Goal: Information Seeking & Learning: Learn about a topic

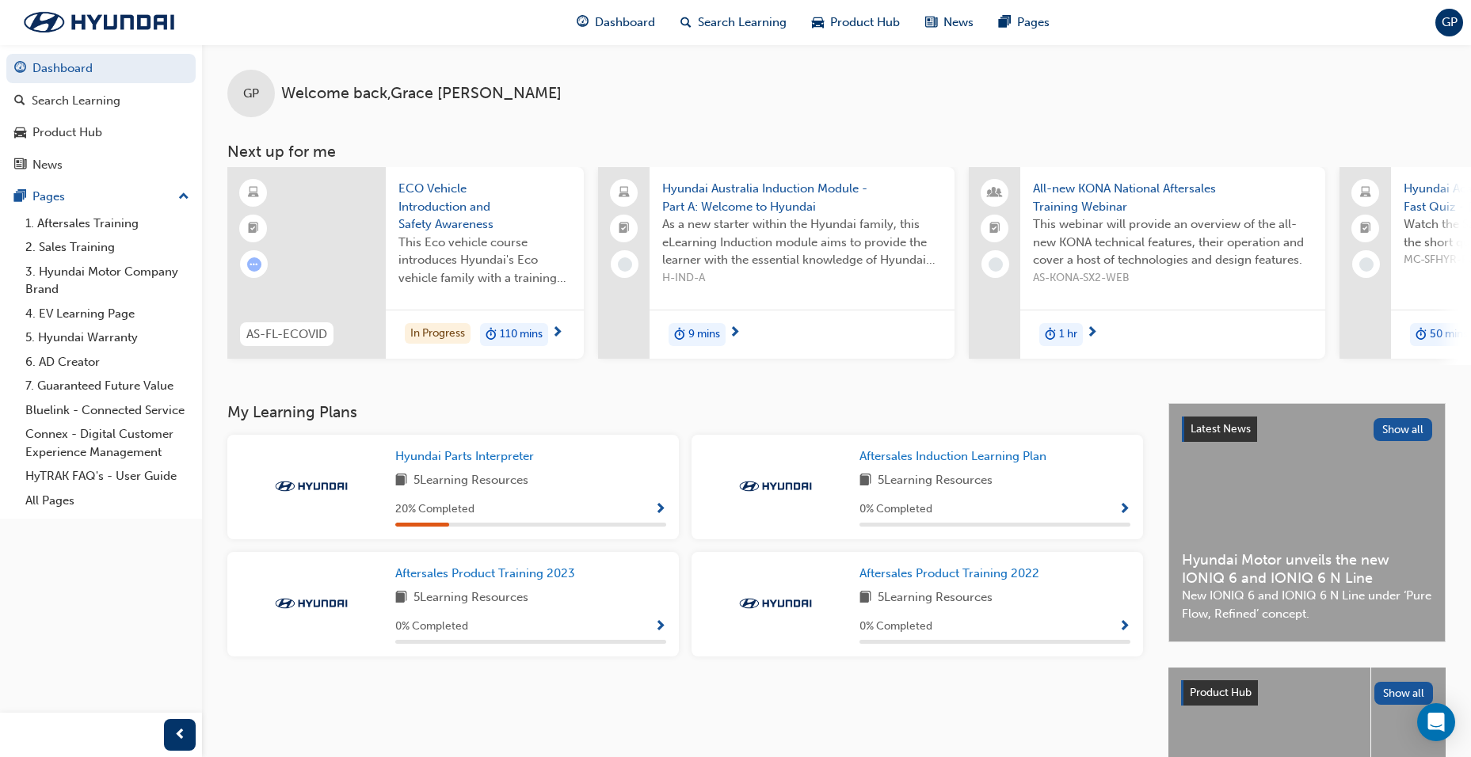
click at [486, 327] on span "duration-icon" at bounding box center [491, 335] width 11 height 21
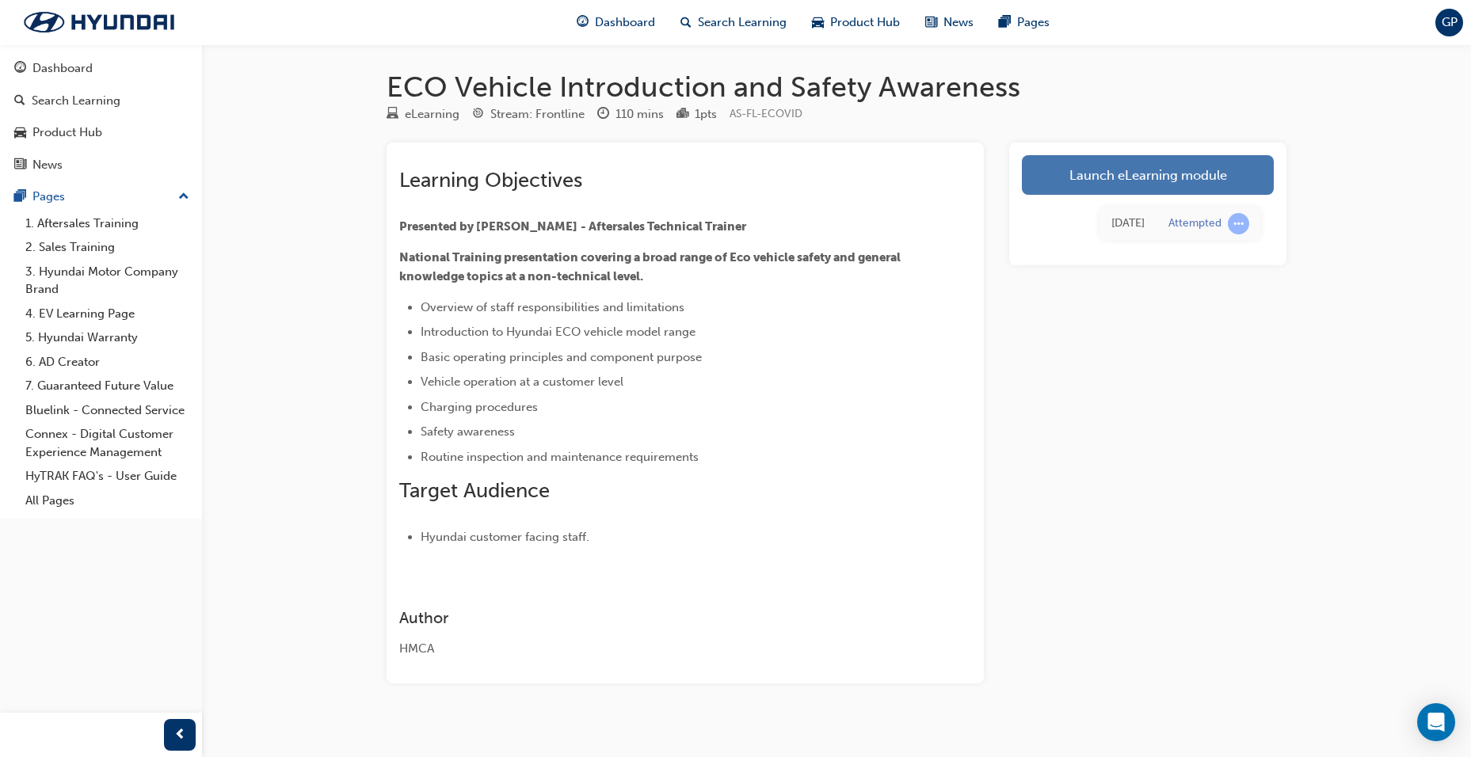
click at [1149, 171] on link "Launch eLearning module" at bounding box center [1148, 175] width 252 height 40
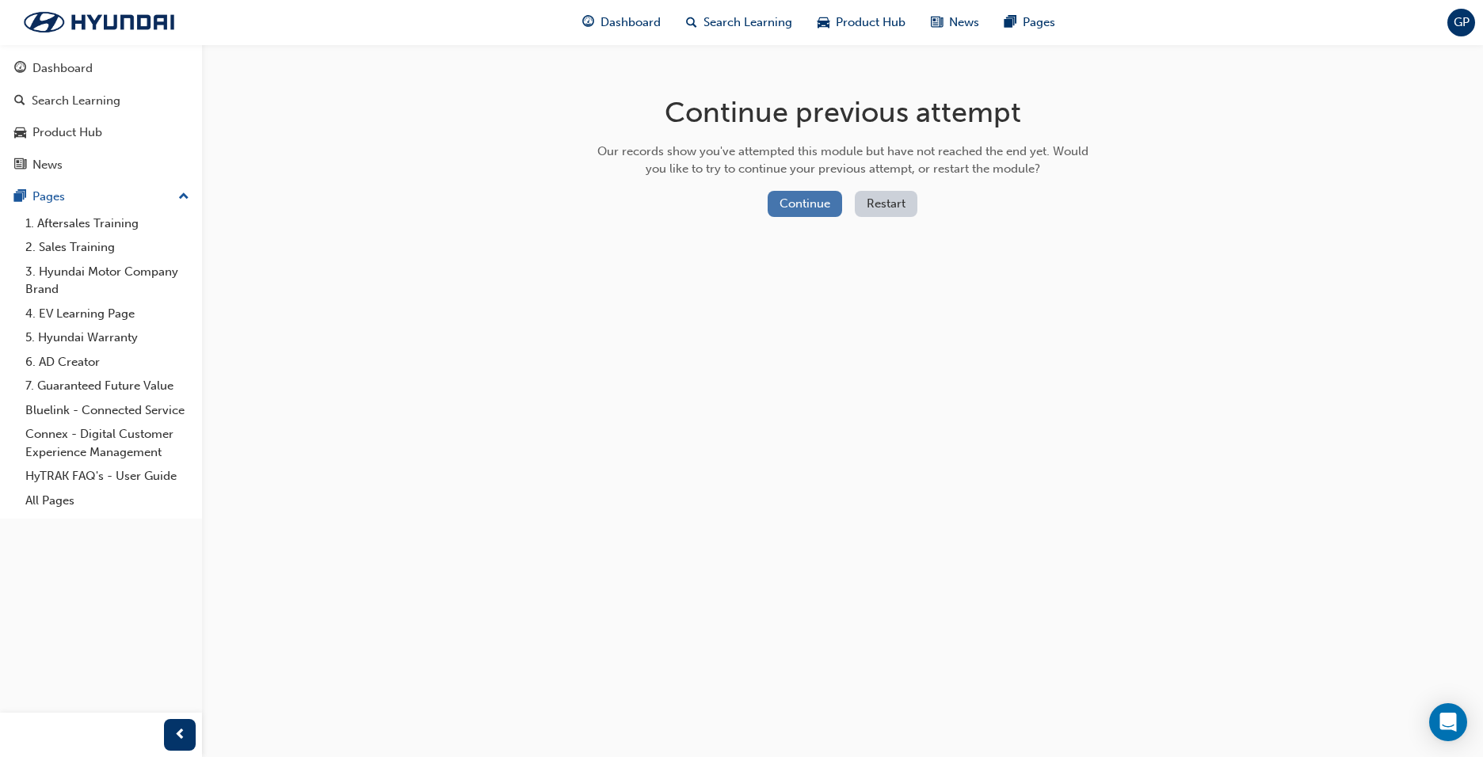
click at [792, 207] on button "Continue" at bounding box center [805, 204] width 74 height 26
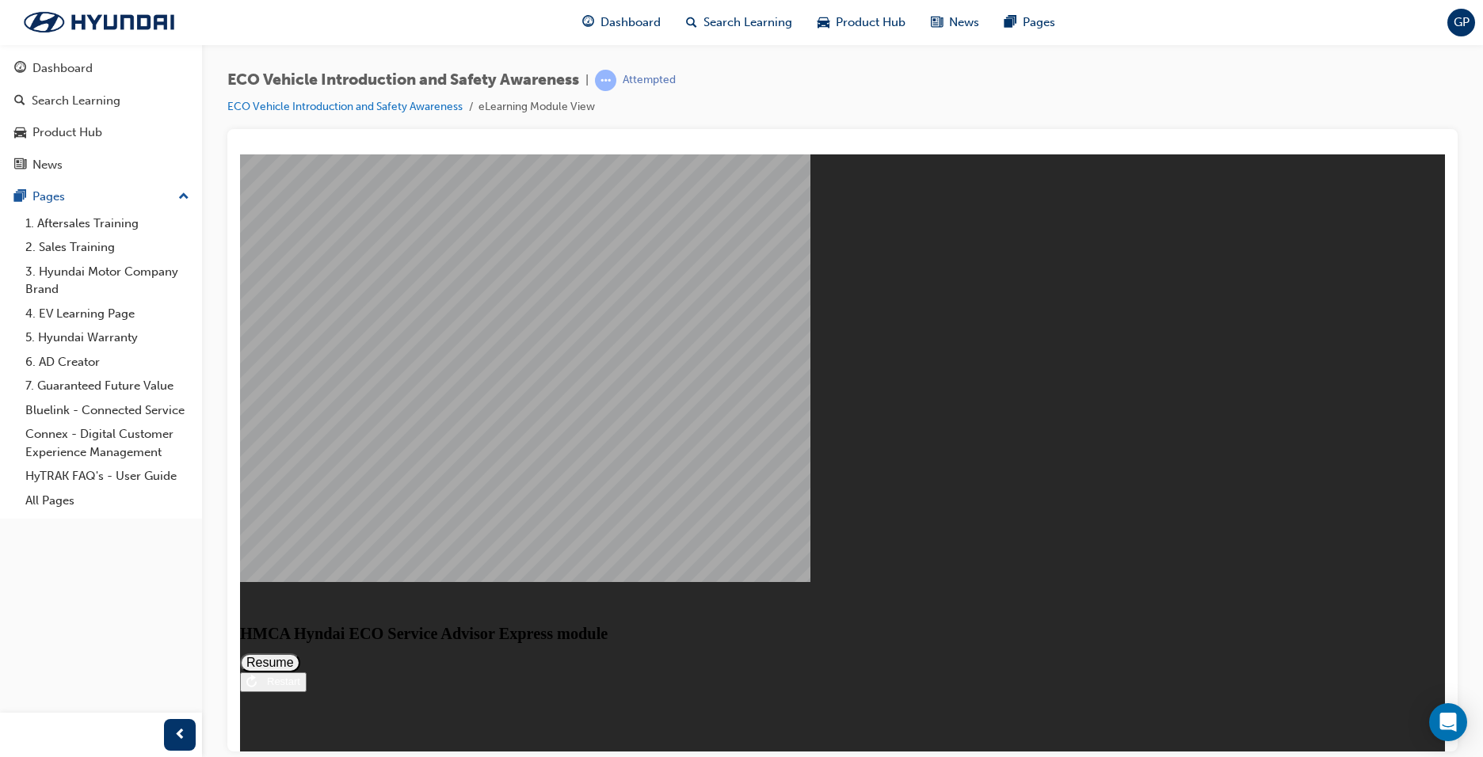
click at [300, 653] on button "Resume" at bounding box center [270, 662] width 60 height 19
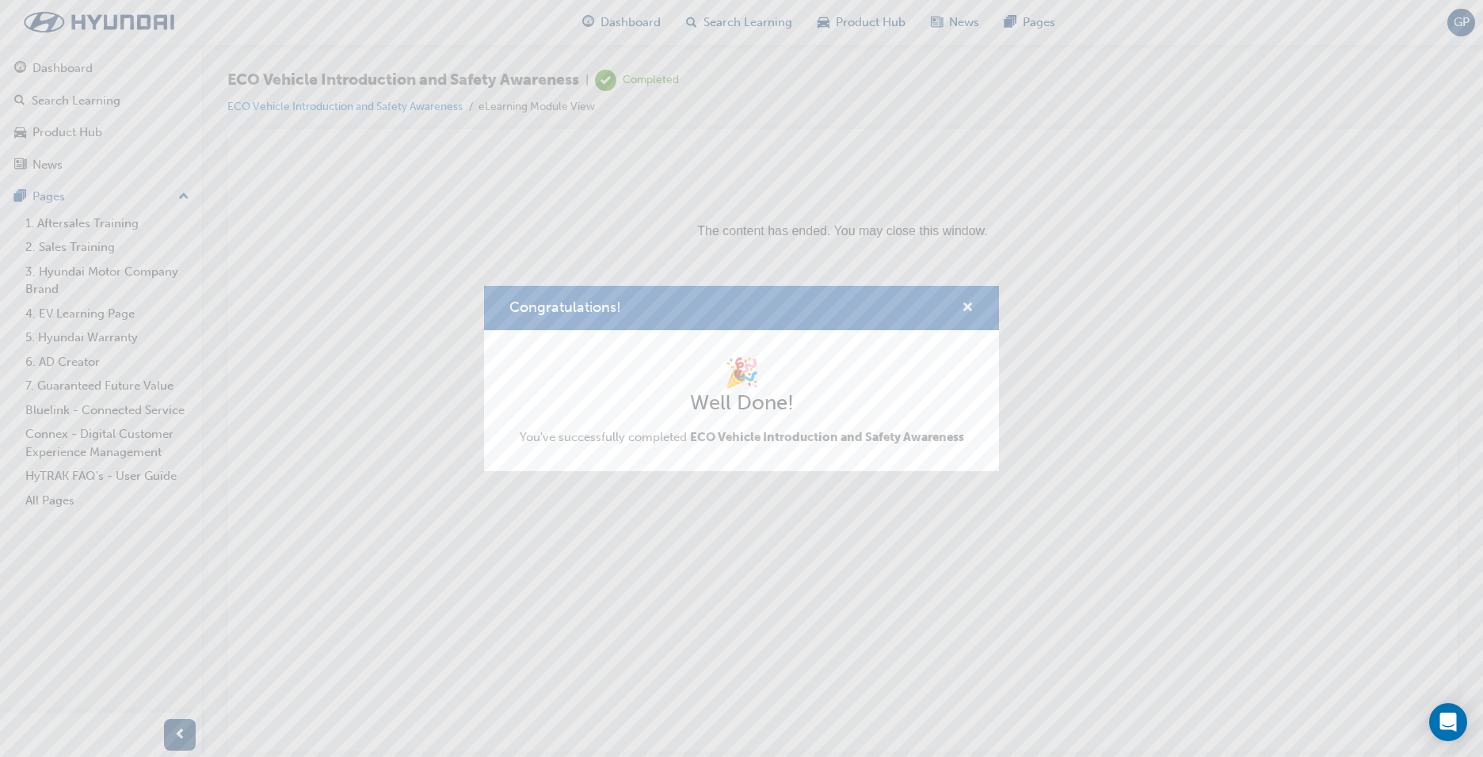
click at [964, 310] on span "cross-icon" at bounding box center [968, 309] width 12 height 14
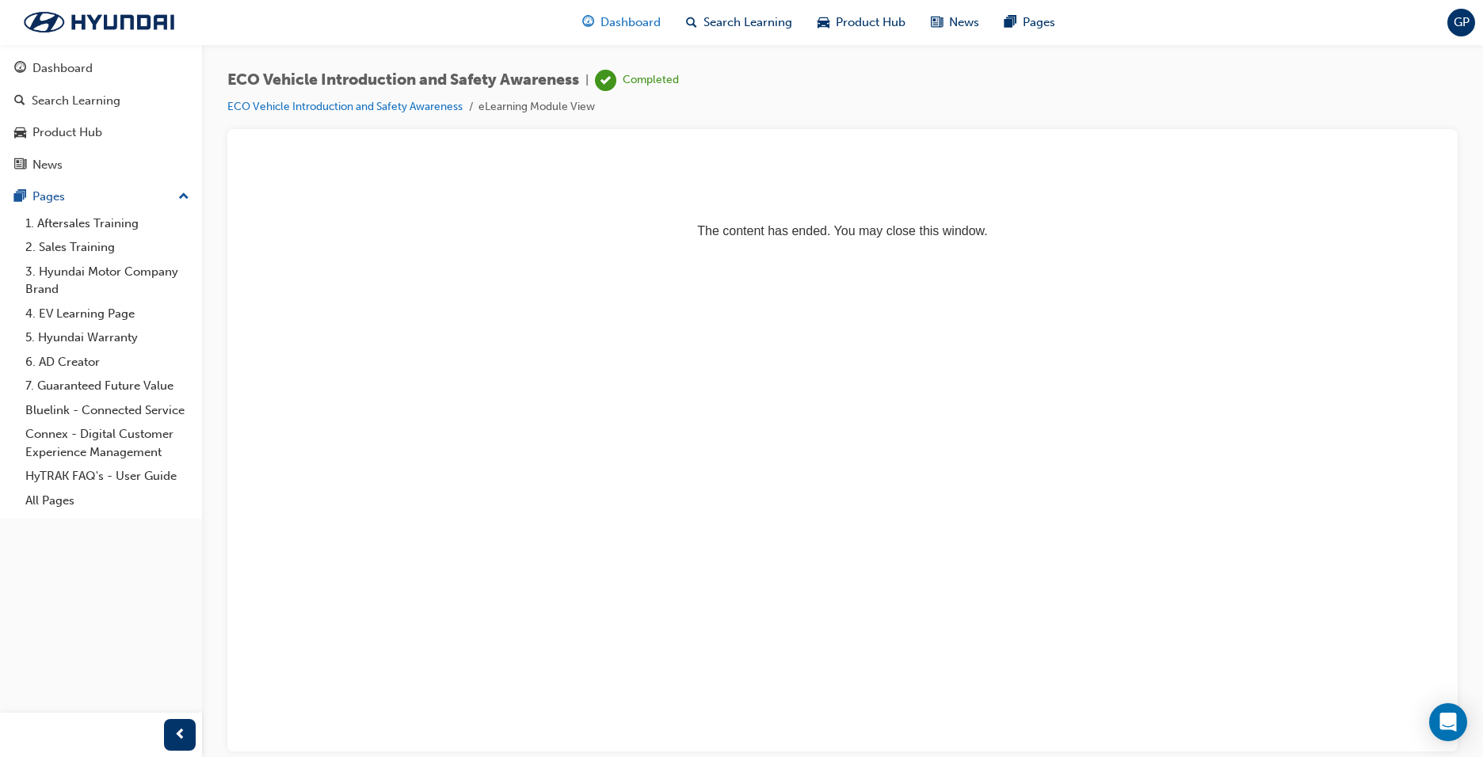
click at [624, 19] on span "Dashboard" at bounding box center [631, 22] width 60 height 18
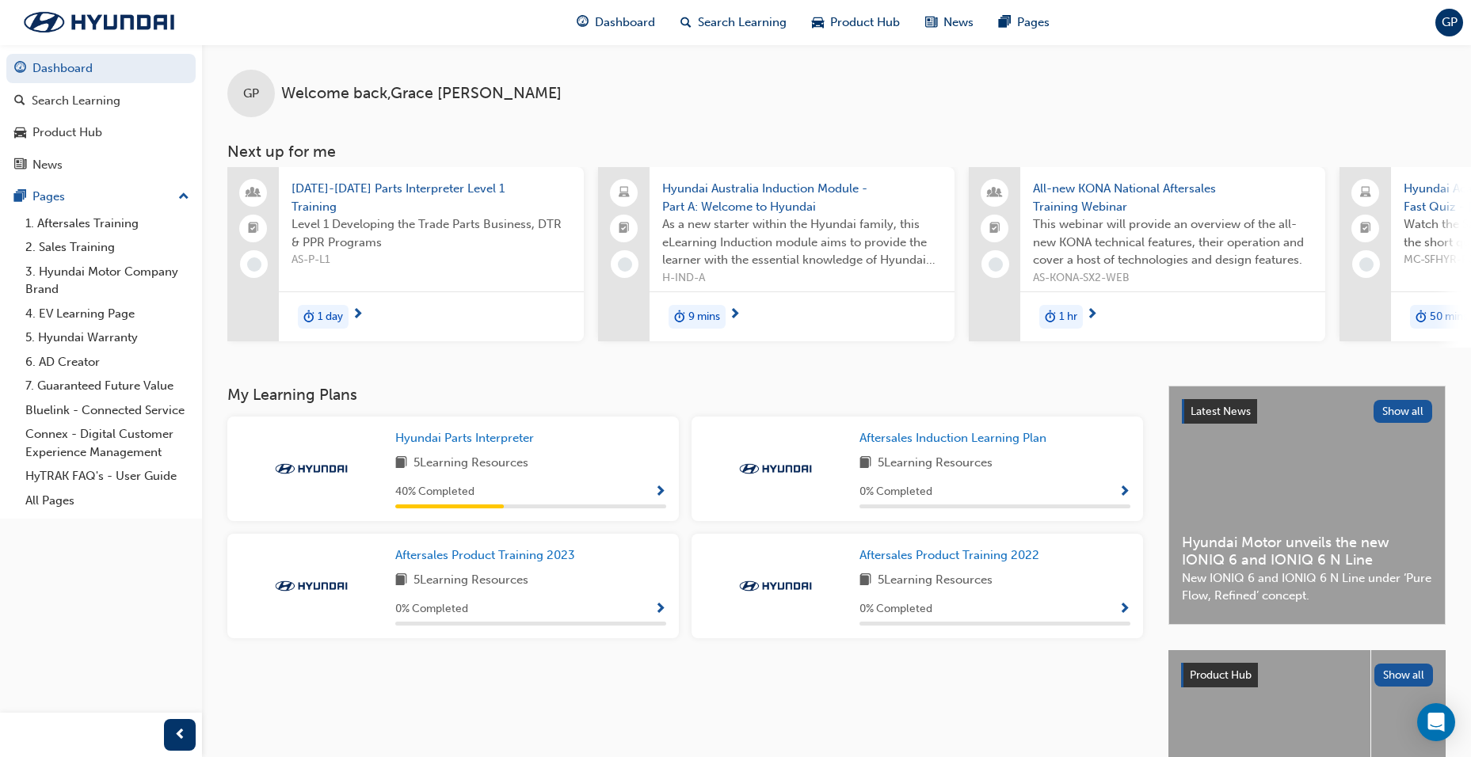
click at [459, 269] on span "AS-P-L1" at bounding box center [432, 260] width 280 height 18
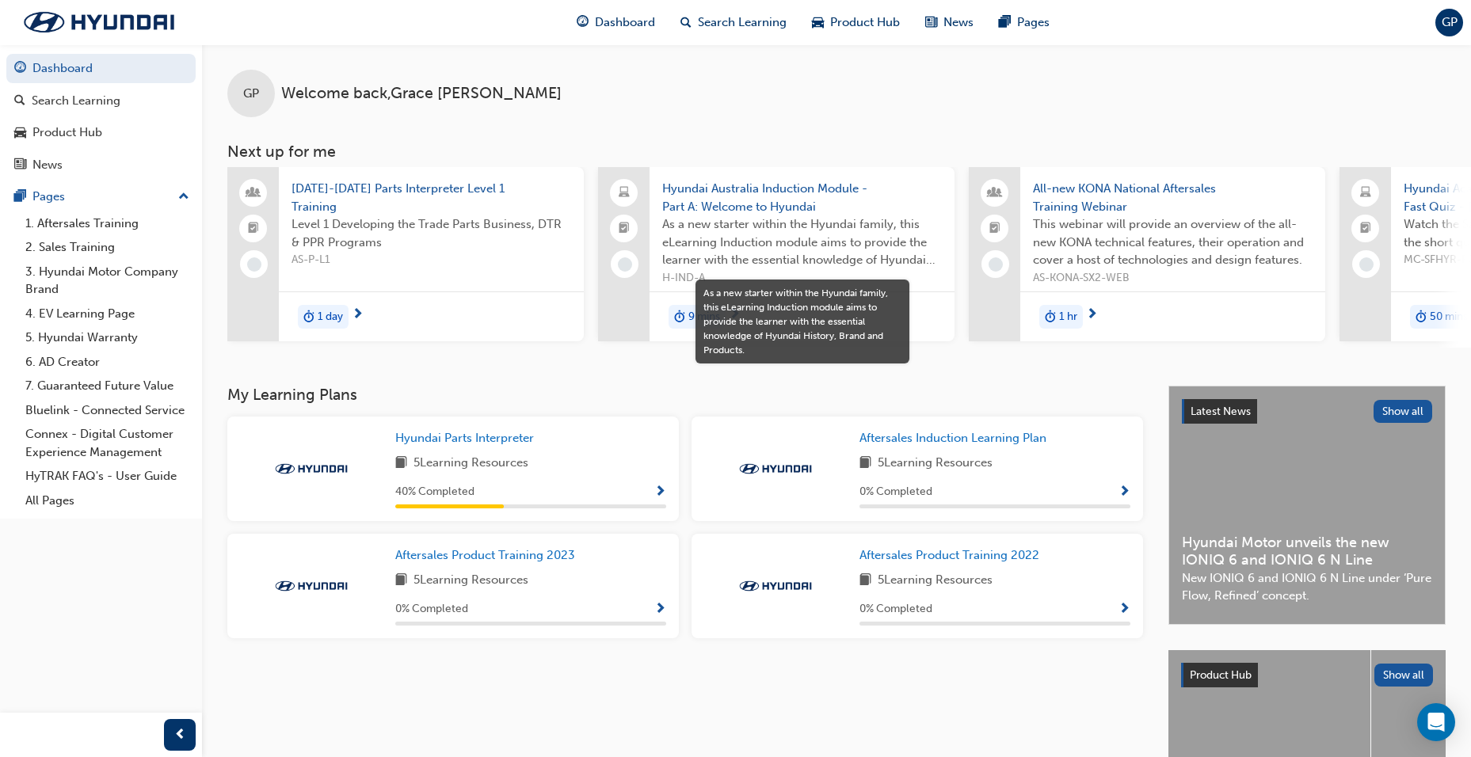
click at [808, 261] on span "As a new starter within the Hyundai family, this eLearning Induction module aim…" at bounding box center [802, 242] width 280 height 54
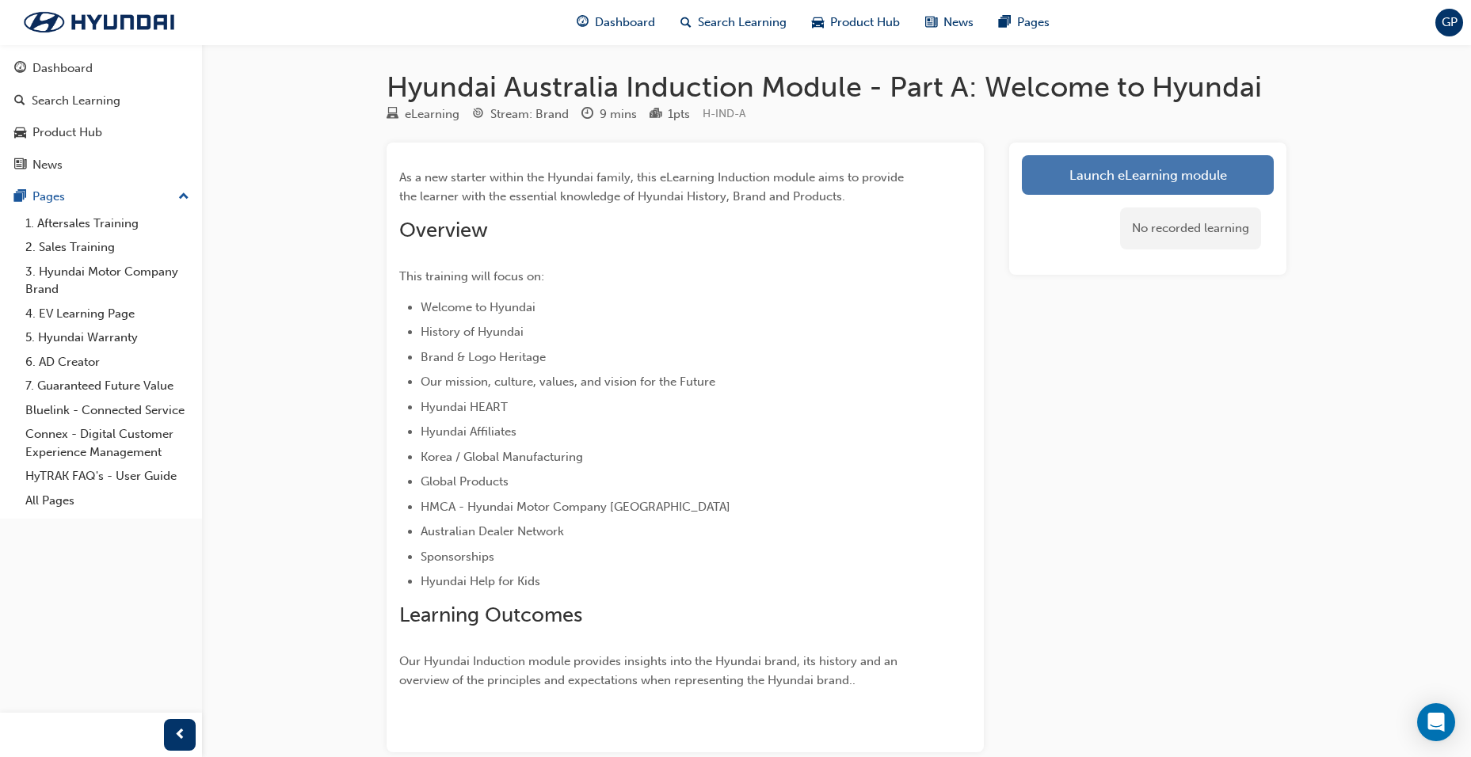
click at [1157, 173] on link "Launch eLearning module" at bounding box center [1148, 175] width 252 height 40
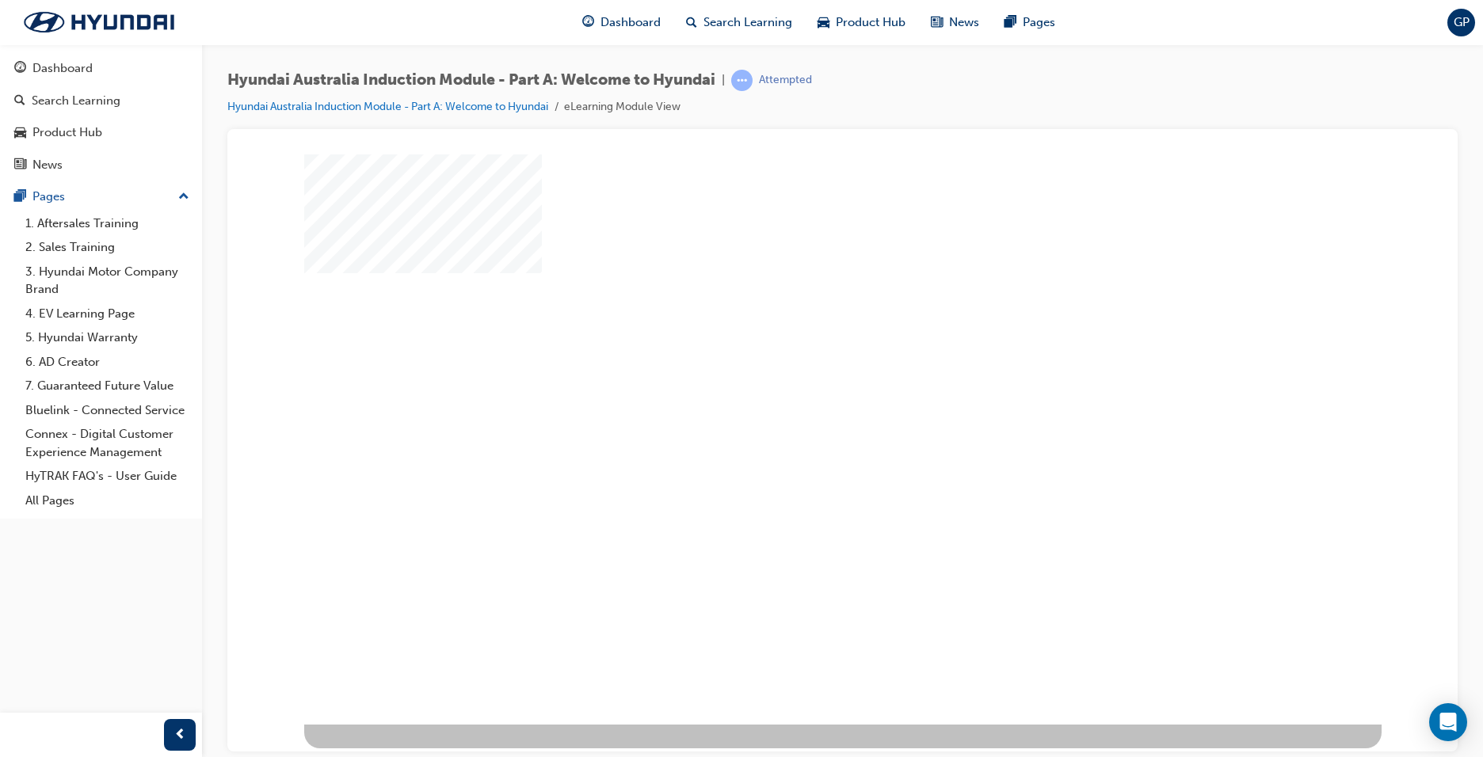
click at [797, 393] on div "play" at bounding box center [797, 393] width 0 height 0
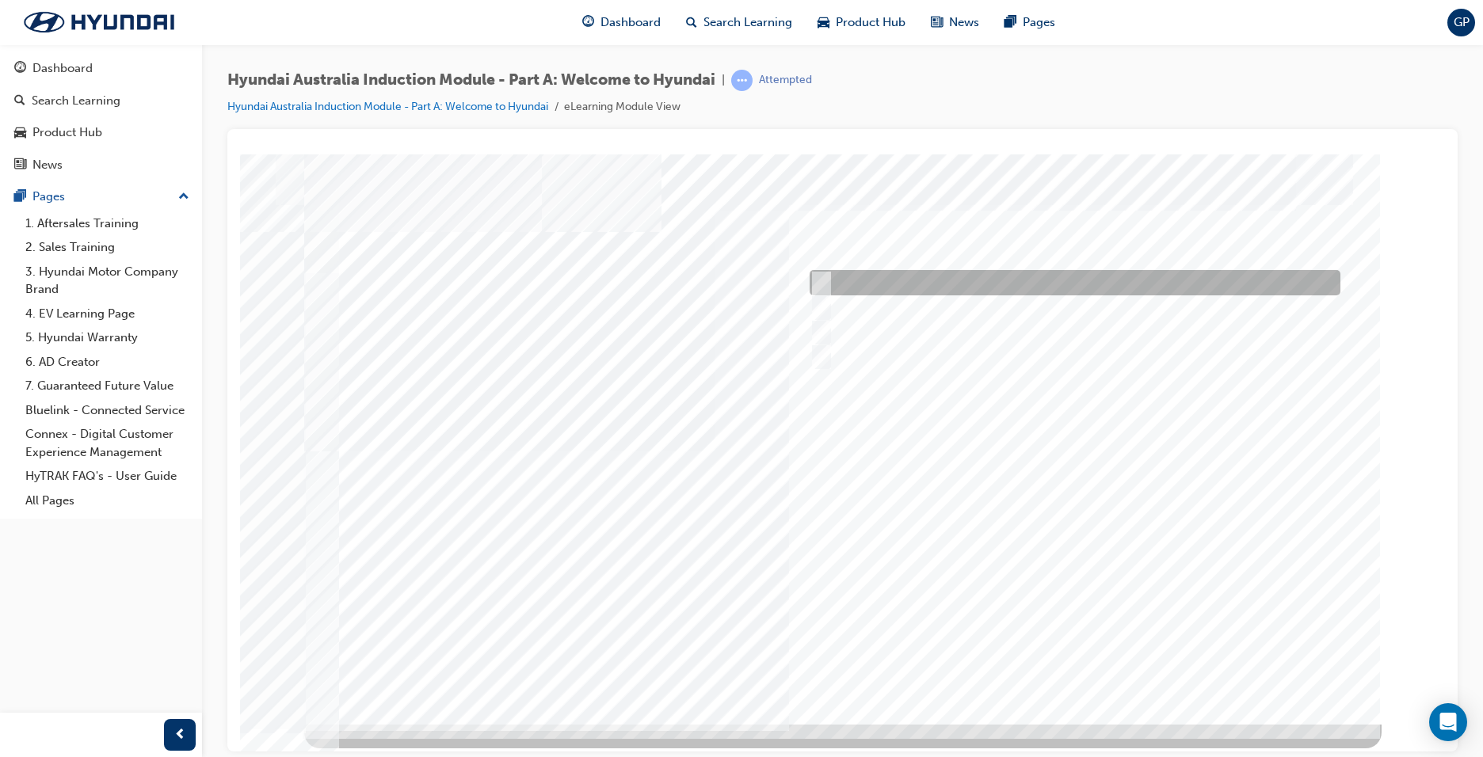
click at [820, 279] on input "1935" at bounding box center [818, 282] width 17 height 17
radio input "true"
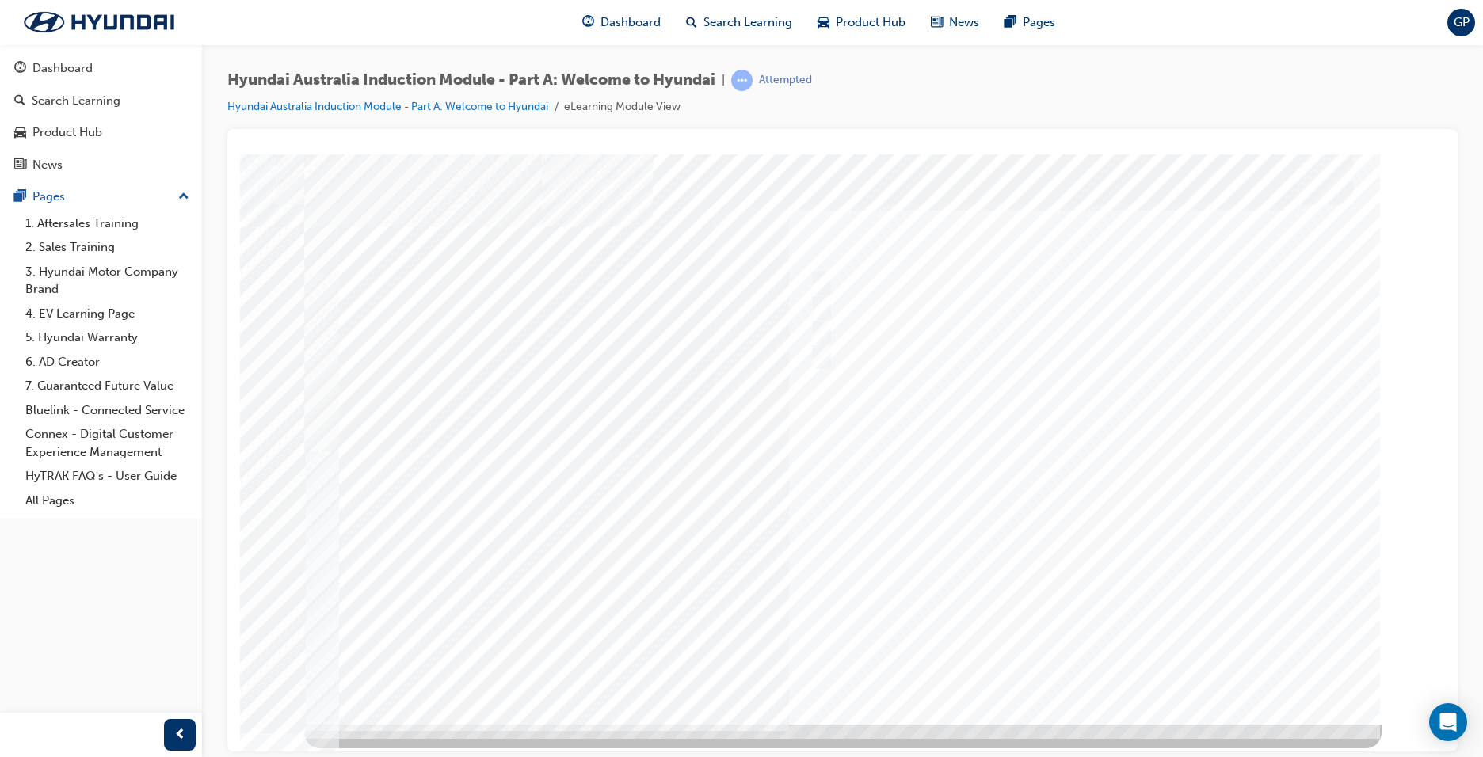
click at [821, 355] on div at bounding box center [842, 439] width 1077 height 570
drag, startPoint x: 1233, startPoint y: 396, endPoint x: 1187, endPoint y: 582, distance: 191.8
click at [1187, 582] on div "Quiz_Q_2" at bounding box center [842, 439] width 1077 height 570
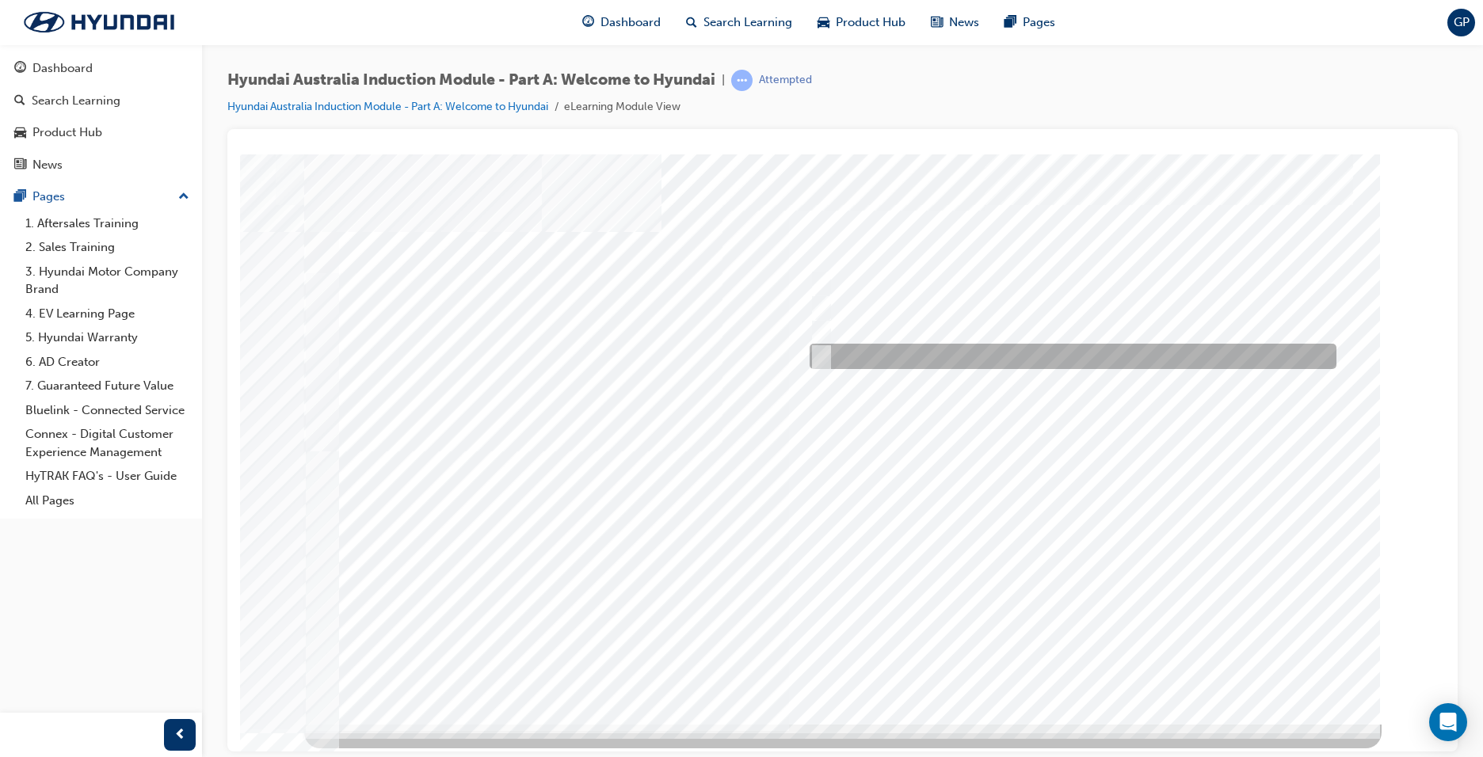
click at [822, 350] on input "Czech Plant" at bounding box center [818, 356] width 17 height 17
radio input "true"
click at [826, 299] on div at bounding box center [842, 439] width 1077 height 570
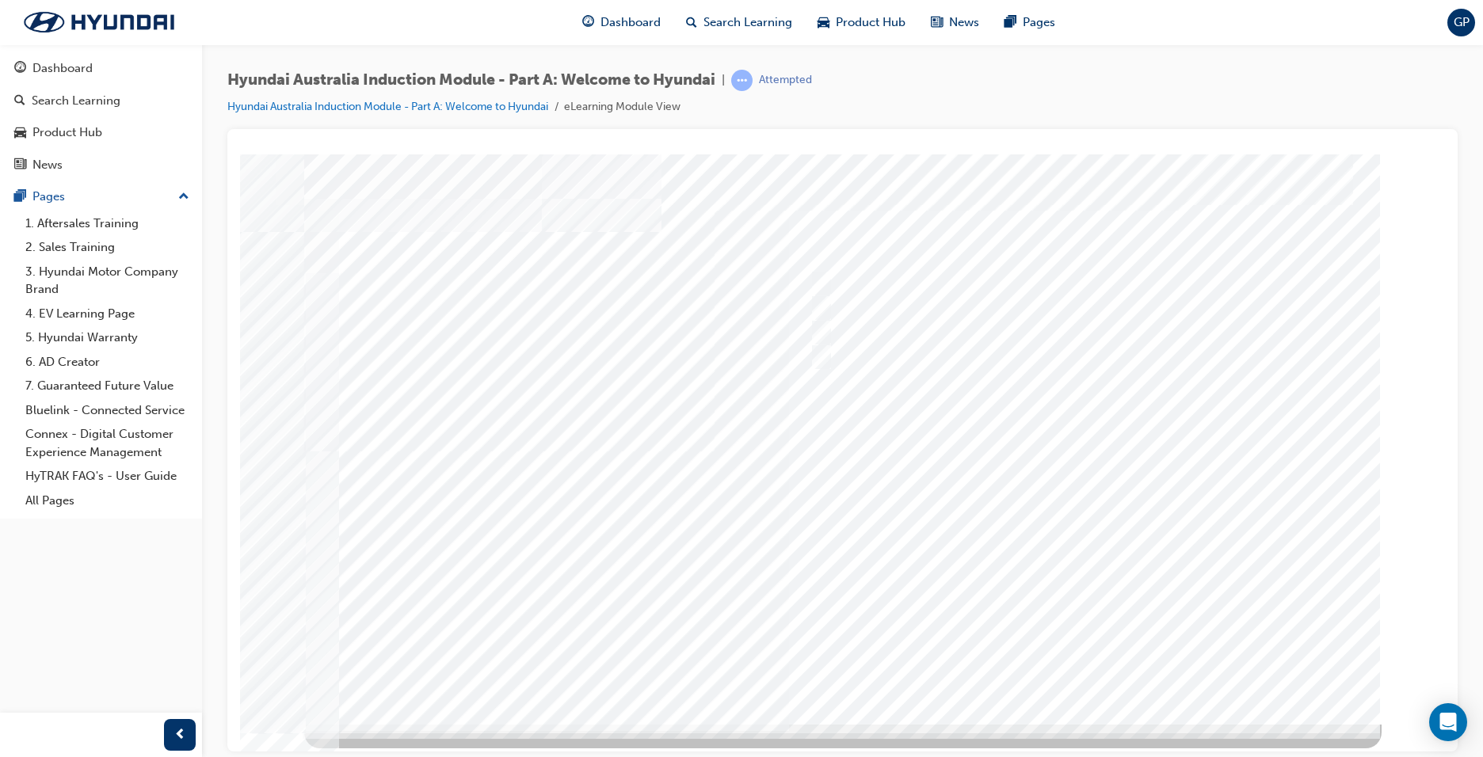
click at [822, 360] on div at bounding box center [842, 439] width 1077 height 570
click at [825, 359] on input "Global expansion" at bounding box center [817, 356] width 17 height 17
checkbox input "true"
click at [1088, 654] on div at bounding box center [842, 439] width 1077 height 570
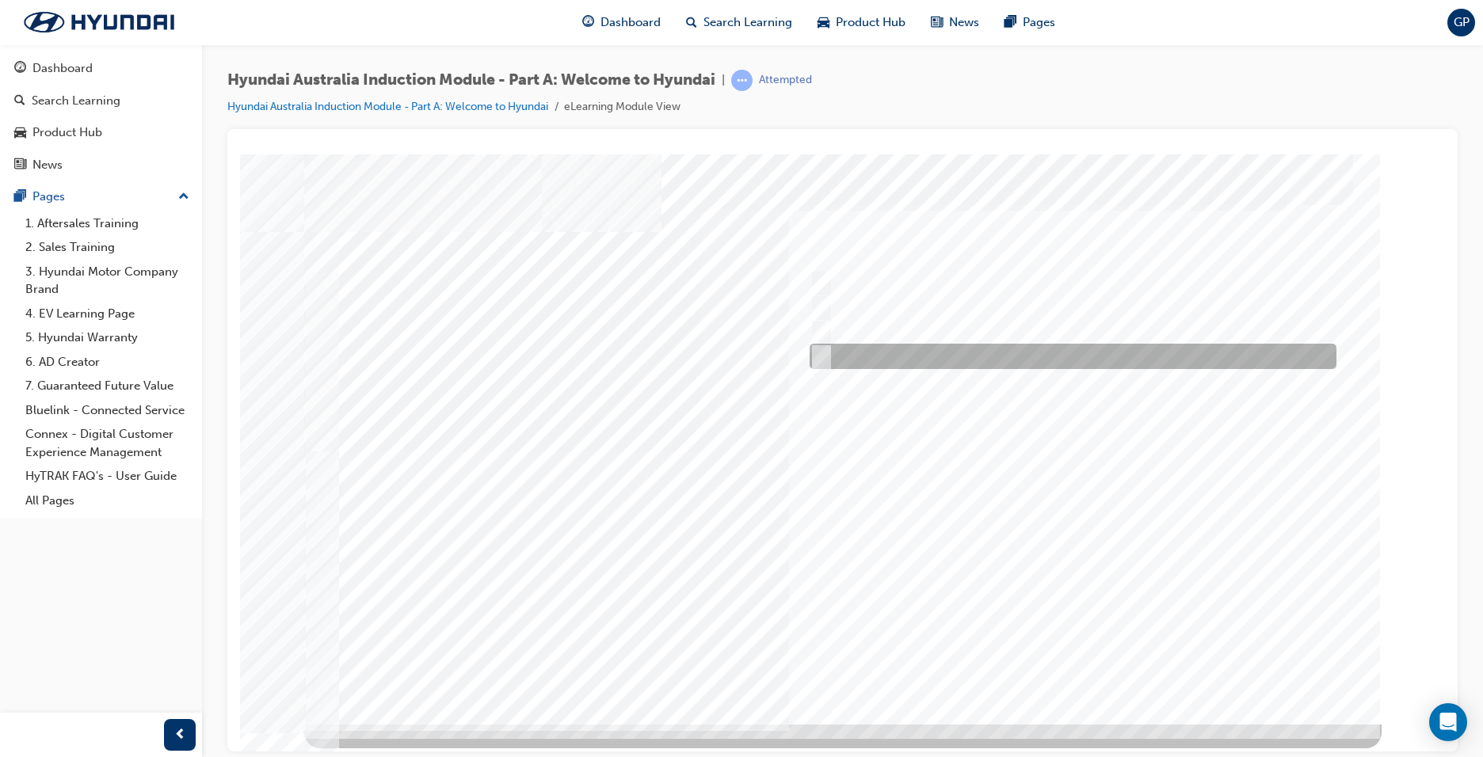
click at [825, 354] on input "Surfing Australia" at bounding box center [817, 356] width 17 height 17
checkbox input "true"
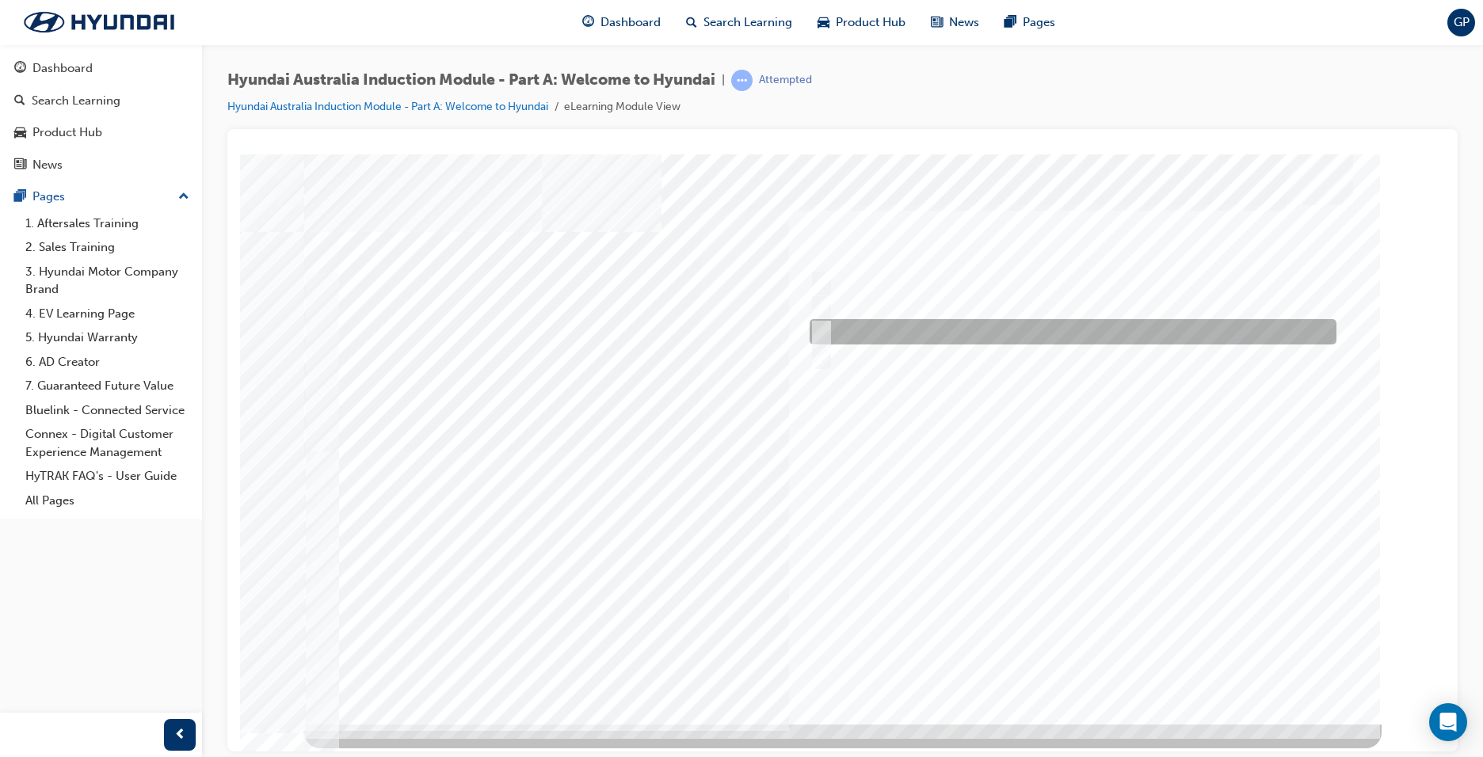
click at [826, 329] on div at bounding box center [1069, 331] width 527 height 25
checkbox input "true"
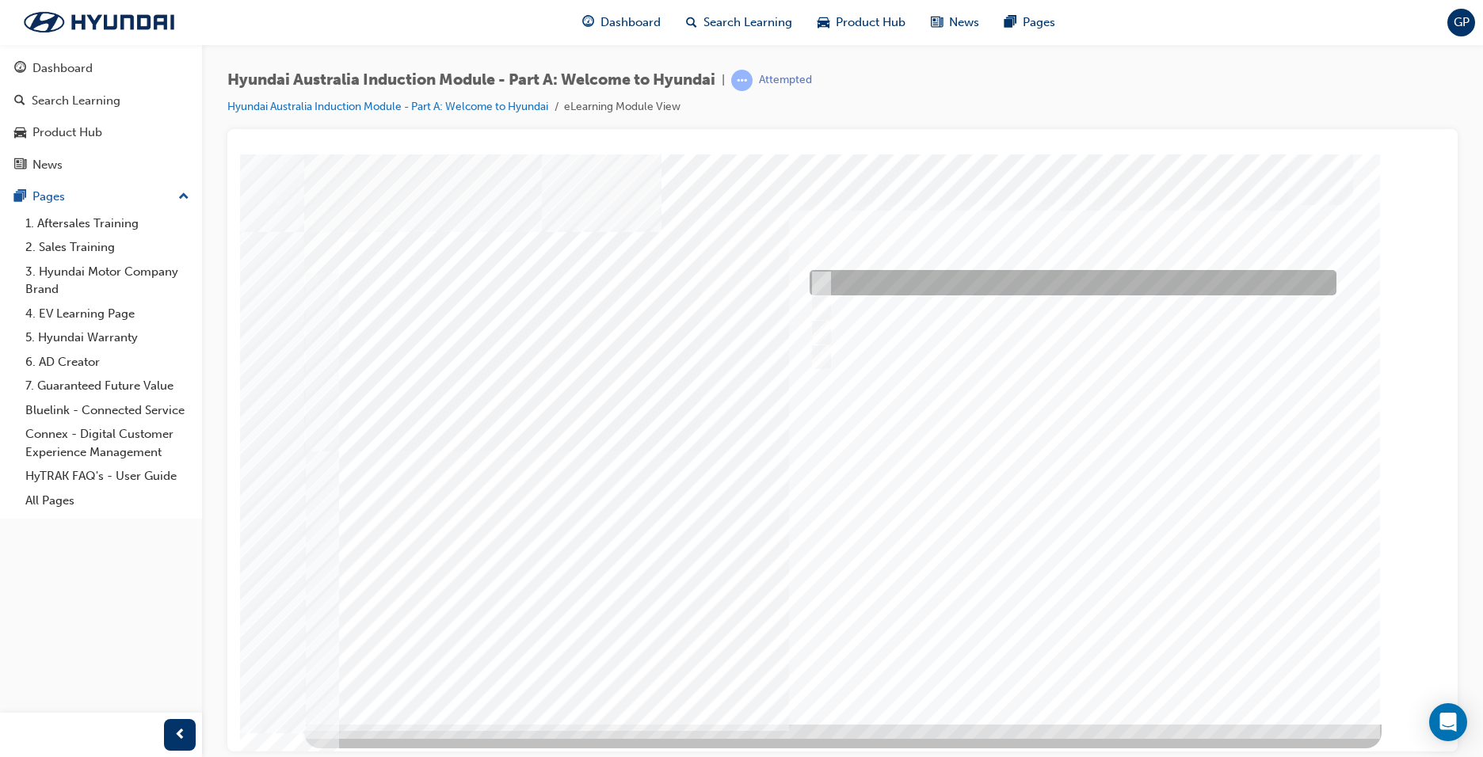
click at [826, 282] on div at bounding box center [1069, 282] width 527 height 25
checkbox input "true"
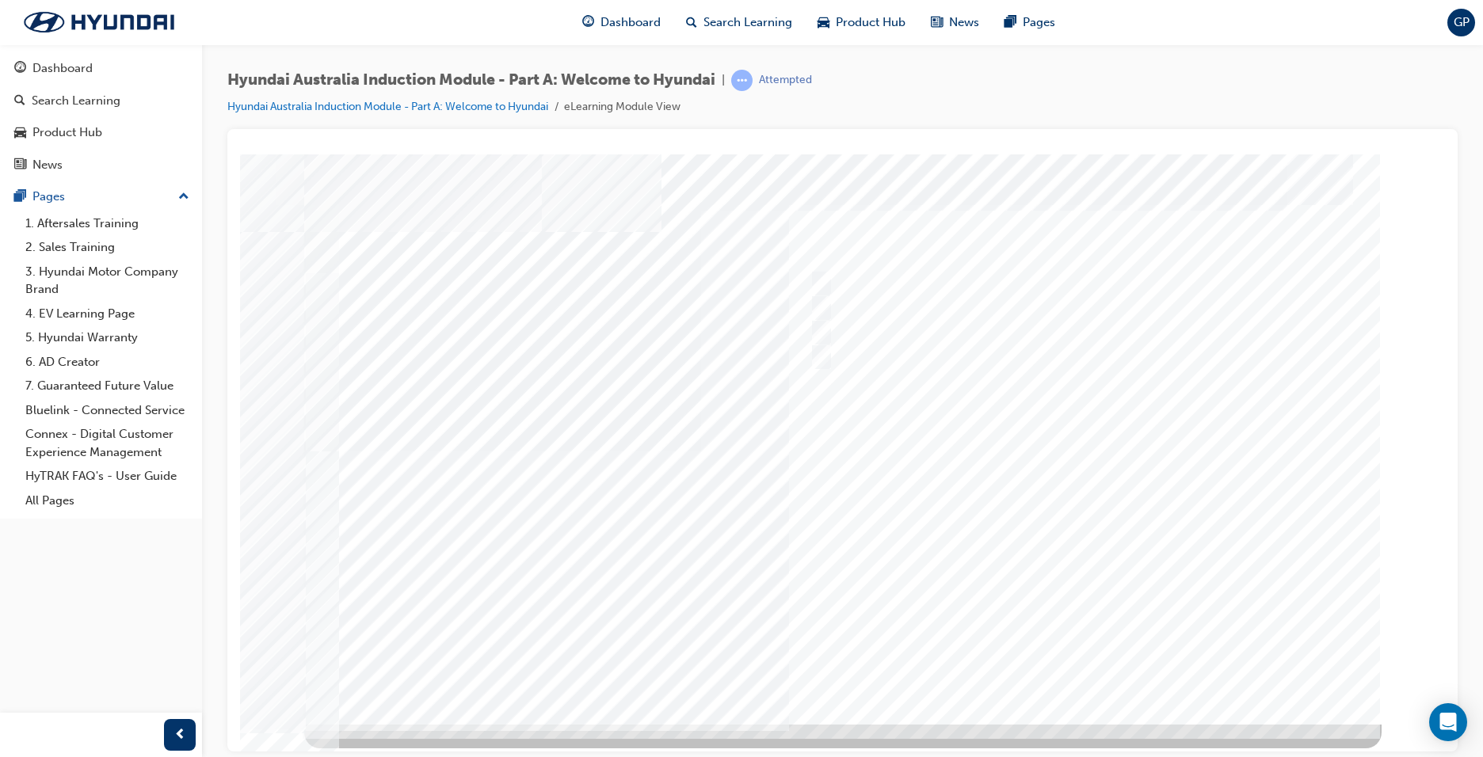
click at [1067, 657] on div at bounding box center [842, 439] width 1077 height 570
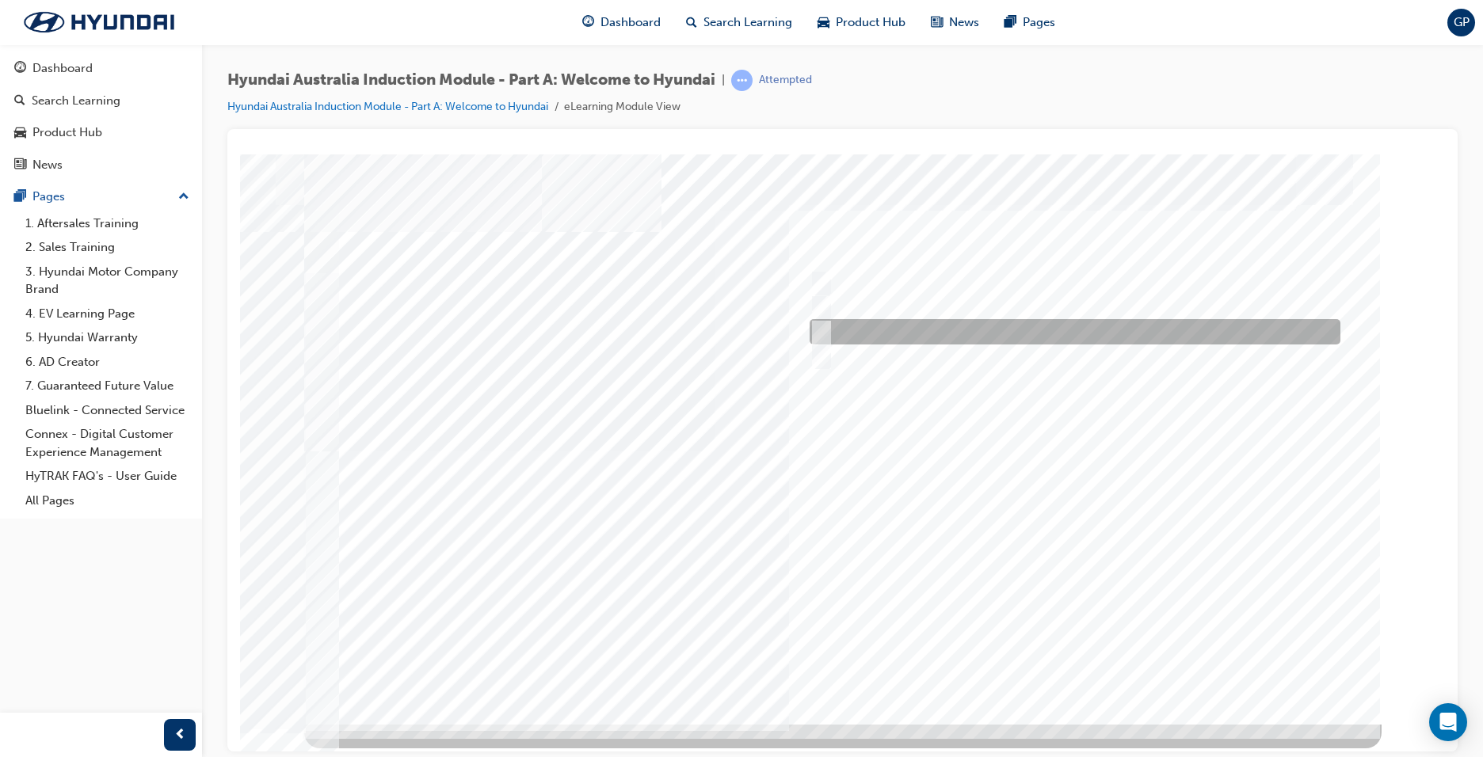
click at [828, 333] on div at bounding box center [1071, 331] width 531 height 25
radio input "true"
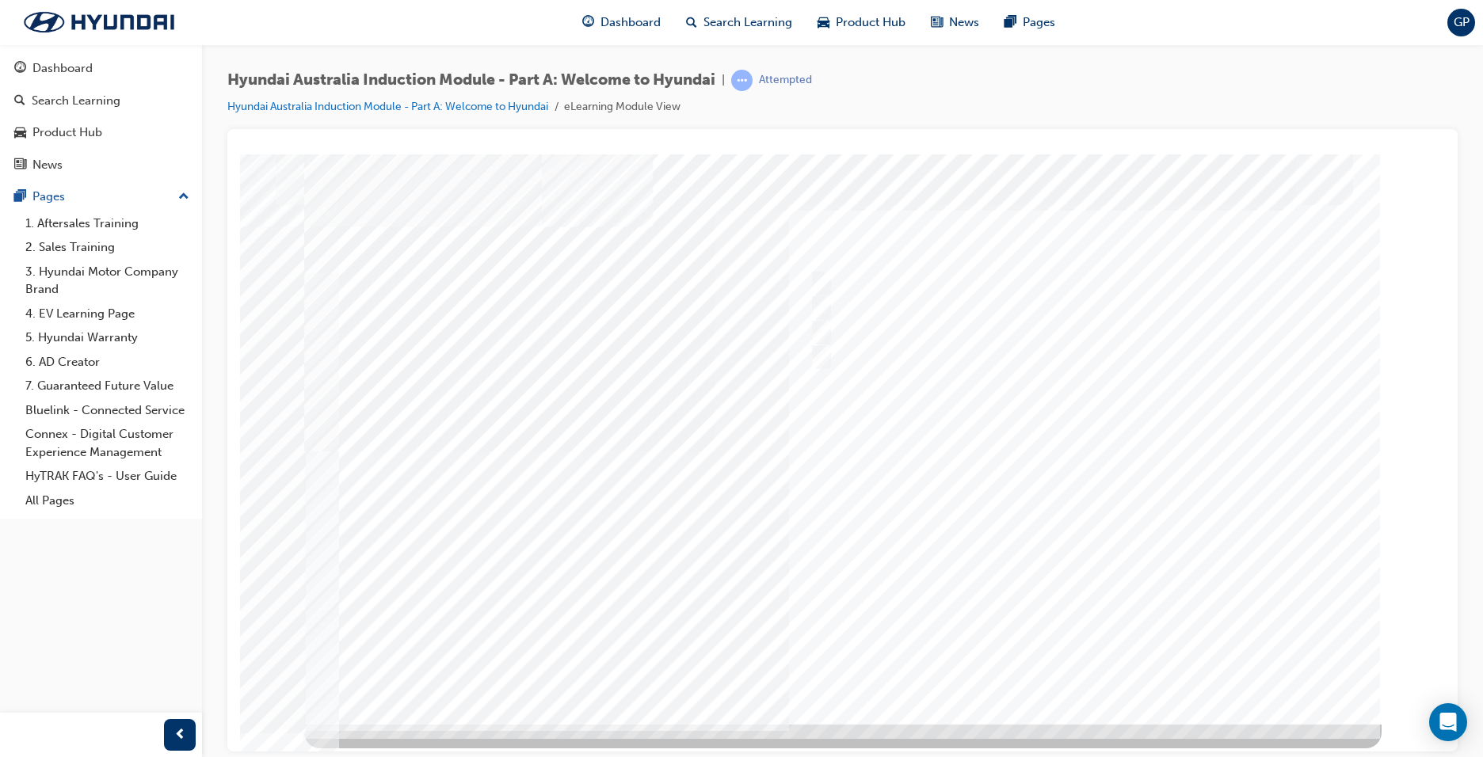
click at [1094, 662] on div at bounding box center [842, 439] width 1077 height 570
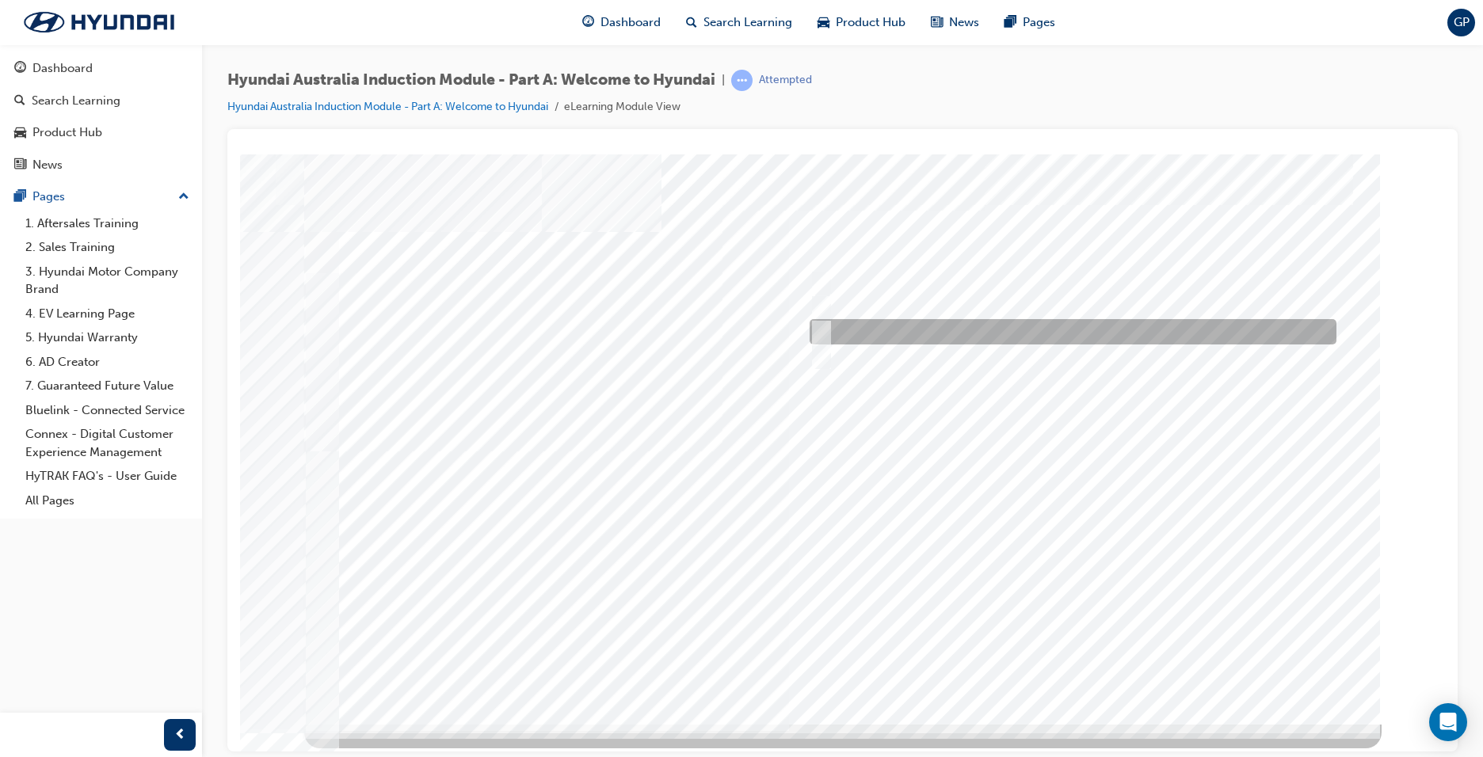
click at [821, 327] on input "Asan Plant, South Korea" at bounding box center [818, 331] width 17 height 17
radio input "true"
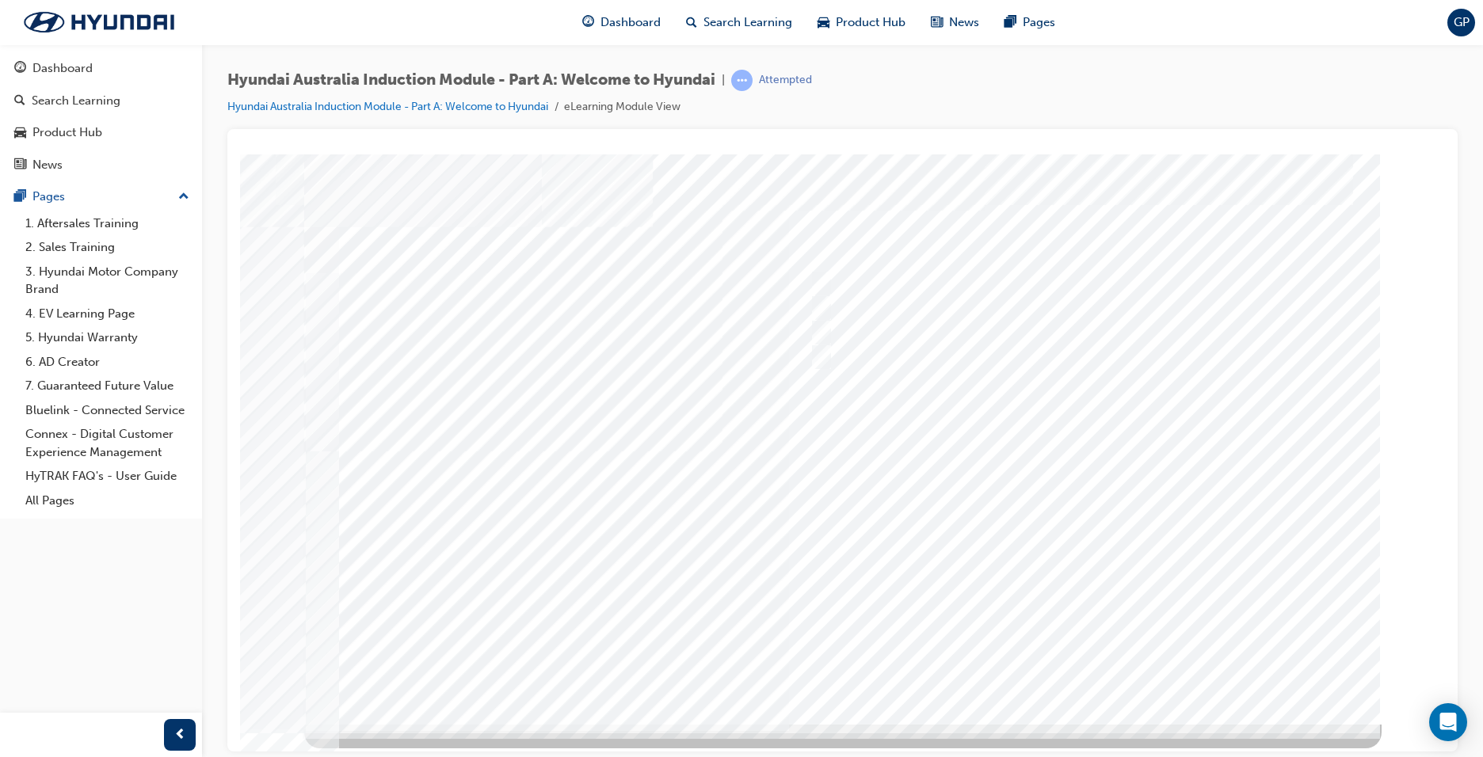
click at [1073, 666] on div at bounding box center [842, 439] width 1077 height 570
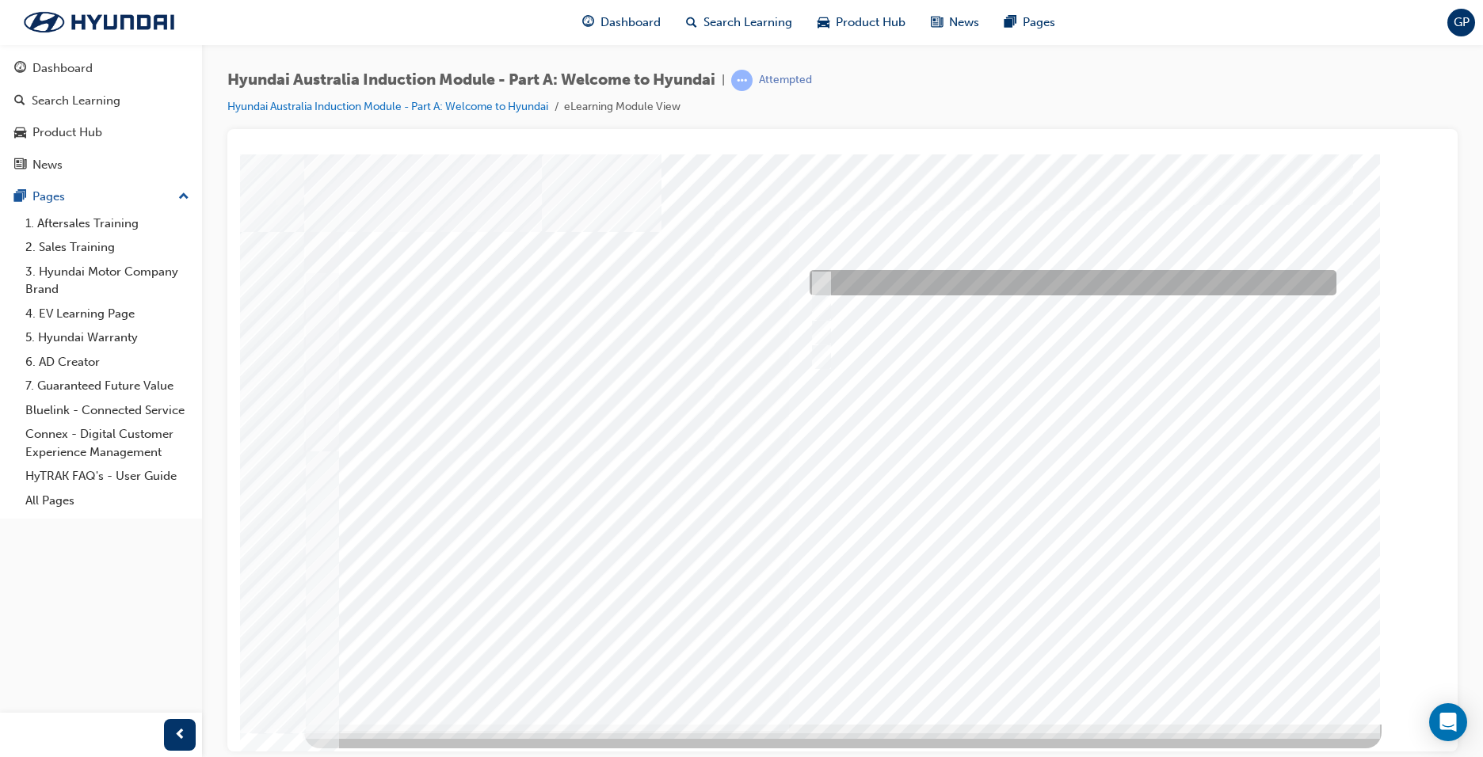
click at [822, 273] on div at bounding box center [1069, 282] width 527 height 25
checkbox input "true"
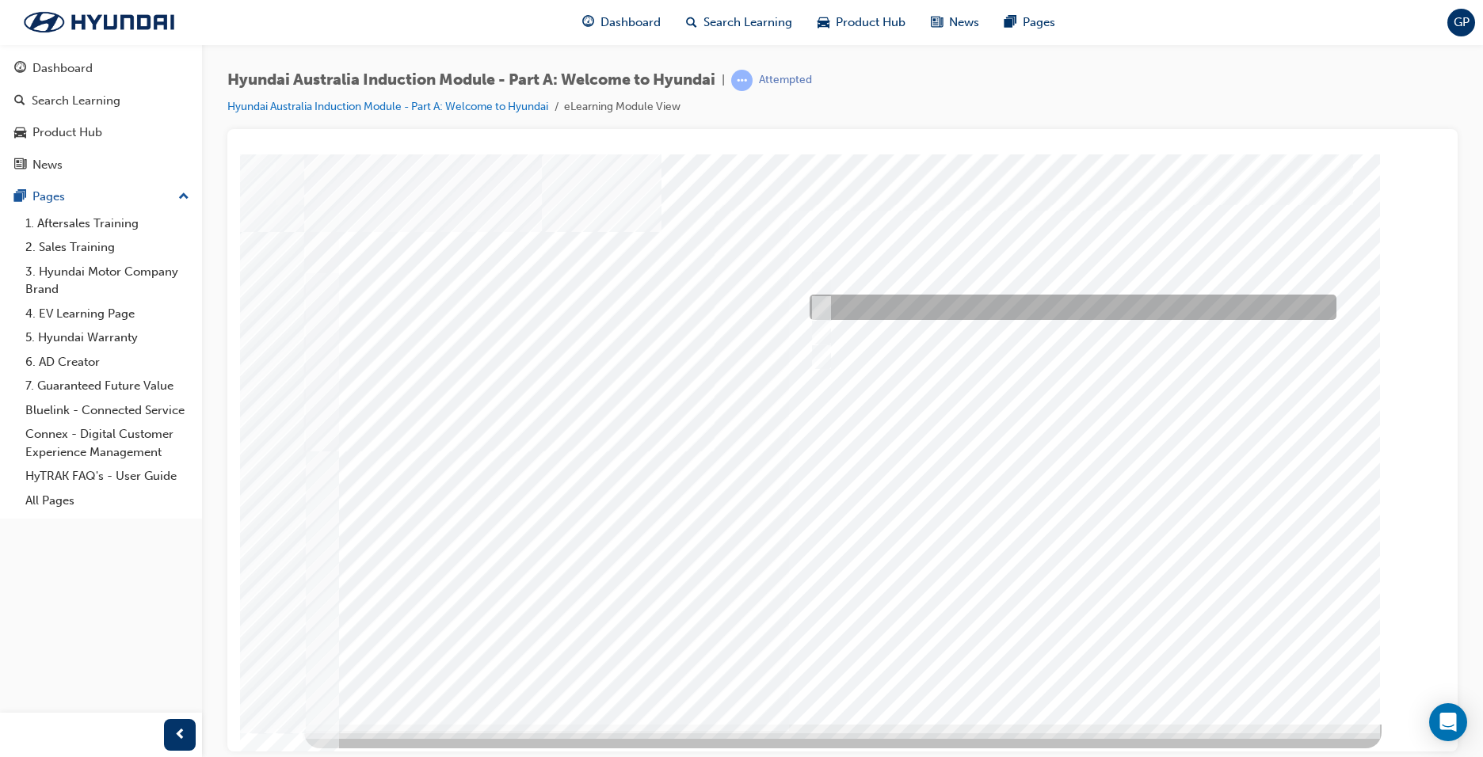
click at [822, 303] on input "A satisfied customer" at bounding box center [817, 307] width 17 height 17
checkbox input "true"
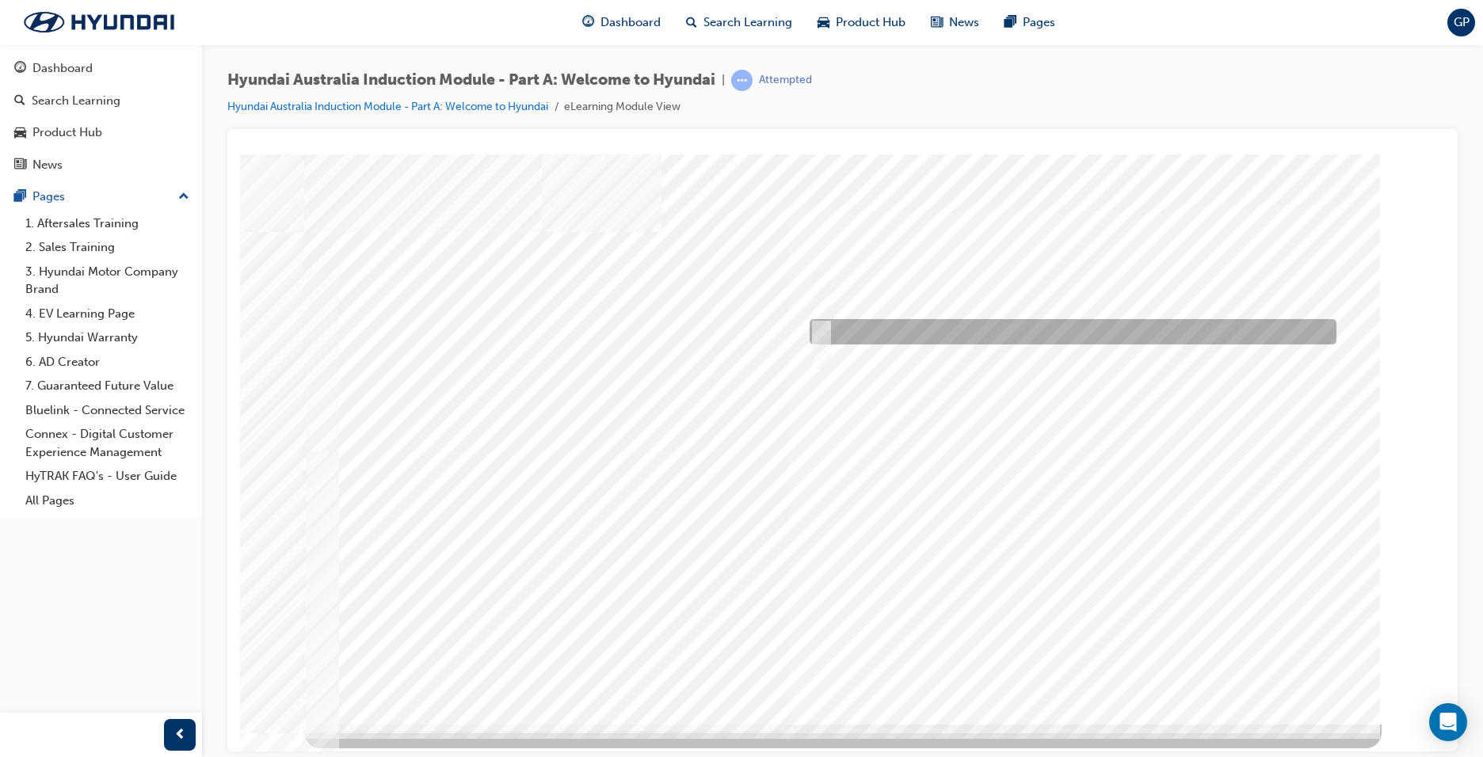
click at [822, 332] on input "Learning from past challenges" at bounding box center [817, 331] width 17 height 17
checkbox input "true"
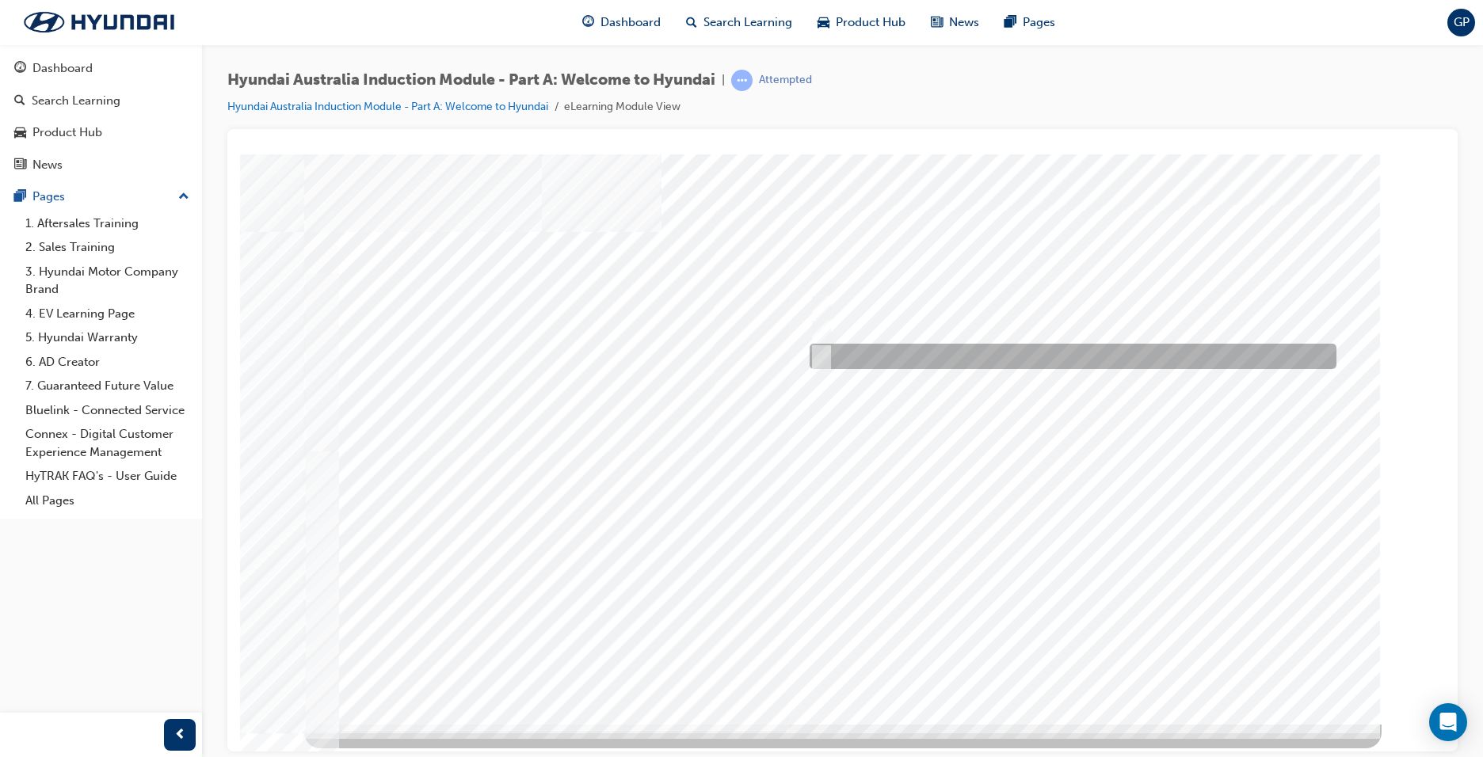
click at [823, 348] on input "Global expansion" at bounding box center [817, 356] width 17 height 17
checkbox input "true"
click at [1087, 662] on div at bounding box center [842, 439] width 1077 height 570
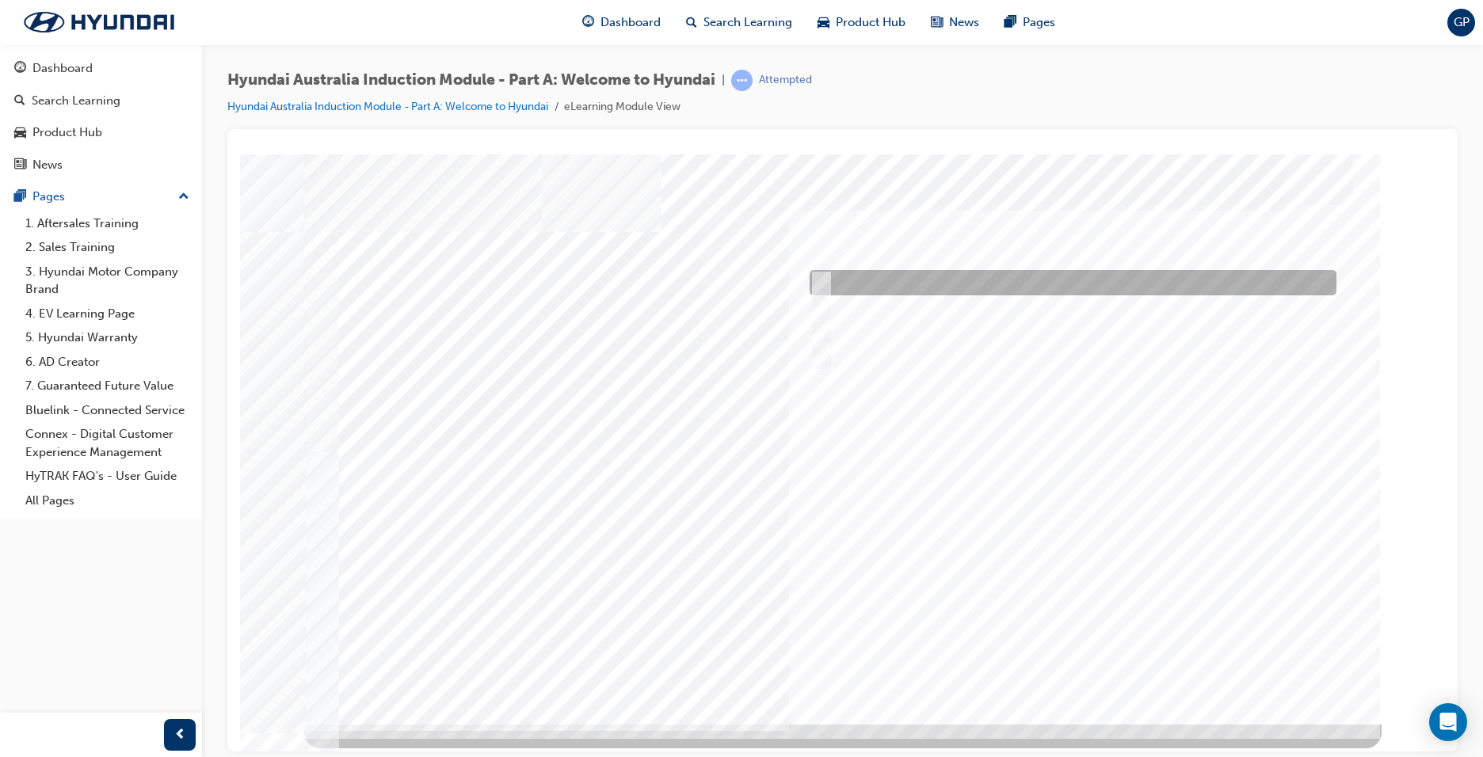
click at [822, 271] on div at bounding box center [1069, 282] width 527 height 25
checkbox input "true"
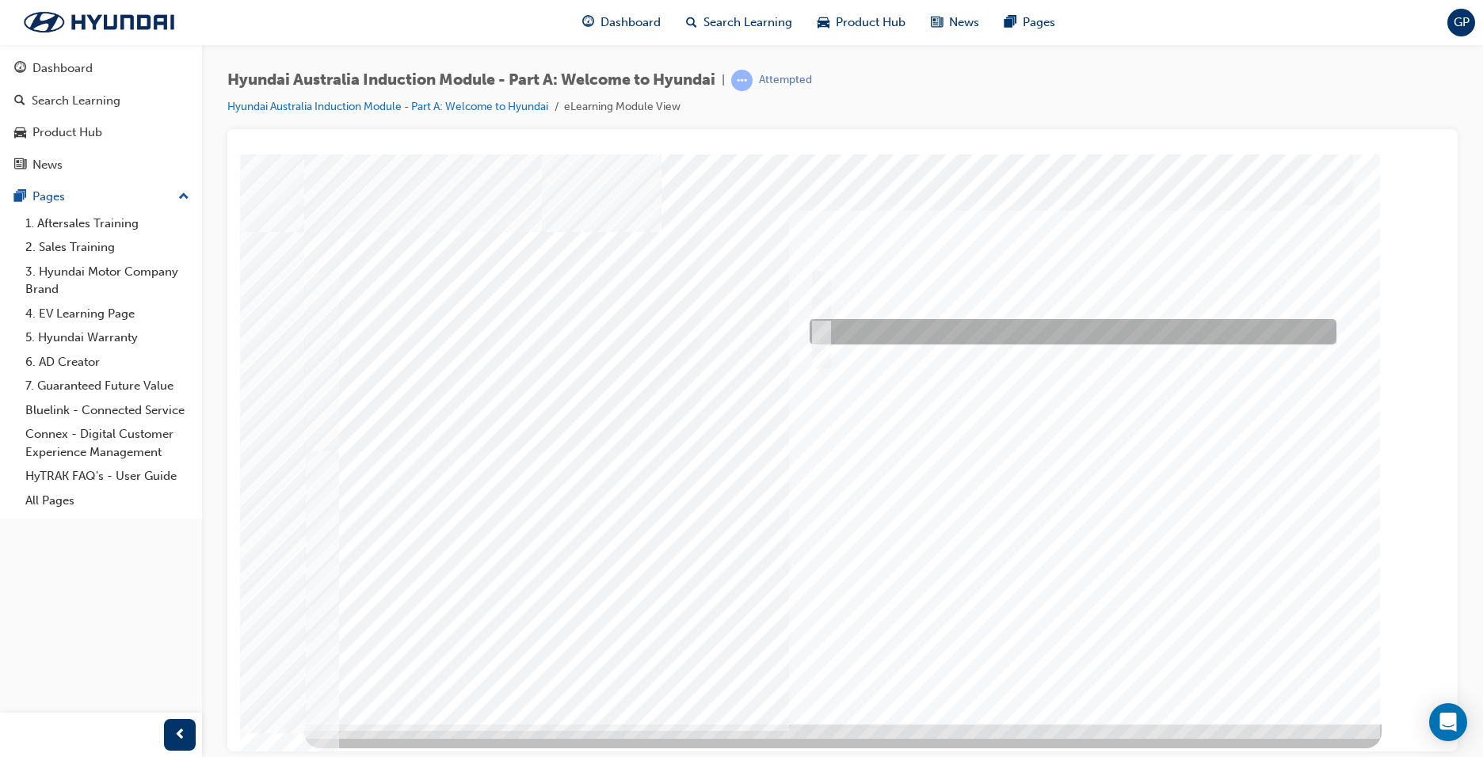
click at [823, 326] on input "Carlton Football Club" at bounding box center [817, 331] width 17 height 17
checkbox input "true"
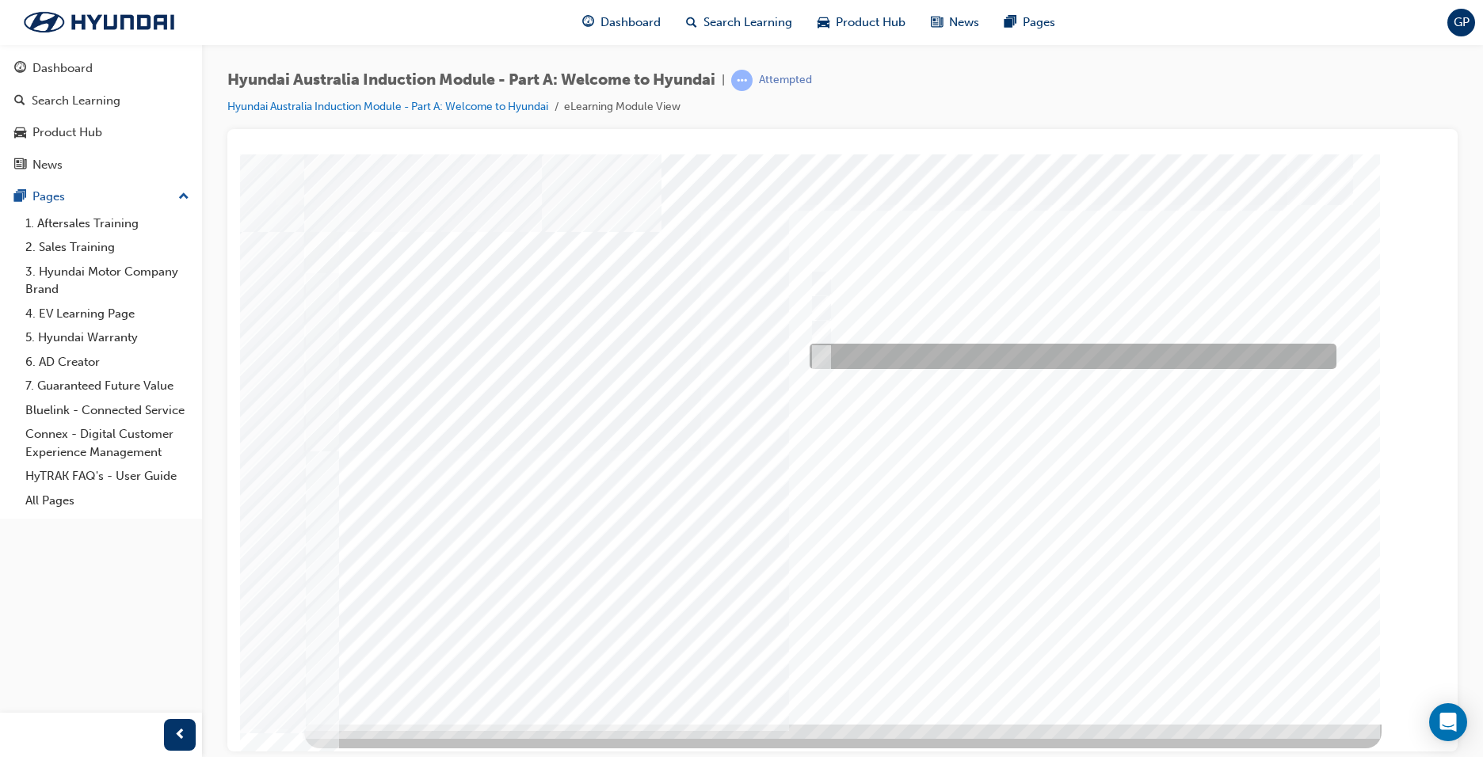
click at [822, 349] on input "Surfing Australia" at bounding box center [817, 356] width 17 height 17
checkbox input "true"
click at [1086, 668] on div at bounding box center [842, 439] width 1077 height 570
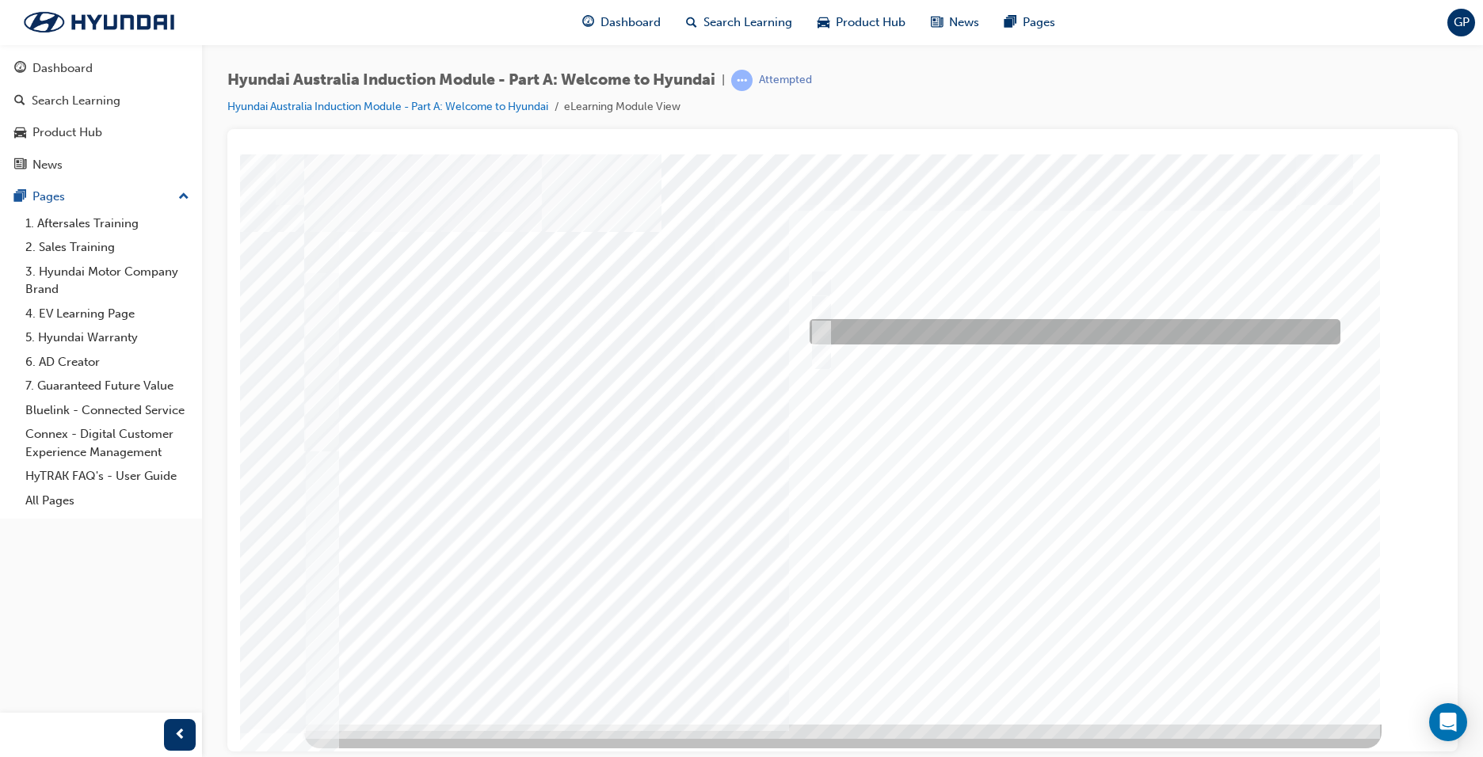
click at [818, 333] on input "1967" at bounding box center [818, 331] width 17 height 17
radio input "true"
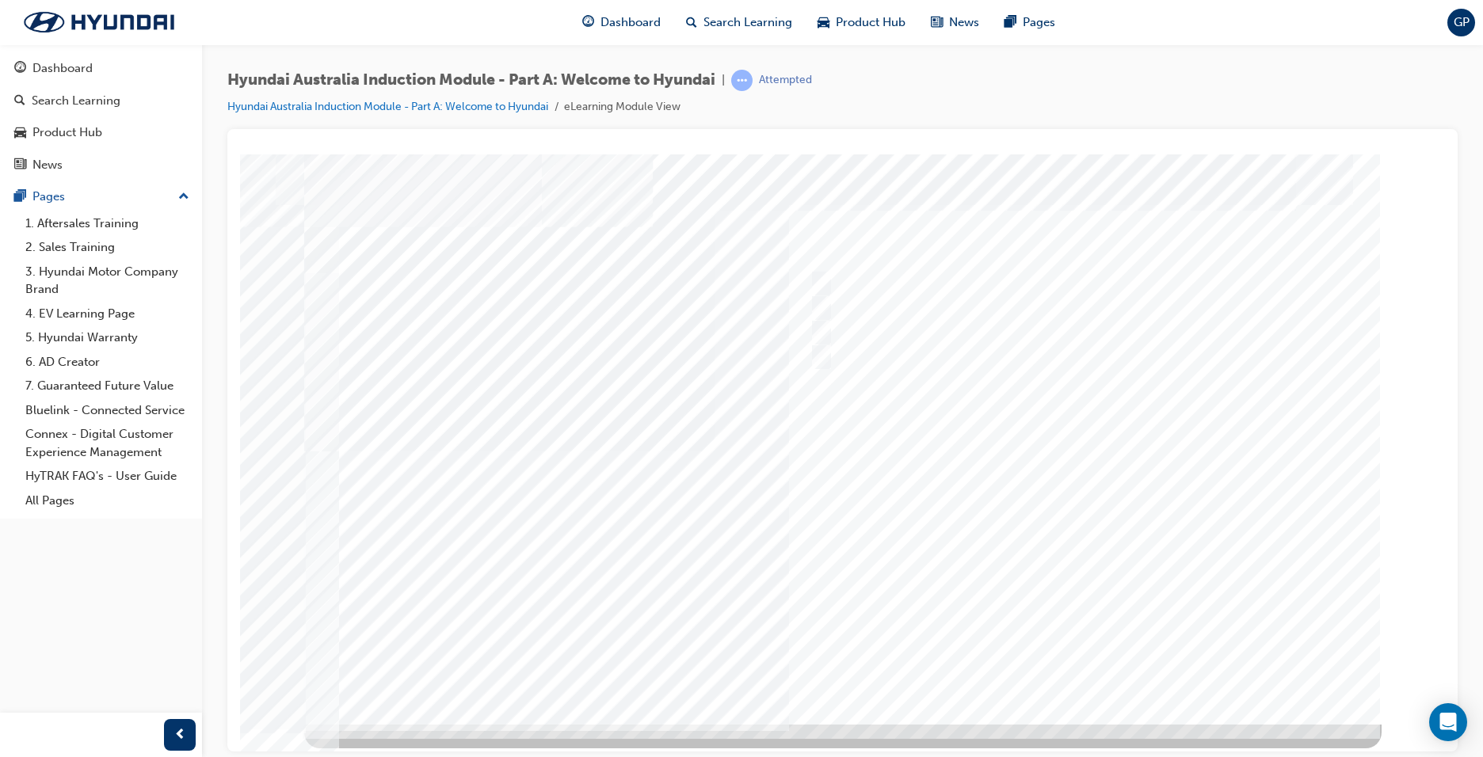
click at [1073, 664] on div at bounding box center [842, 439] width 1077 height 570
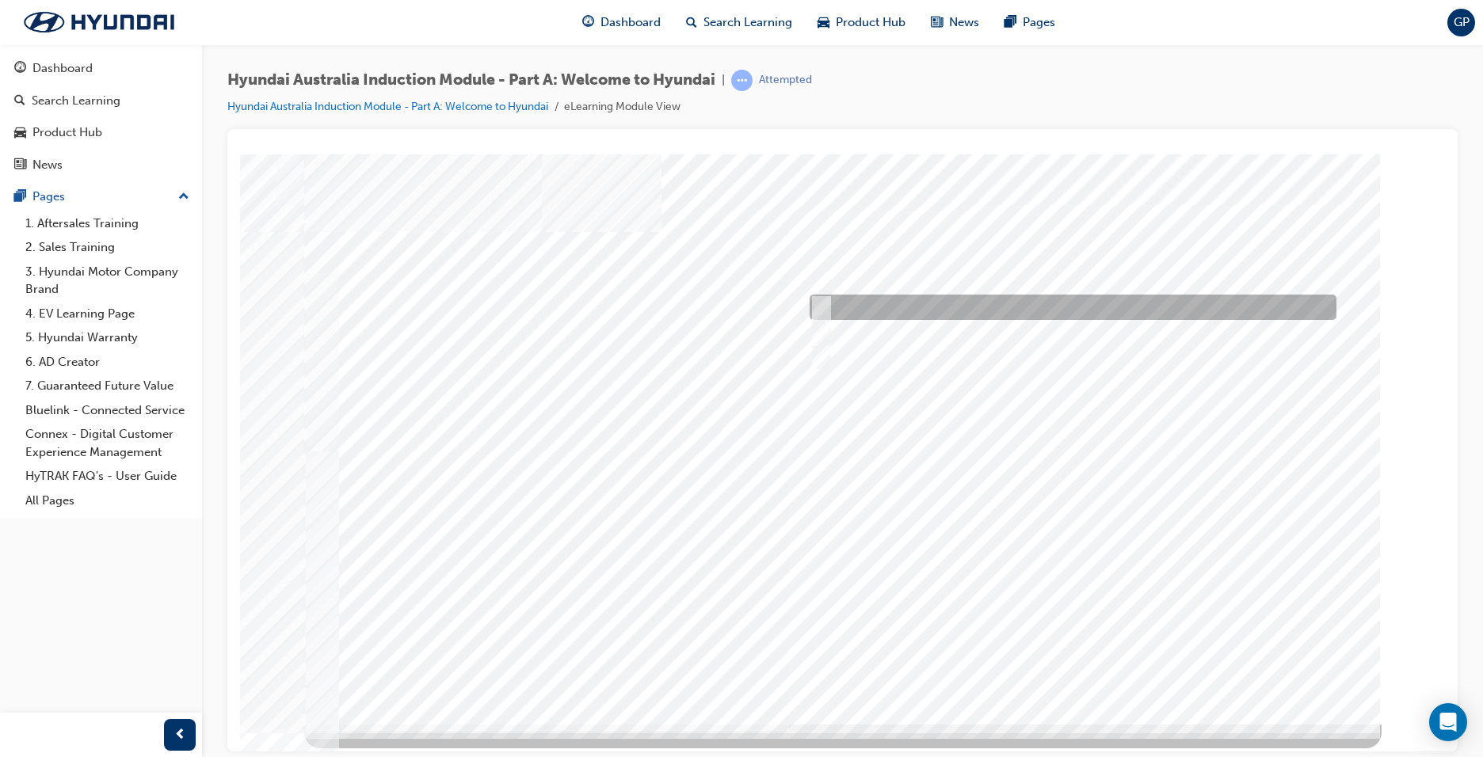
click at [817, 306] on input "Ulsan Plant, South Korea" at bounding box center [818, 307] width 17 height 17
radio input "true"
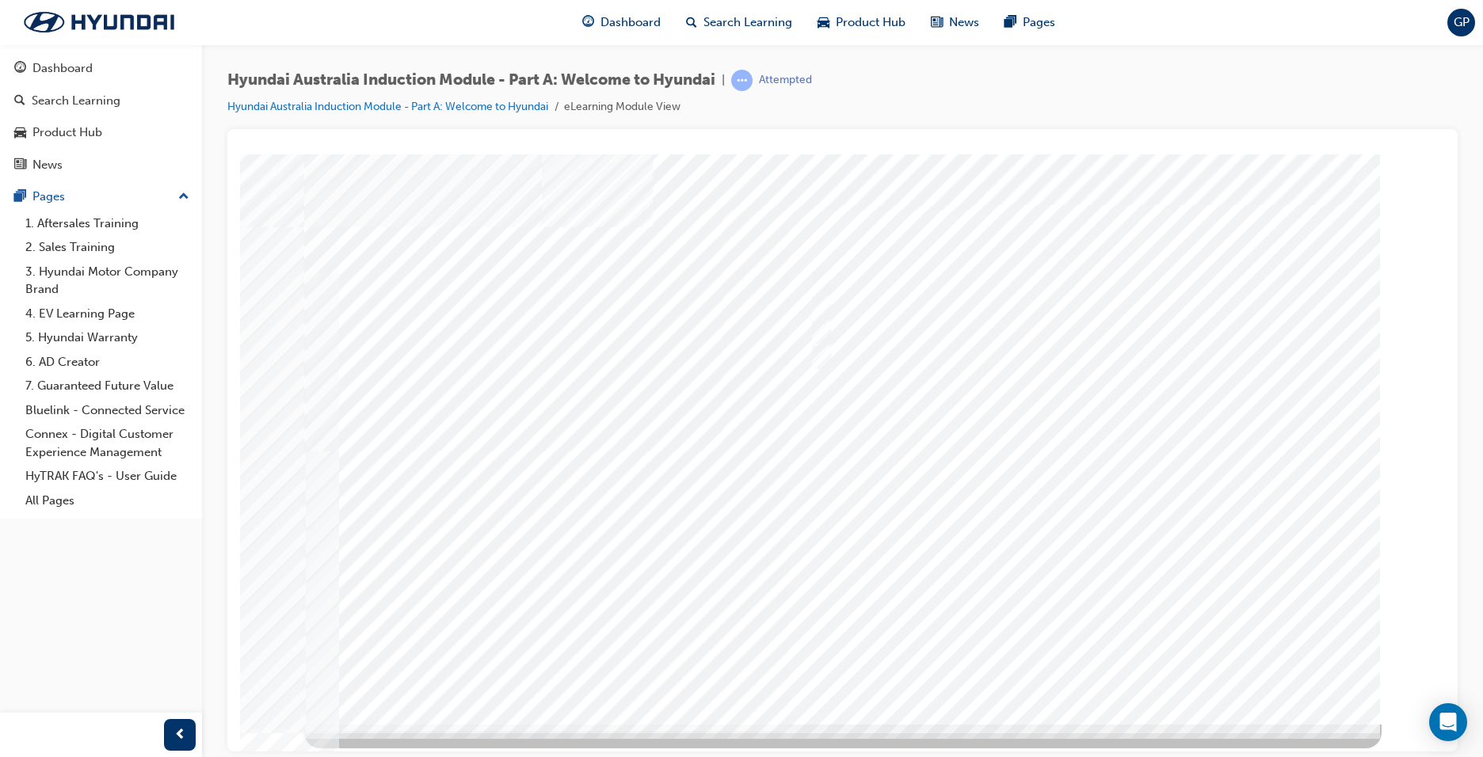
click at [1077, 655] on div at bounding box center [842, 439] width 1077 height 570
click at [821, 352] on input "Global expansion" at bounding box center [817, 356] width 17 height 17
checkbox input "true"
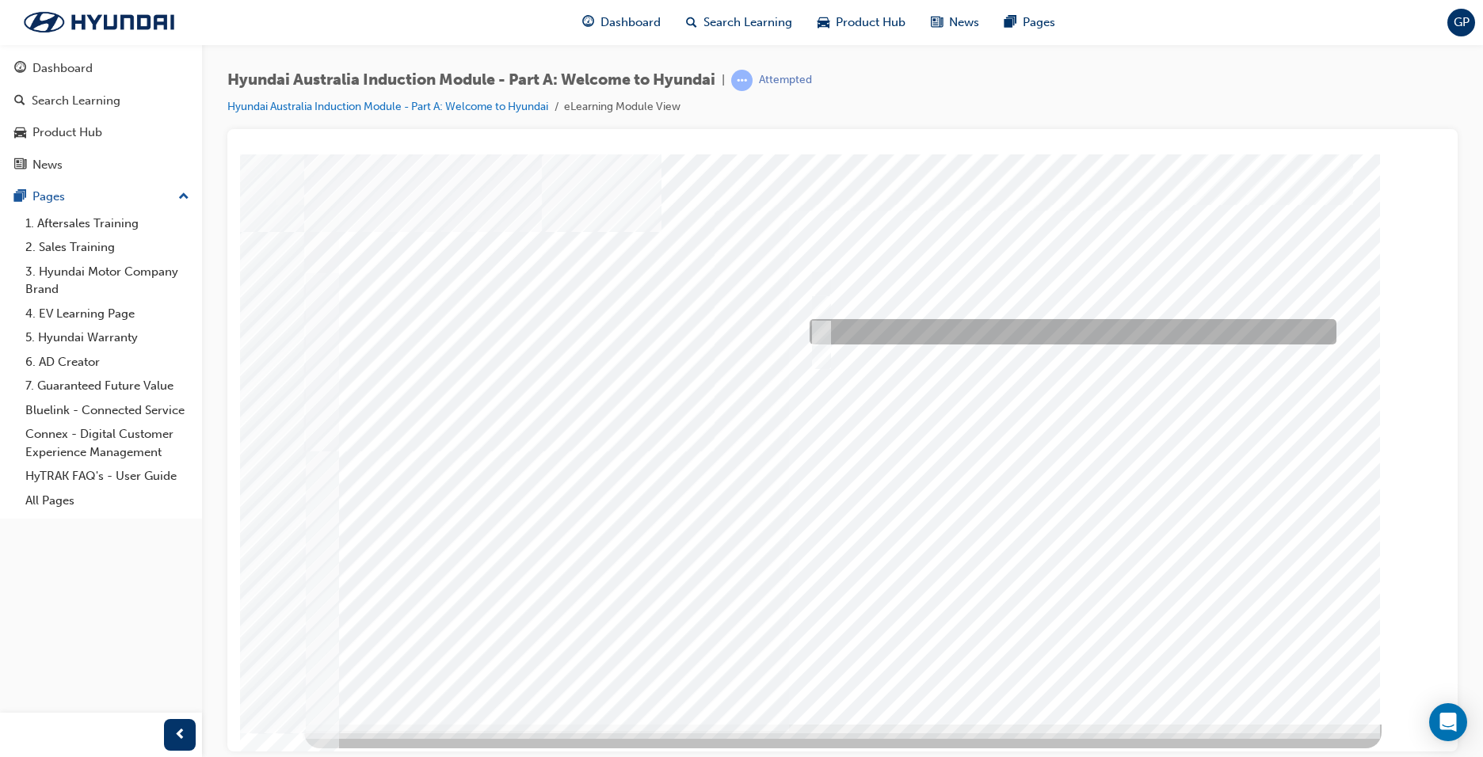
click at [826, 334] on div at bounding box center [1069, 331] width 527 height 25
checkbox input "true"
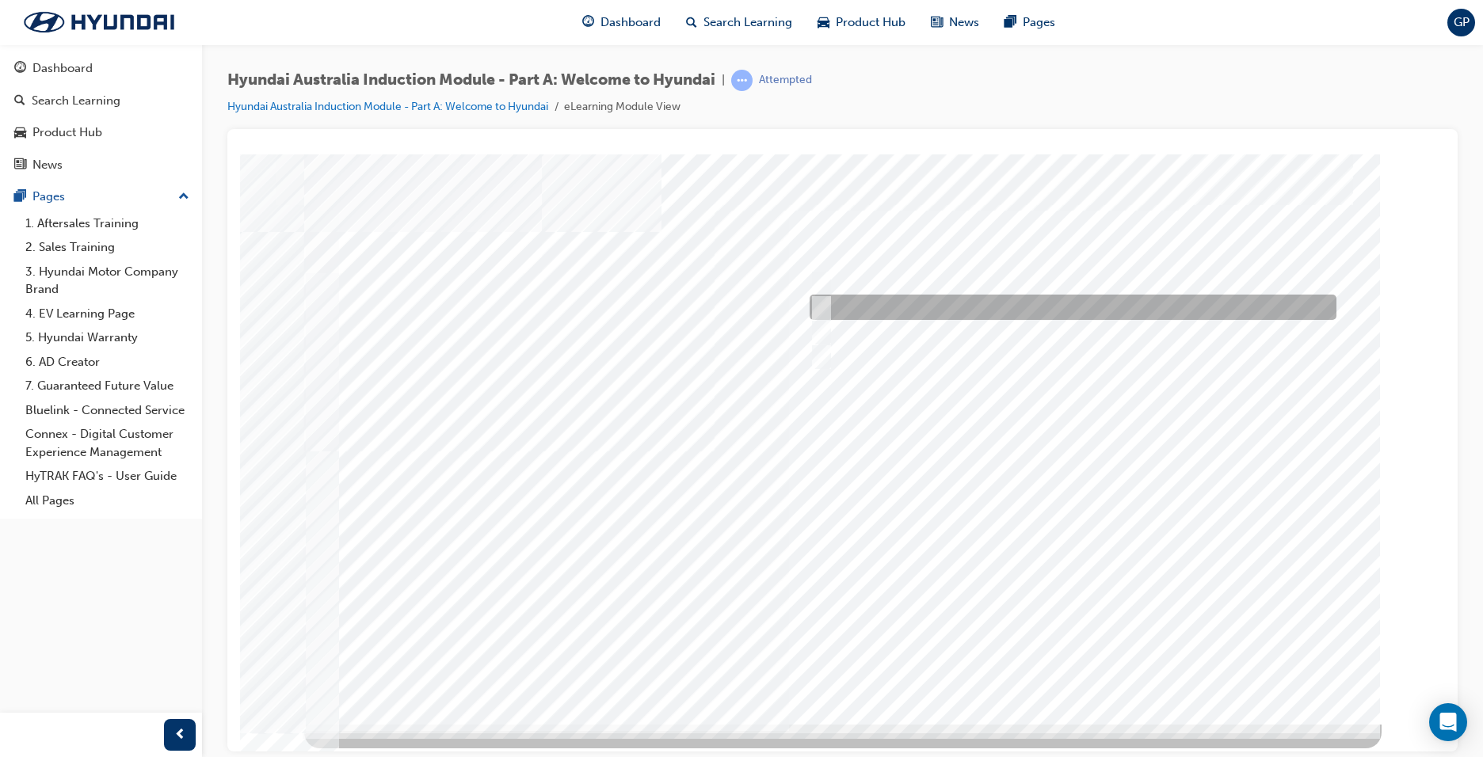
click at [819, 306] on input "A satisfied customer" at bounding box center [817, 307] width 17 height 17
checkbox input "true"
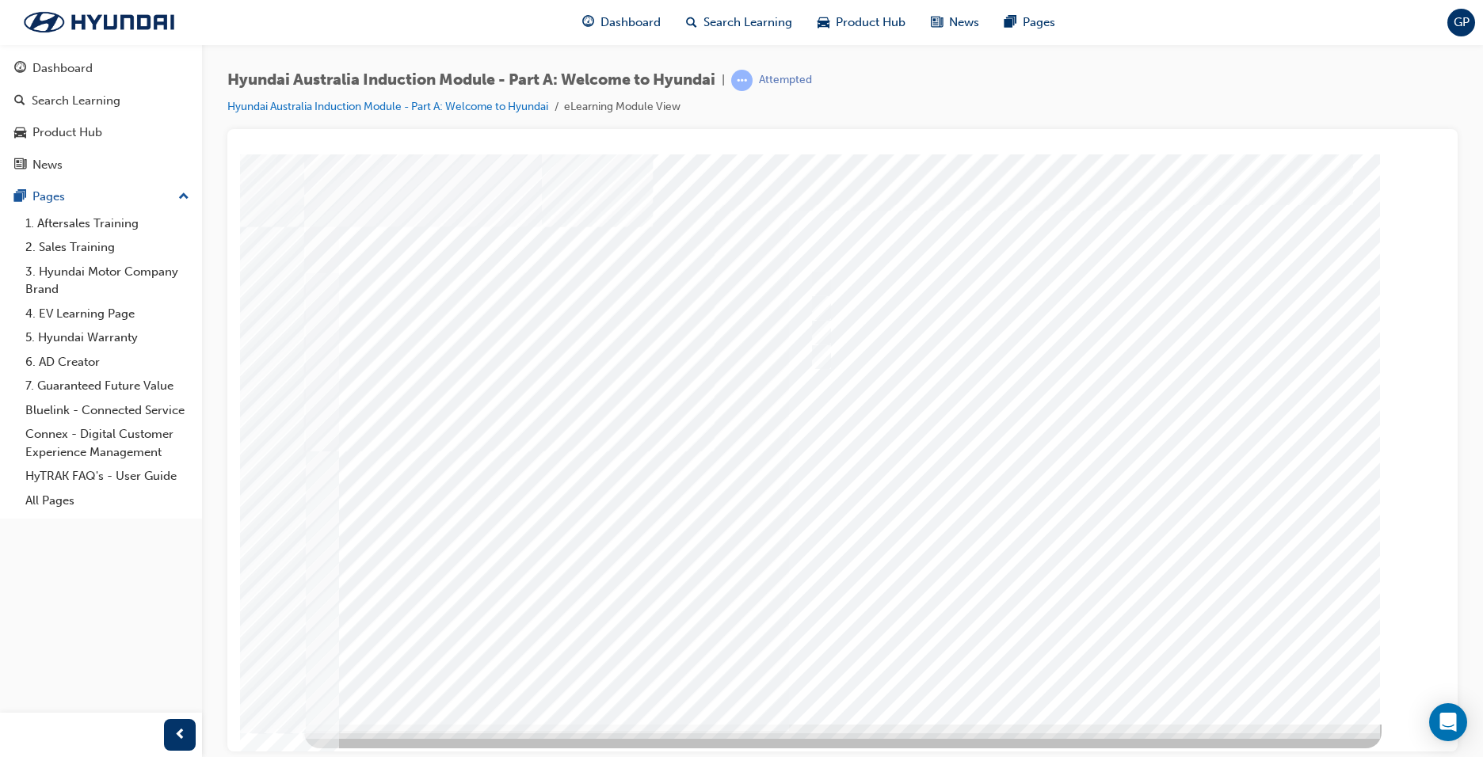
click at [1074, 669] on div at bounding box center [842, 439] width 1077 height 570
click at [823, 348] on input "Surfing Australia" at bounding box center [817, 356] width 17 height 17
checkbox input "true"
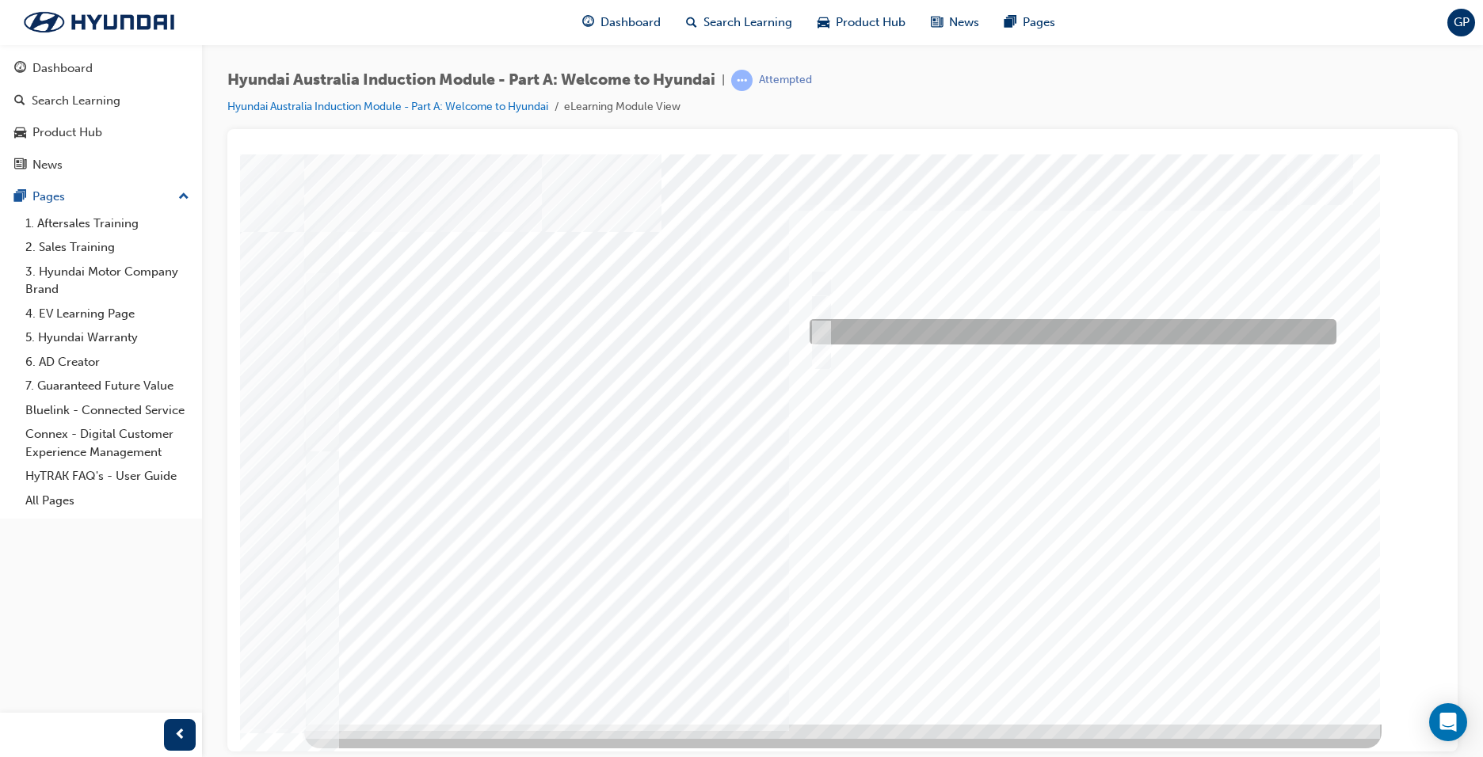
click at [823, 331] on input "Carlton Football Club" at bounding box center [817, 331] width 17 height 17
checkbox input "true"
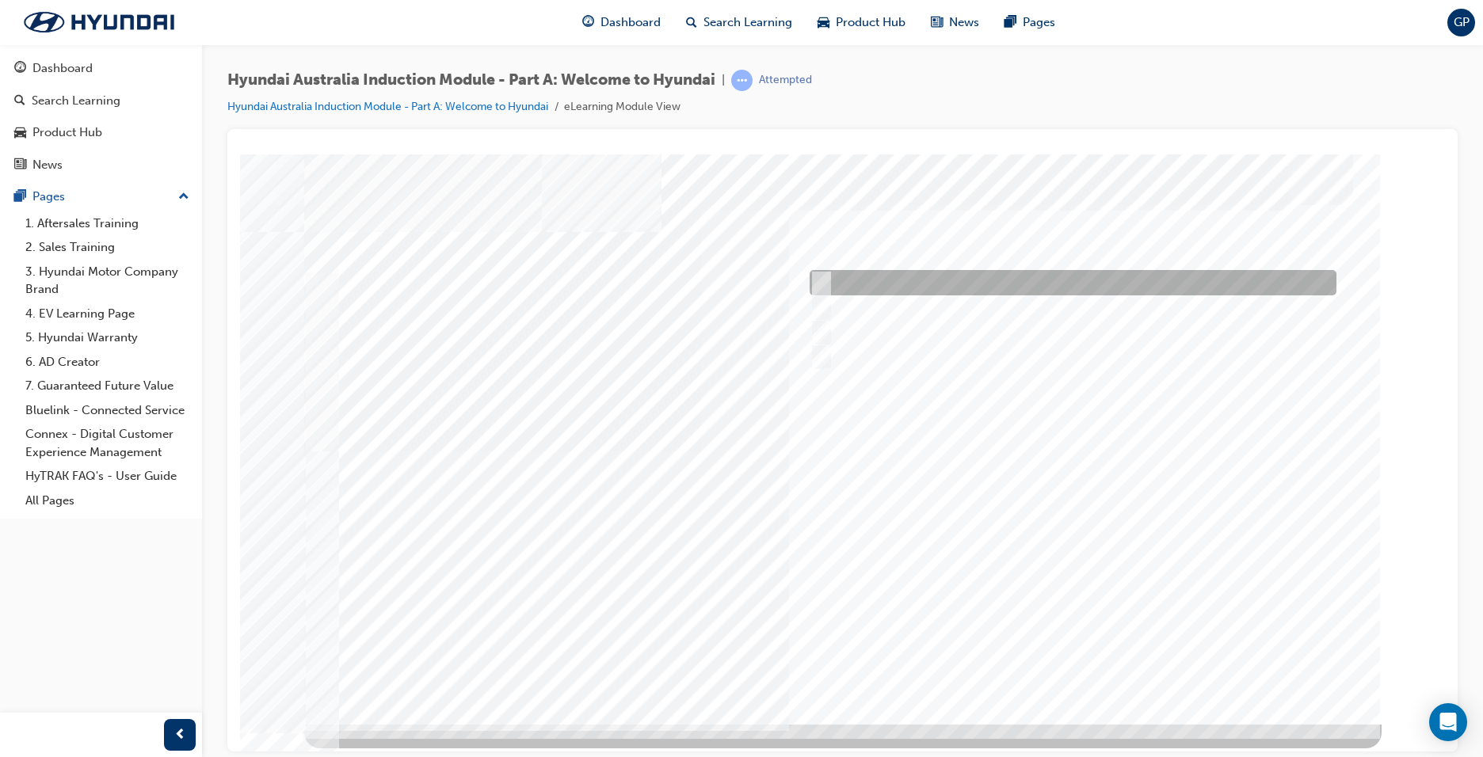
click at [815, 271] on div at bounding box center [1069, 282] width 527 height 25
checkbox input "true"
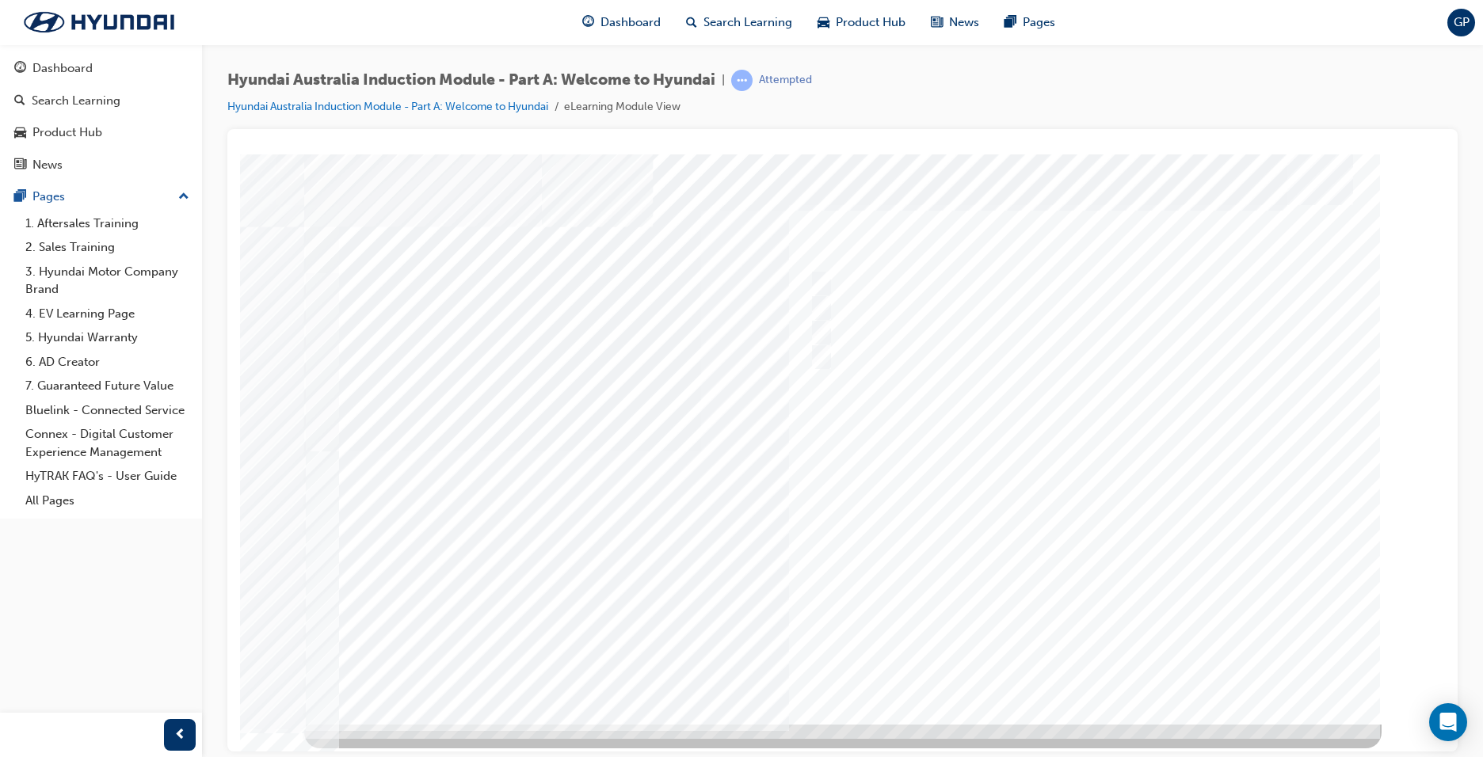
click at [1054, 656] on div at bounding box center [842, 439] width 1077 height 570
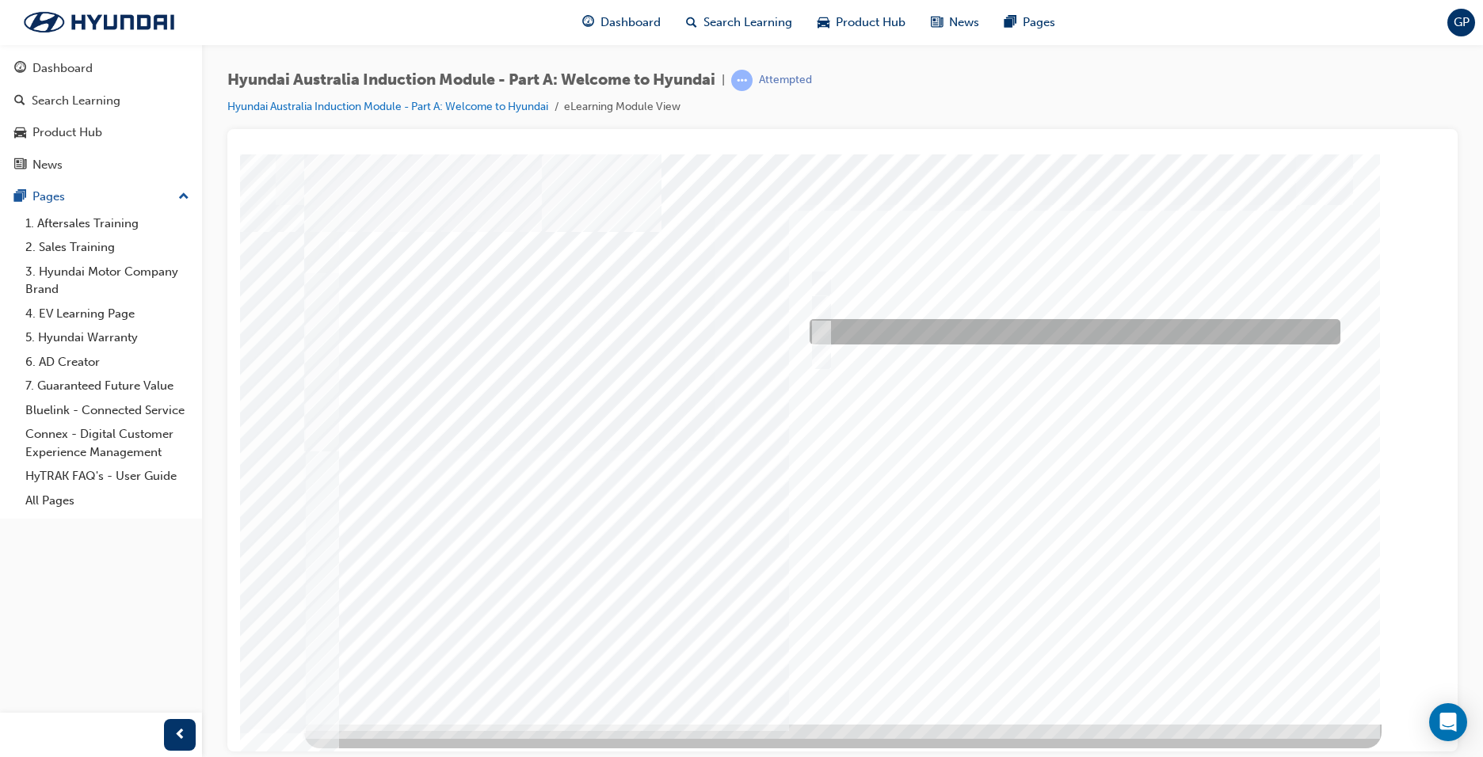
click at [819, 327] on input "1967" at bounding box center [818, 331] width 17 height 17
radio input "true"
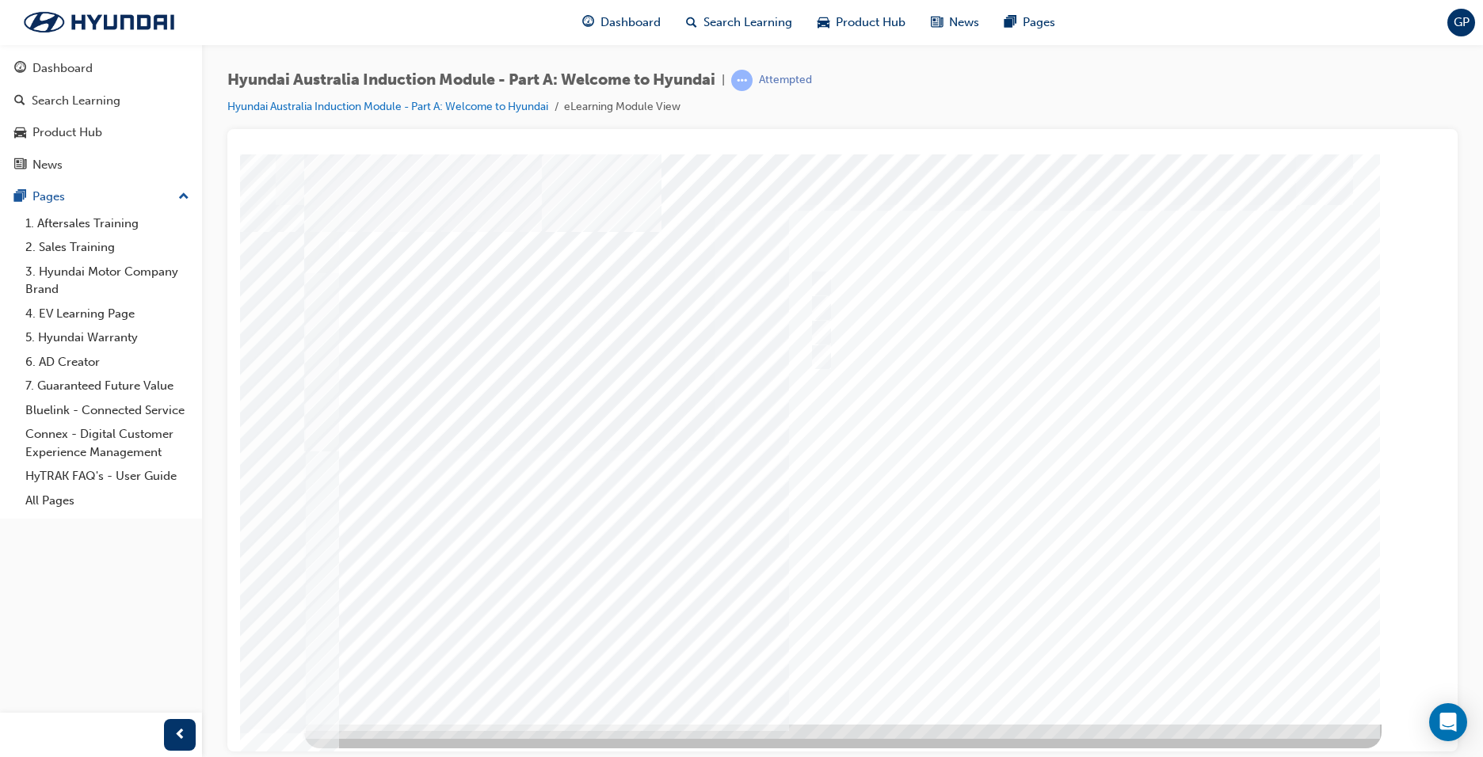
click at [1076, 662] on div at bounding box center [842, 439] width 1077 height 570
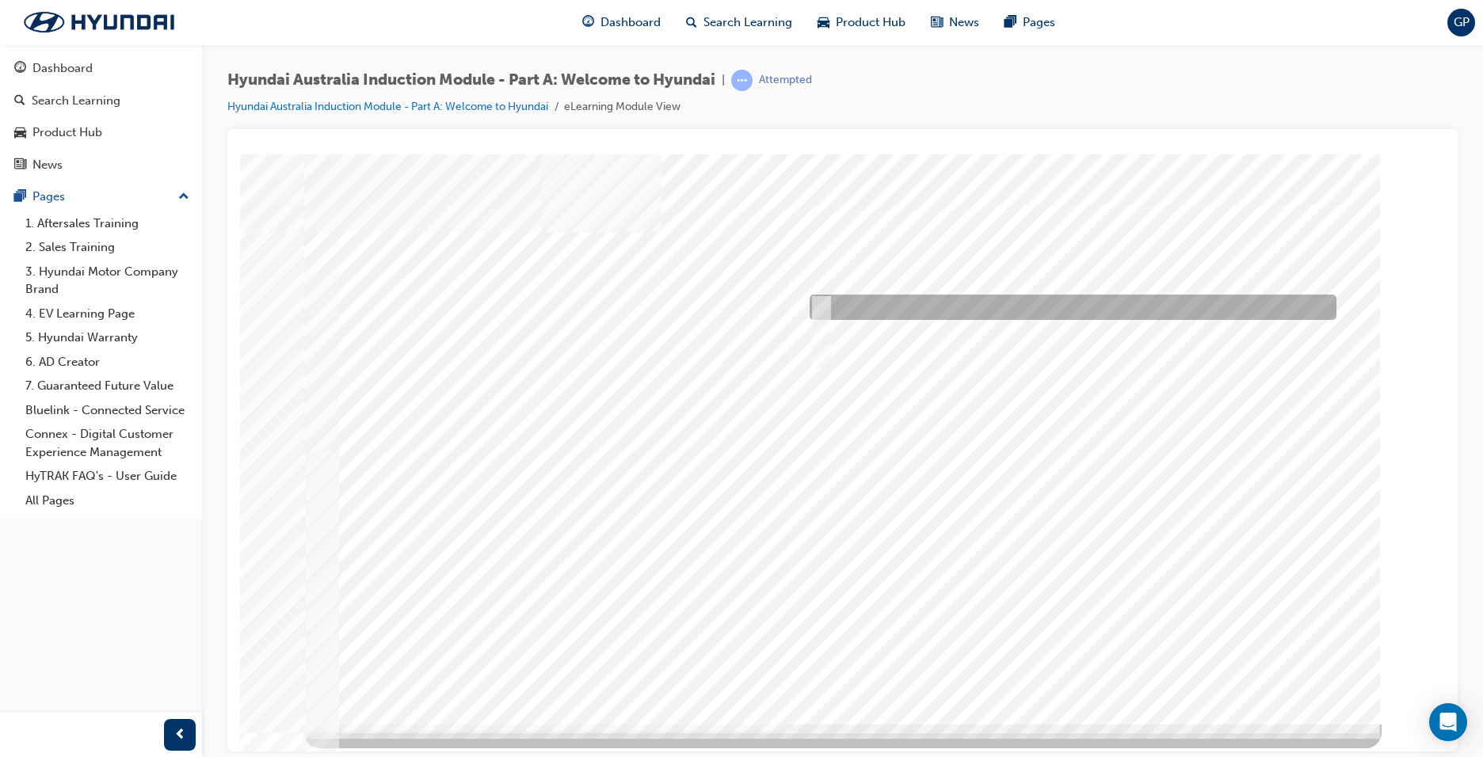
click at [816, 302] on input "Ulsan Plant, South Korea" at bounding box center [818, 307] width 17 height 17
radio input "true"
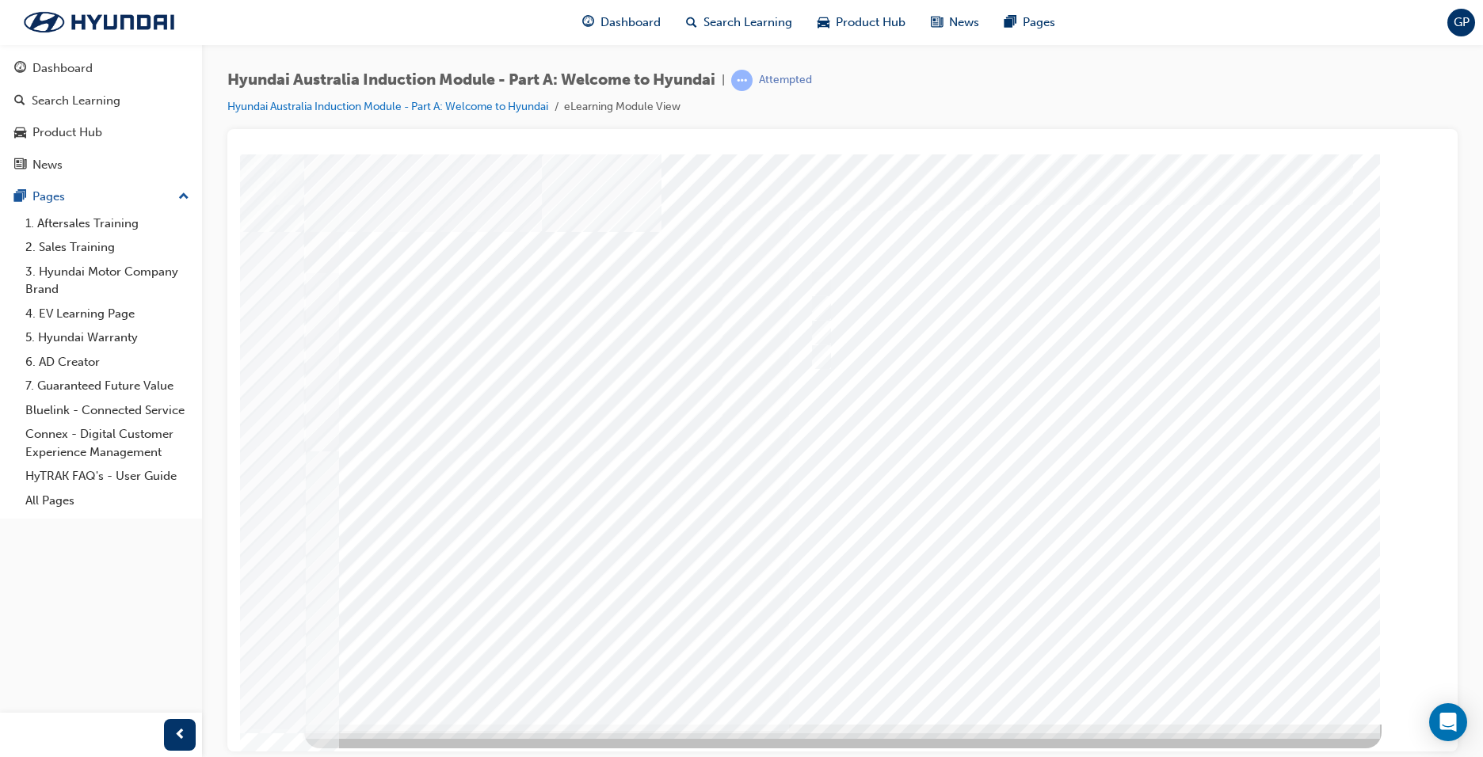
click at [1050, 657] on div at bounding box center [842, 439] width 1077 height 570
click at [818, 359] on input "Global expansion" at bounding box center [817, 356] width 17 height 17
checkbox input "true"
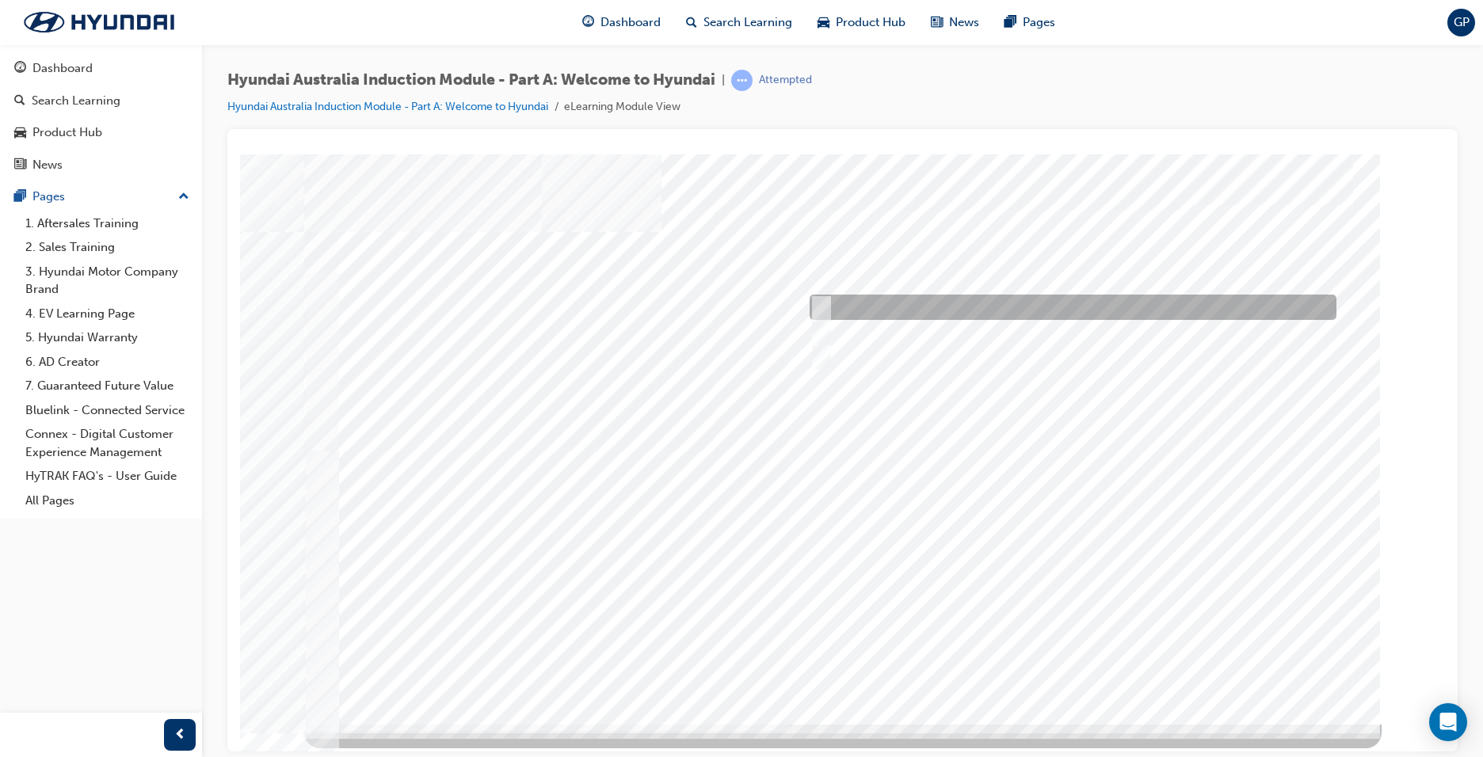
click at [821, 303] on input "A satisfied customer" at bounding box center [817, 307] width 17 height 17
checkbox input "true"
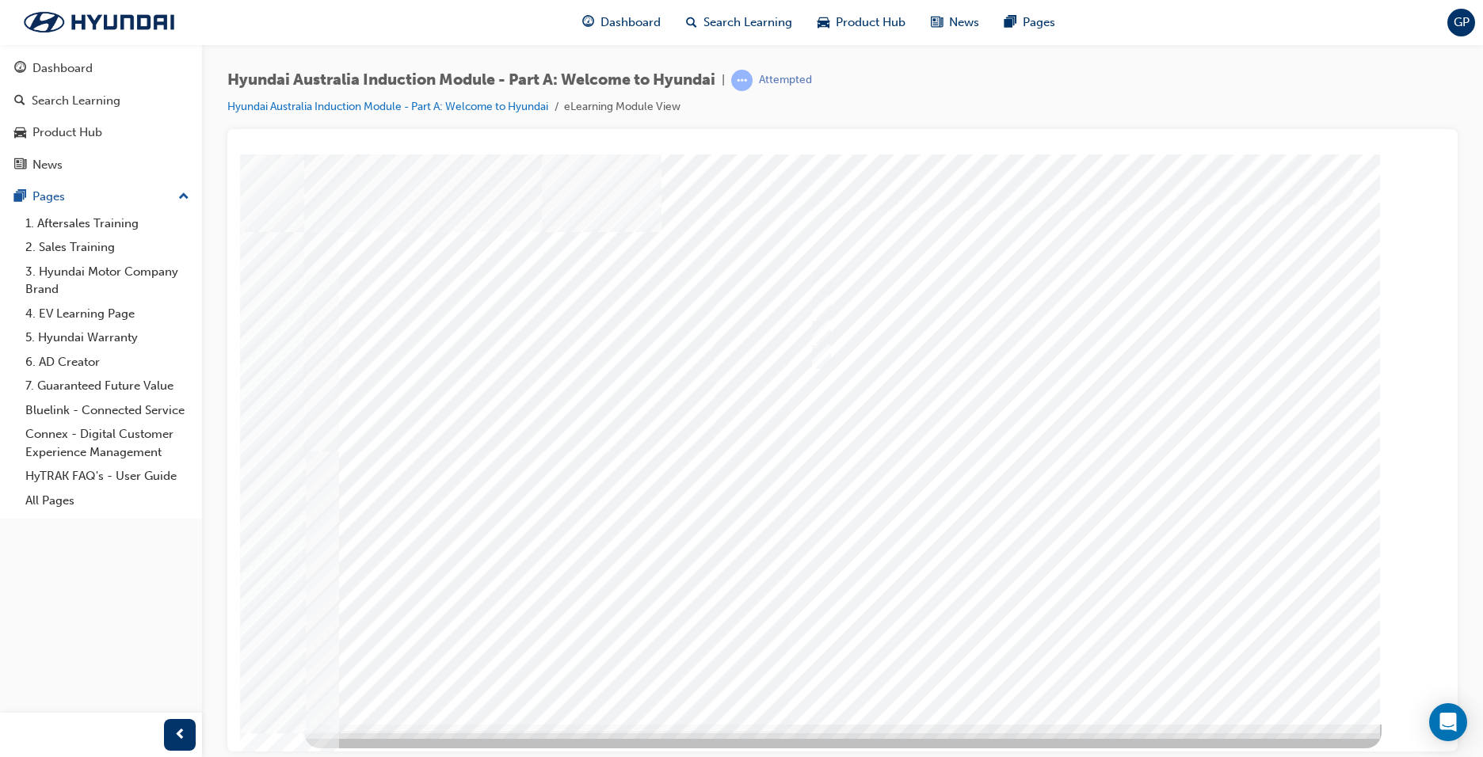
click at [1085, 665] on div at bounding box center [842, 439] width 1077 height 570
click at [825, 350] on input "Surfing Australia" at bounding box center [817, 356] width 17 height 17
checkbox input "true"
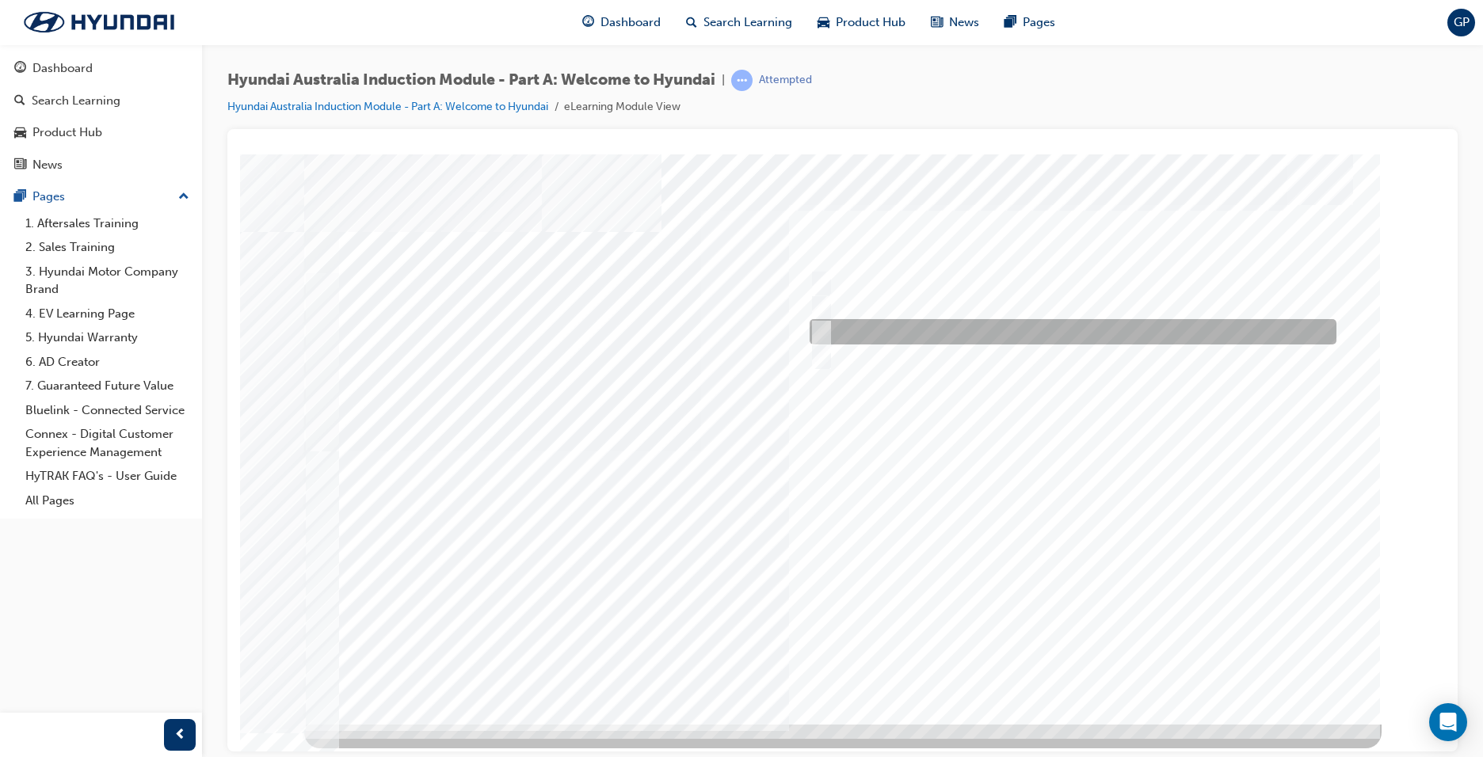
click at [824, 337] on input "Carlton Football Club" at bounding box center [817, 331] width 17 height 17
checkbox input "true"
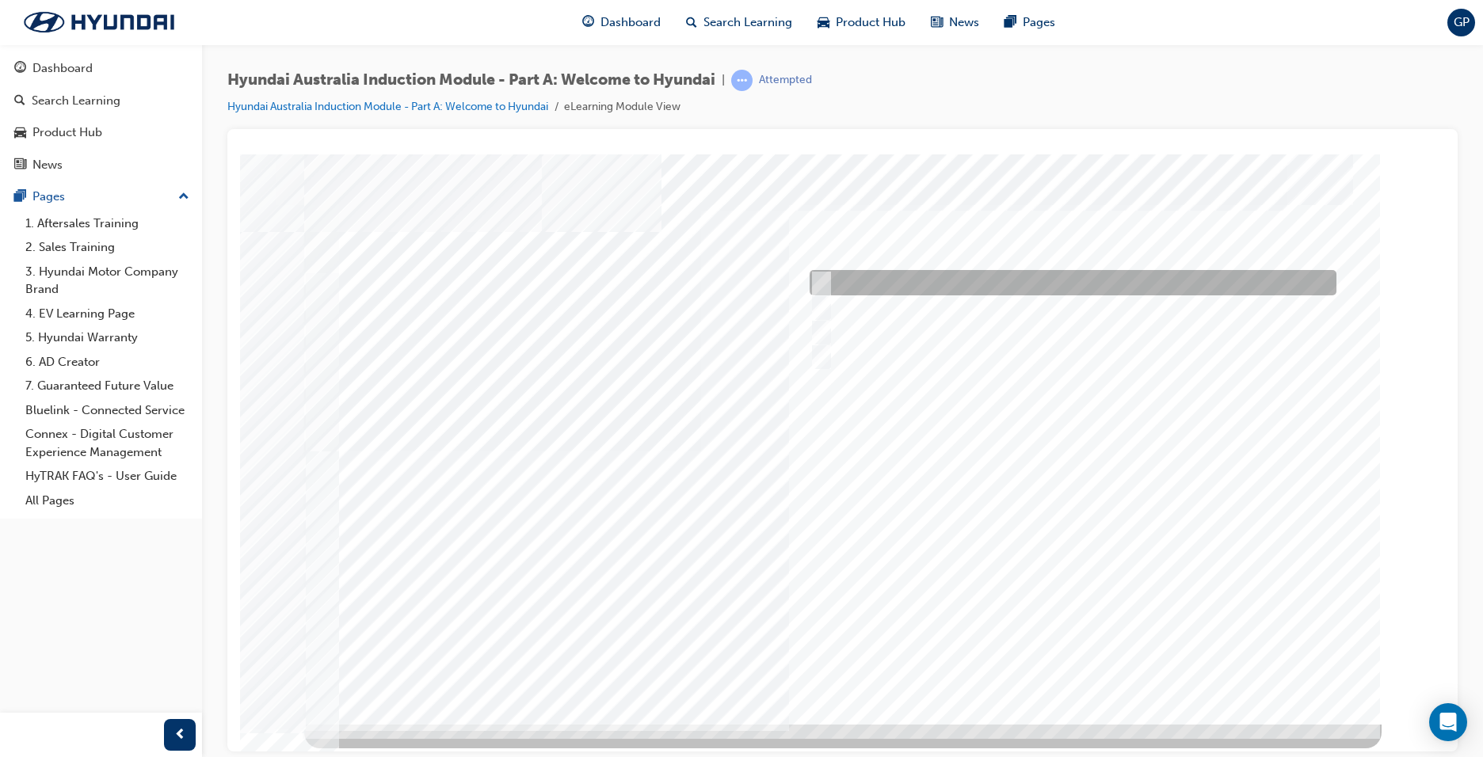
click at [821, 274] on input "Brisbane Lions Football Club" at bounding box center [817, 282] width 17 height 17
checkbox input "true"
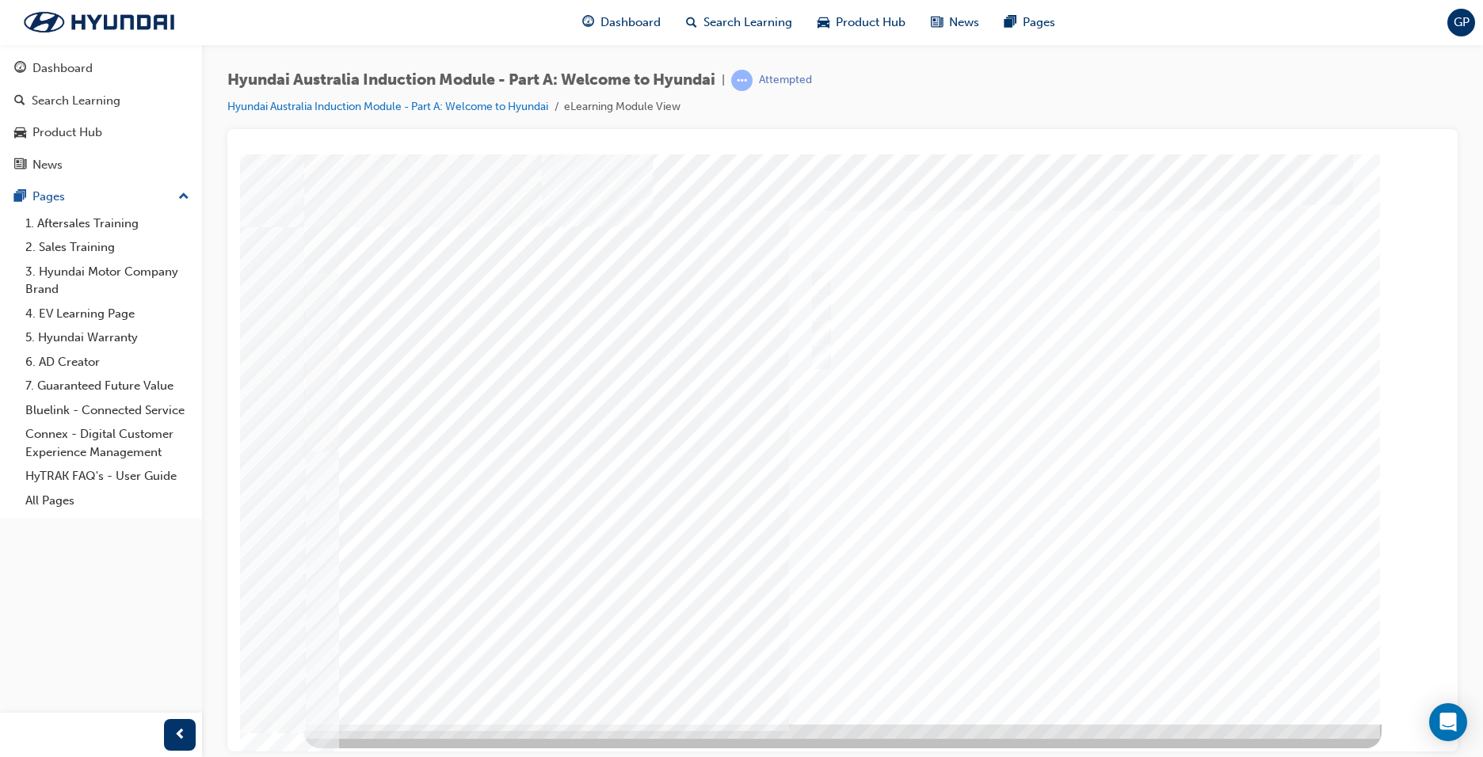
click at [1071, 660] on div at bounding box center [842, 439] width 1077 height 570
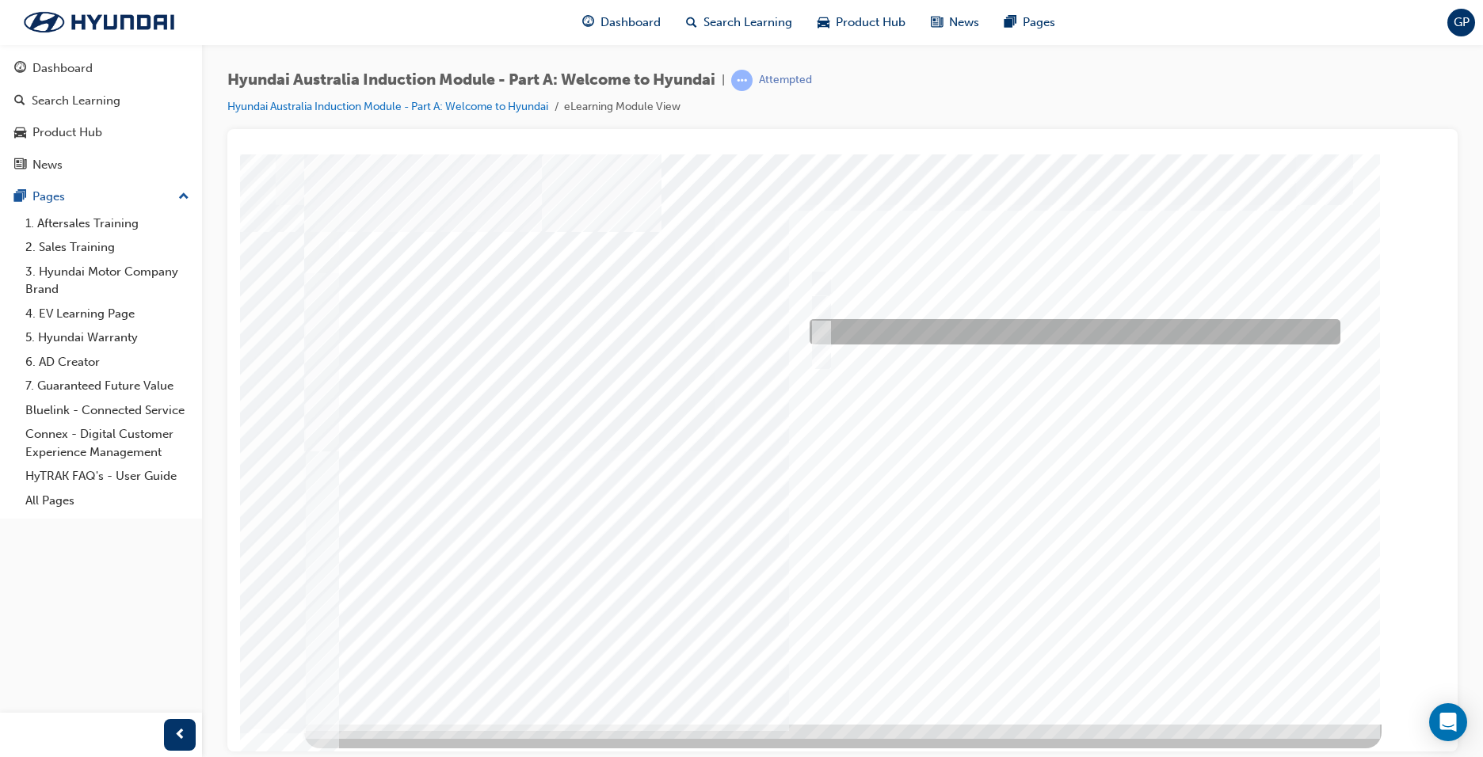
click at [822, 331] on input "1967" at bounding box center [818, 331] width 17 height 17
radio input "true"
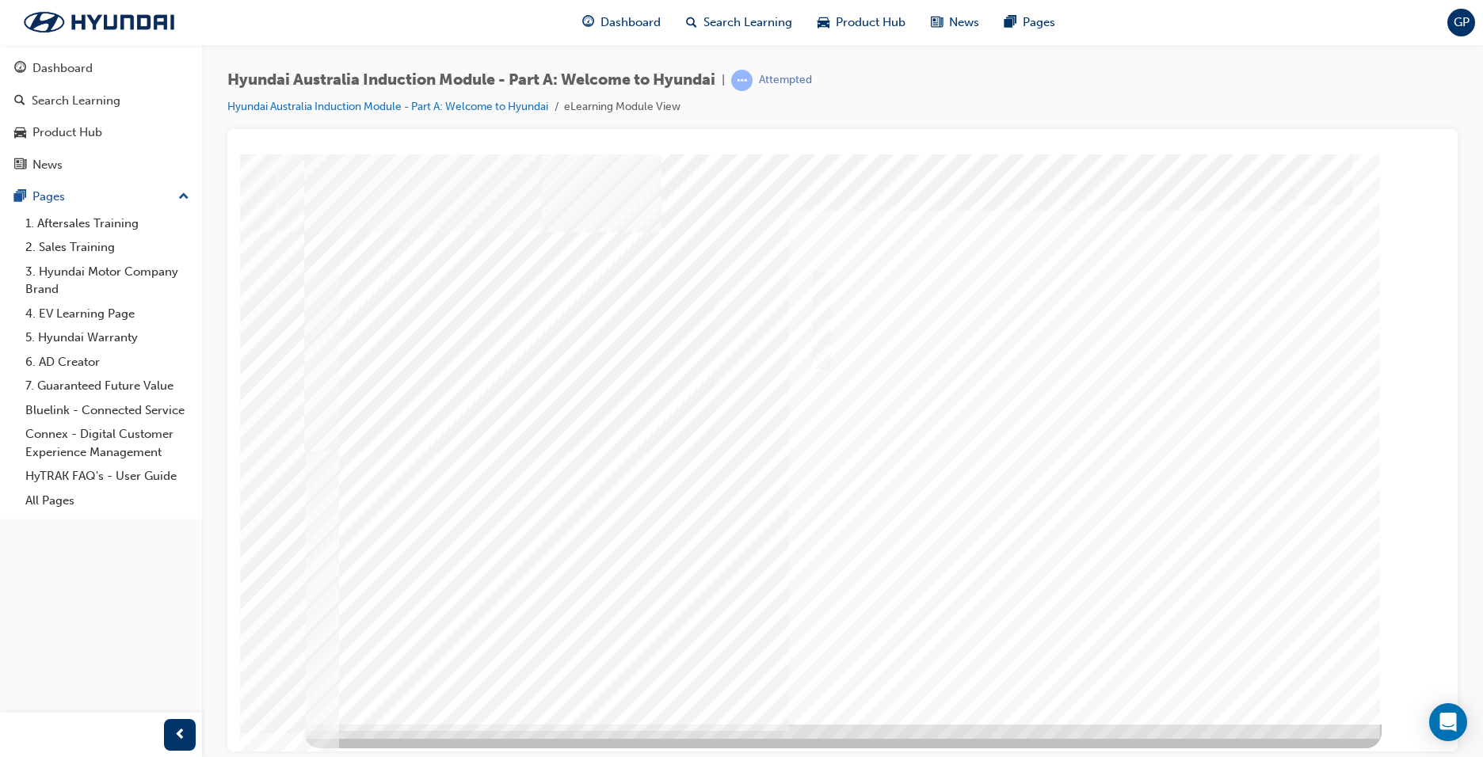
click at [1070, 661] on div at bounding box center [842, 439] width 1077 height 570
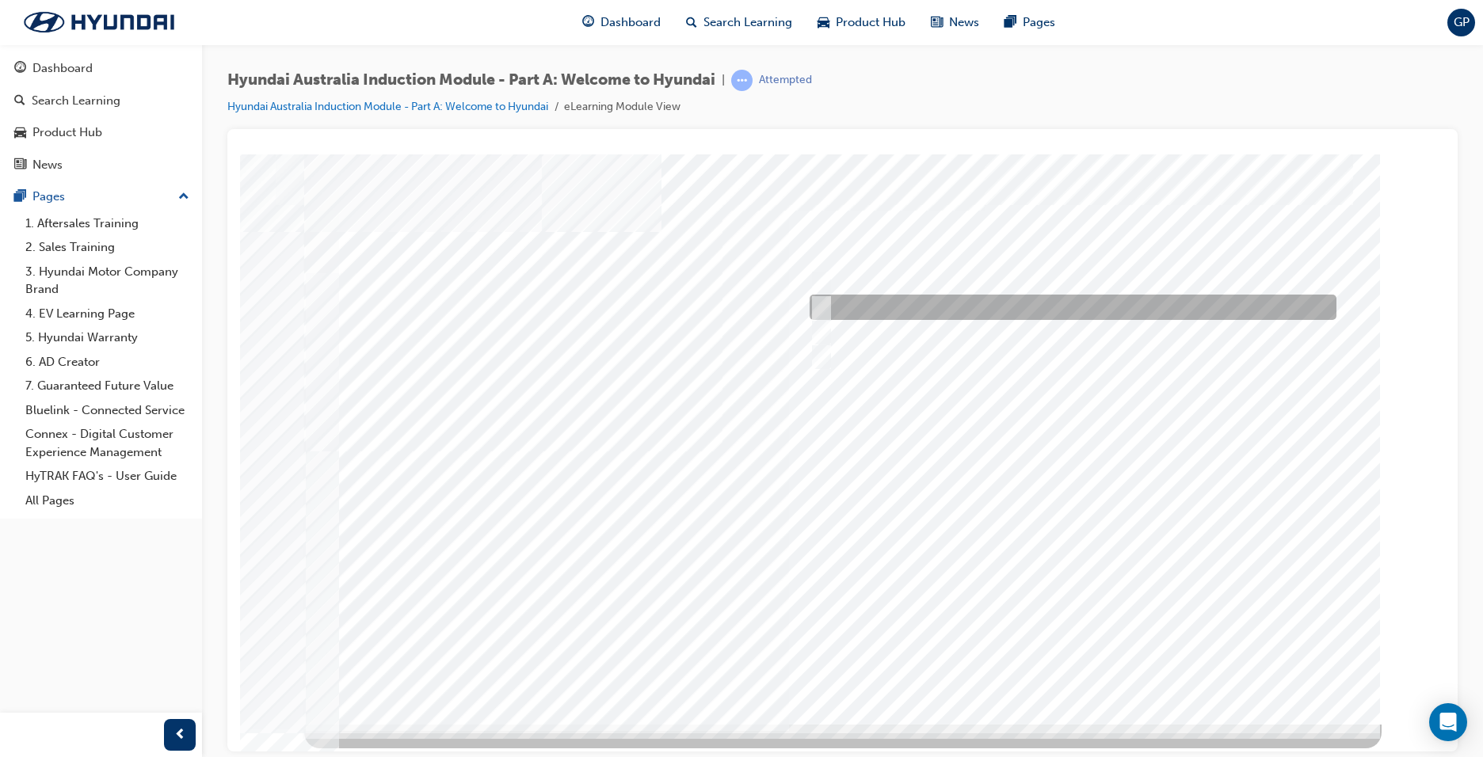
click at [822, 305] on input "Ulsan Plant, South Korea" at bounding box center [818, 307] width 17 height 17
radio input "true"
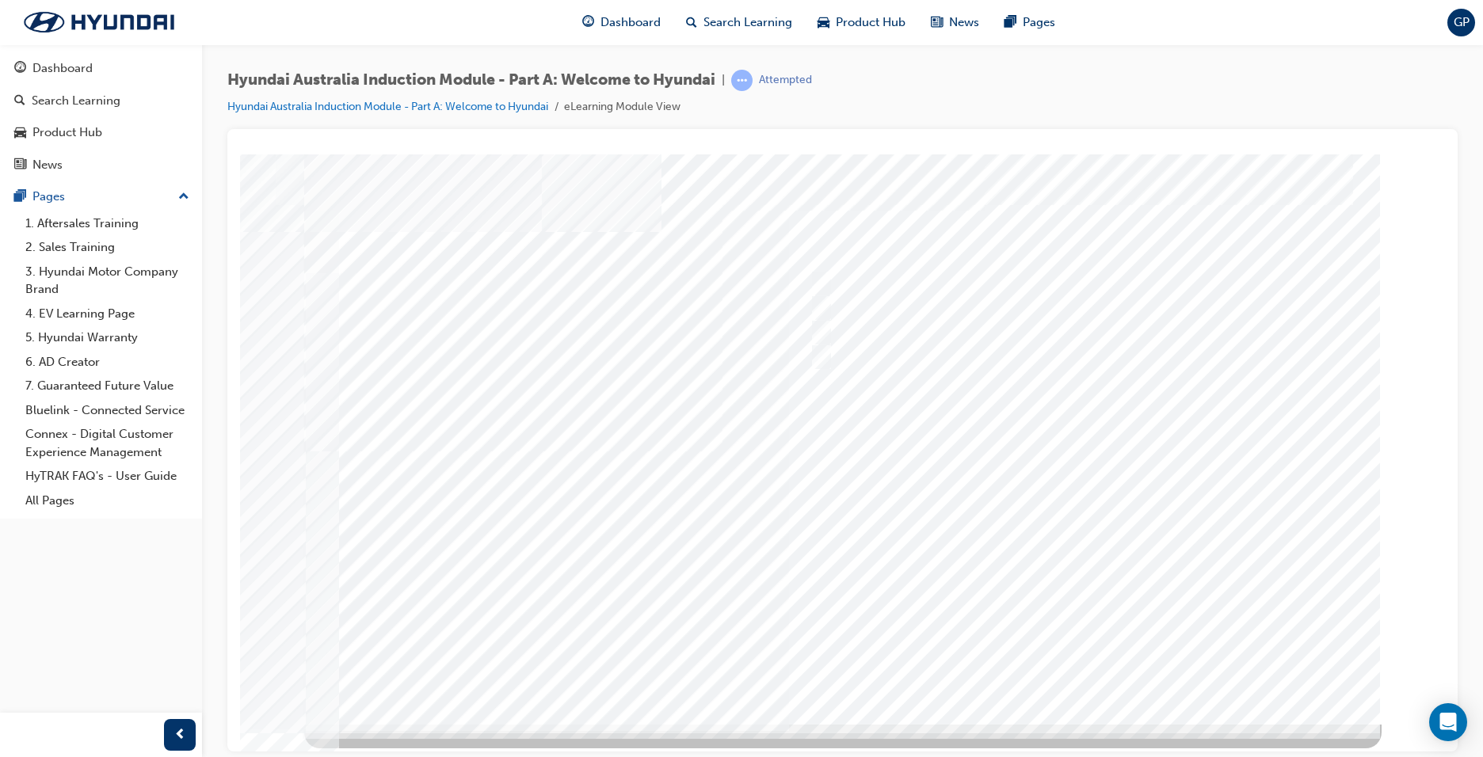
click at [1079, 671] on div at bounding box center [842, 439] width 1077 height 570
click at [814, 355] on input "Global expansion" at bounding box center [817, 356] width 17 height 17
checkbox input "true"
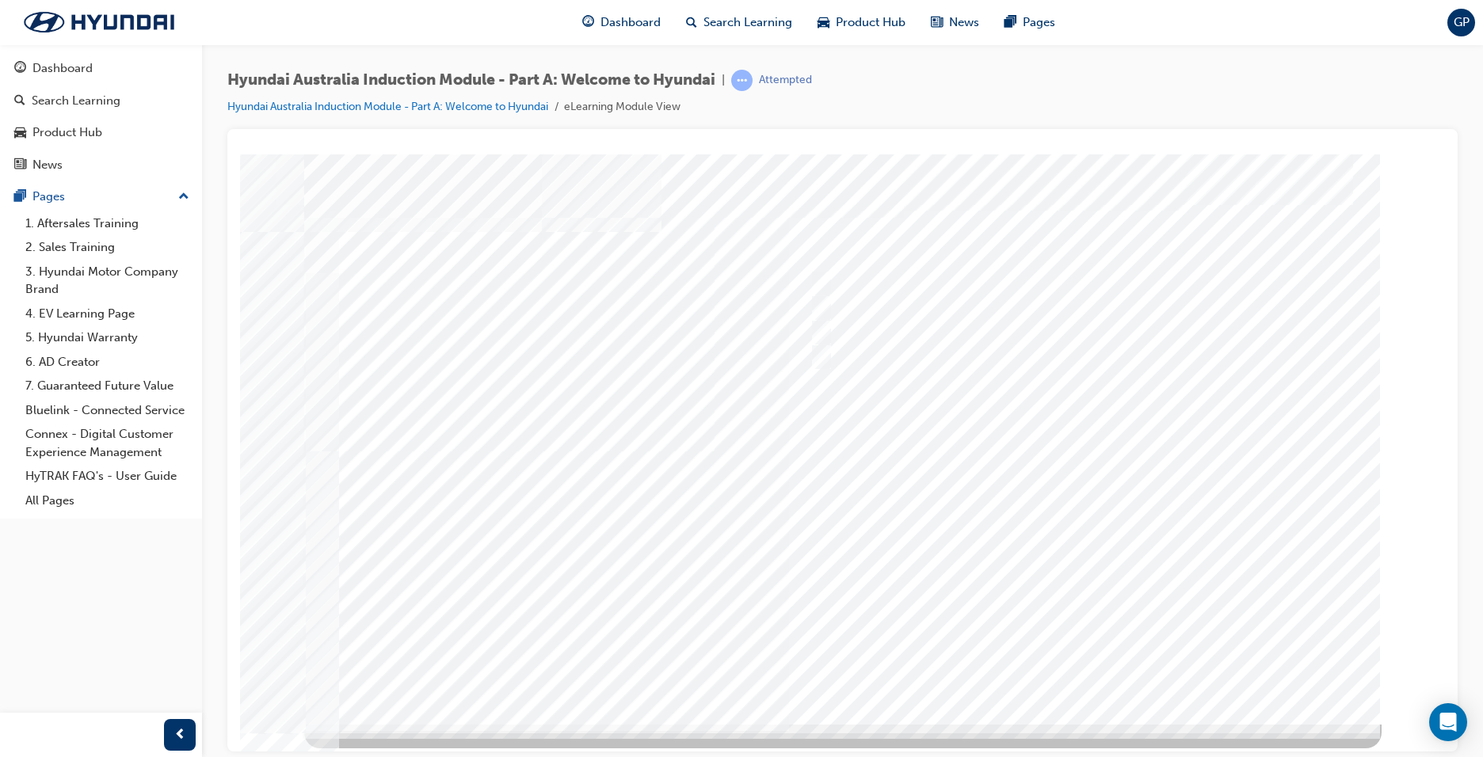
click at [1077, 631] on div at bounding box center [842, 439] width 1077 height 570
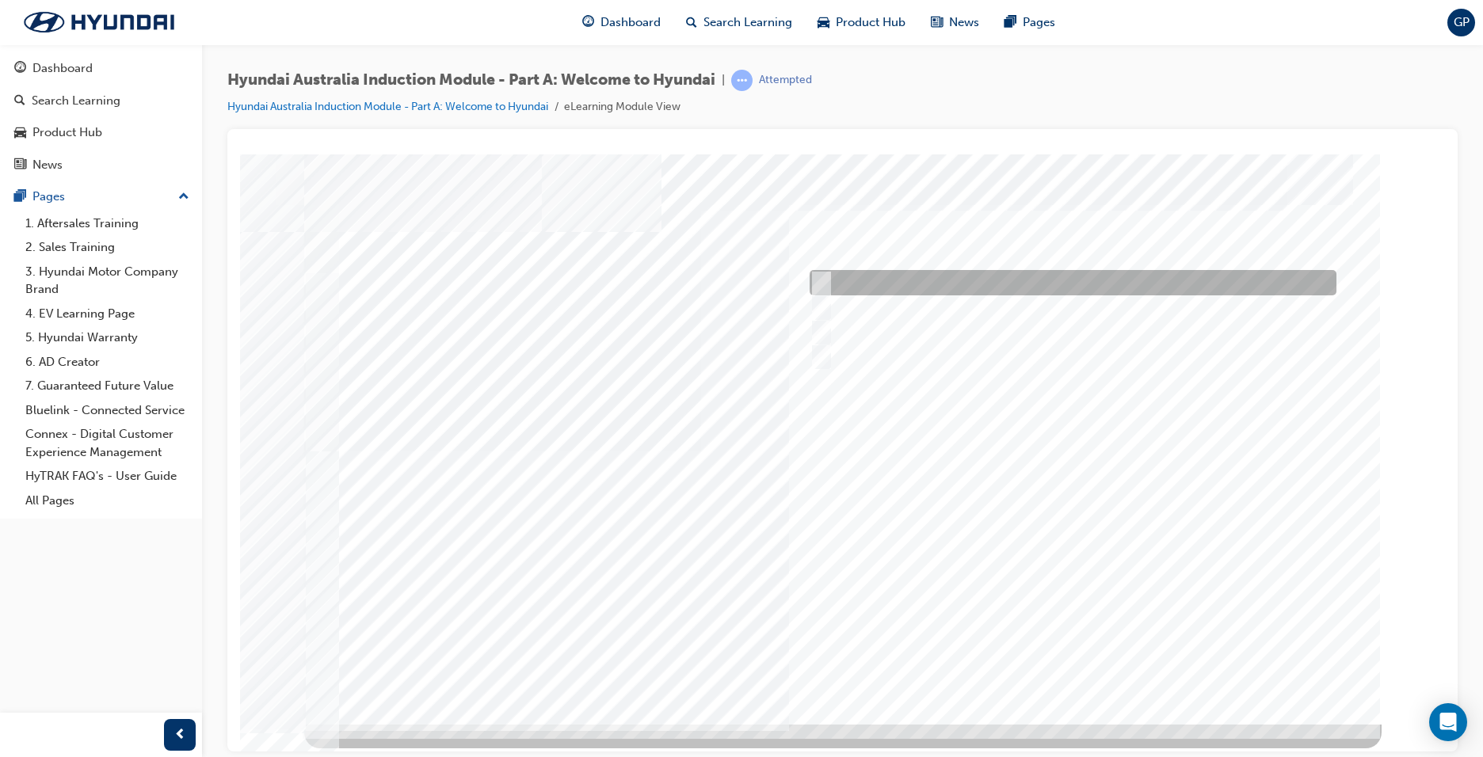
click at [819, 276] on input "Brisbane Lions Football Club" at bounding box center [817, 282] width 17 height 17
checkbox input "true"
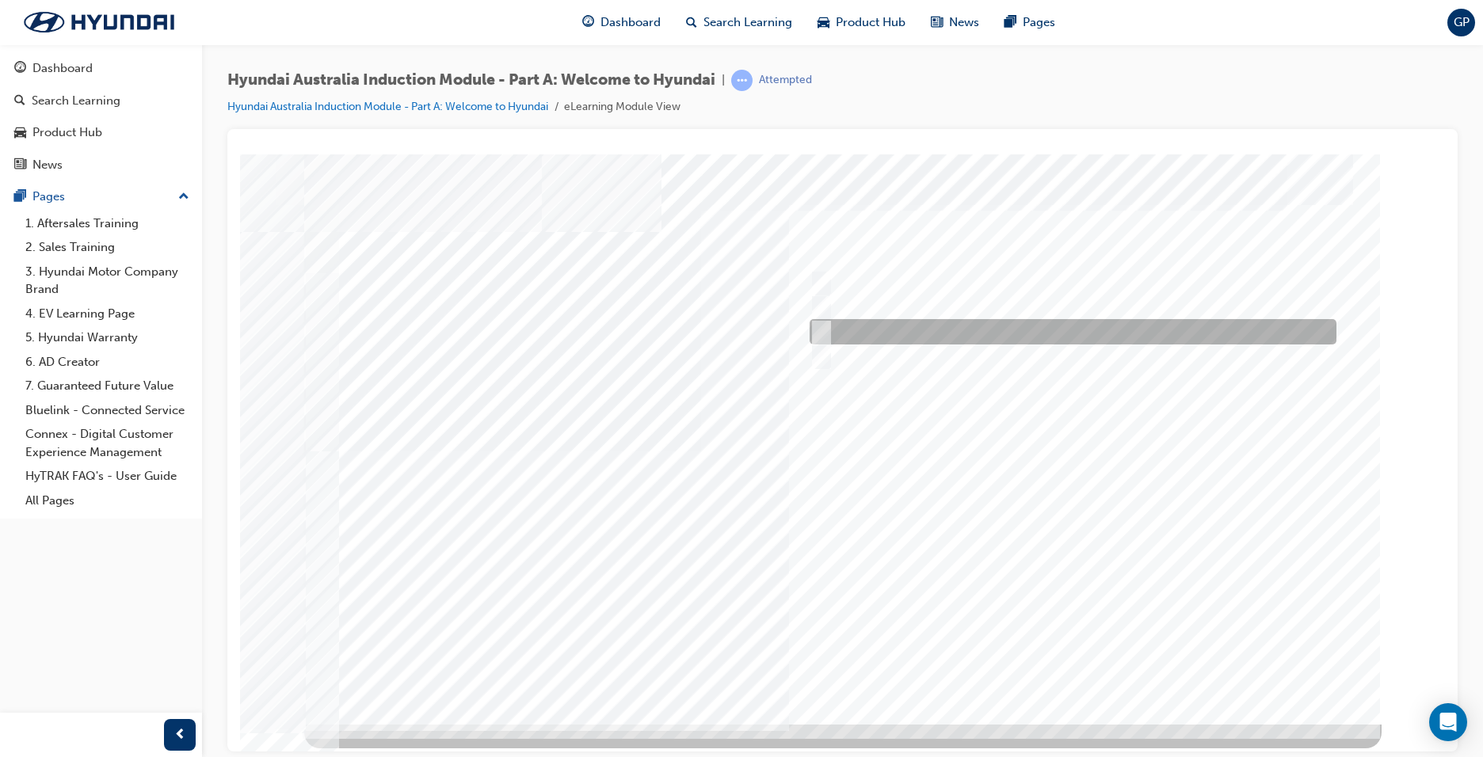
click at [819, 332] on input "Carlton Football Club" at bounding box center [817, 331] width 17 height 17
checkbox input "true"
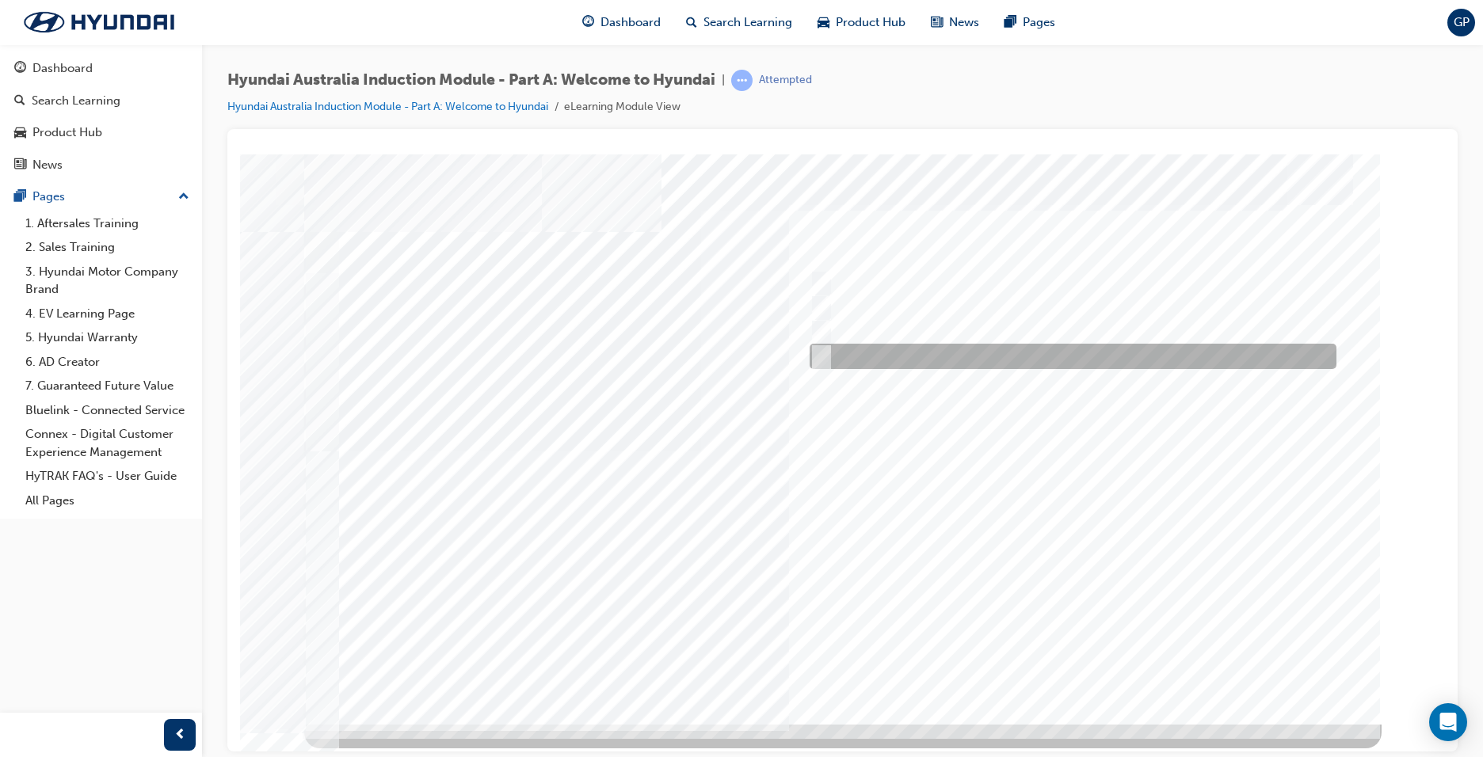
click at [818, 362] on input "Surfing Australia" at bounding box center [817, 356] width 17 height 17
checkbox input "true"
click at [1081, 654] on div at bounding box center [842, 439] width 1077 height 570
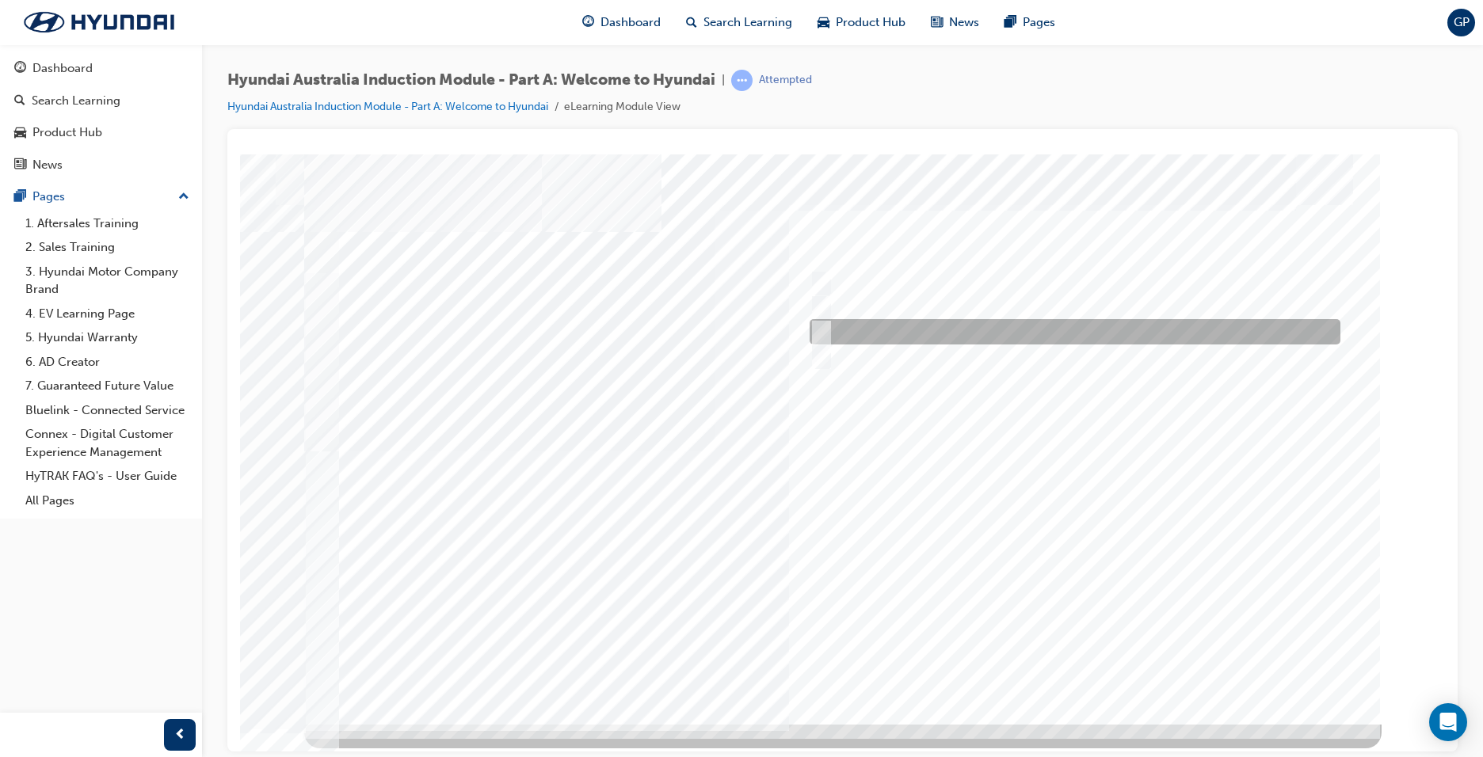
click at [822, 329] on input "1967" at bounding box center [818, 331] width 17 height 17
radio input "true"
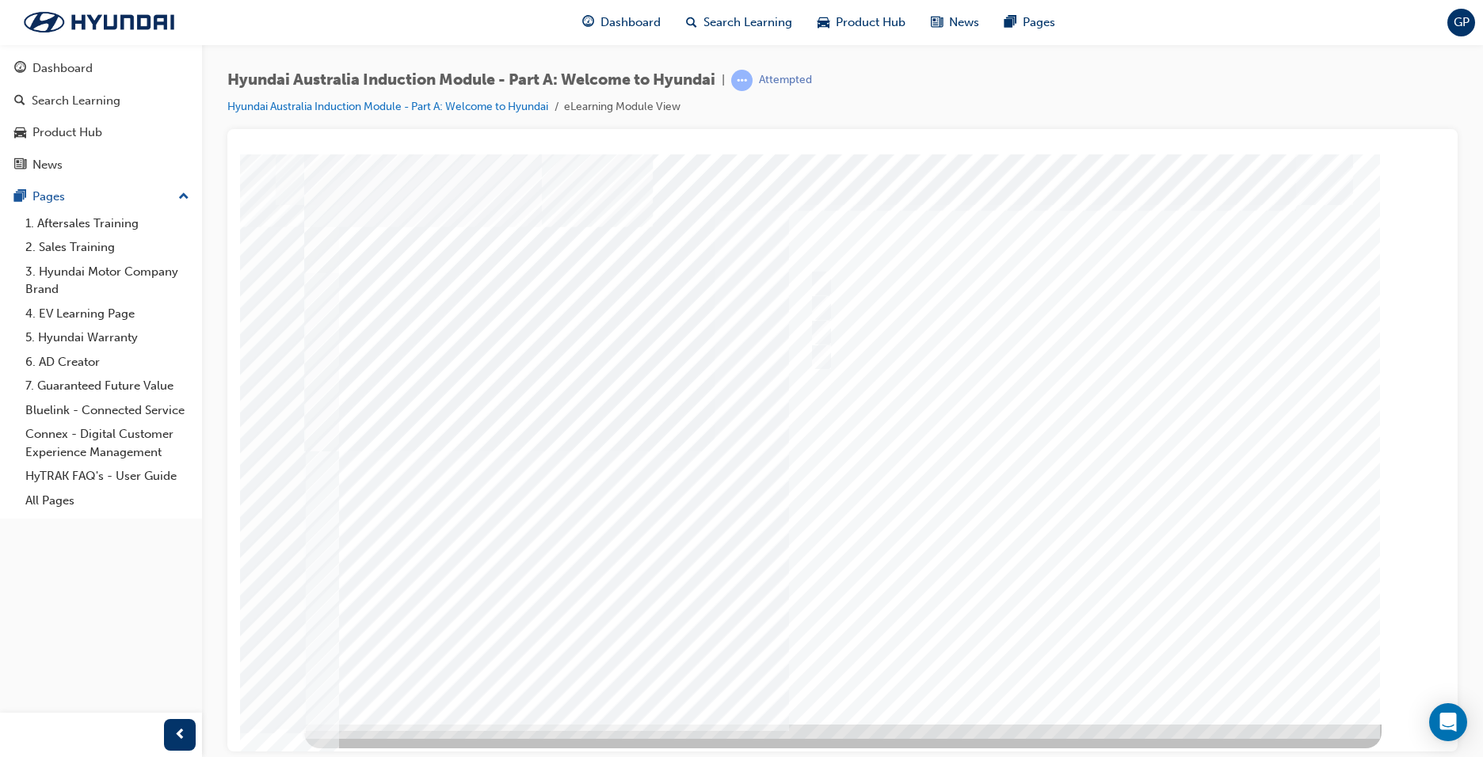
click at [1099, 671] on div at bounding box center [842, 439] width 1077 height 570
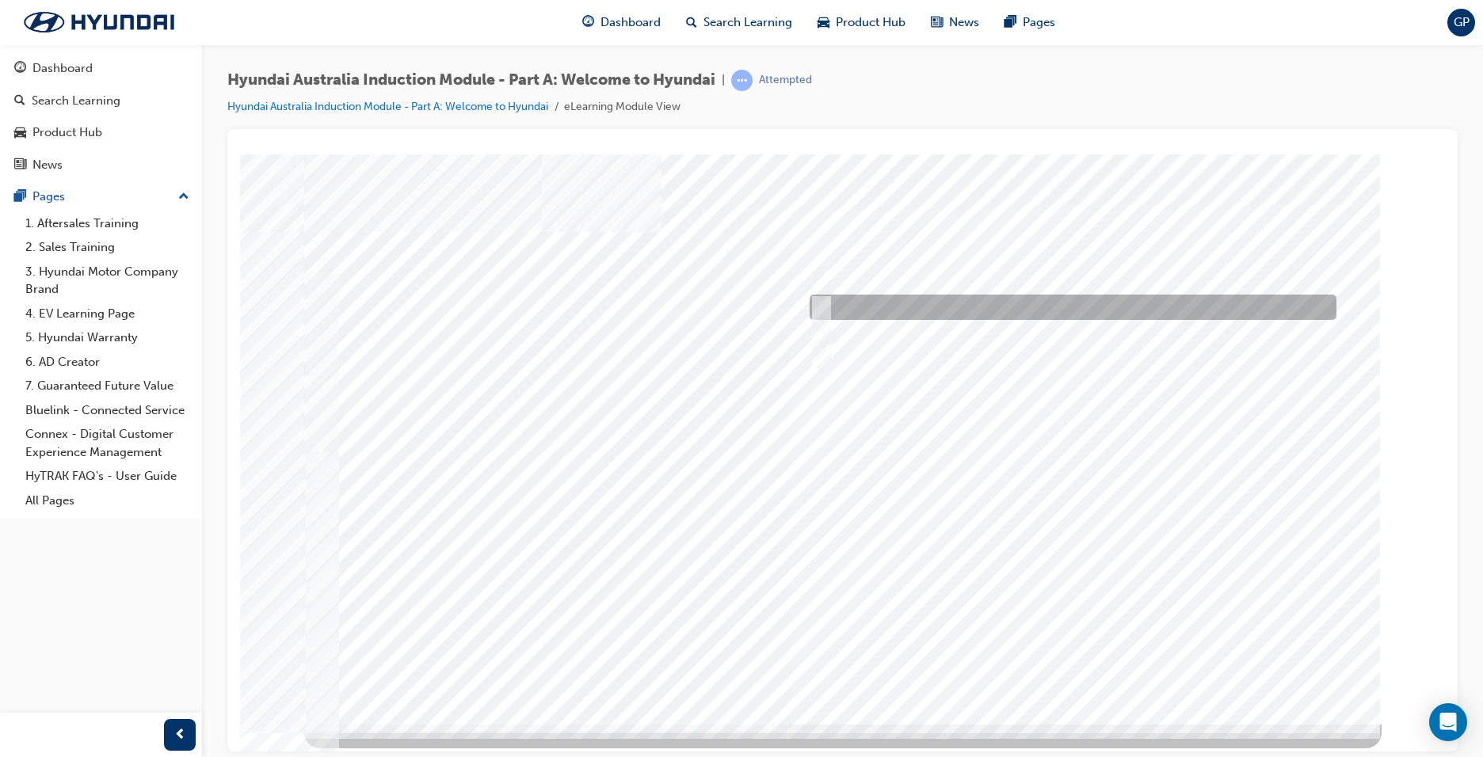
click at [819, 303] on input "Ulsan Plant, South Korea" at bounding box center [818, 307] width 17 height 17
radio input "true"
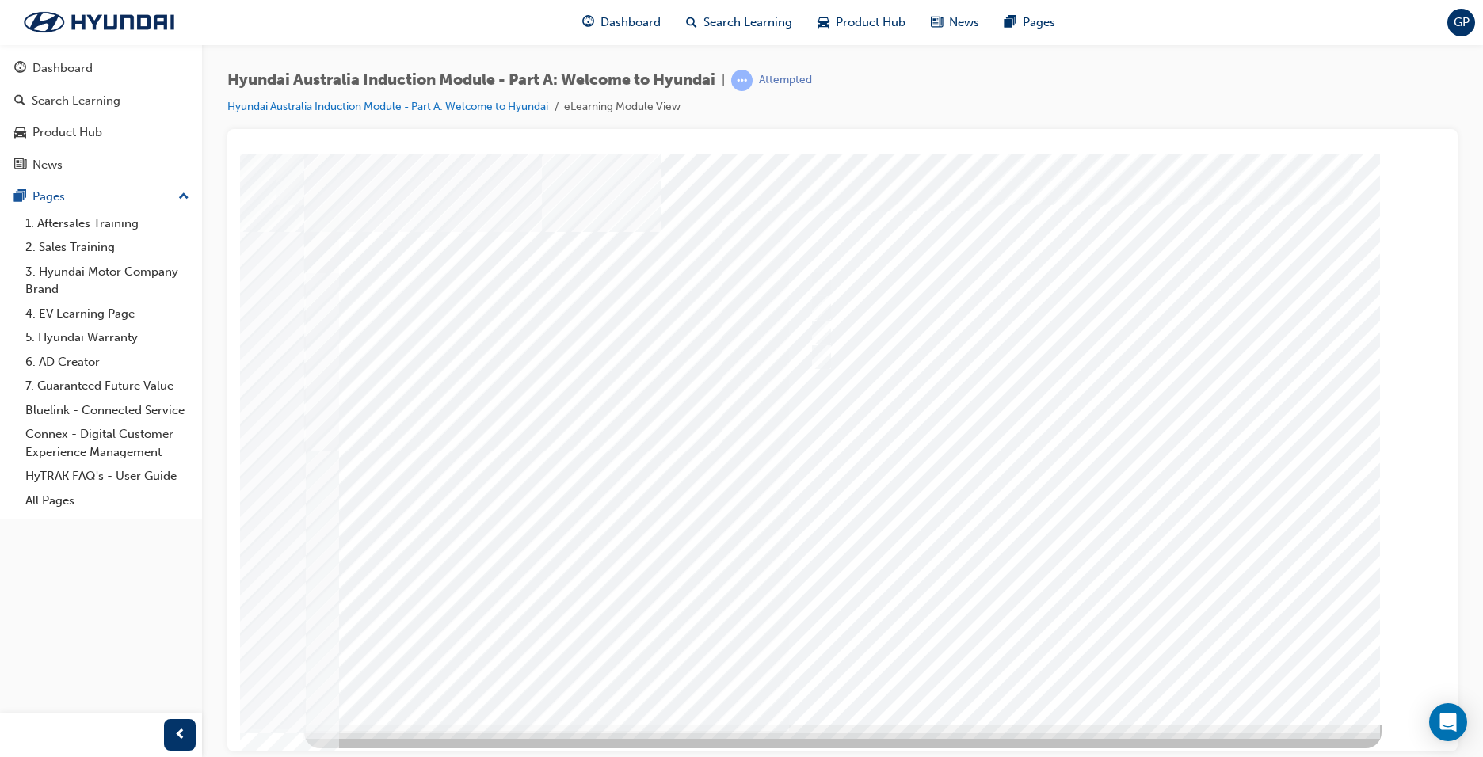
click at [1079, 664] on div at bounding box center [842, 439] width 1077 height 570
click at [816, 353] on input "Global expansion" at bounding box center [817, 356] width 17 height 17
checkbox input "true"
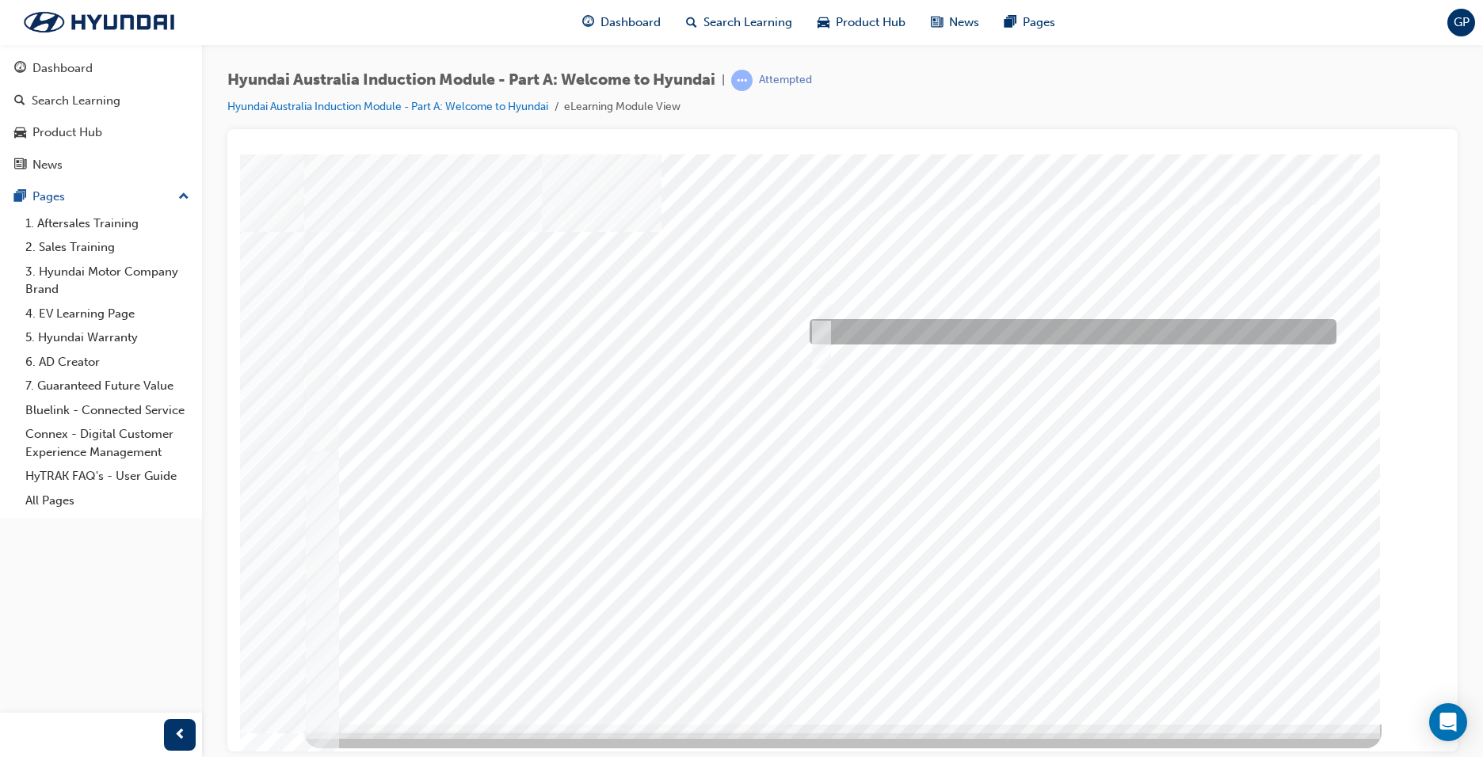
click at [823, 334] on input "Learning from past challenges" at bounding box center [817, 331] width 17 height 17
checkbox input "true"
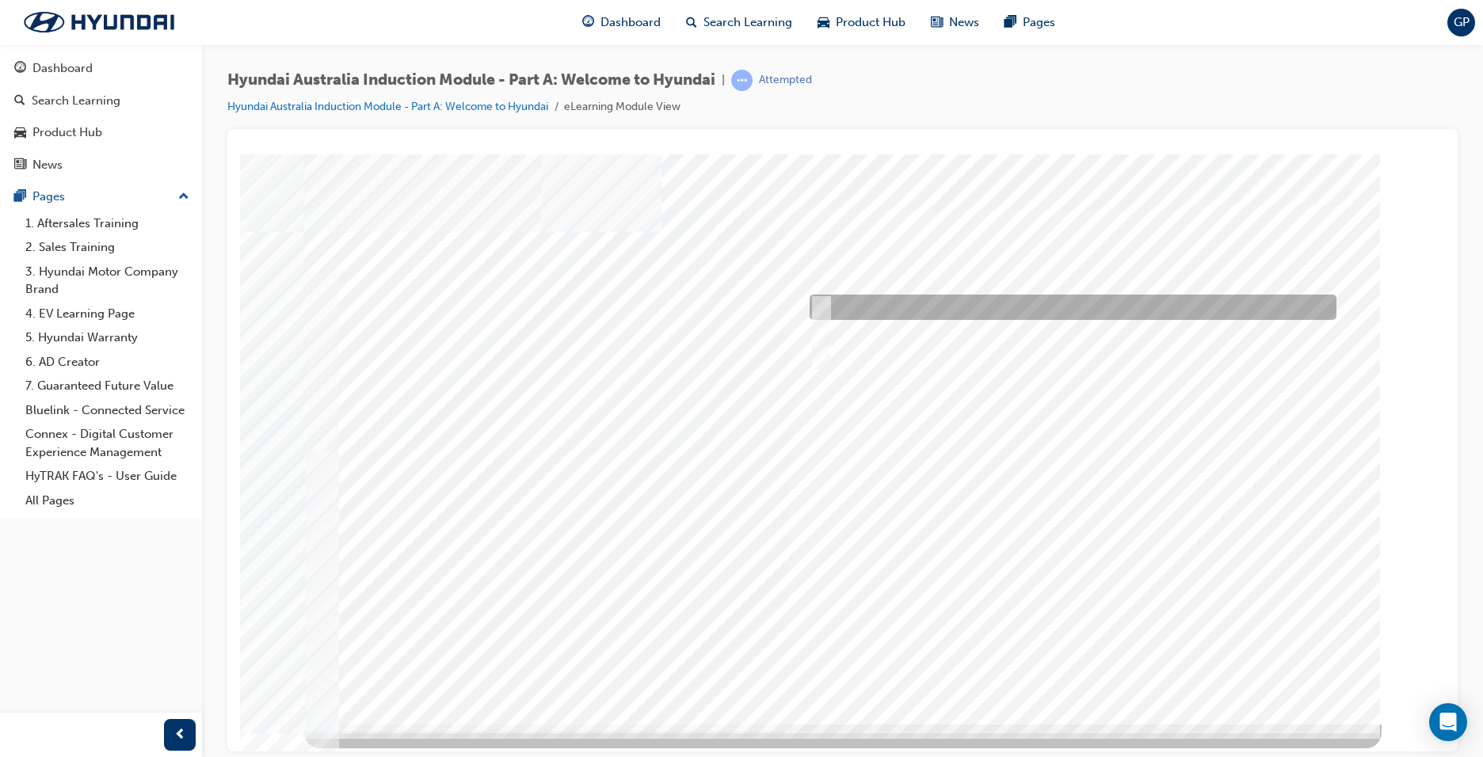
click at [825, 307] on input "A satisfied customer" at bounding box center [817, 307] width 17 height 17
checkbox input "true"
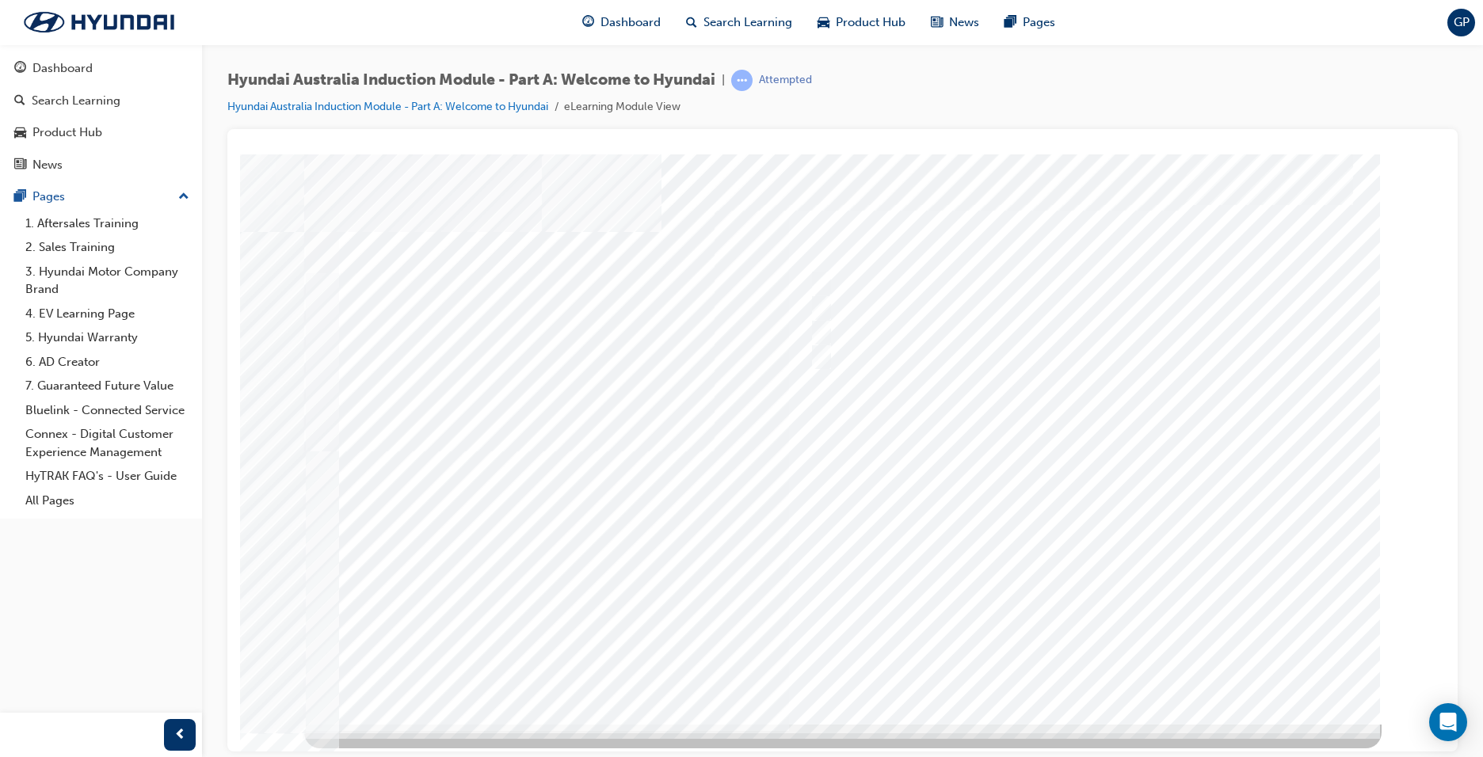
click at [1071, 670] on div at bounding box center [842, 439] width 1077 height 570
click at [809, 352] on input "Surfing Australia" at bounding box center [817, 356] width 17 height 17
checkbox input "true"
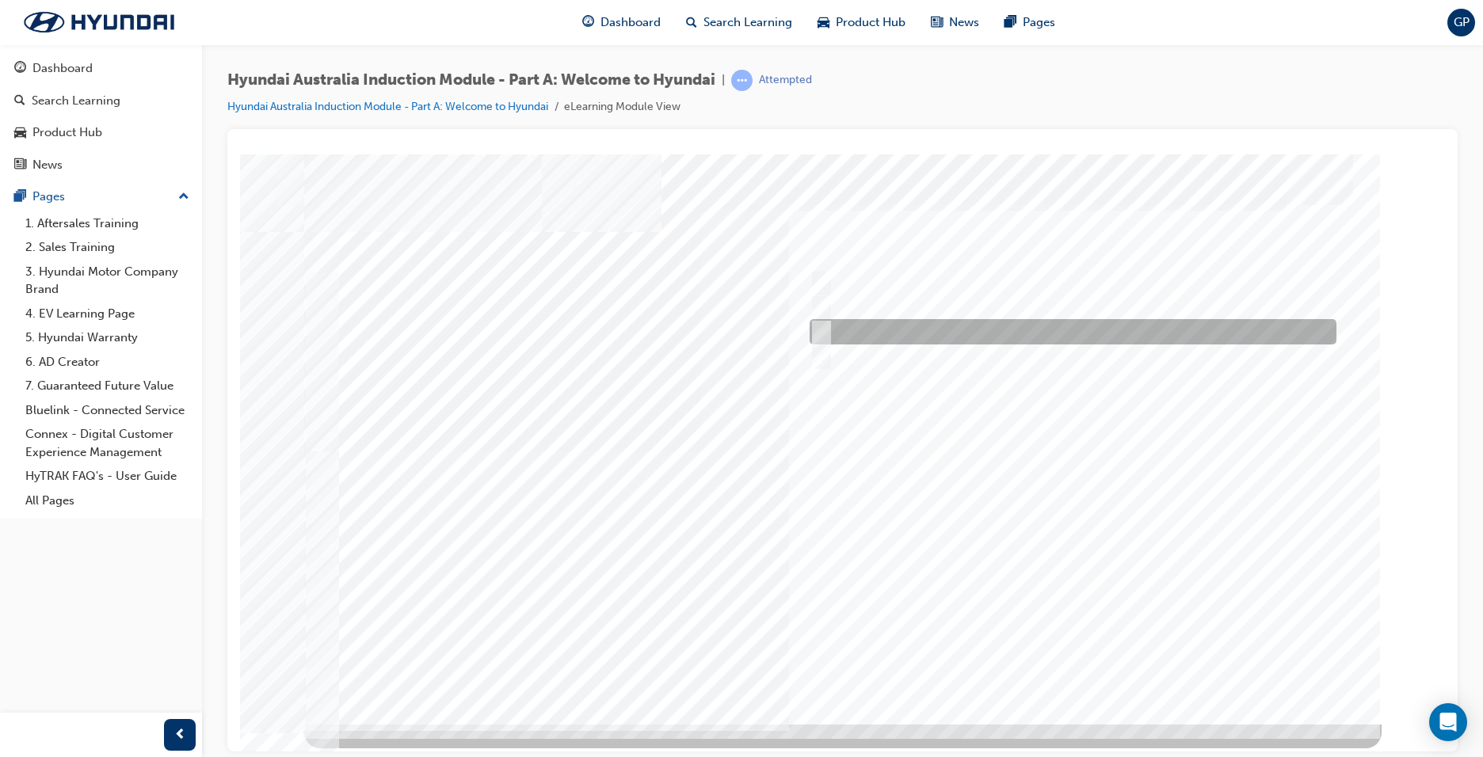
click at [821, 321] on div at bounding box center [1069, 331] width 527 height 25
checkbox input "true"
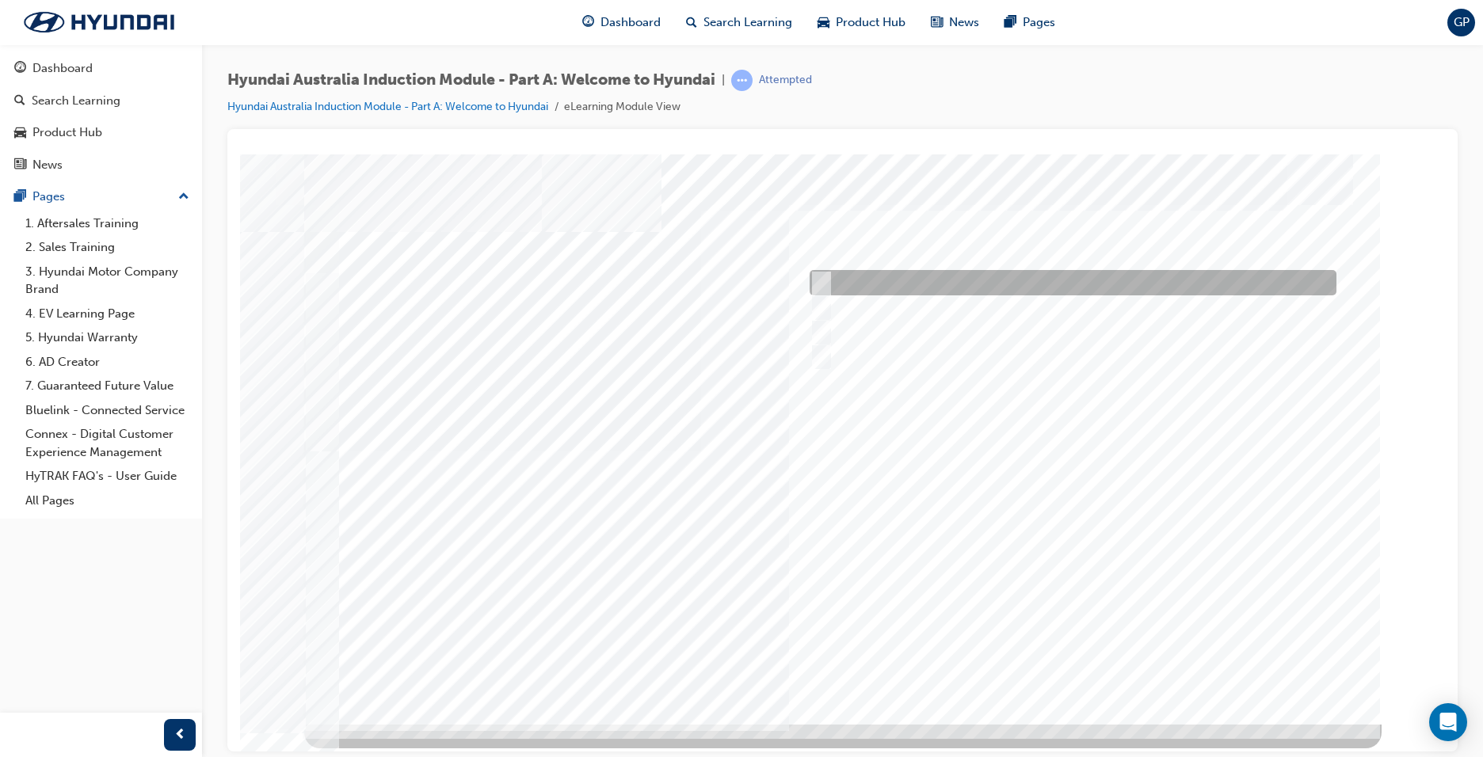
click at [826, 274] on input "Brisbane Lions Football Club" at bounding box center [817, 282] width 17 height 17
checkbox input "true"
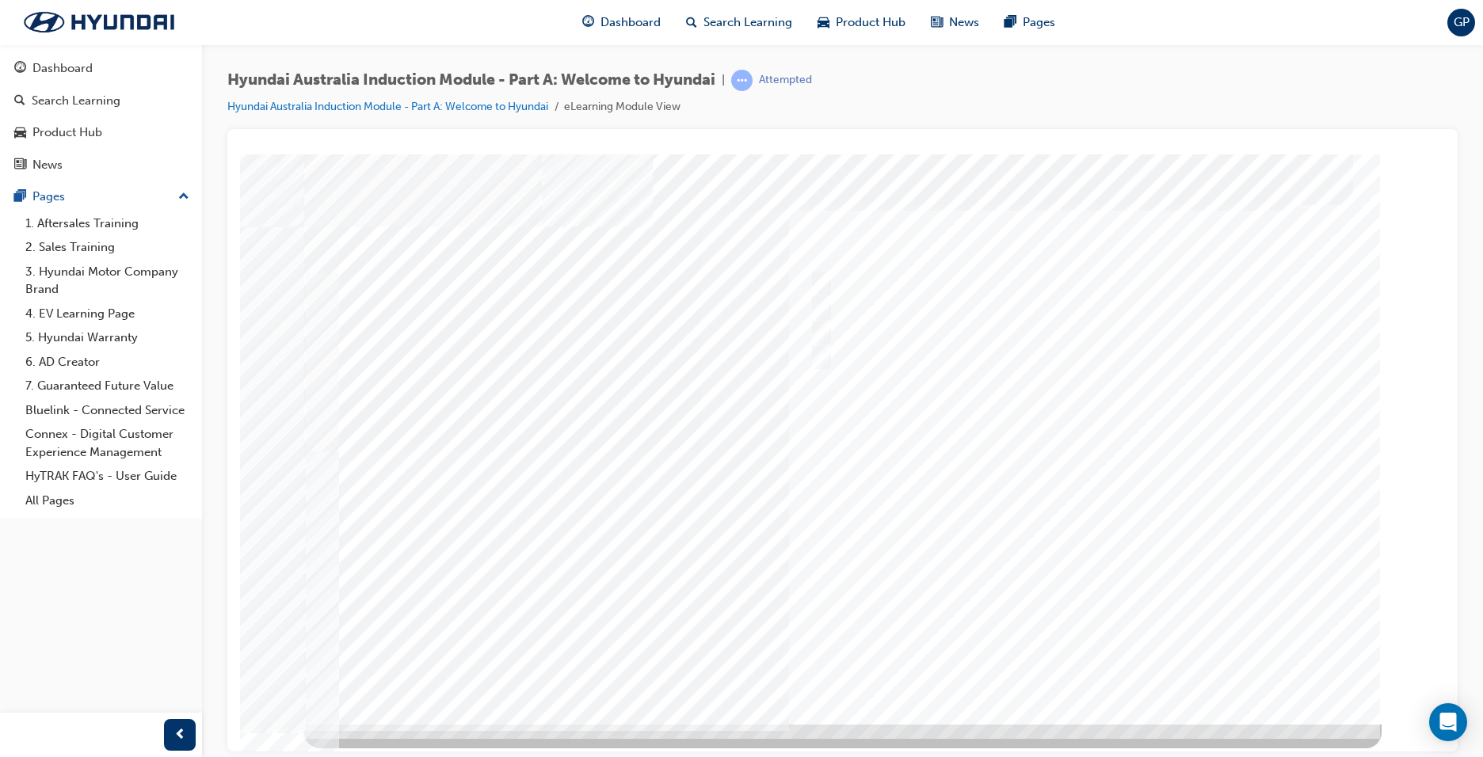
click at [1065, 661] on div at bounding box center [842, 439] width 1077 height 570
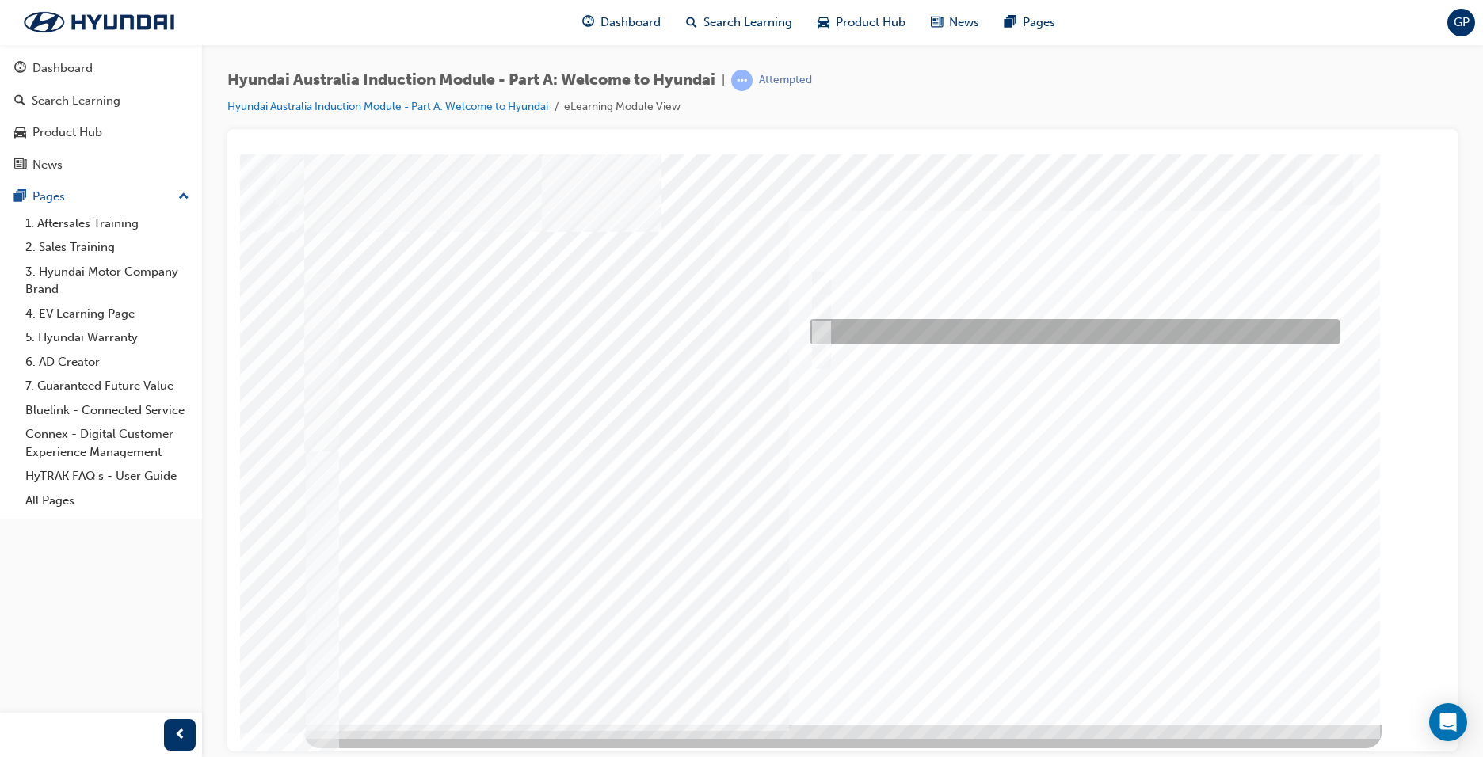
click at [818, 323] on input "1967" at bounding box center [818, 331] width 17 height 17
radio input "true"
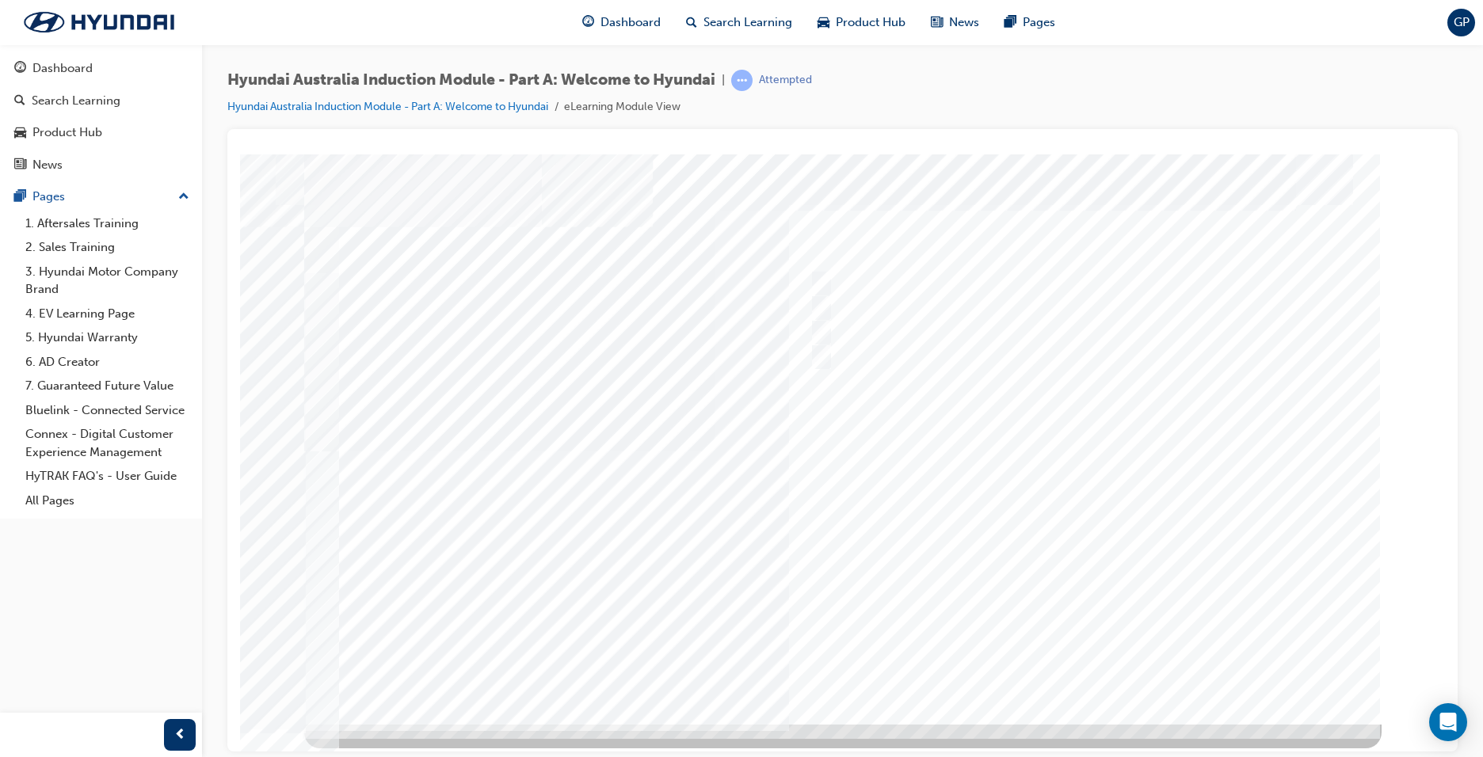
click at [1085, 662] on div at bounding box center [842, 439] width 1077 height 570
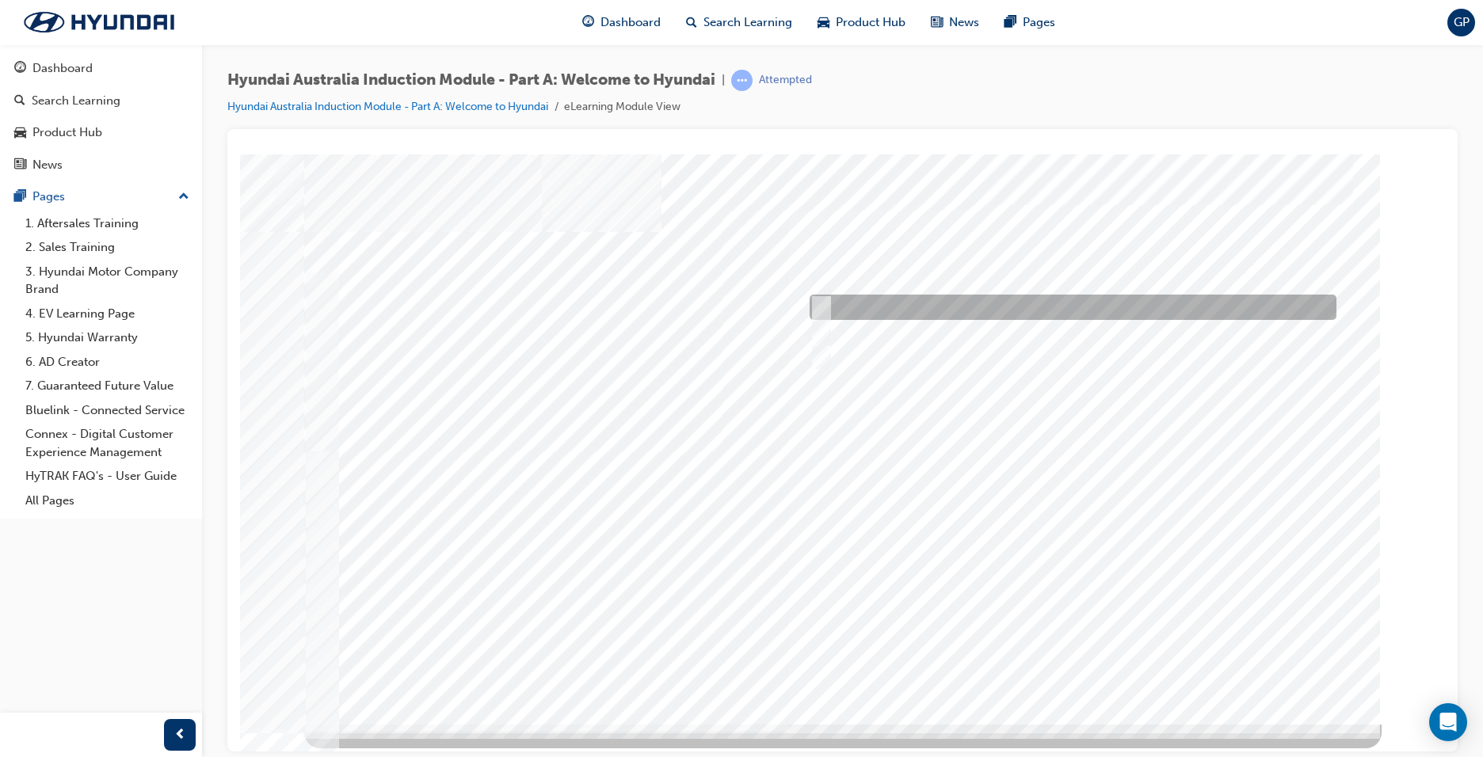
click at [819, 299] on input "Ulsan Plant, South Korea" at bounding box center [818, 307] width 17 height 17
radio input "true"
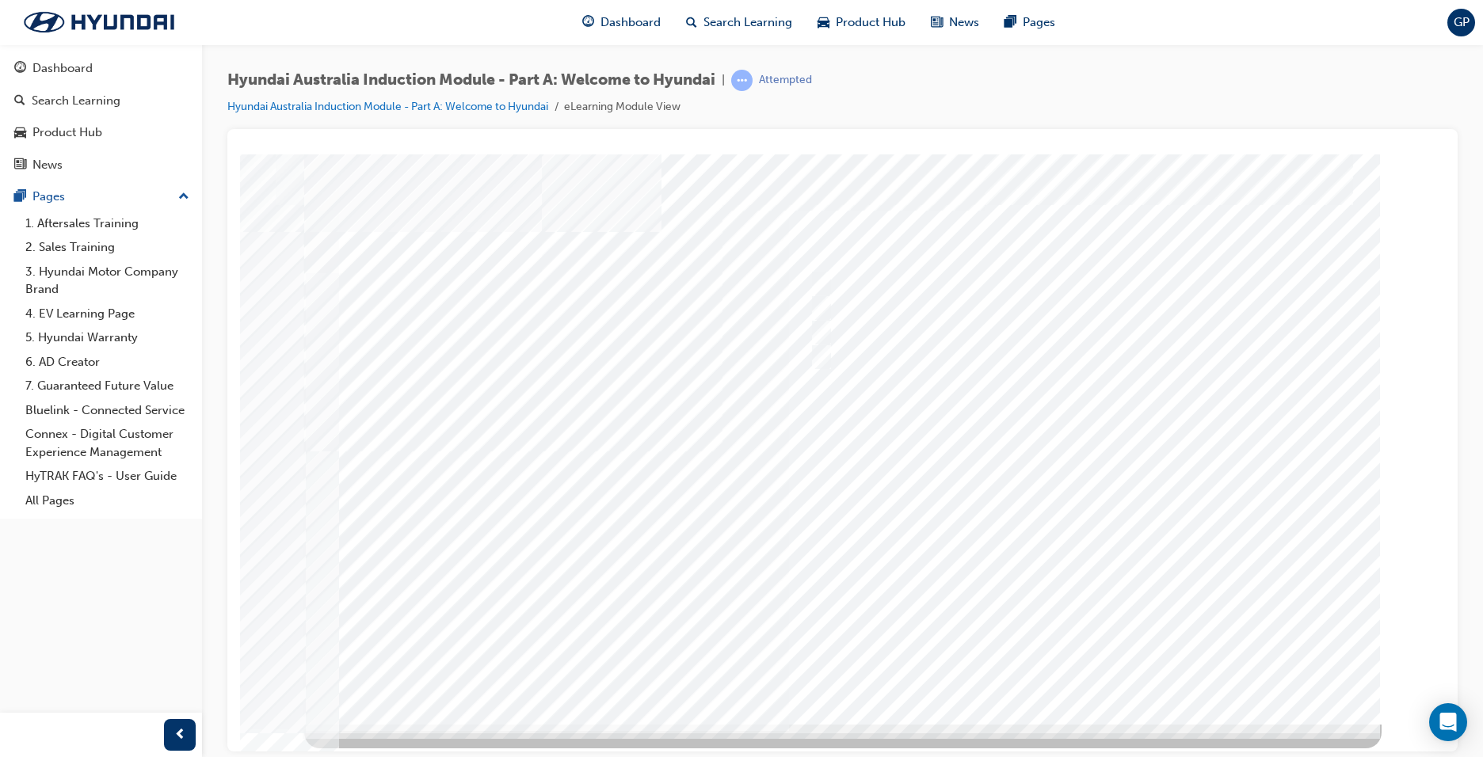
click at [1064, 666] on div at bounding box center [842, 439] width 1077 height 570
click at [816, 357] on input "Global expansion" at bounding box center [817, 356] width 17 height 17
checkbox input "true"
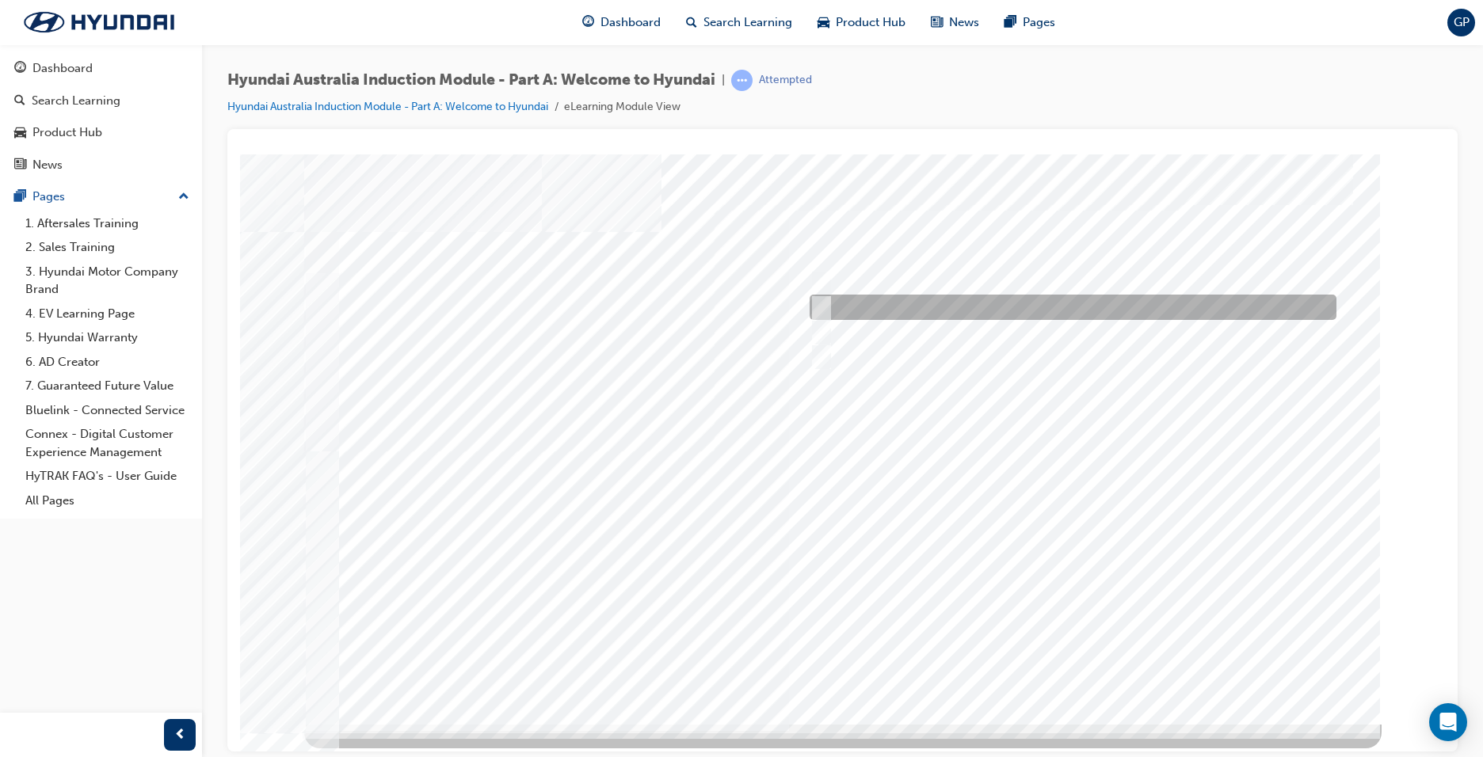
click at [820, 299] on input "A satisfied customer" at bounding box center [817, 307] width 17 height 17
checkbox input "true"
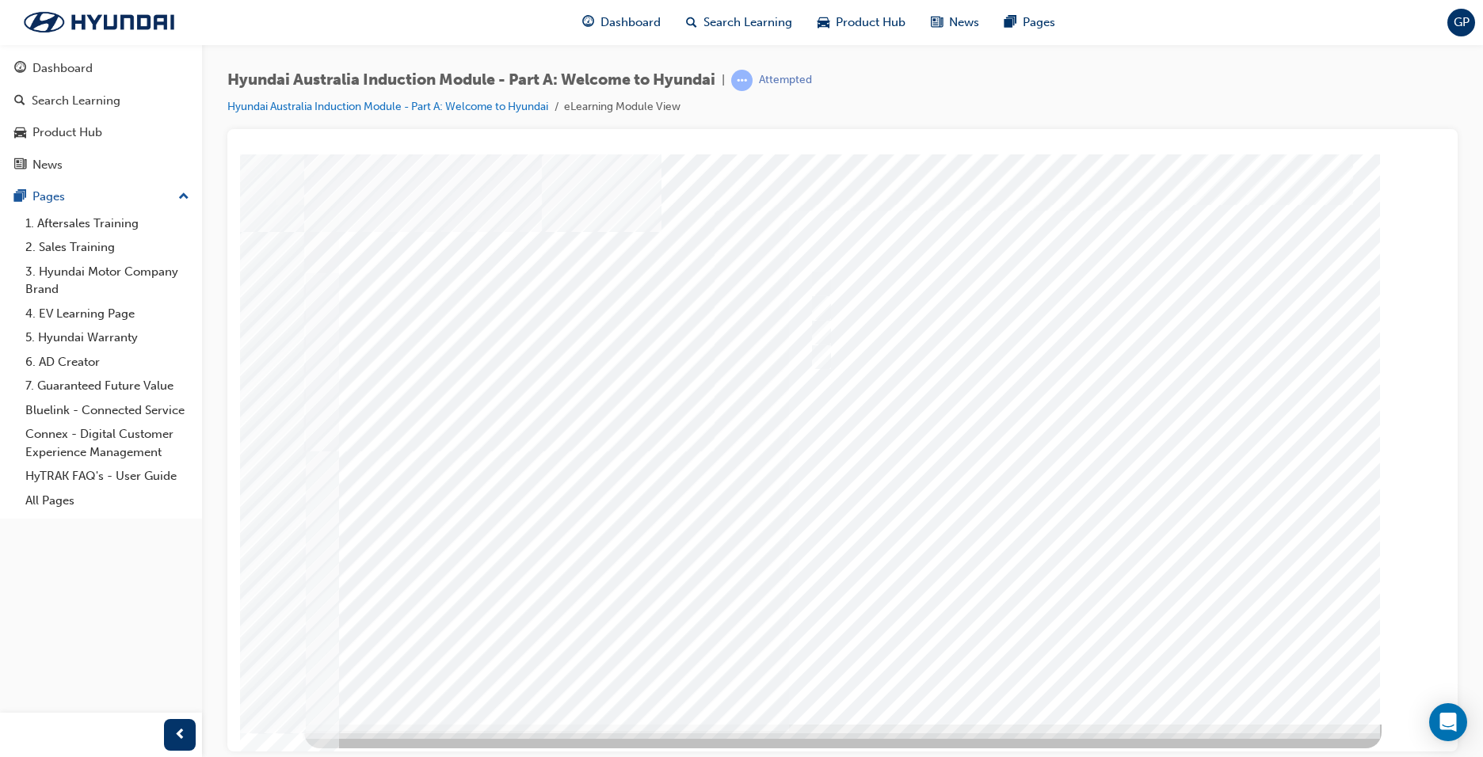
click at [1077, 650] on div at bounding box center [842, 439] width 1077 height 570
click at [829, 353] on div at bounding box center [1069, 356] width 527 height 25
checkbox input "true"
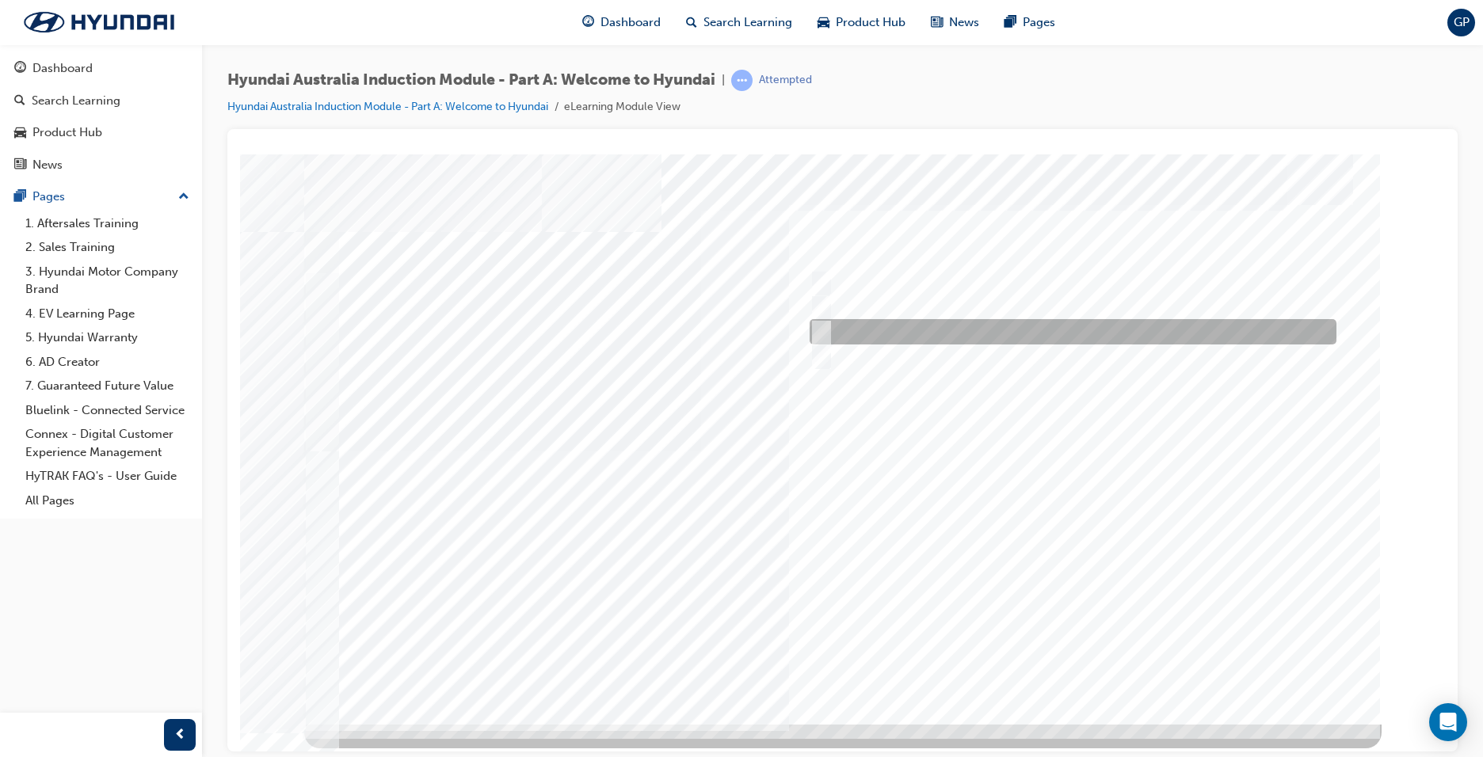
click at [829, 332] on div at bounding box center [1069, 331] width 527 height 25
checkbox input "true"
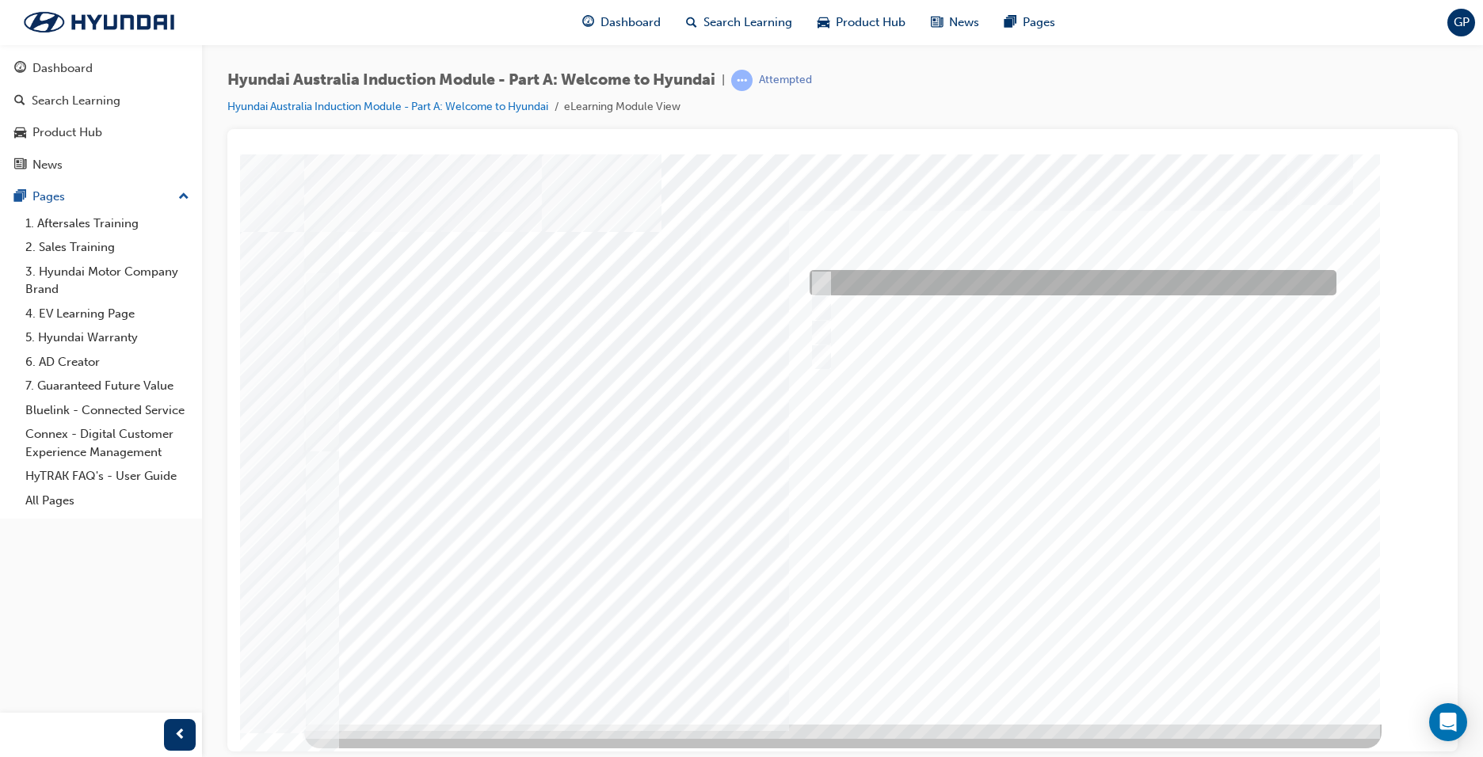
click at [823, 283] on input "Brisbane Lions Football Club" at bounding box center [817, 282] width 17 height 17
checkbox input "true"
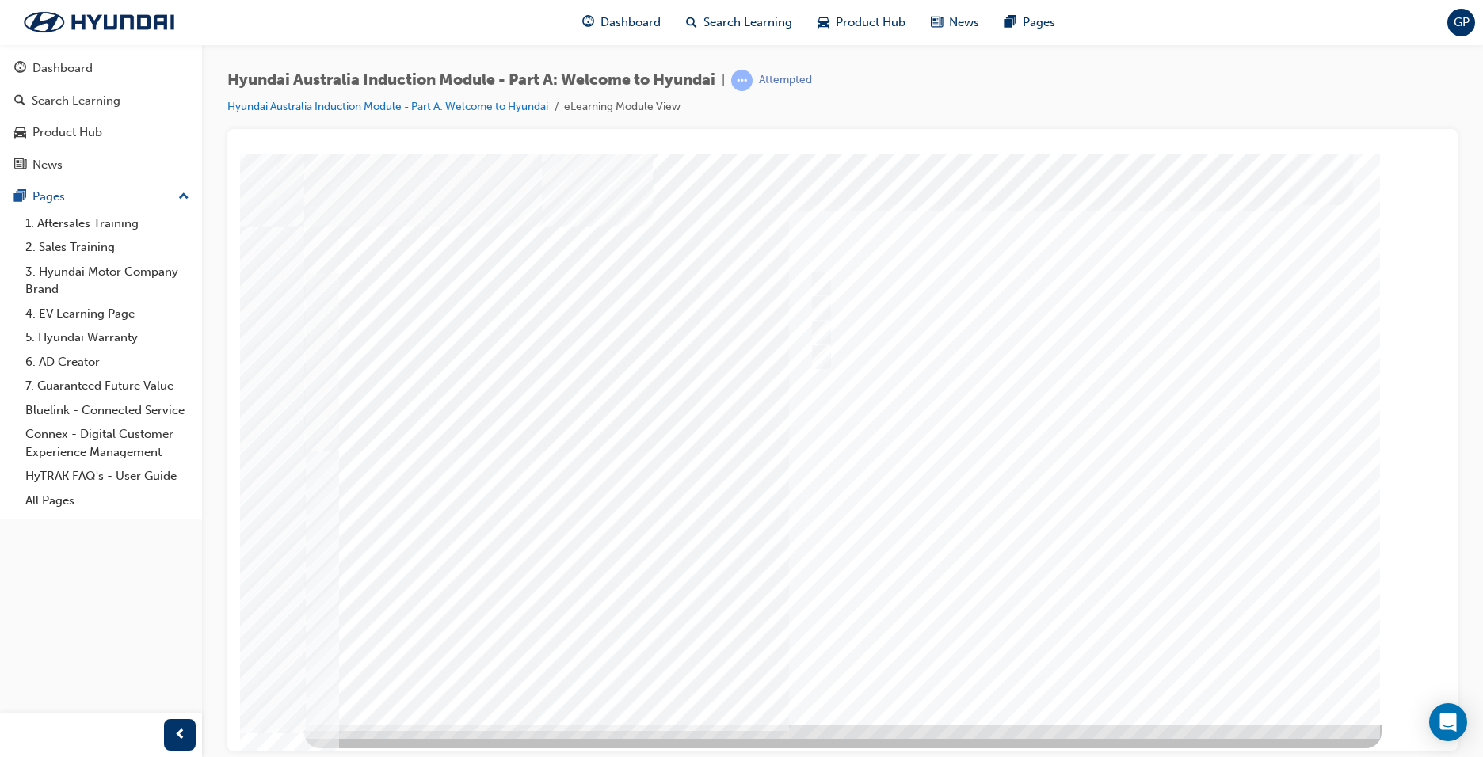
click at [1096, 652] on div at bounding box center [842, 439] width 1077 height 570
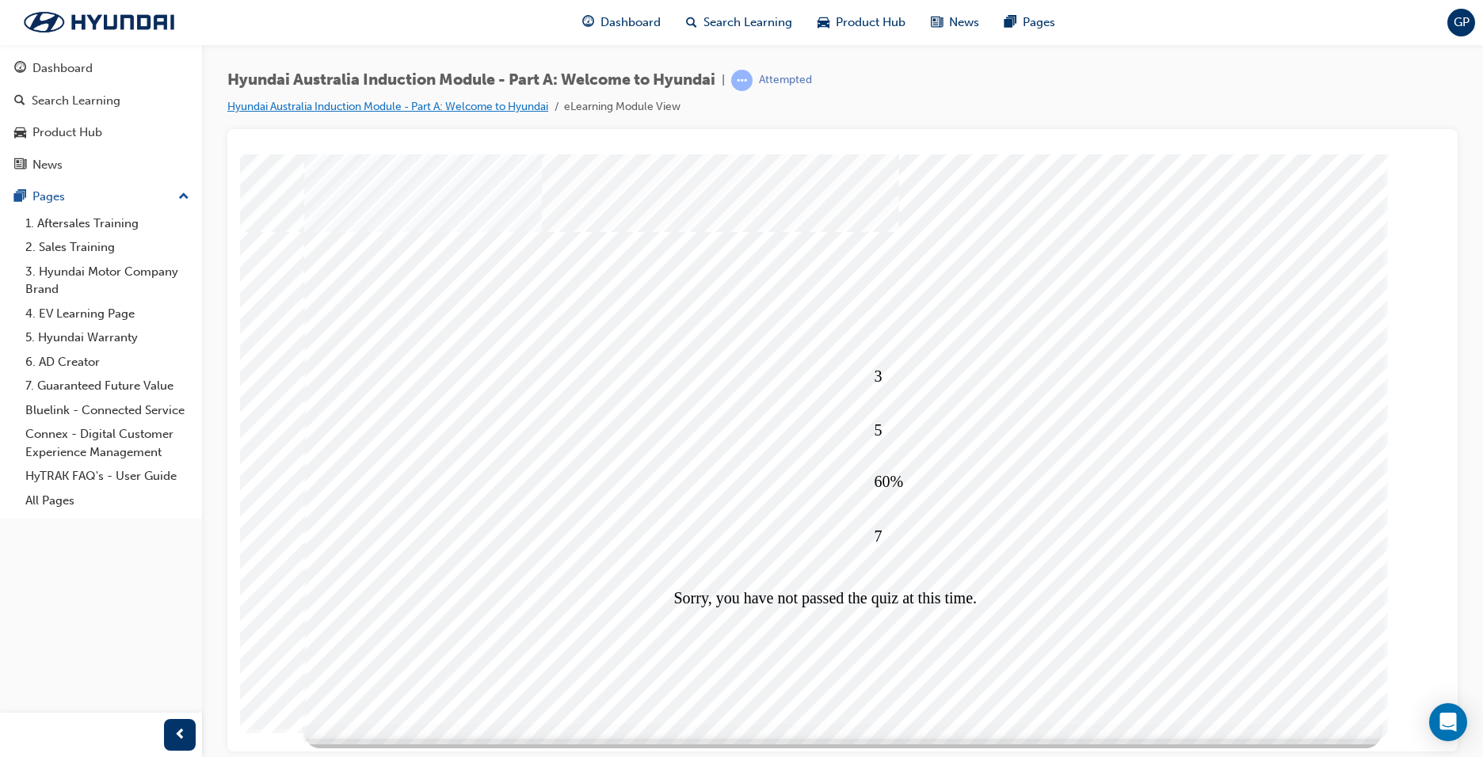
click at [444, 105] on link "Hyundai Australia Induction Module - Part A: Welcome to Hyundai" at bounding box center [387, 106] width 321 height 13
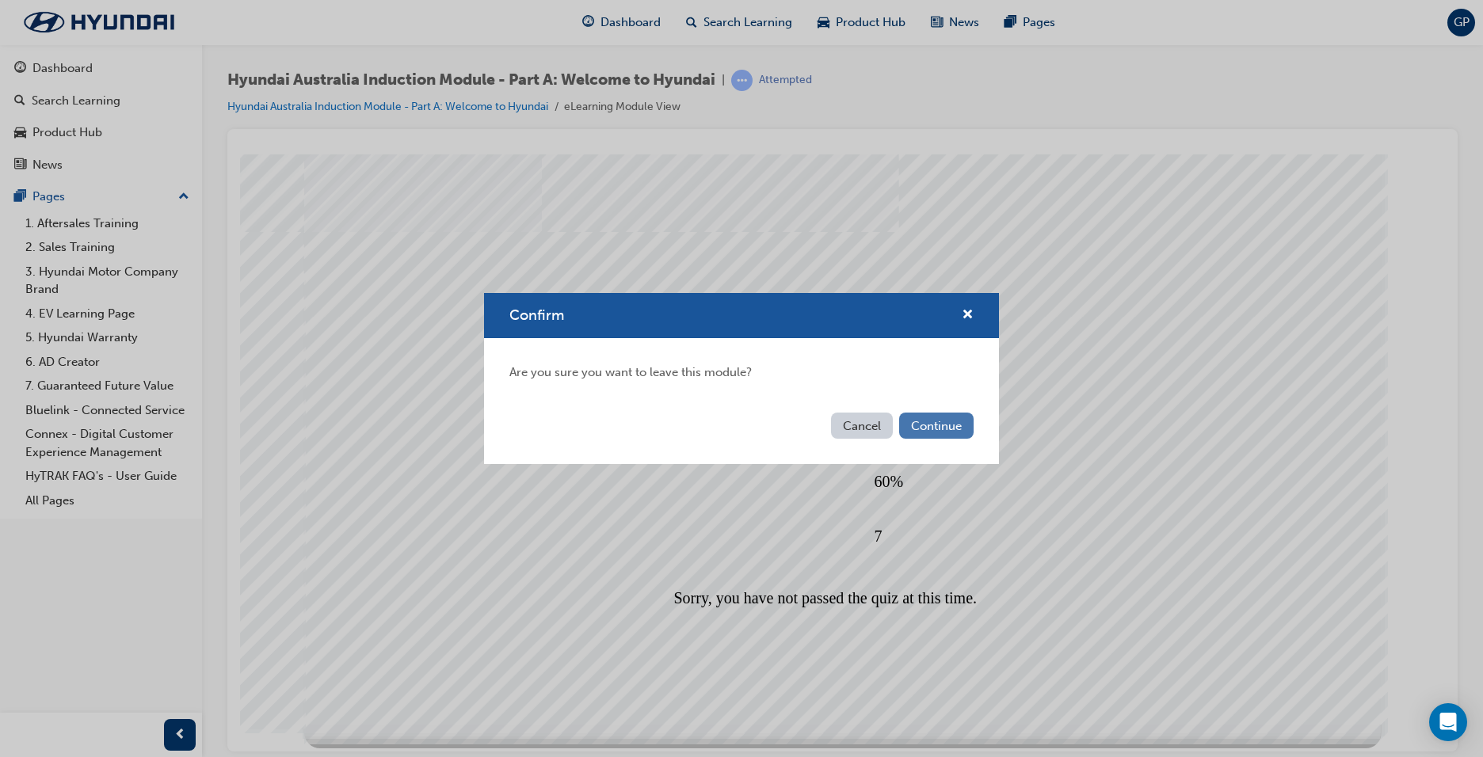
click at [934, 432] on button "Continue" at bounding box center [936, 426] width 74 height 26
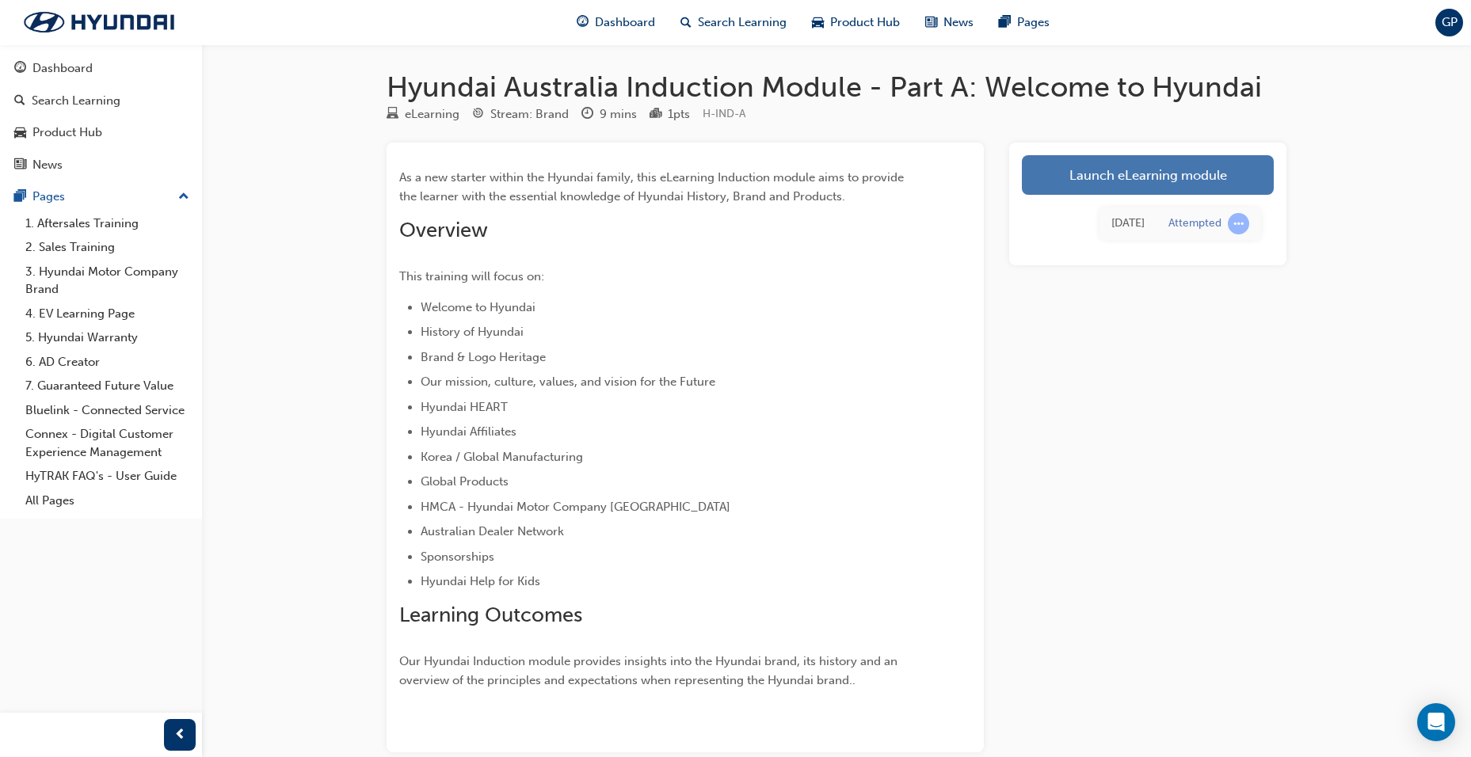
click at [1176, 193] on link "Launch eLearning module" at bounding box center [1148, 175] width 252 height 40
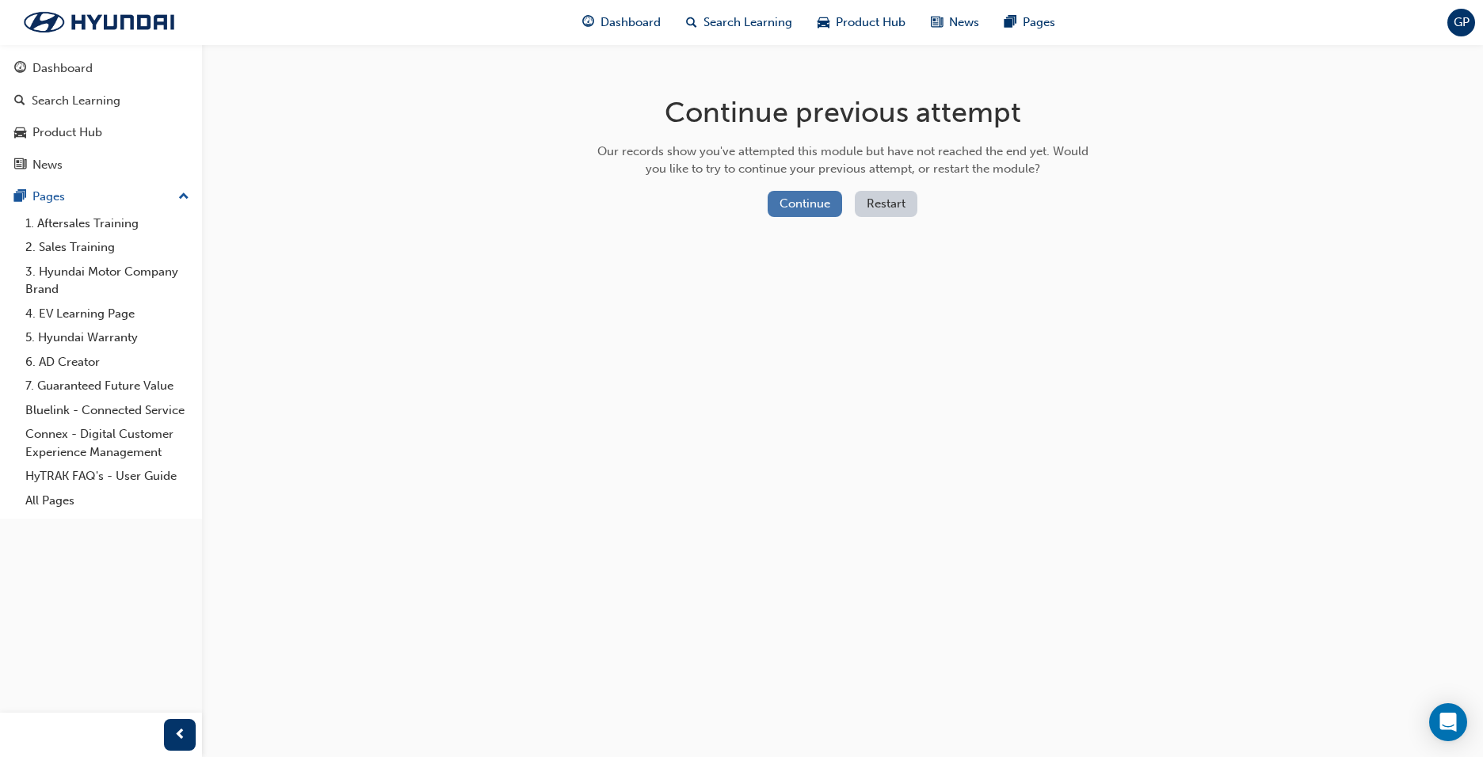
click at [784, 212] on button "Continue" at bounding box center [805, 204] width 74 height 26
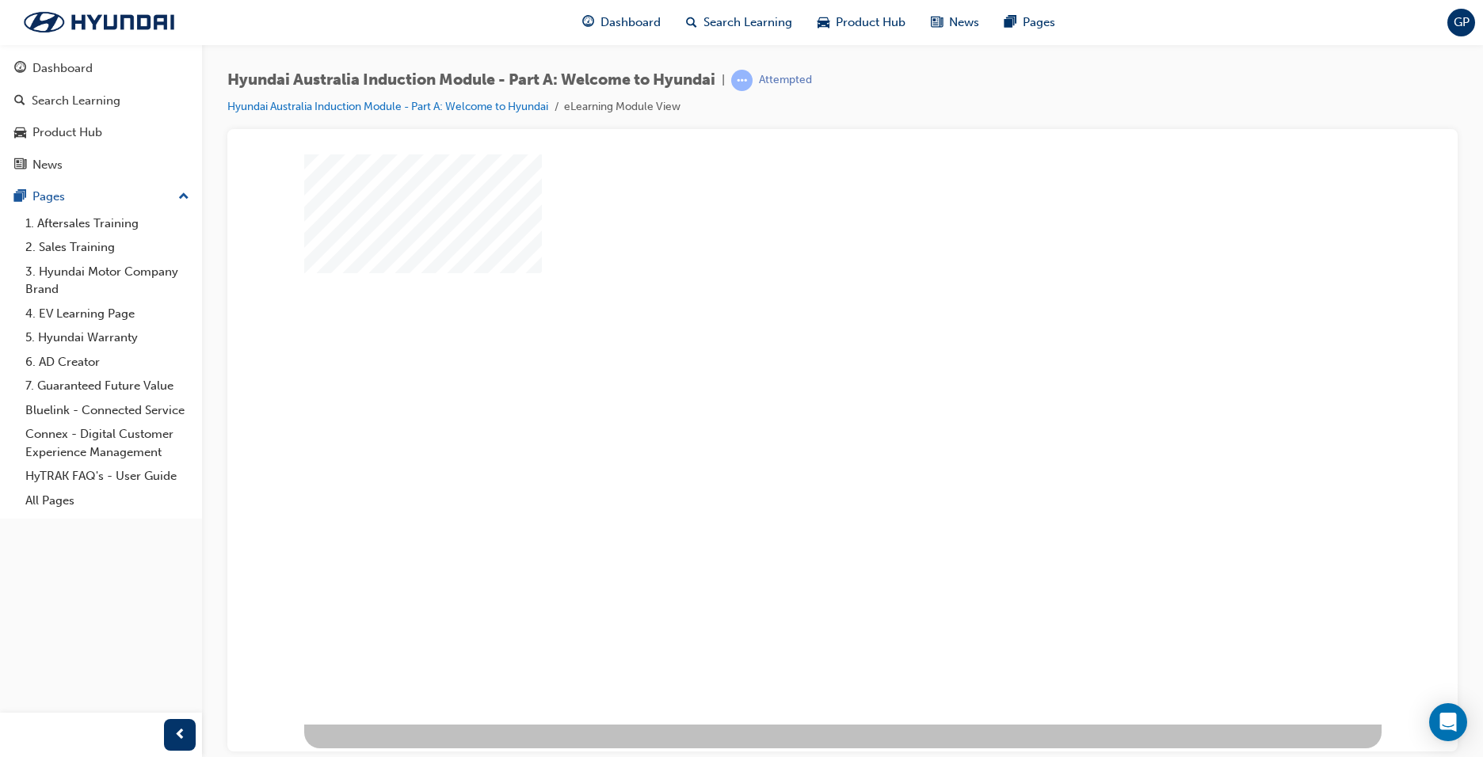
click at [797, 393] on div "play" at bounding box center [797, 393] width 0 height 0
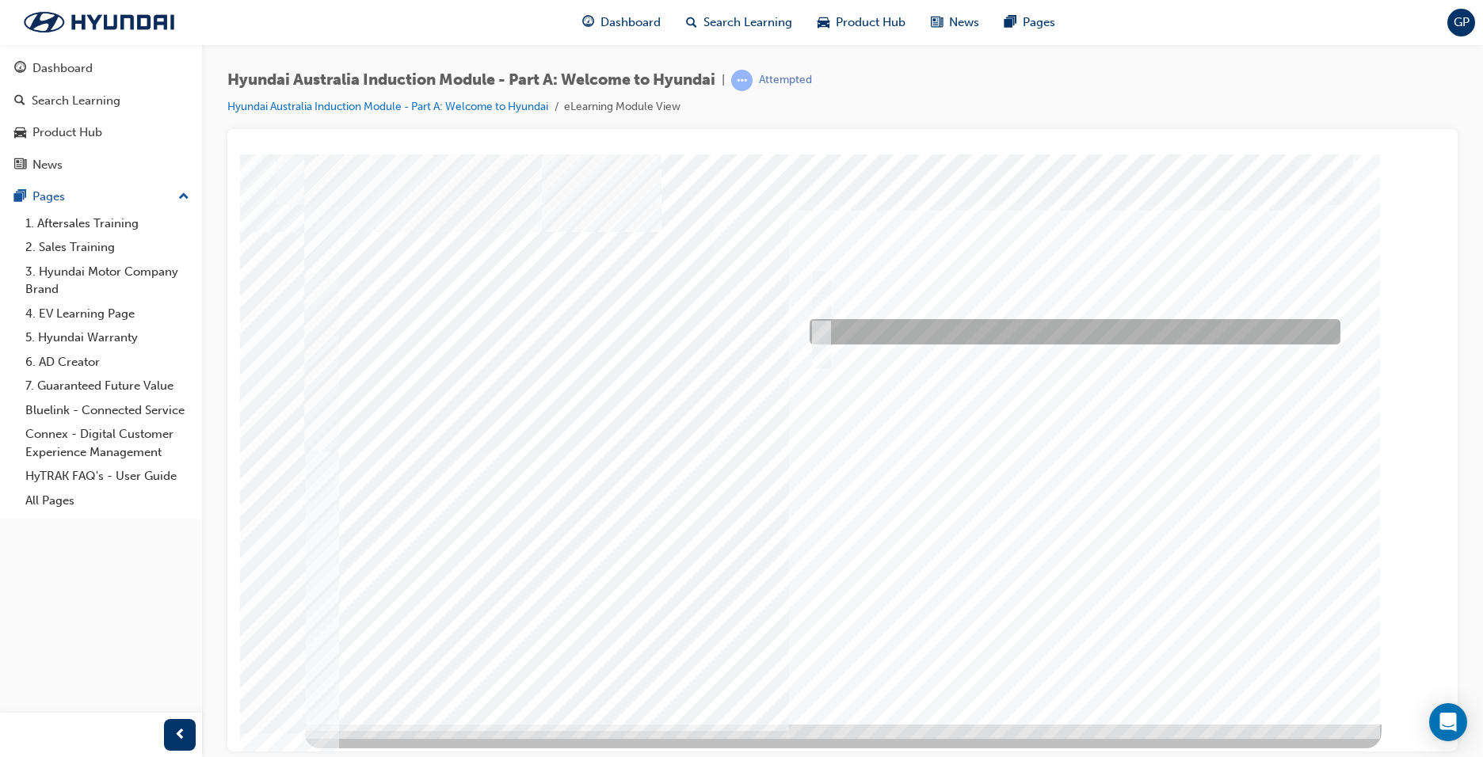
click at [816, 329] on input "1967" at bounding box center [818, 331] width 17 height 17
radio input "true"
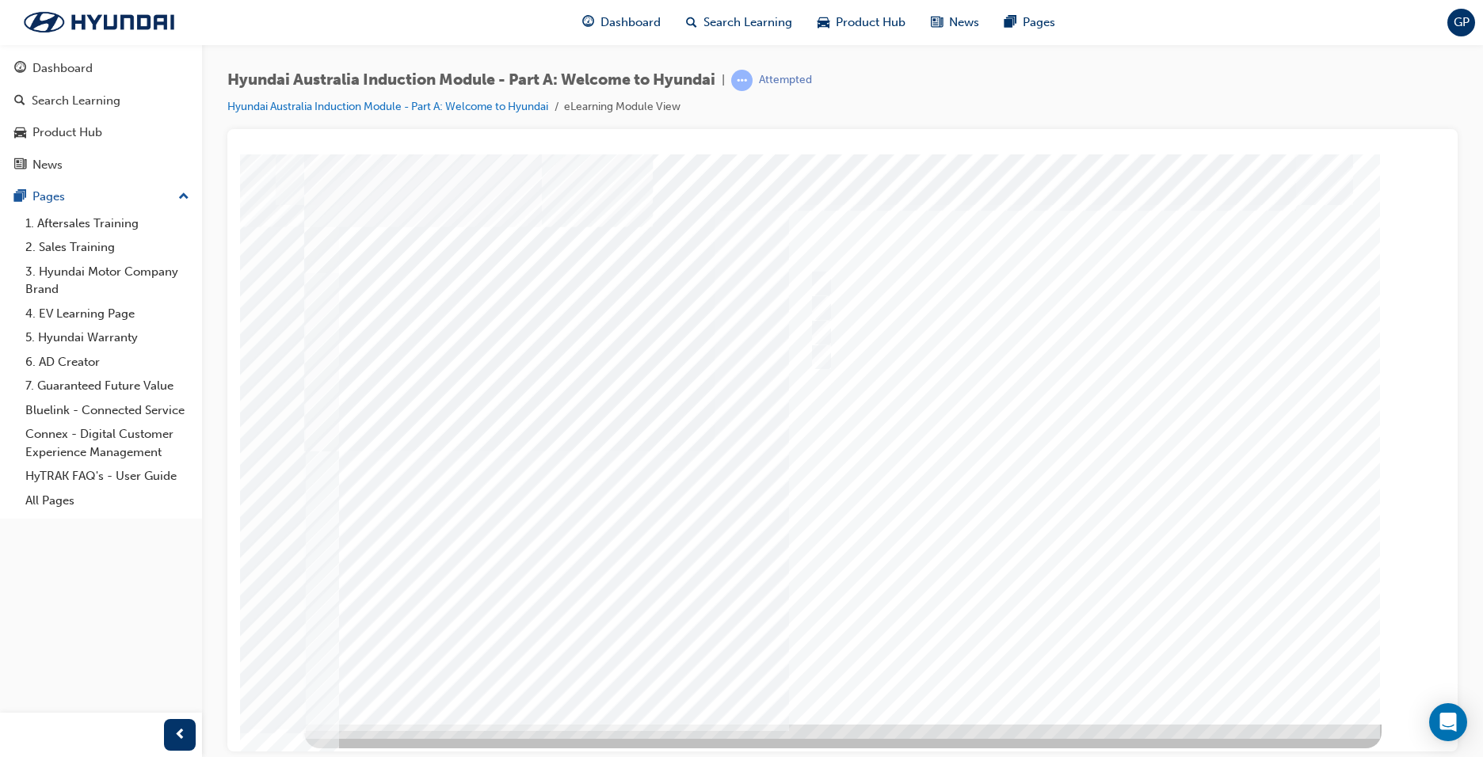
click at [1058, 660] on div at bounding box center [842, 439] width 1077 height 570
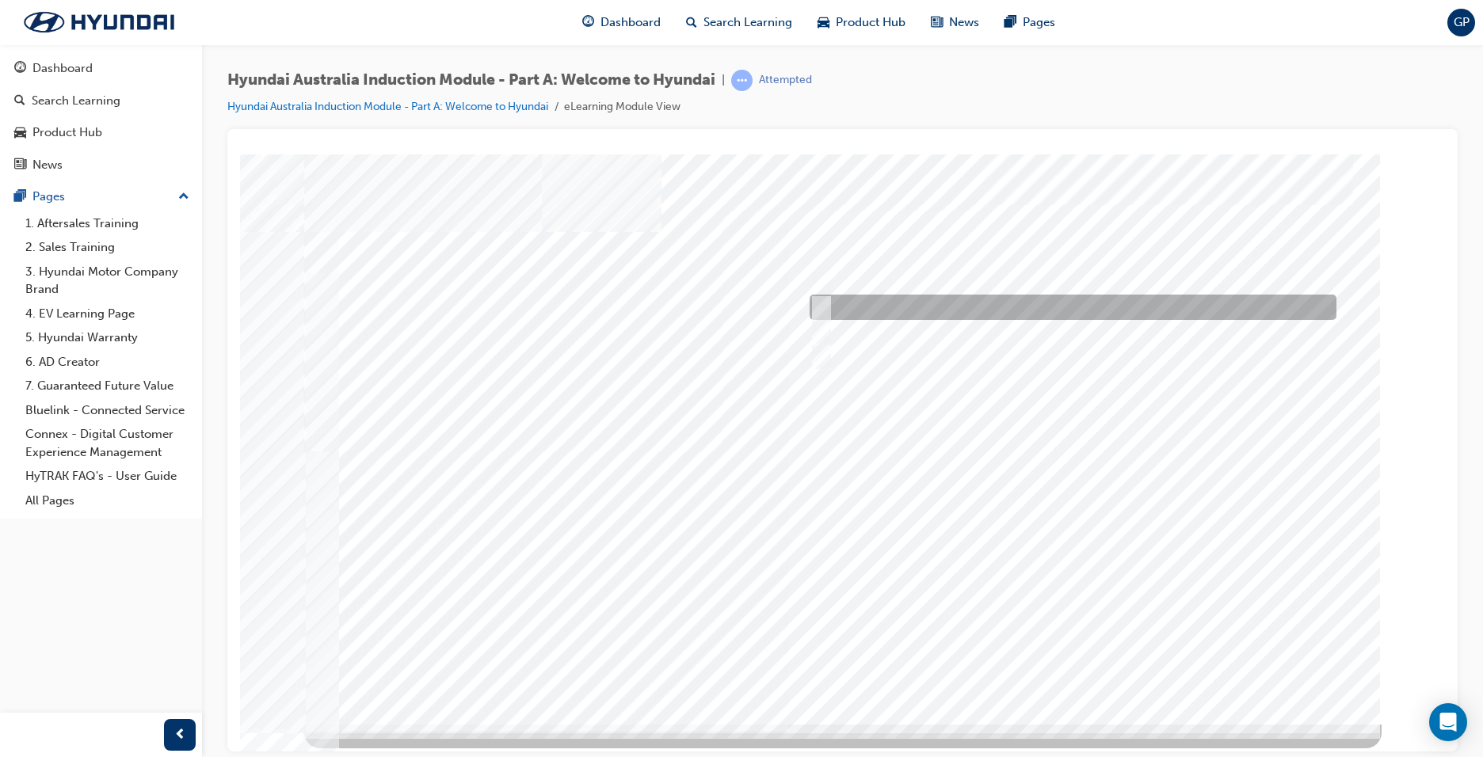
click at [822, 301] on input "Ulsan Plant, South Korea" at bounding box center [818, 307] width 17 height 17
radio input "true"
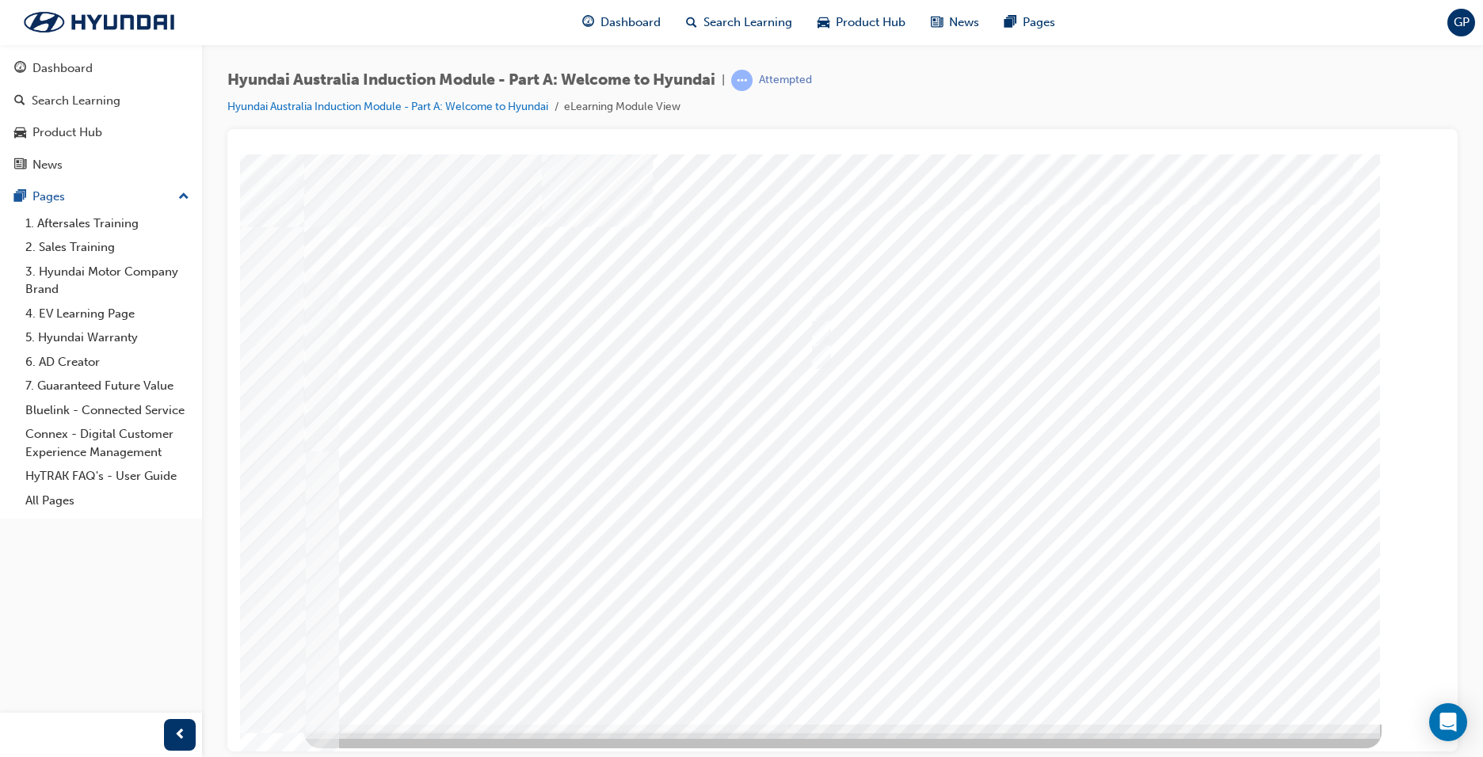
click at [1059, 664] on div at bounding box center [842, 439] width 1077 height 570
click at [817, 357] on input "Global expansion" at bounding box center [817, 356] width 17 height 17
checkbox input "true"
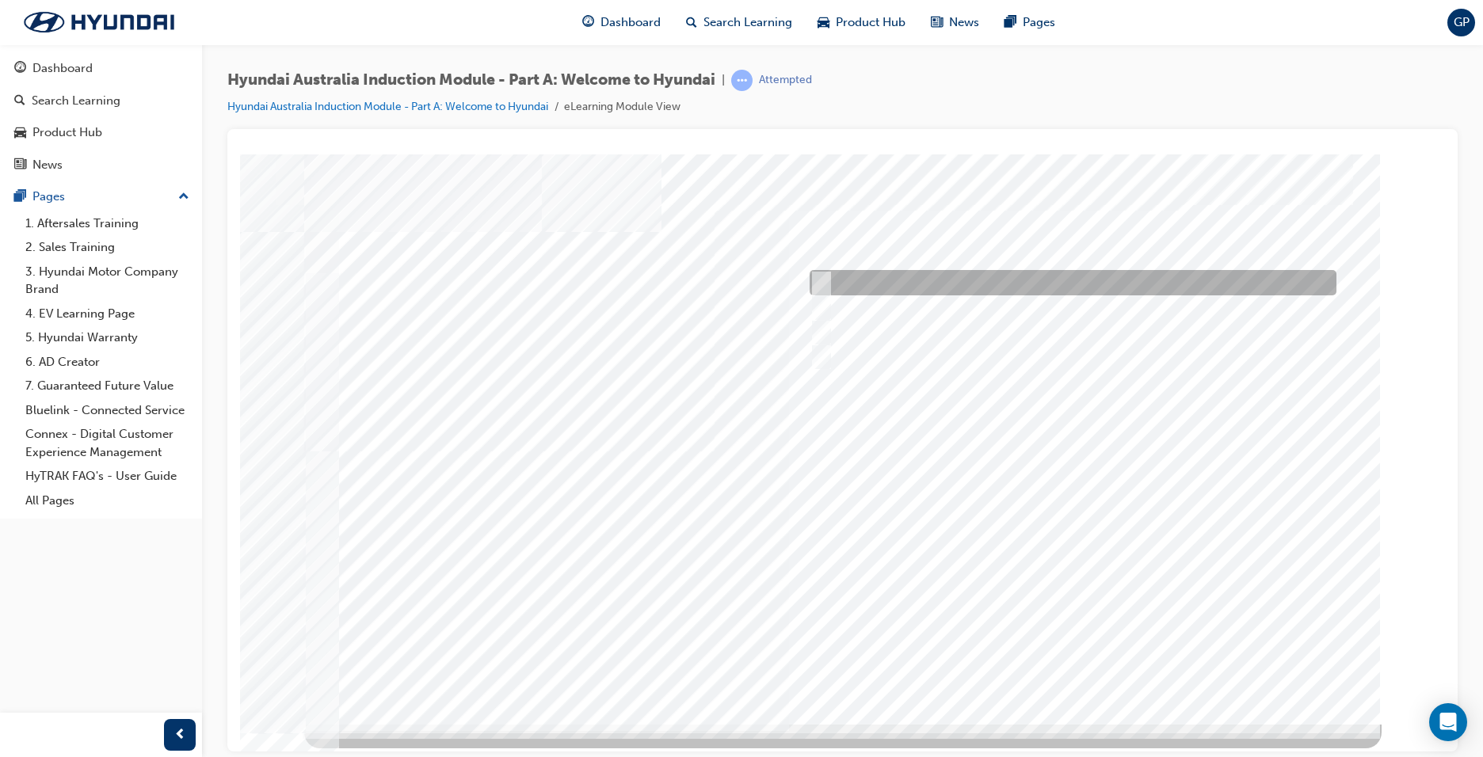
click at [823, 278] on input "A company representative" at bounding box center [817, 282] width 17 height 17
click at [825, 279] on input "A company representative" at bounding box center [817, 282] width 17 height 17
checkbox input "false"
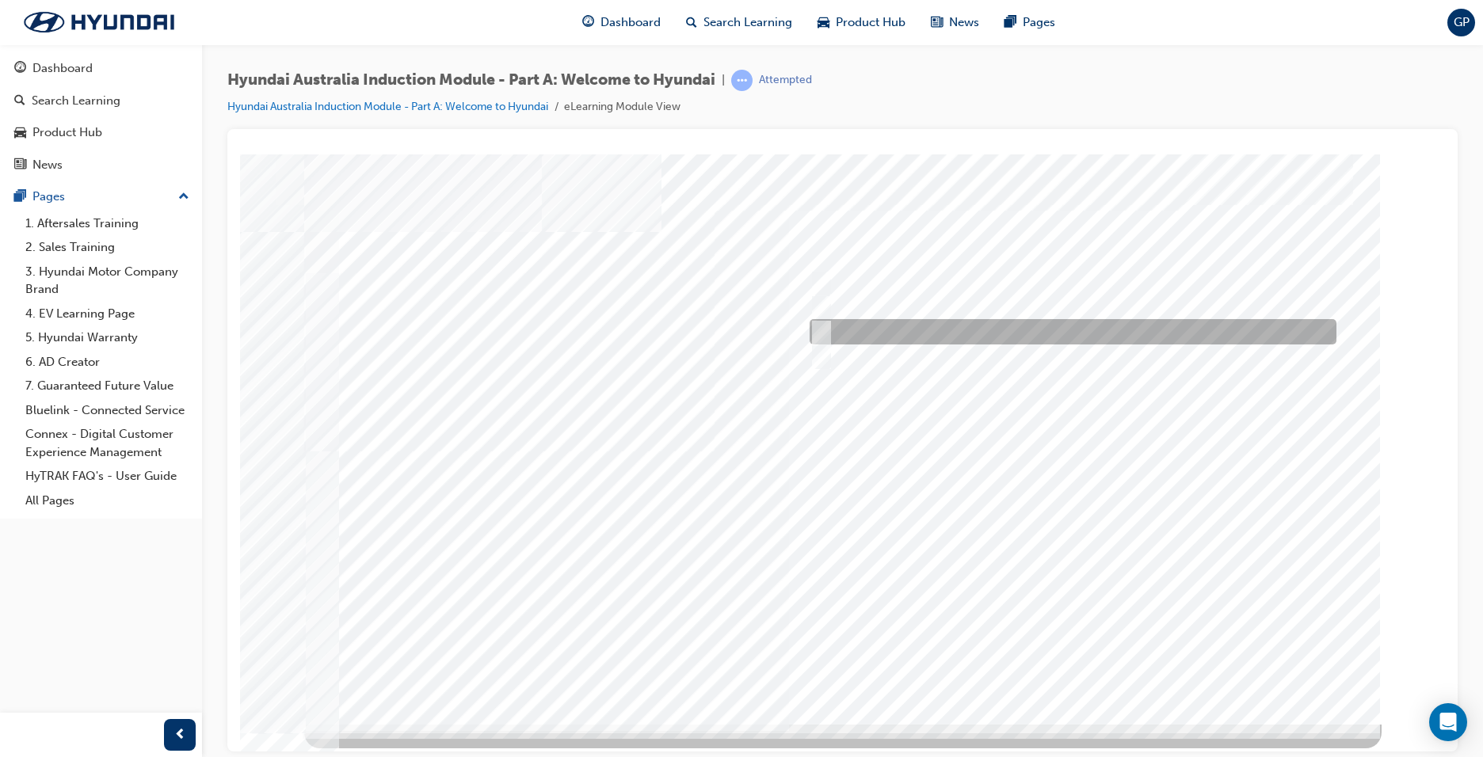
click at [821, 320] on div at bounding box center [1069, 331] width 527 height 25
checkbox input "true"
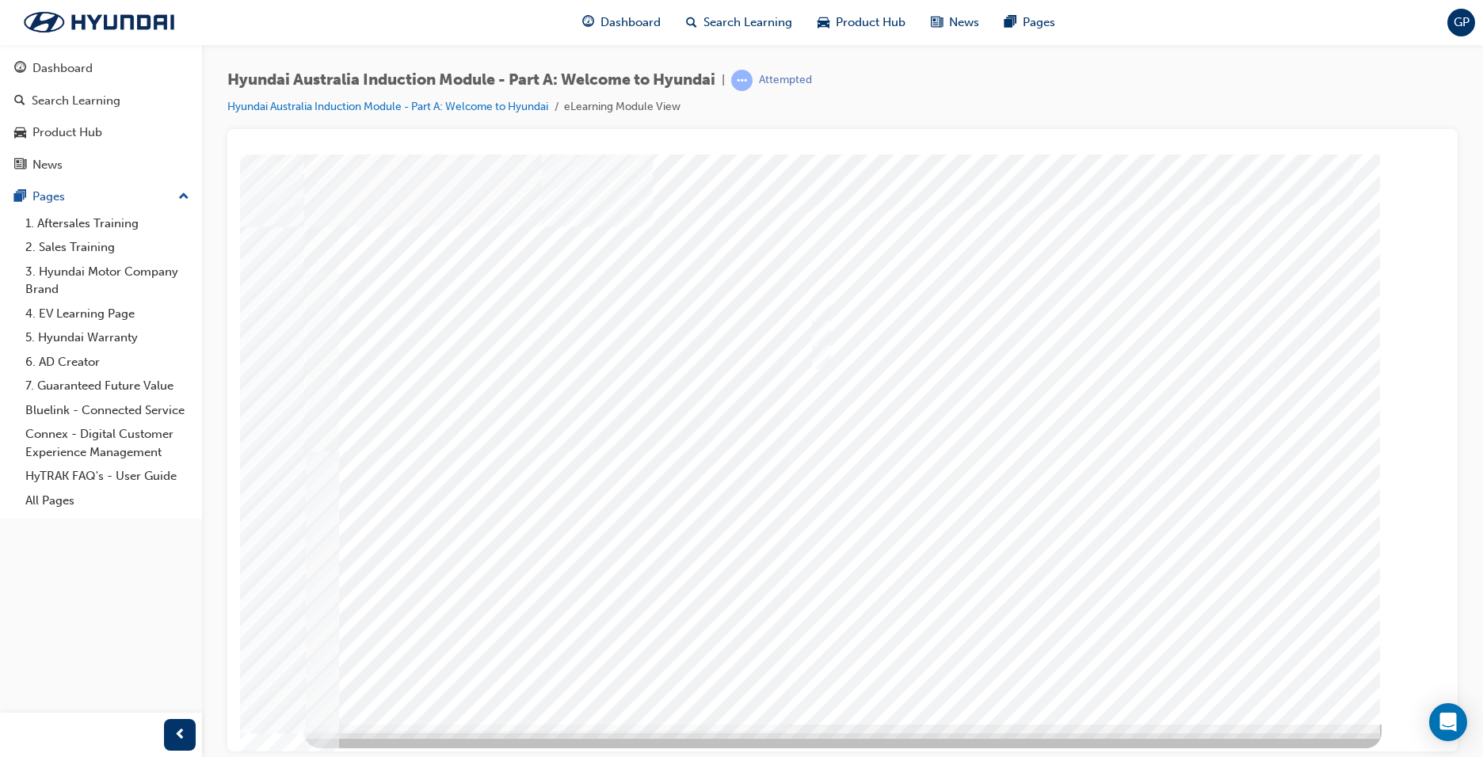
click at [1074, 669] on div at bounding box center [842, 439] width 1077 height 570
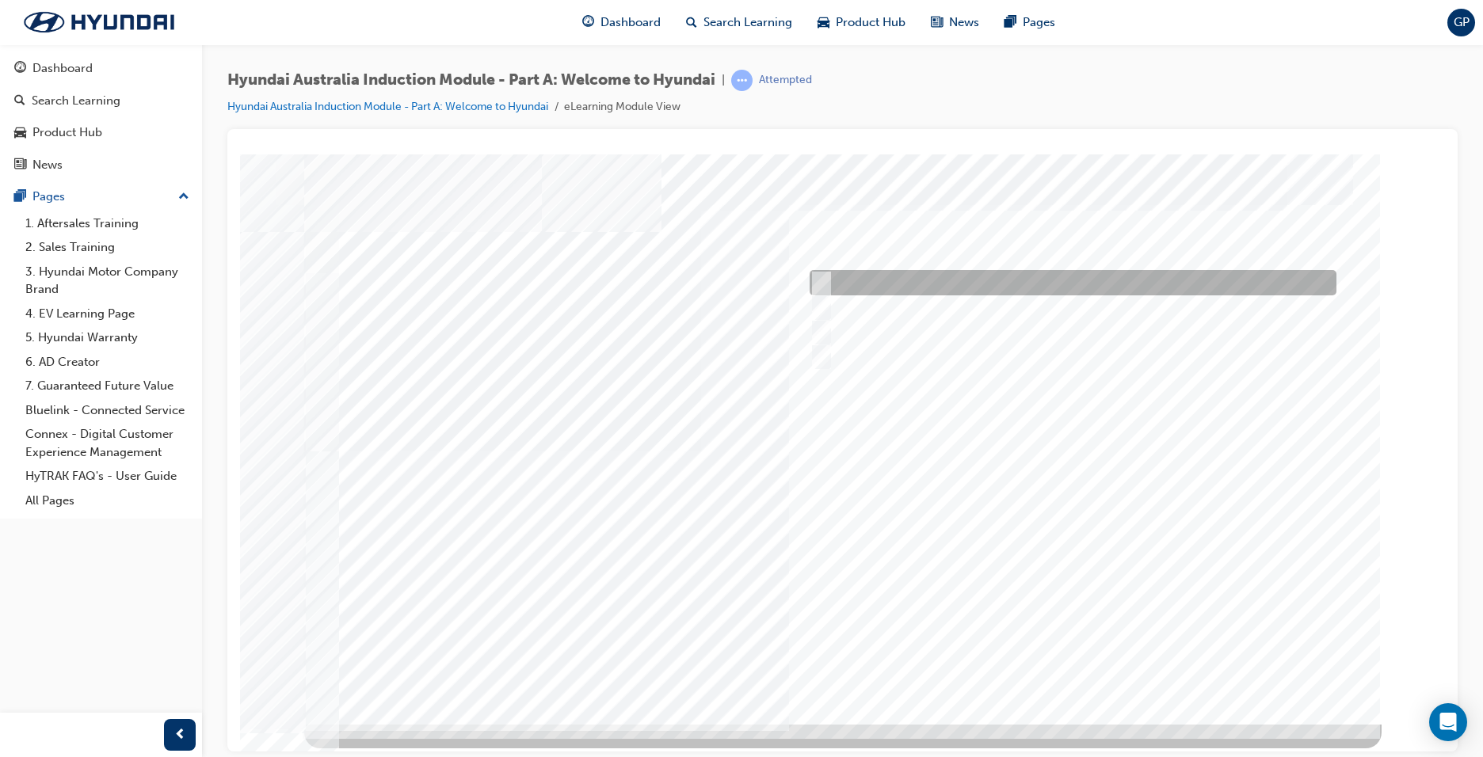
click at [826, 277] on input "Brisbane Lions Football Club" at bounding box center [817, 282] width 17 height 17
checkbox input "true"
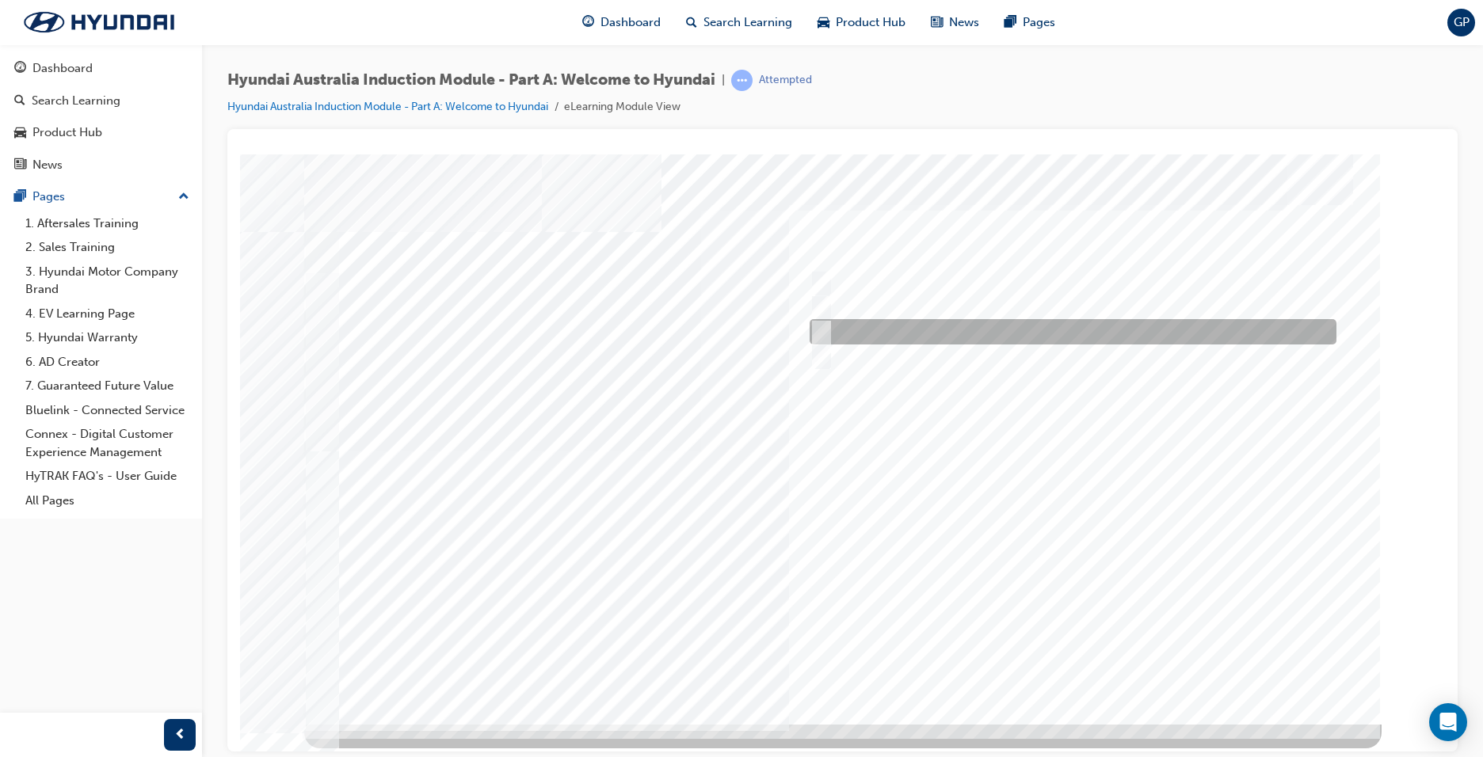
click at [818, 319] on div at bounding box center [1069, 331] width 527 height 25
checkbox input "true"
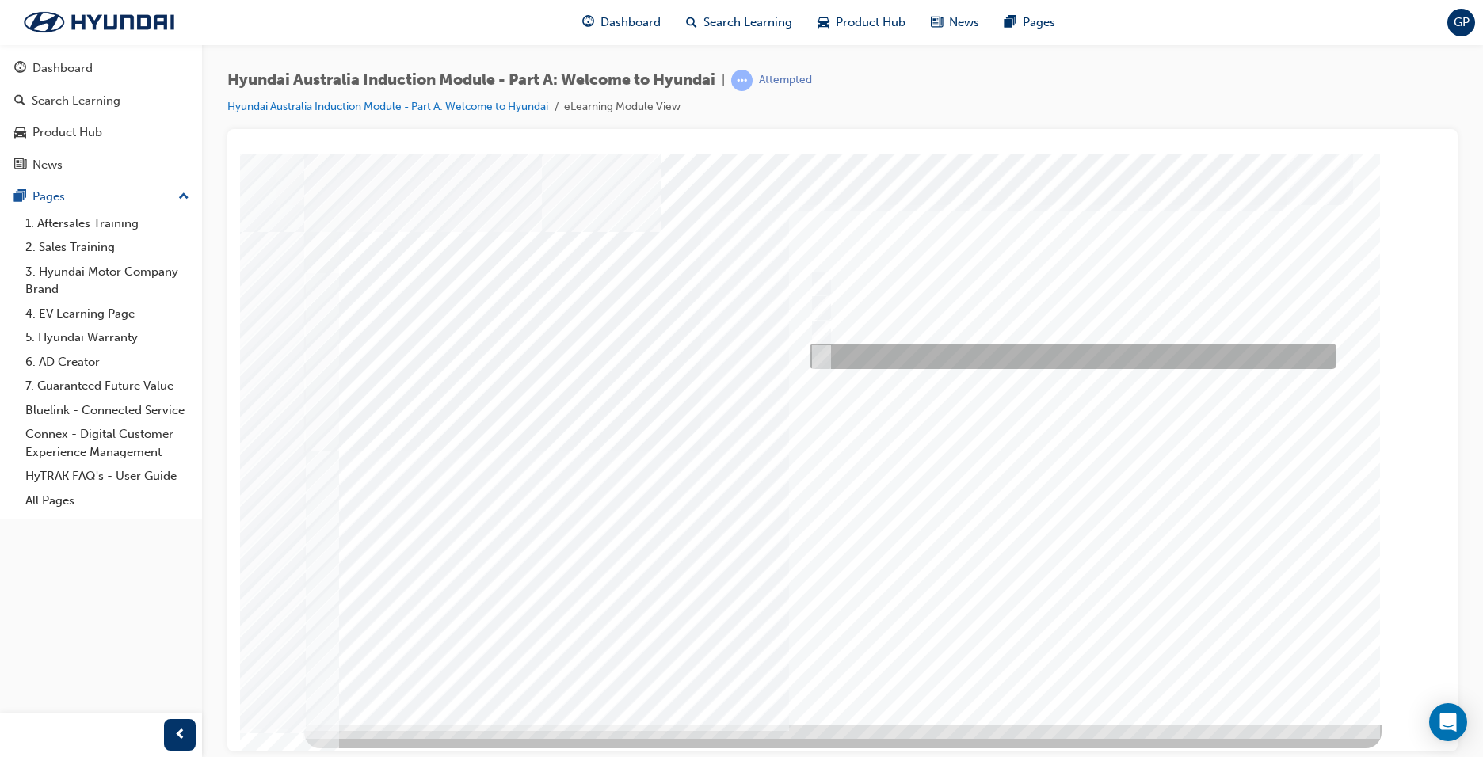
click at [817, 355] on input "Surfing Australia" at bounding box center [817, 356] width 17 height 17
checkbox input "true"
click at [1056, 657] on div at bounding box center [842, 439] width 1077 height 570
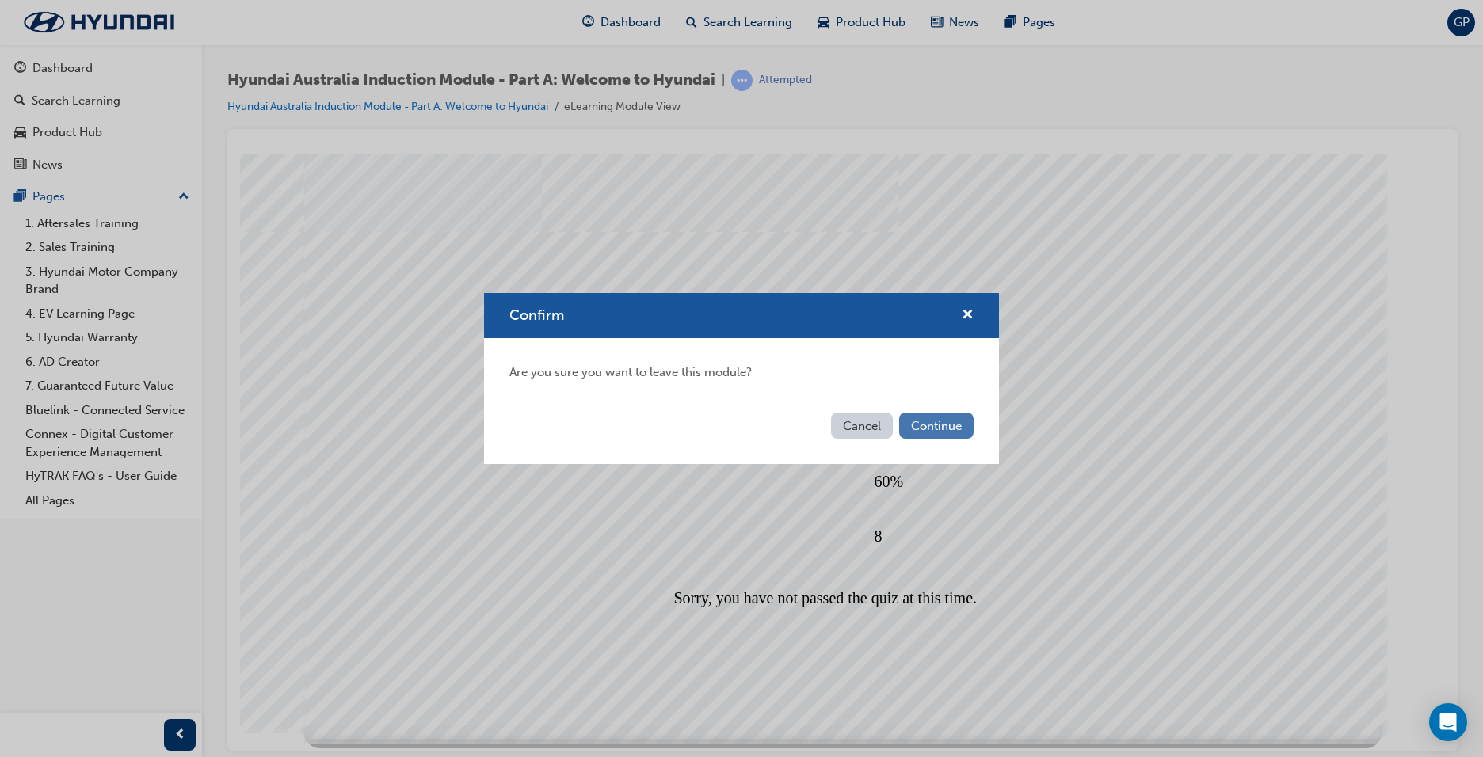
click at [934, 425] on button "Continue" at bounding box center [936, 426] width 74 height 26
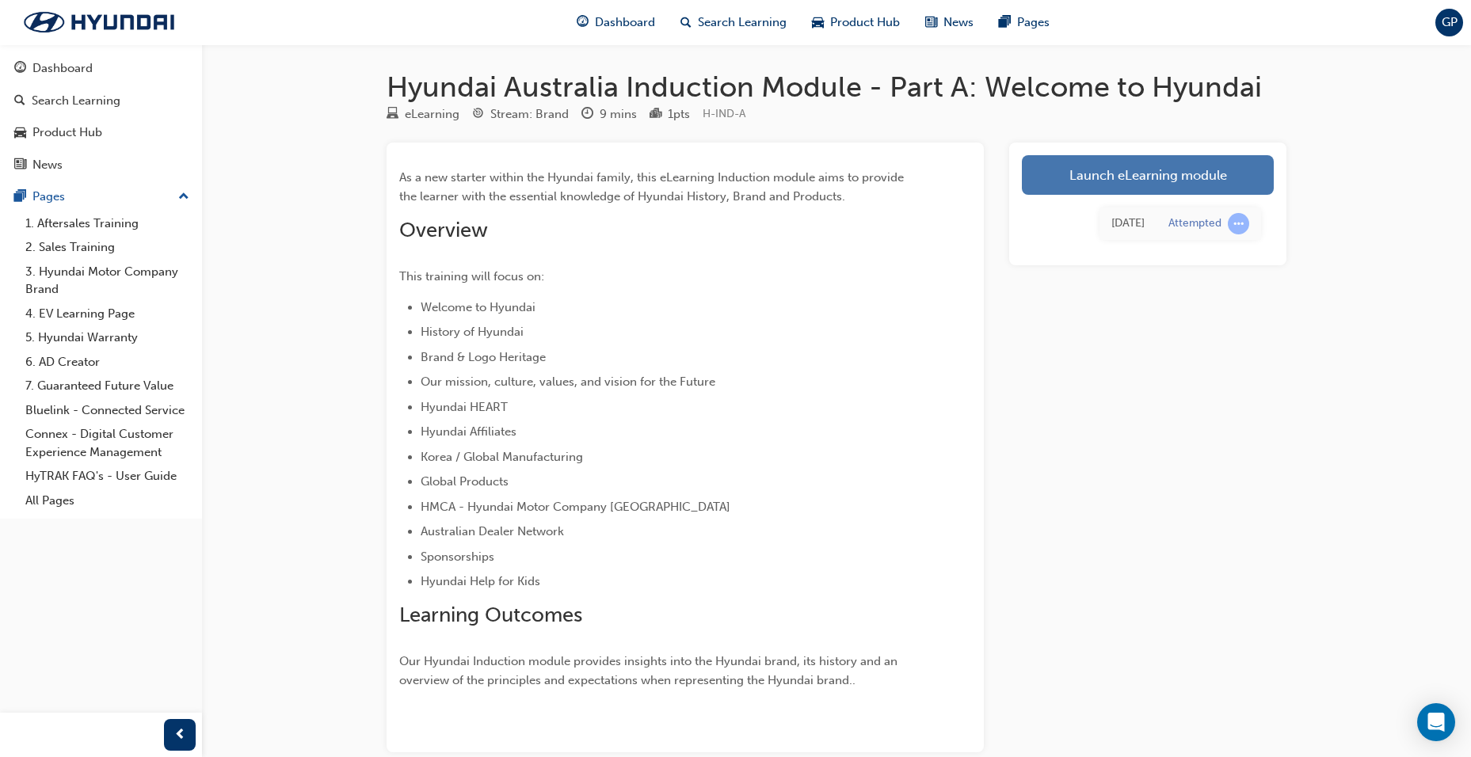
click at [1120, 173] on link "Launch eLearning module" at bounding box center [1148, 175] width 252 height 40
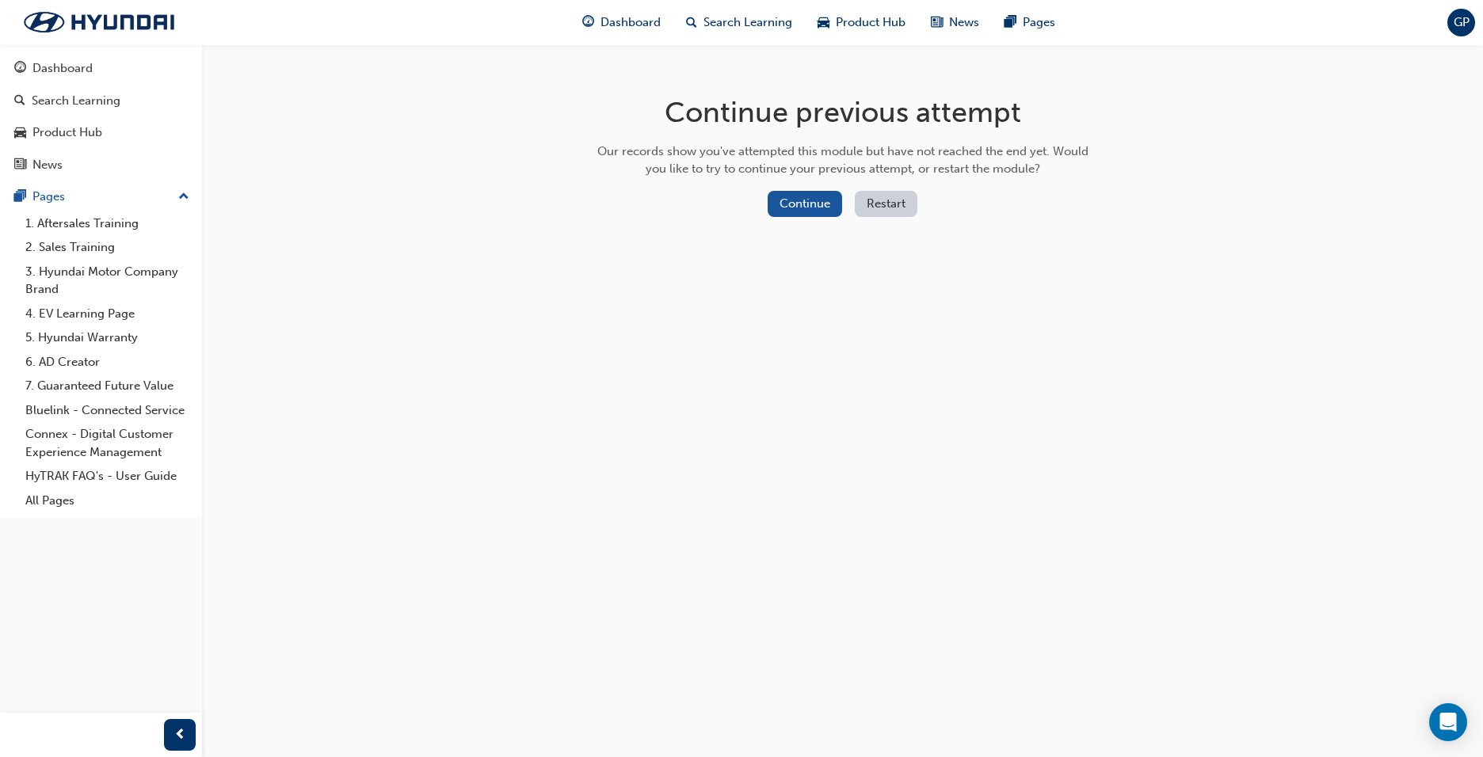
click at [881, 200] on button "Restart" at bounding box center [886, 204] width 63 height 26
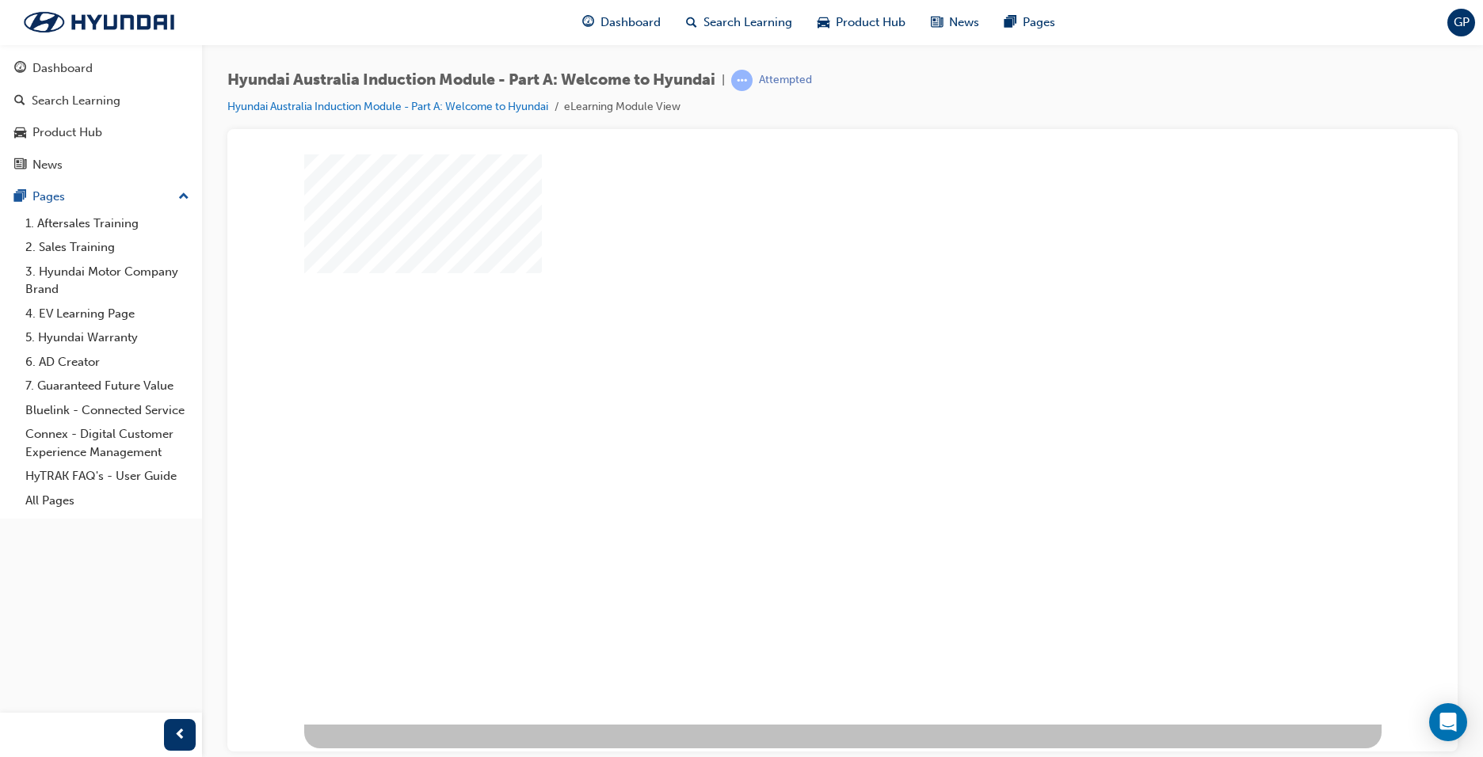
click at [797, 393] on div "play" at bounding box center [797, 393] width 0 height 0
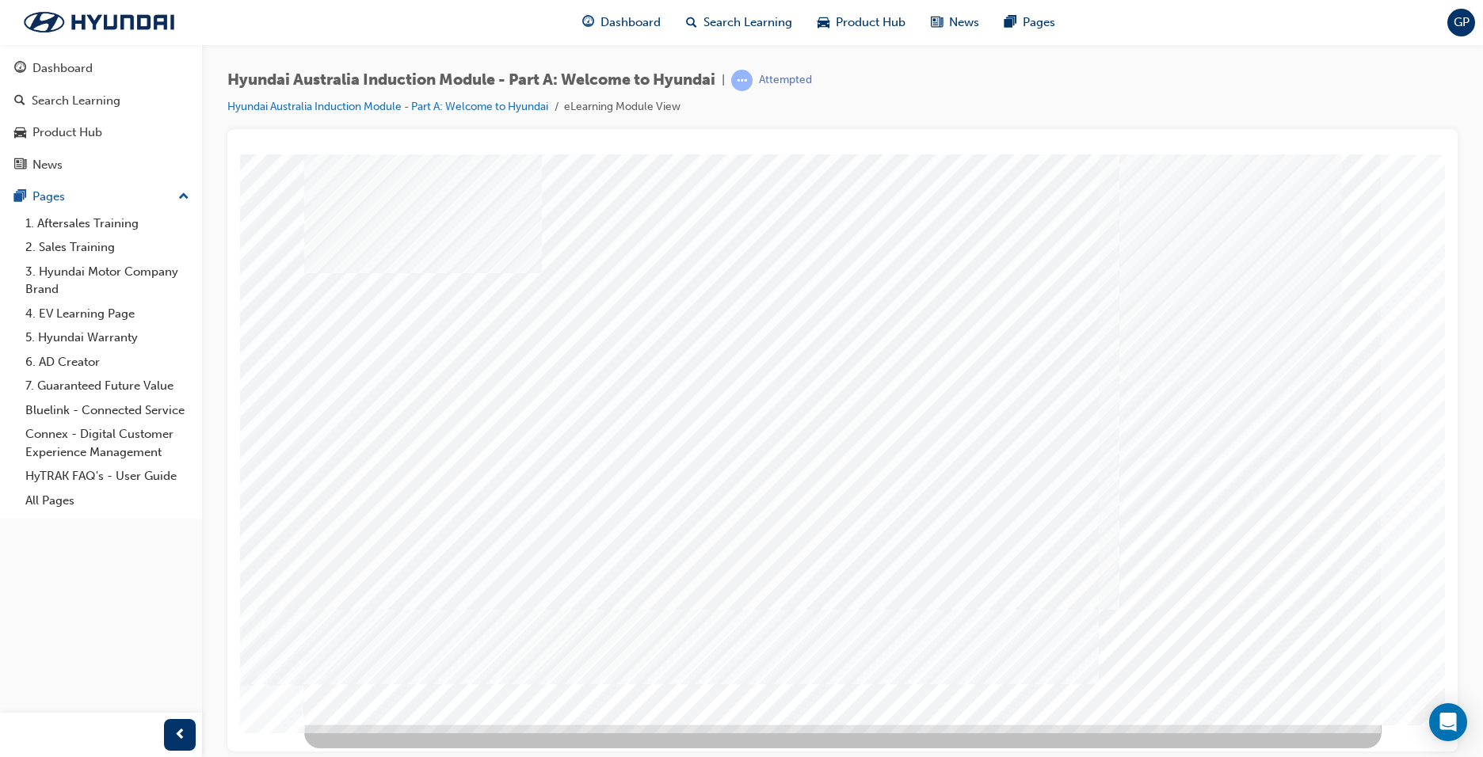
drag, startPoint x: 475, startPoint y: 353, endPoint x: 494, endPoint y: 407, distance: 56.9
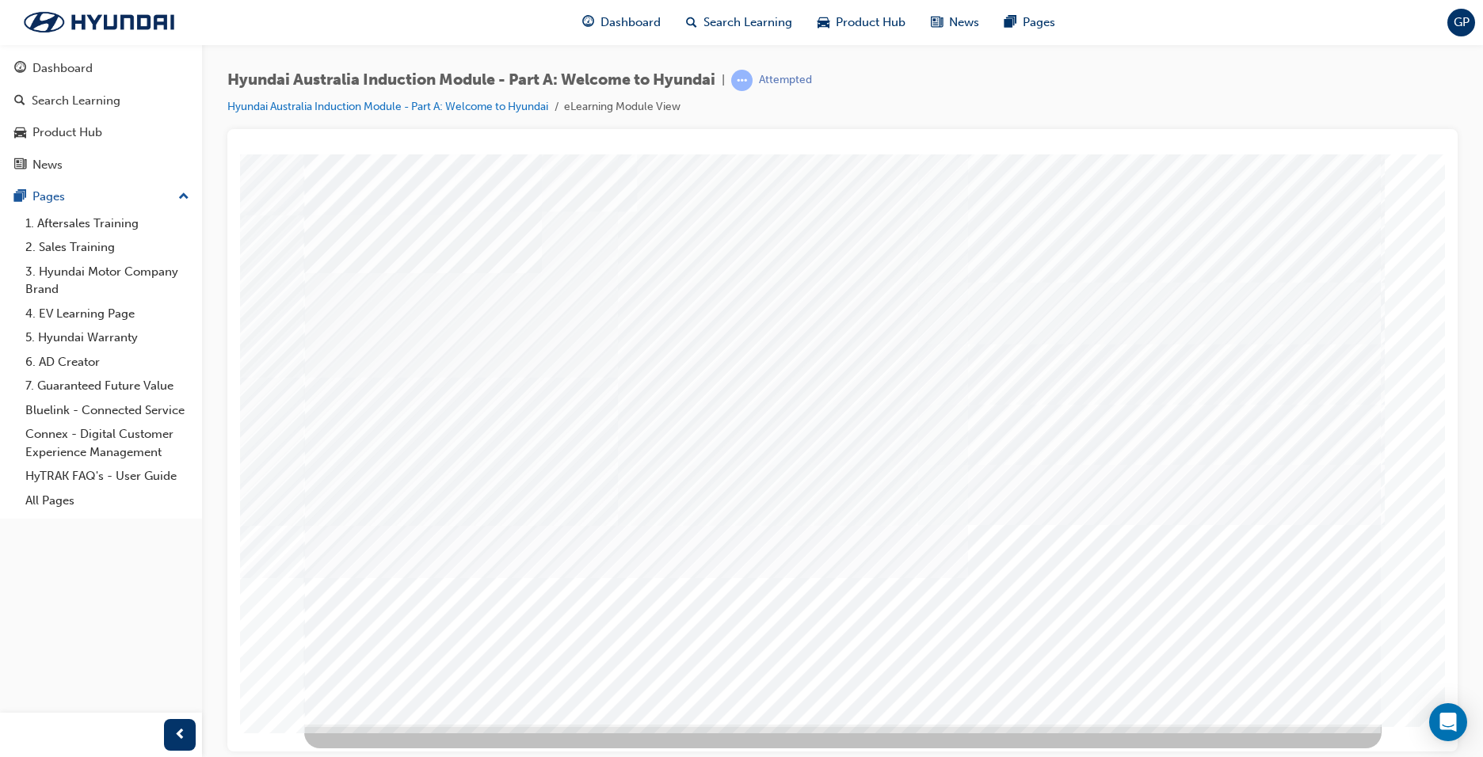
click at [403, 724] on div "Back Trigger this button to go to the previous slide" at bounding box center [359, 742] width 111 height 36
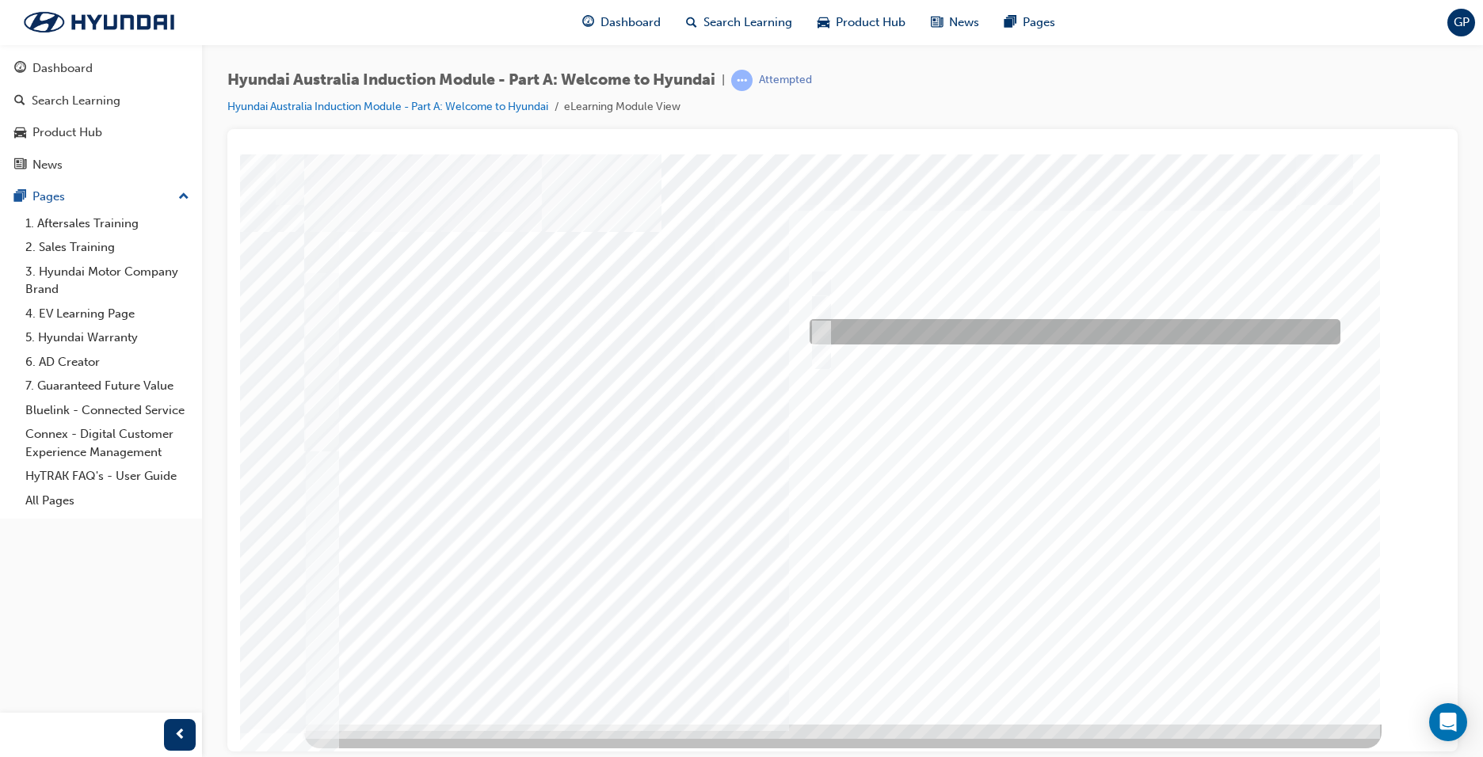
click at [818, 334] on input "1967" at bounding box center [818, 331] width 17 height 17
radio input "true"
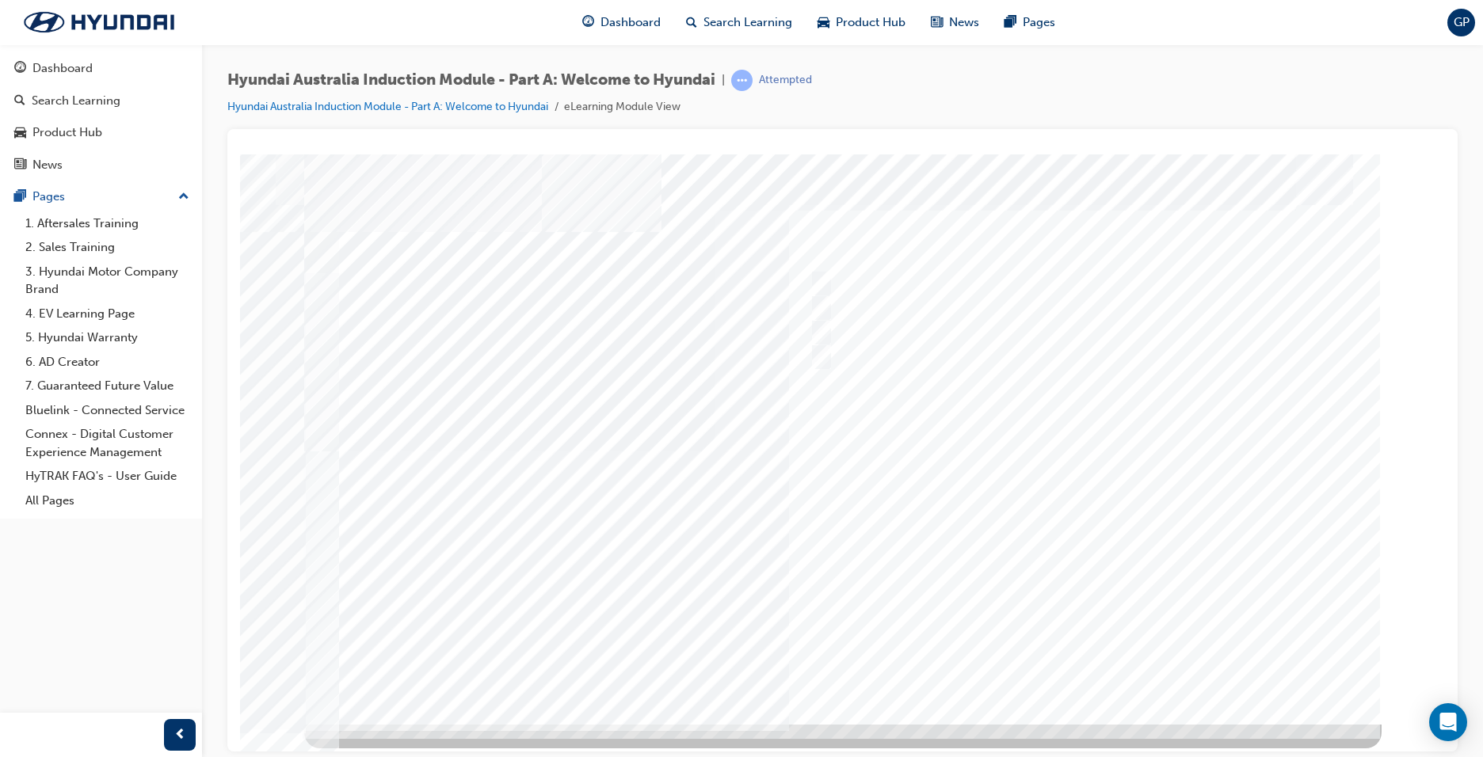
click at [1062, 664] on div at bounding box center [842, 439] width 1077 height 570
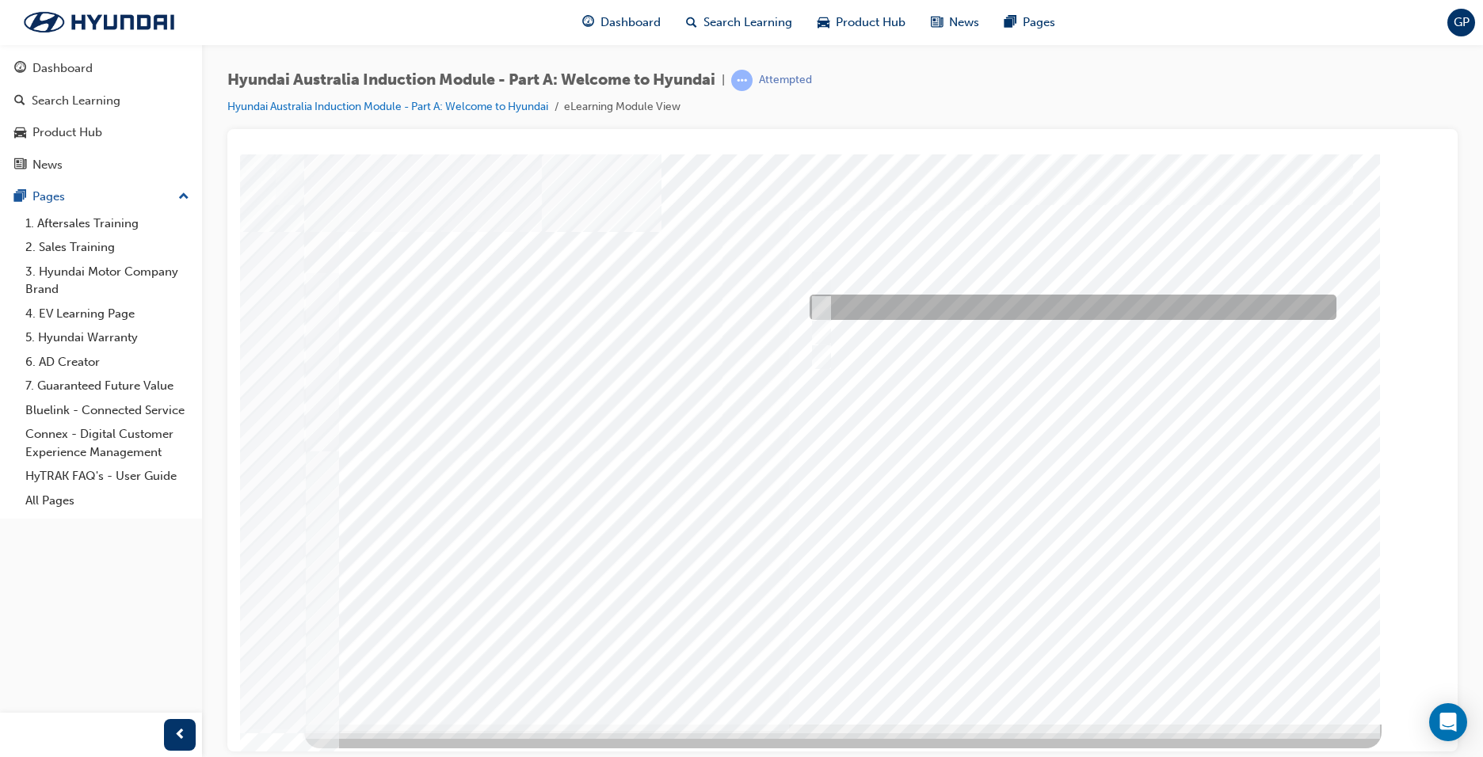
click at [816, 307] on input "Ulsan Plant, South Korea" at bounding box center [818, 307] width 17 height 17
radio input "true"
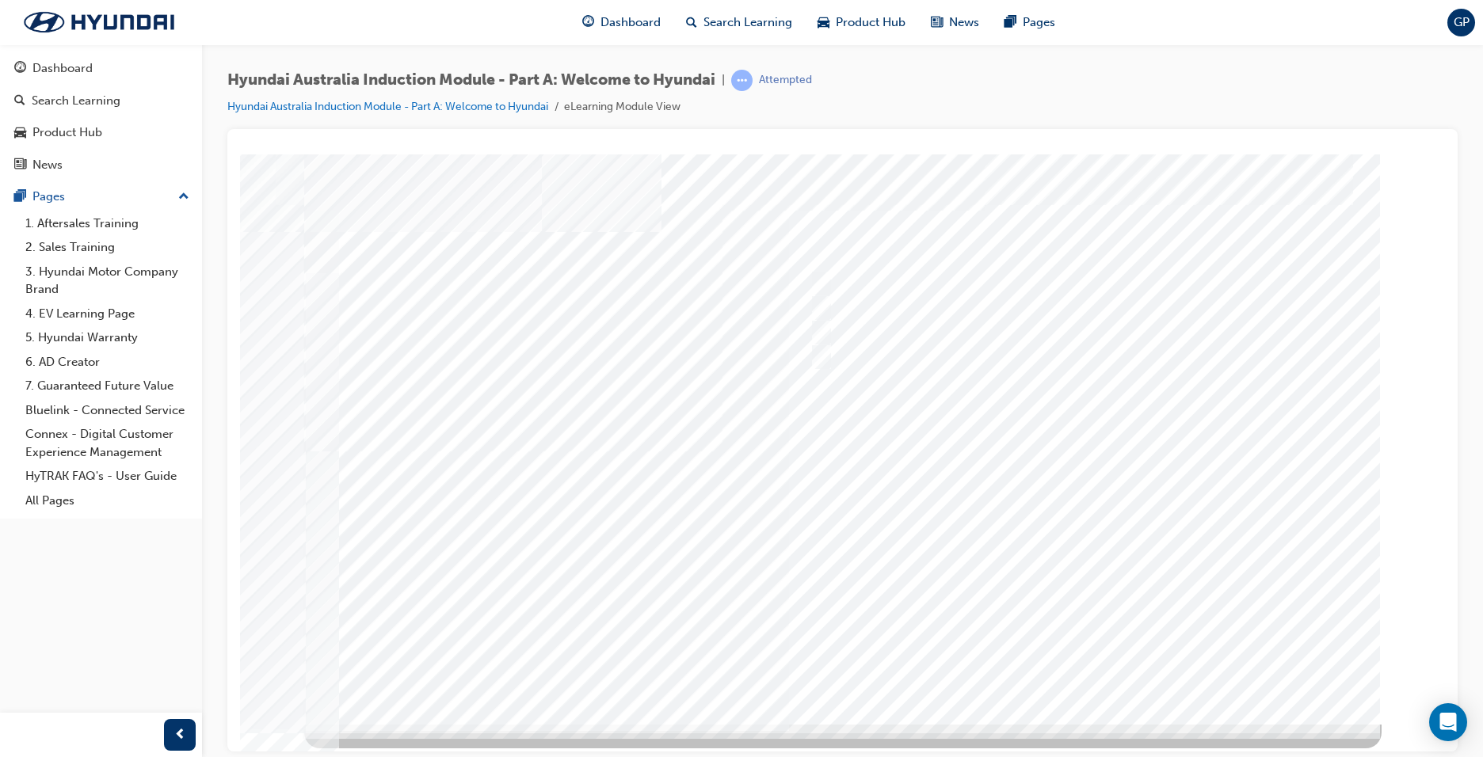
click at [1096, 665] on div at bounding box center [842, 439] width 1077 height 570
click at [819, 351] on input "Global expansion" at bounding box center [817, 356] width 17 height 17
checkbox input "true"
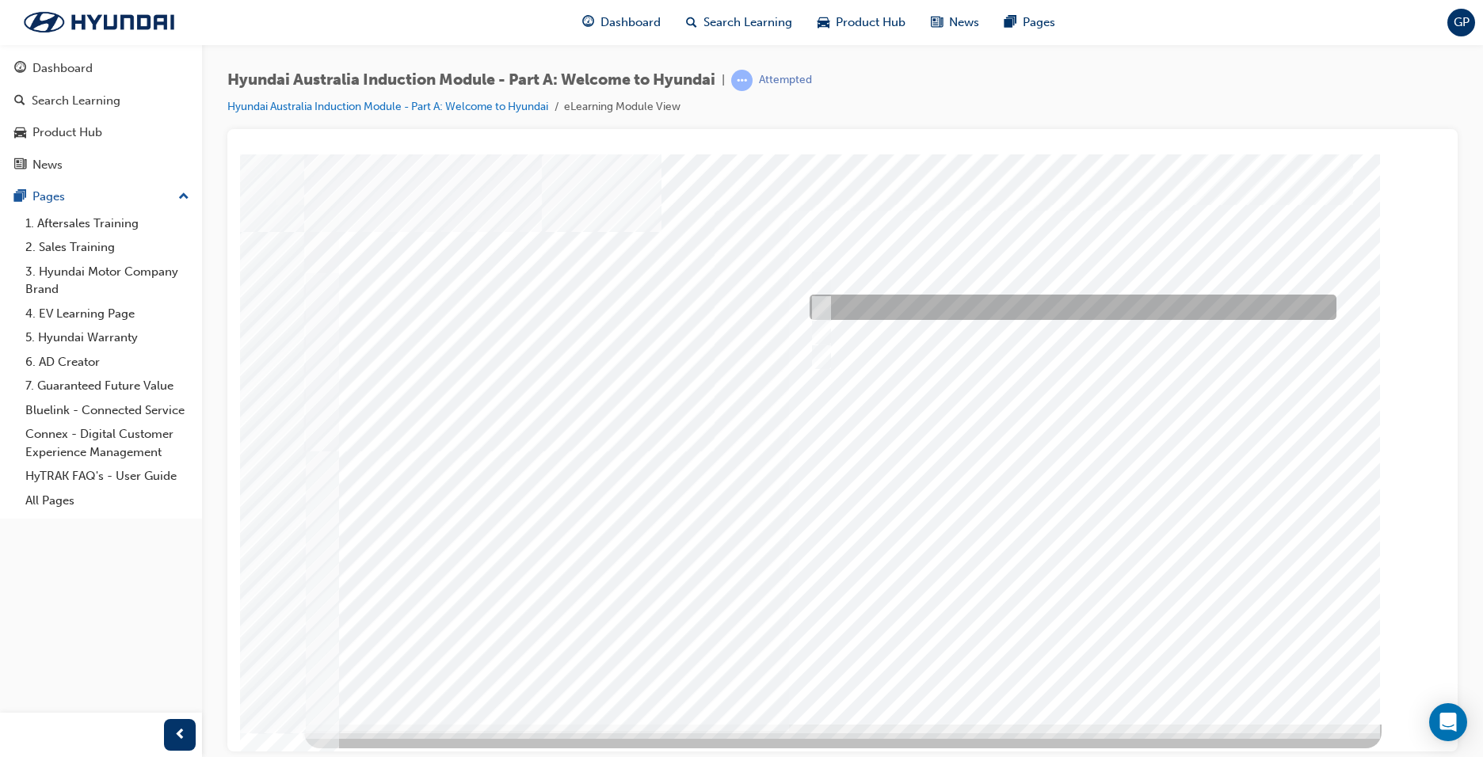
click at [826, 302] on div at bounding box center [1069, 307] width 527 height 25
checkbox input "true"
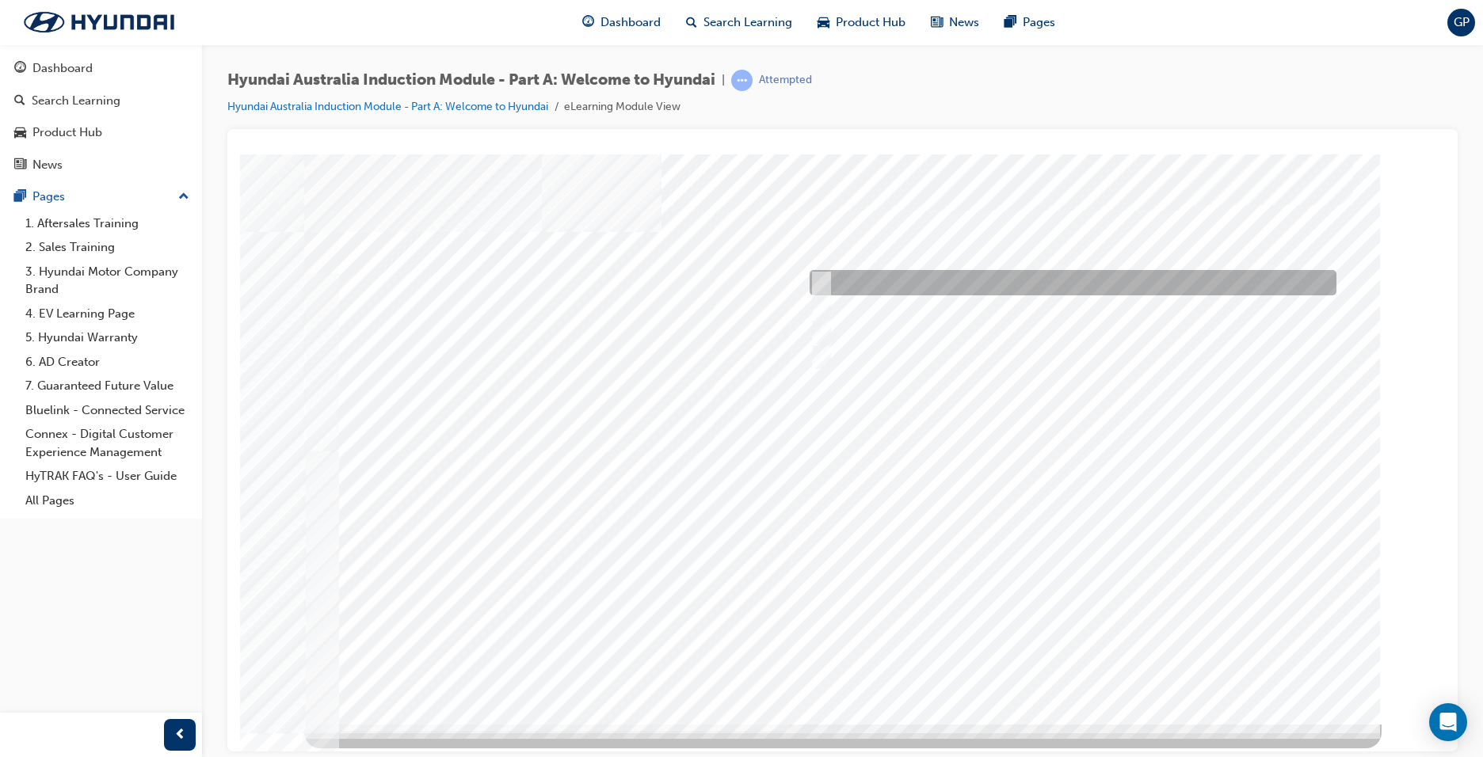
click at [826, 281] on input "A company representative" at bounding box center [817, 282] width 17 height 17
checkbox input "true"
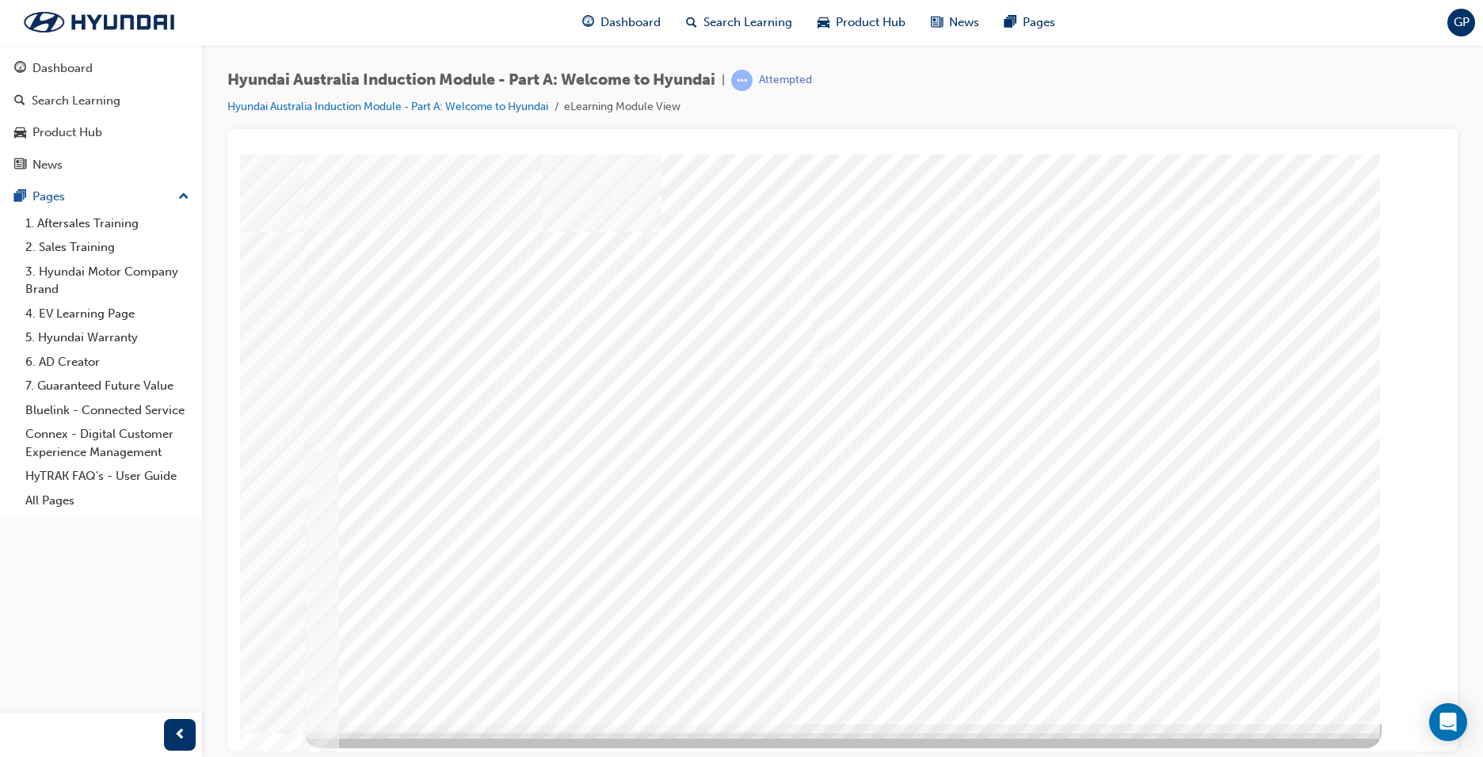
click at [1090, 665] on div at bounding box center [842, 439] width 1077 height 570
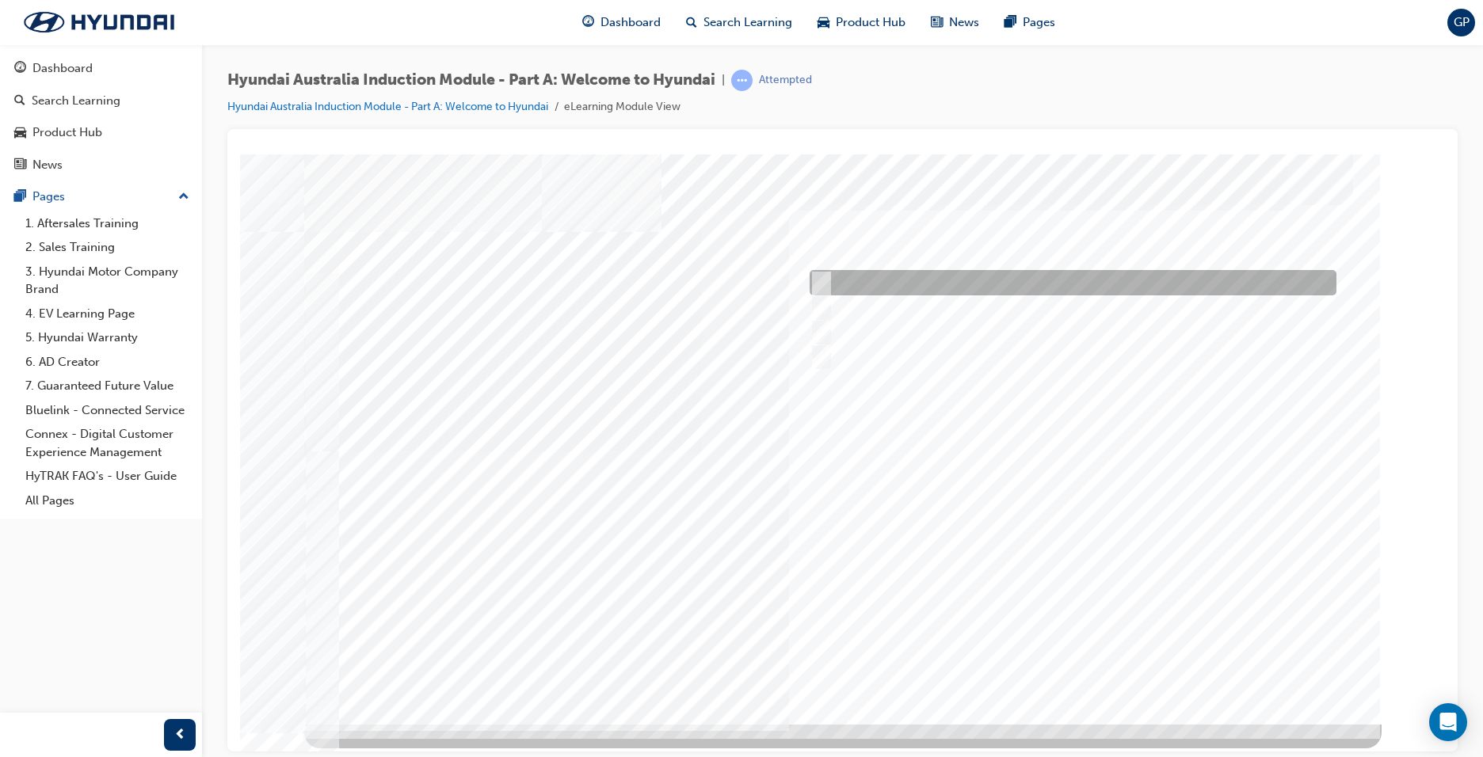
click at [824, 275] on input "Brisbane Lions Football Club" at bounding box center [817, 282] width 17 height 17
checkbox input "true"
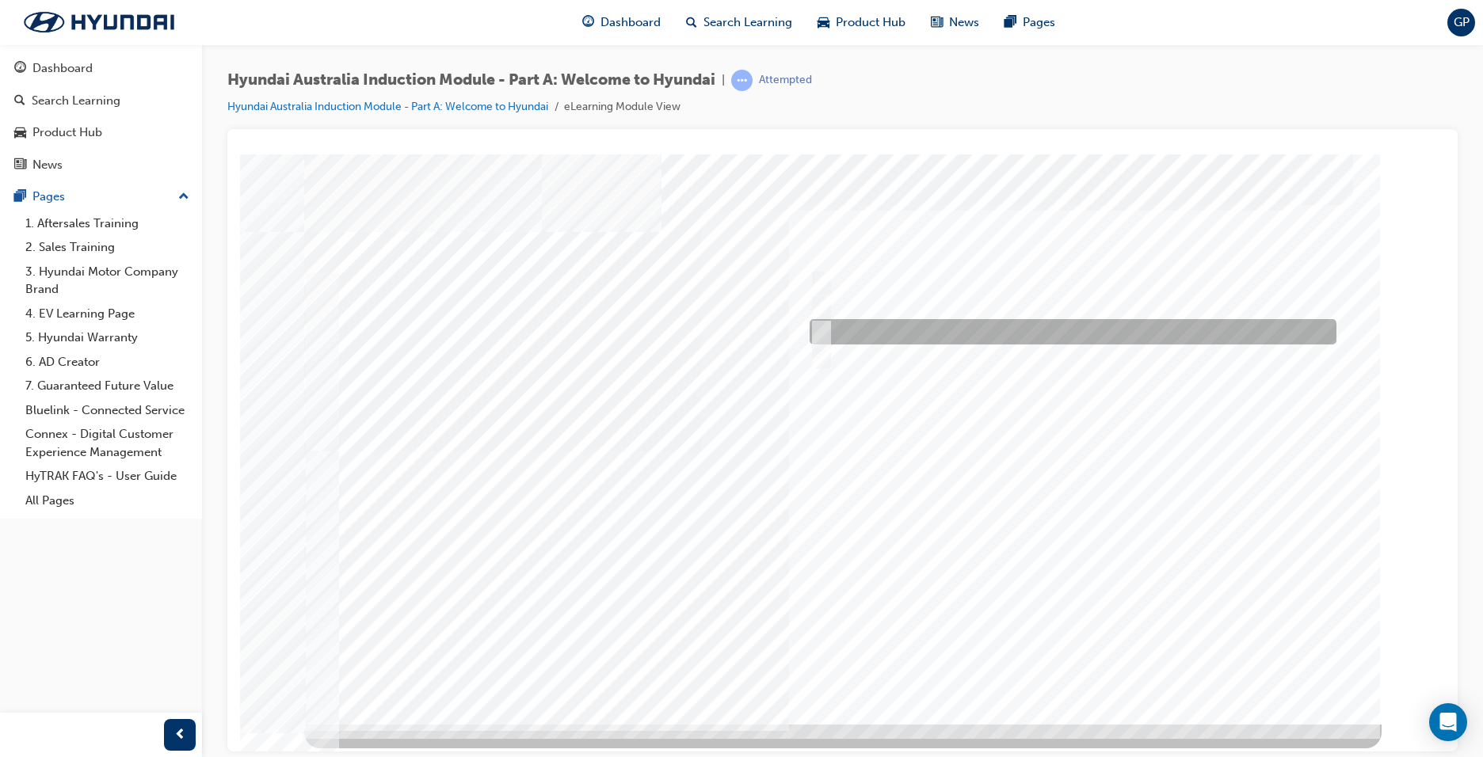
click at [824, 323] on input "Carlton Football Club" at bounding box center [817, 331] width 17 height 17
checkbox input "true"
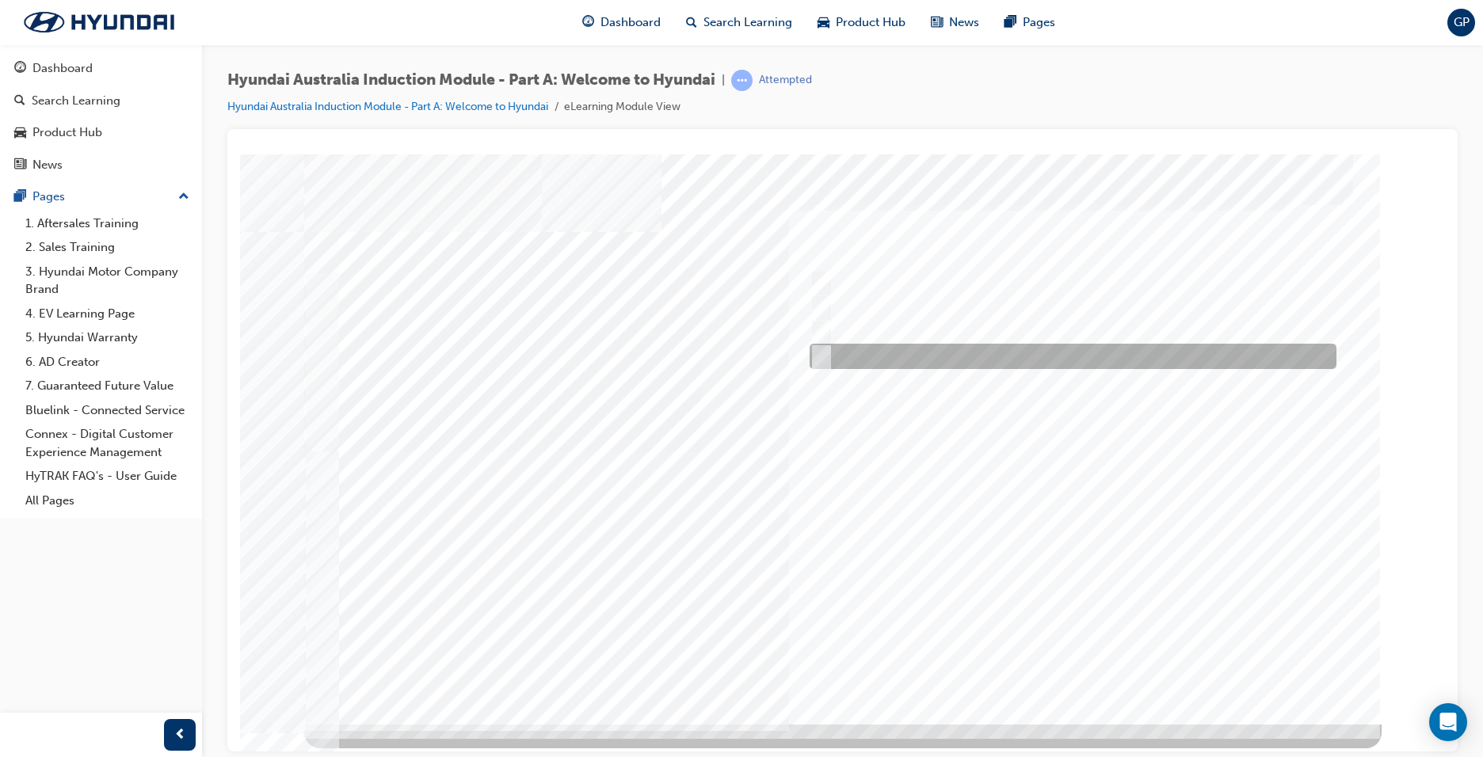
click at [826, 360] on input "Surfing Australia" at bounding box center [817, 356] width 17 height 17
checkbox input "true"
click at [1082, 663] on div at bounding box center [842, 439] width 1077 height 570
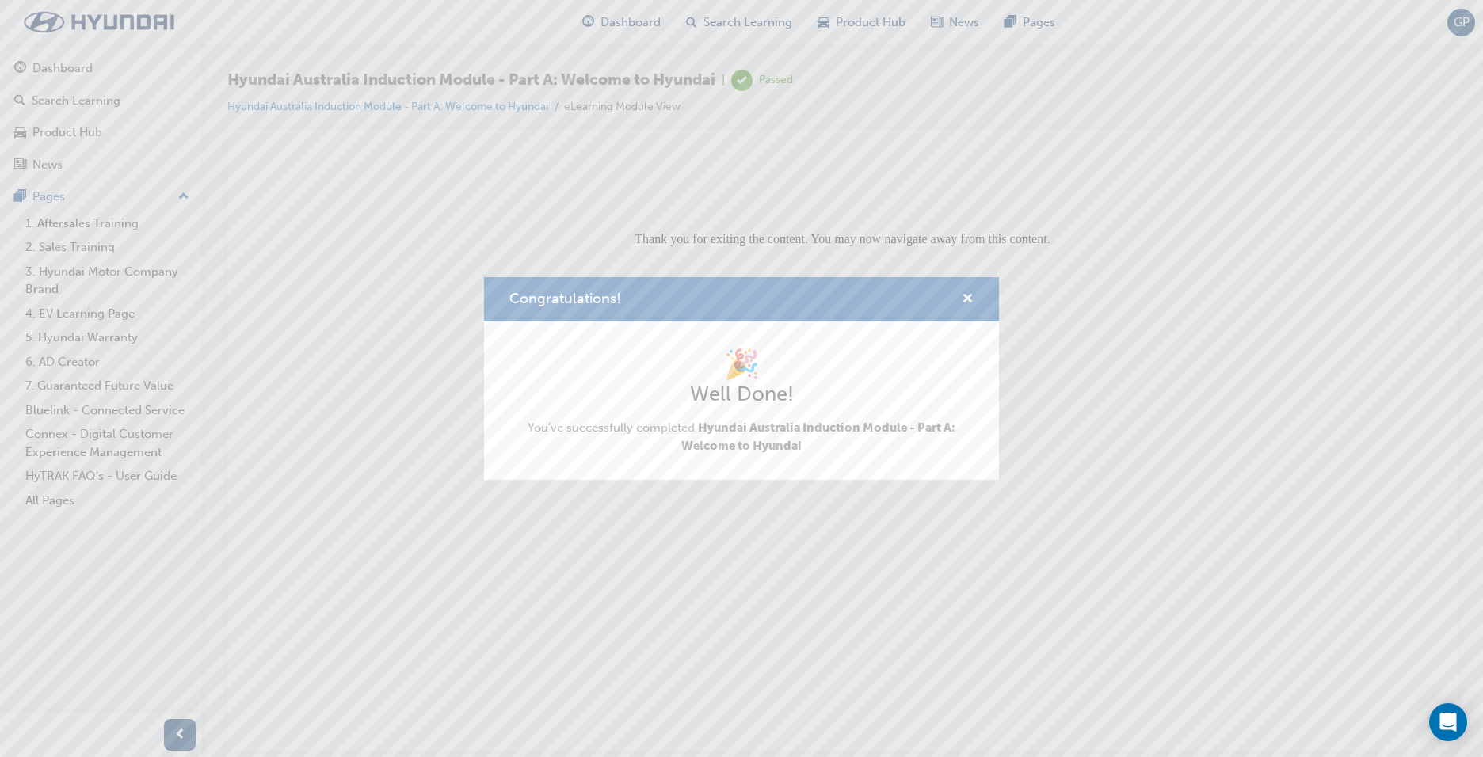
click at [906, 364] on h1 "🎉" at bounding box center [741, 364] width 464 height 35
click at [966, 299] on span "cross-icon" at bounding box center [968, 300] width 12 height 14
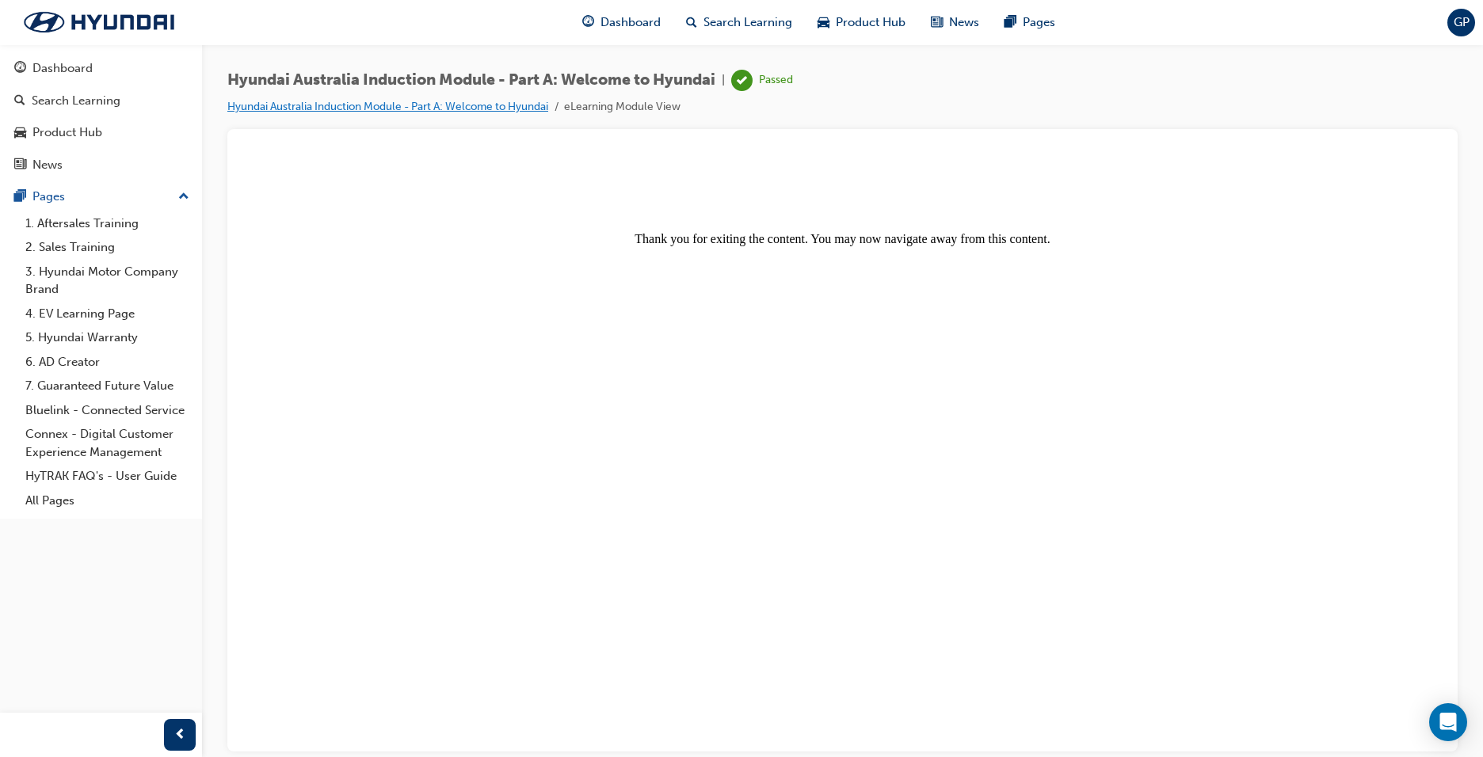
click at [458, 108] on link "Hyundai Australia Induction Module - Part A: Welcome to Hyundai" at bounding box center [387, 106] width 321 height 13
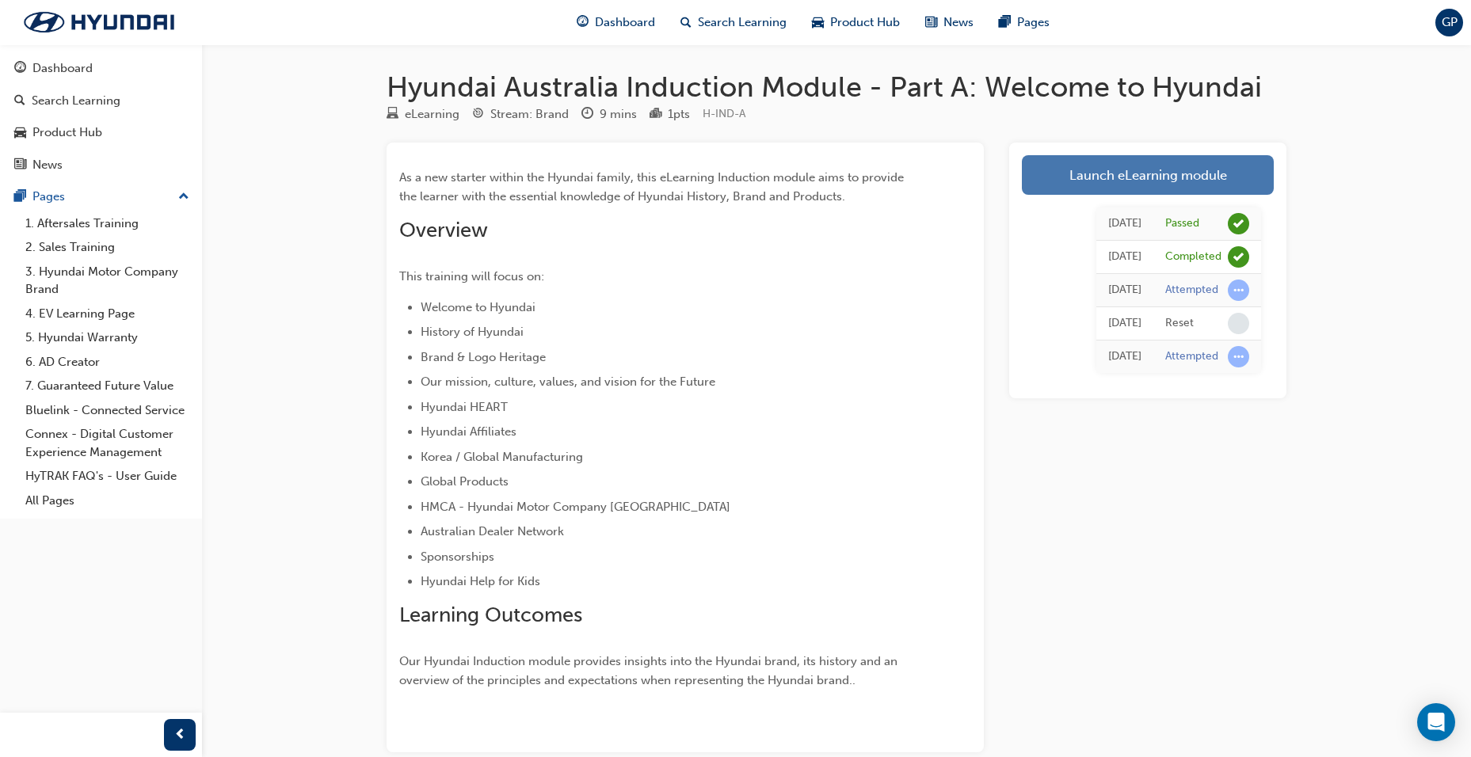
click at [1140, 170] on link "Launch eLearning module" at bounding box center [1148, 175] width 252 height 40
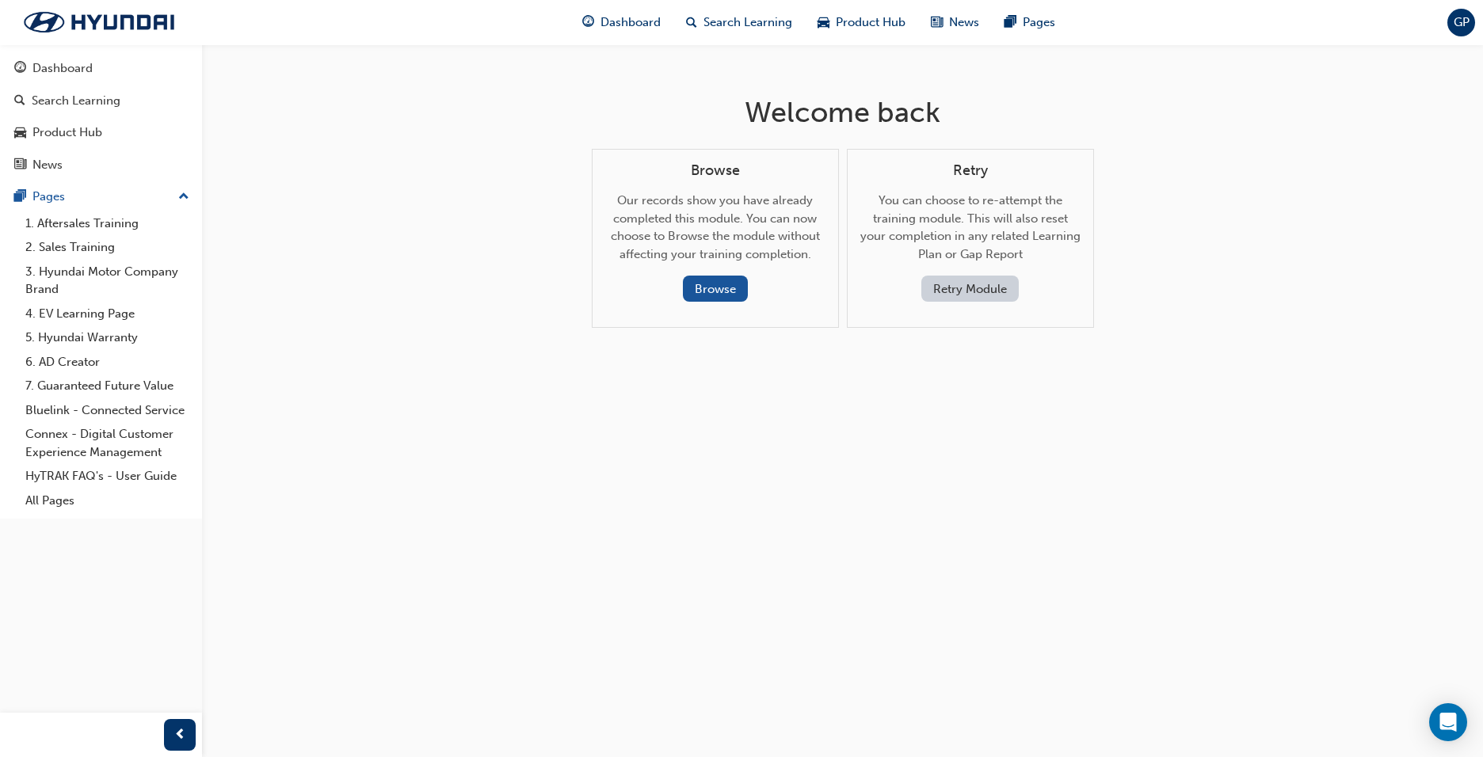
click at [978, 288] on button "Retry Module" at bounding box center [969, 289] width 97 height 26
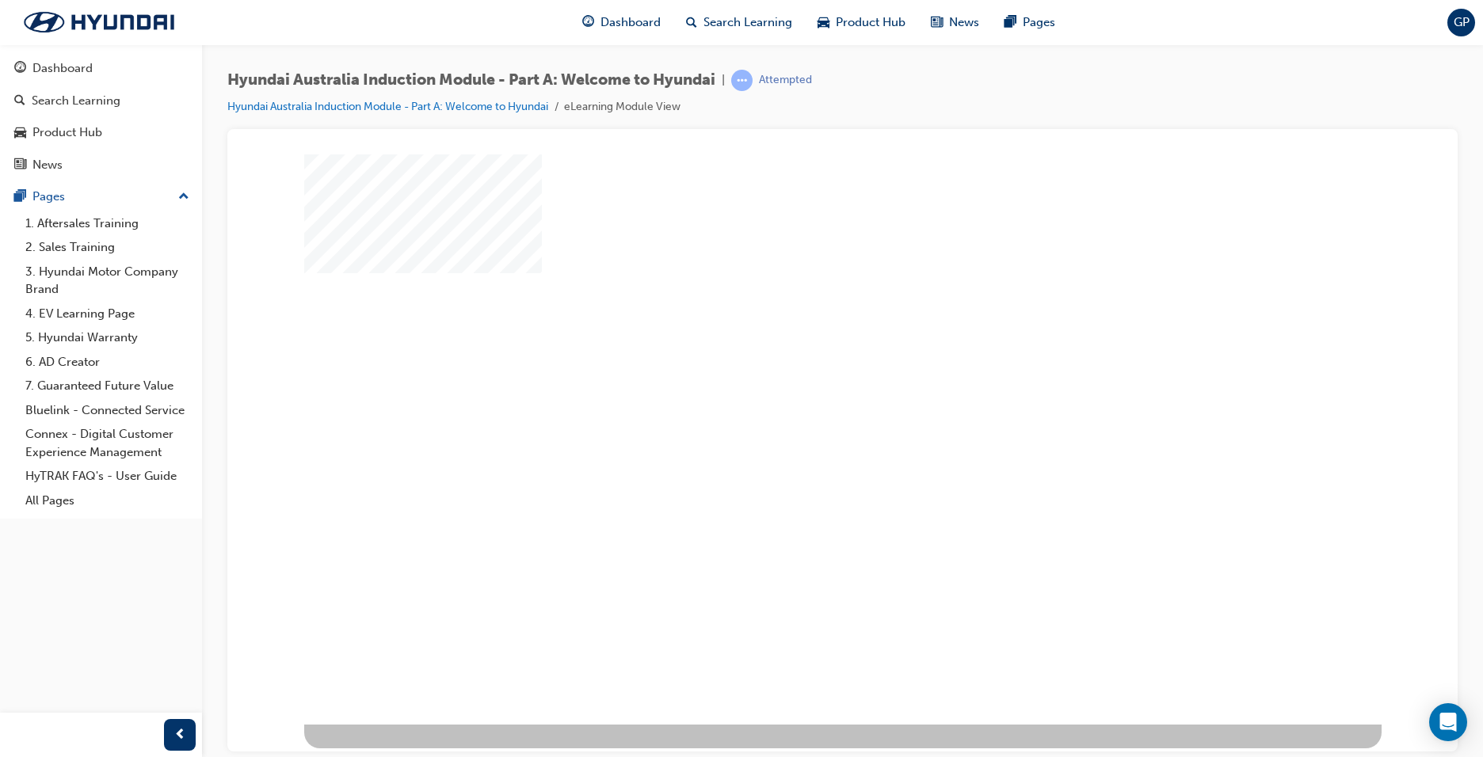
click at [797, 393] on div "play" at bounding box center [797, 393] width 0 height 0
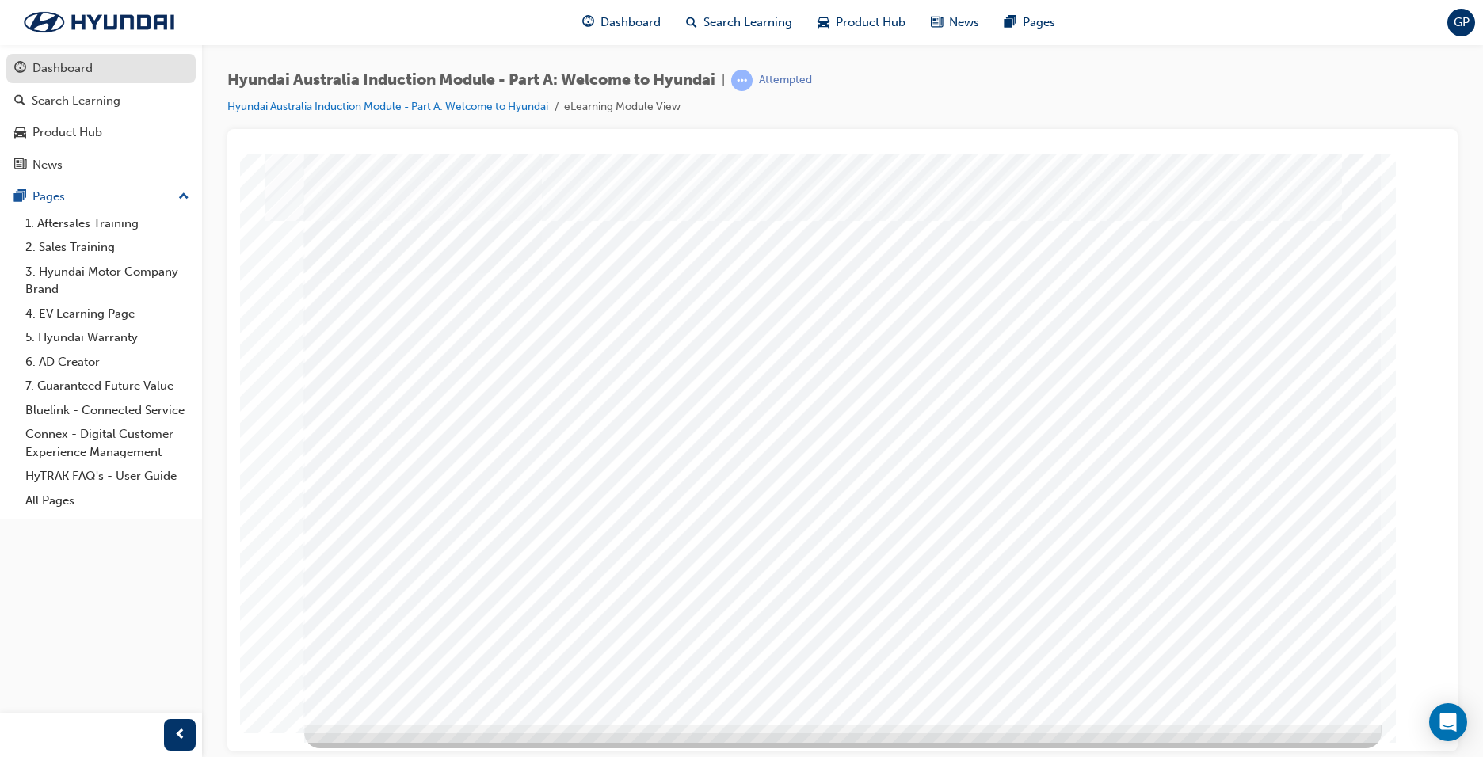
click at [71, 69] on div "Dashboard" at bounding box center [62, 68] width 60 height 18
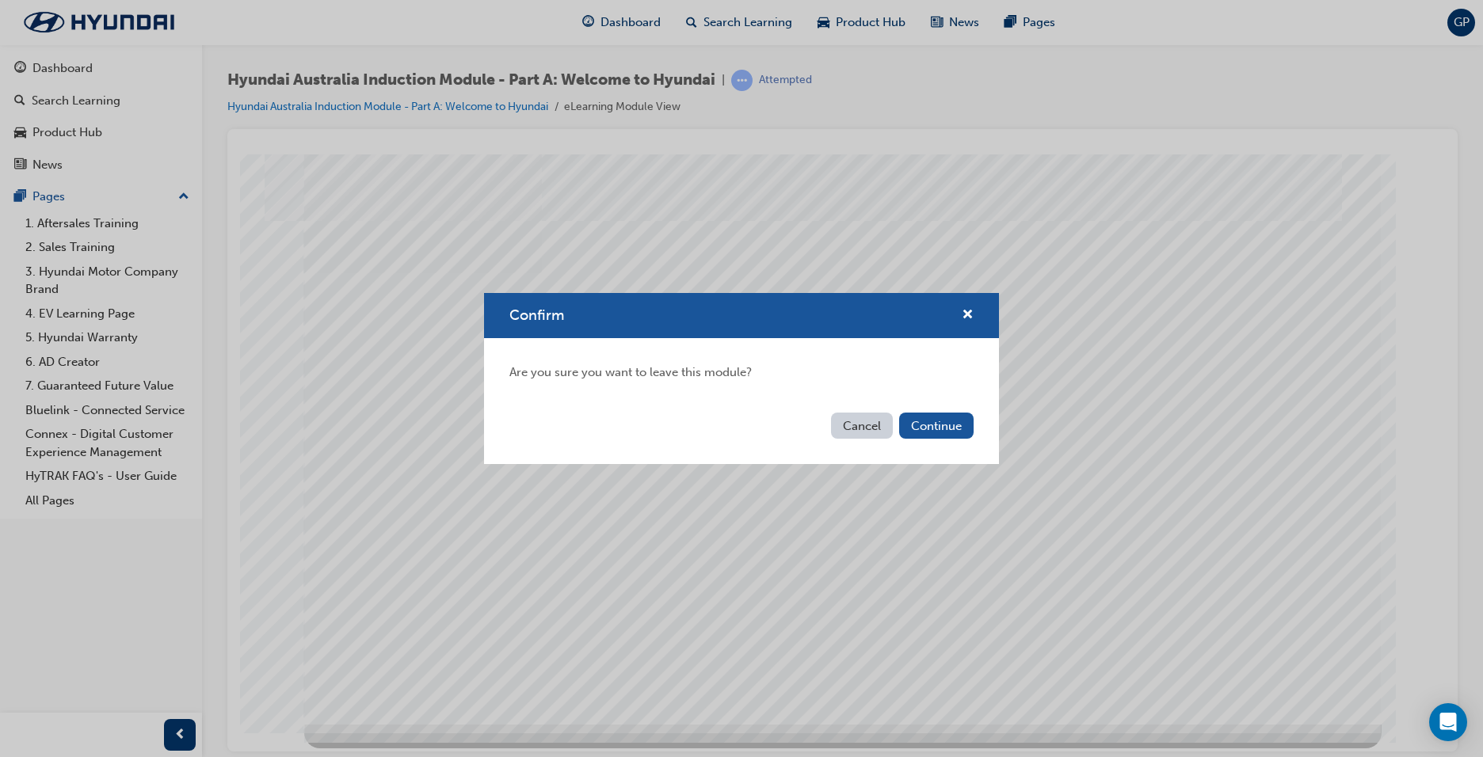
click at [858, 425] on button "Cancel" at bounding box center [862, 426] width 62 height 26
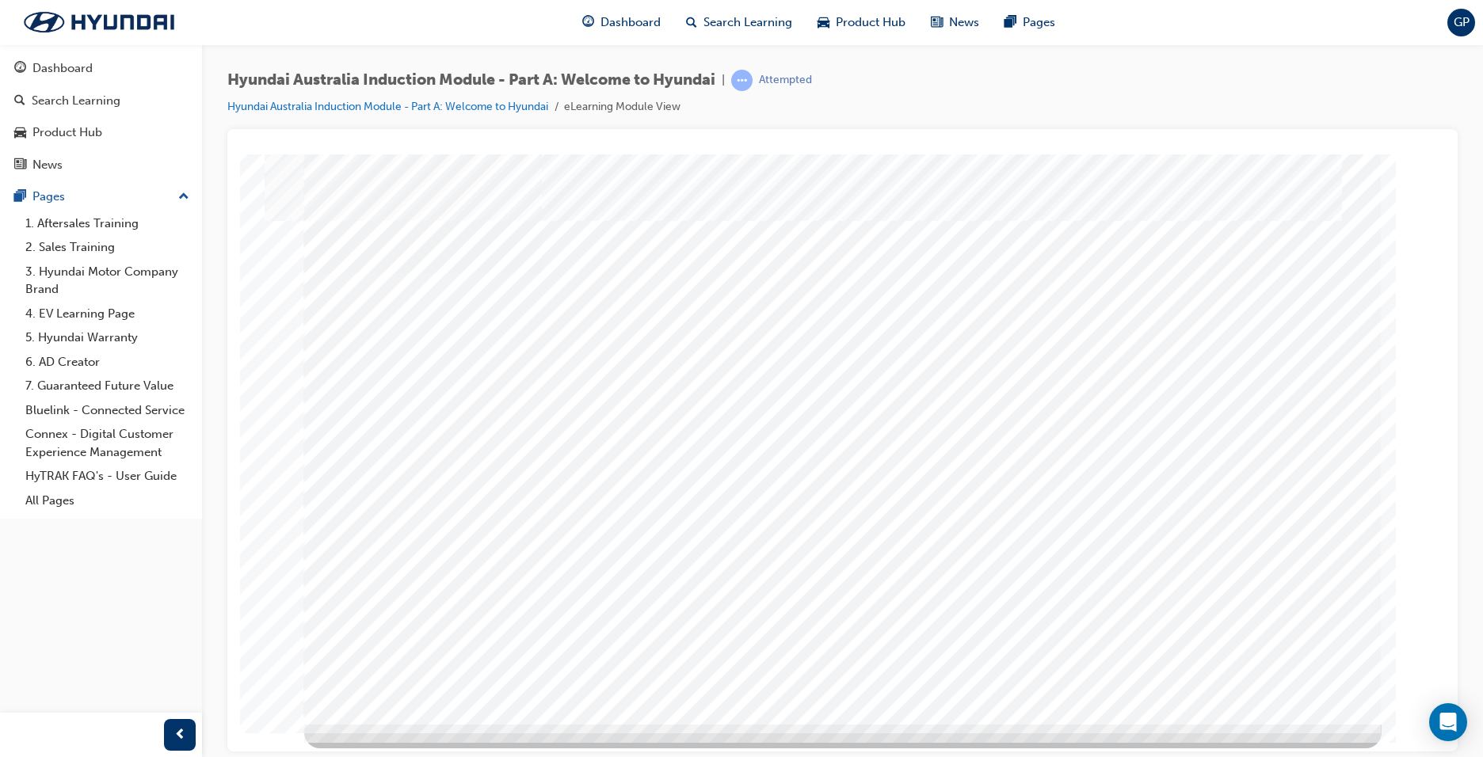
click at [74, 71] on div "Dashboard" at bounding box center [62, 68] width 60 height 18
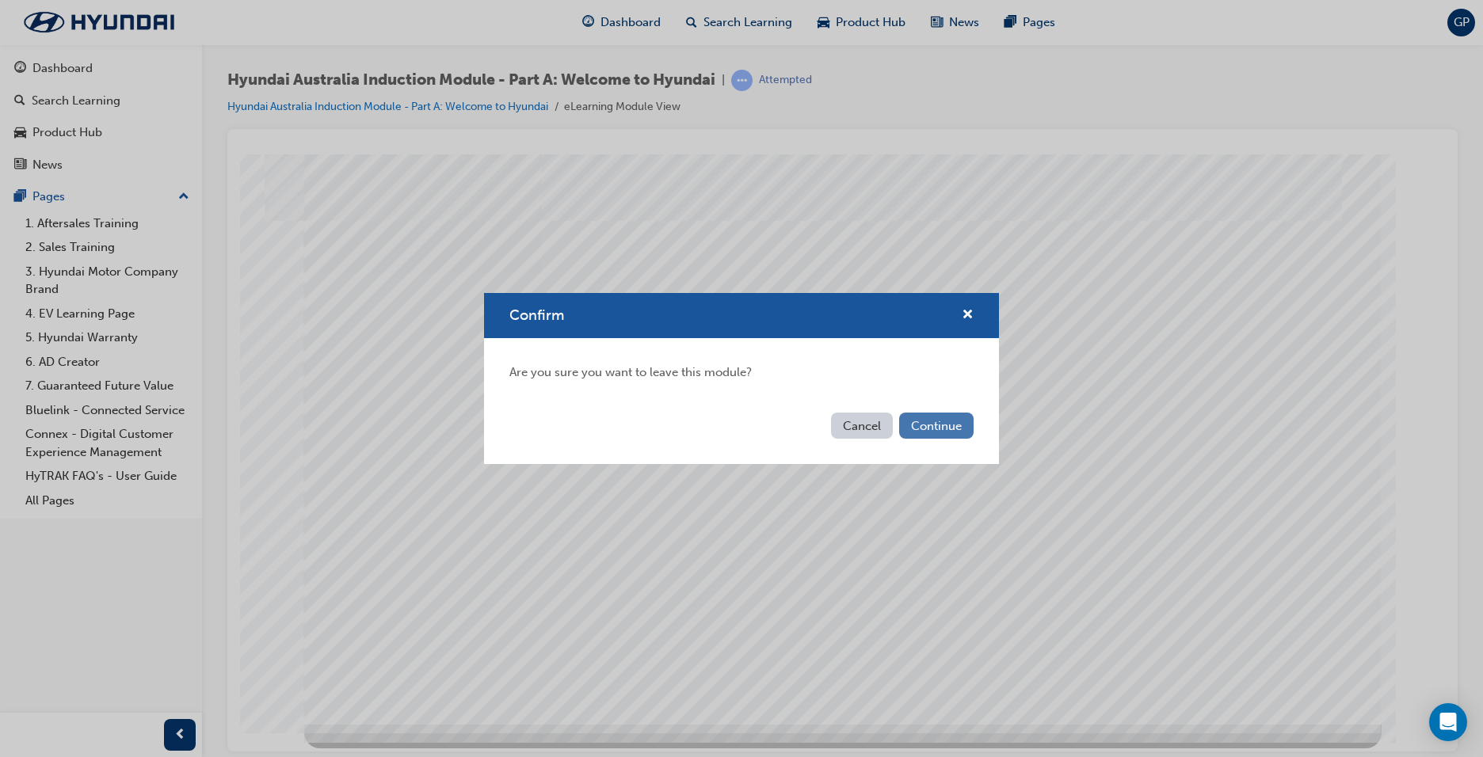
click at [933, 421] on button "Continue" at bounding box center [936, 426] width 74 height 26
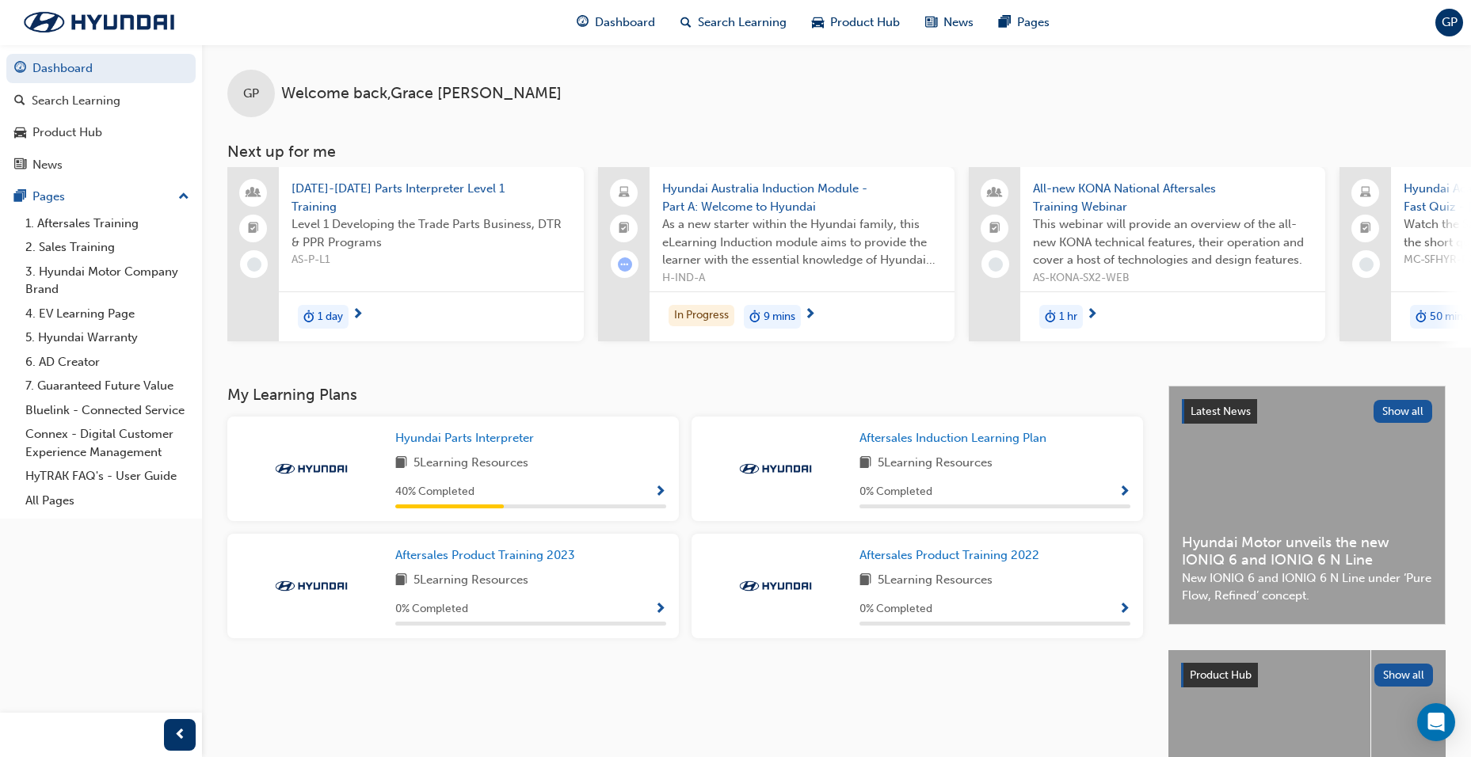
click at [803, 272] on span "H-IND-A" at bounding box center [802, 278] width 280 height 18
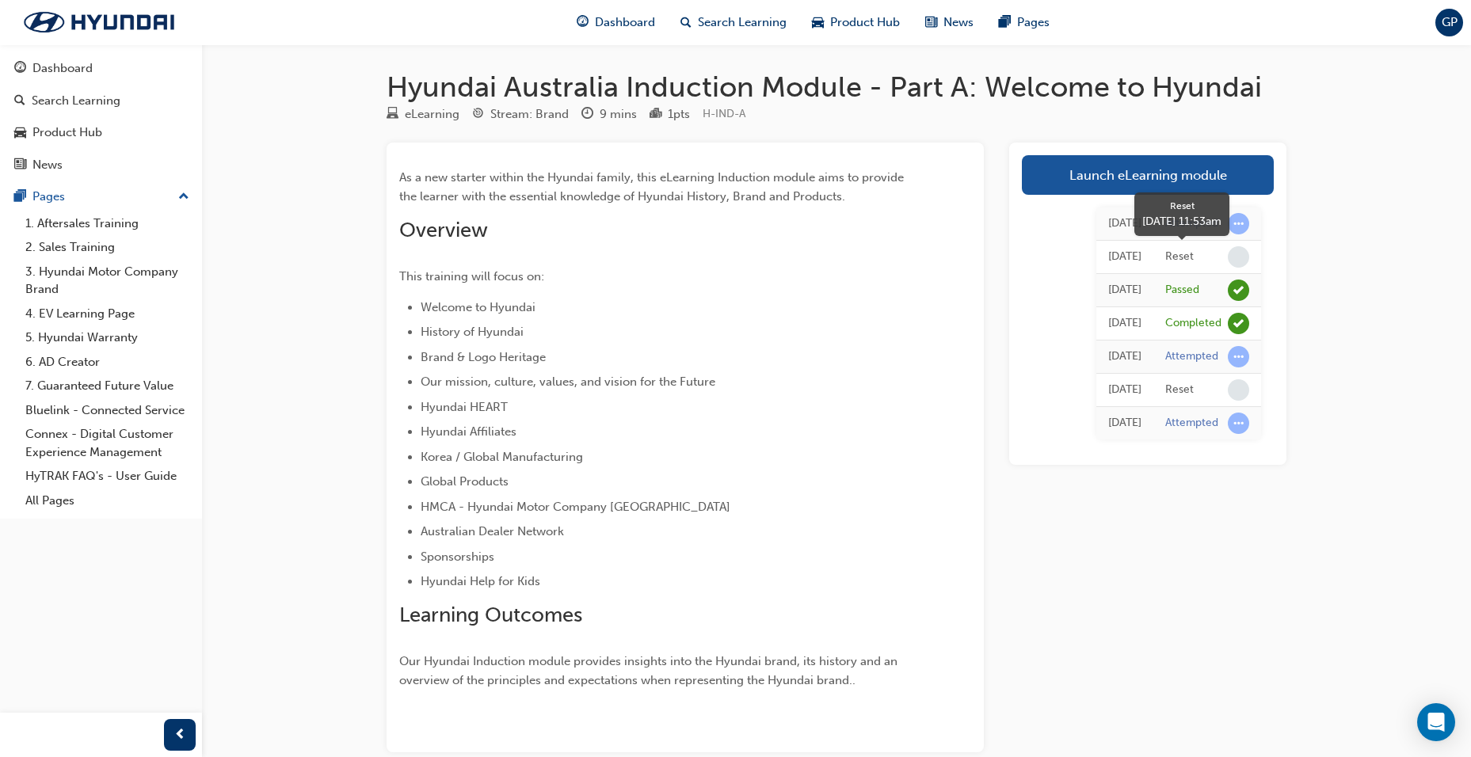
click at [1233, 255] on span "learningRecordVerb_NONE-icon" at bounding box center [1238, 256] width 21 height 21
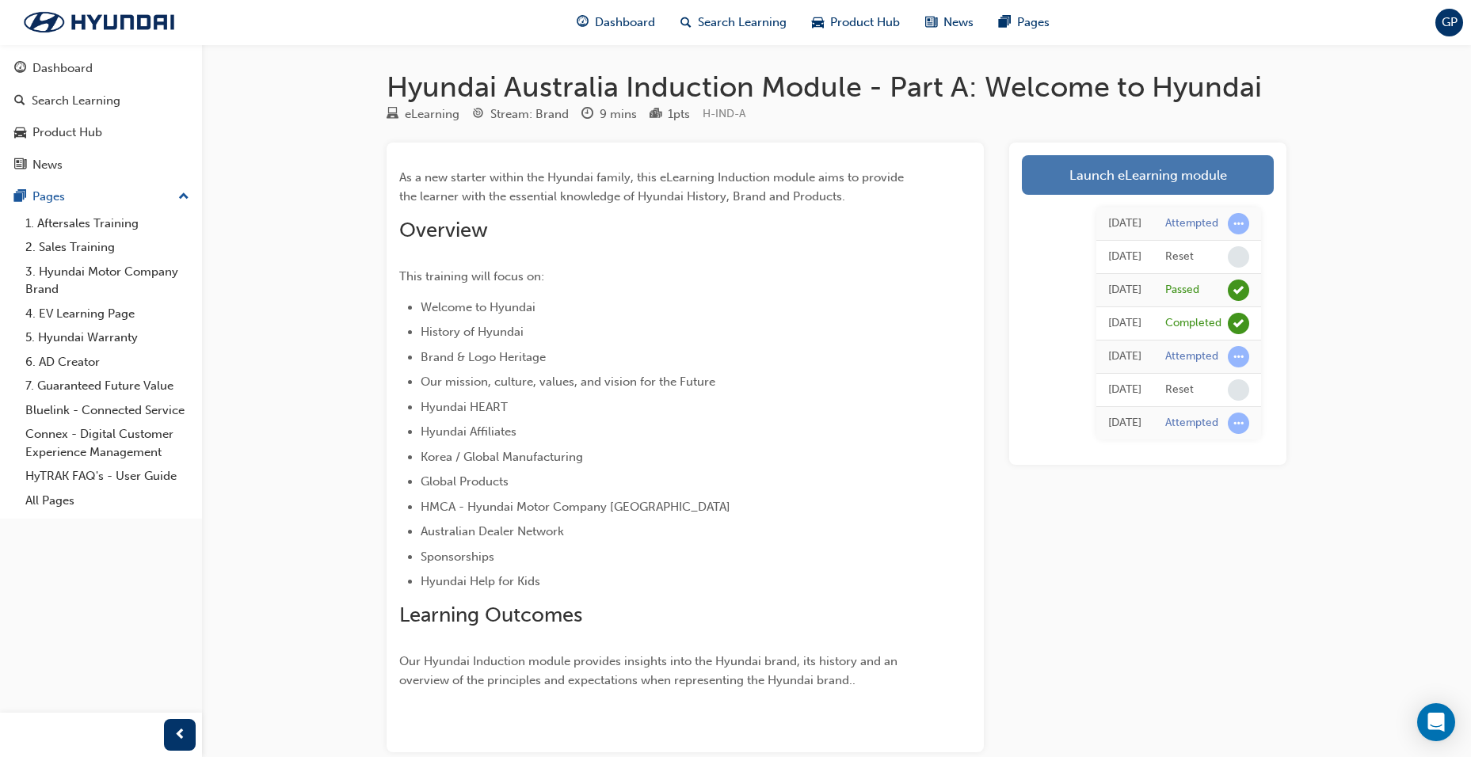
click at [1154, 175] on link "Launch eLearning module" at bounding box center [1148, 175] width 252 height 40
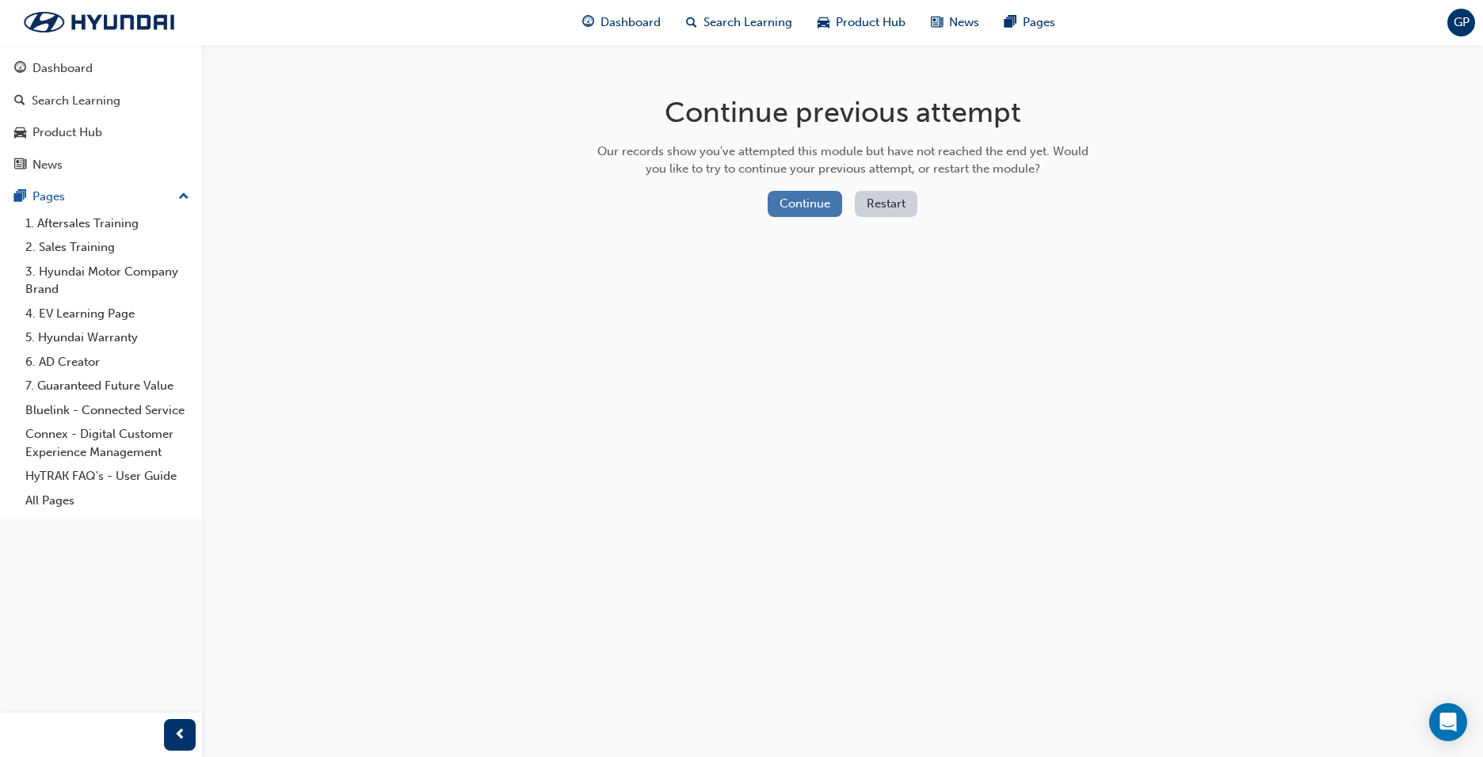
click at [801, 199] on button "Continue" at bounding box center [805, 204] width 74 height 26
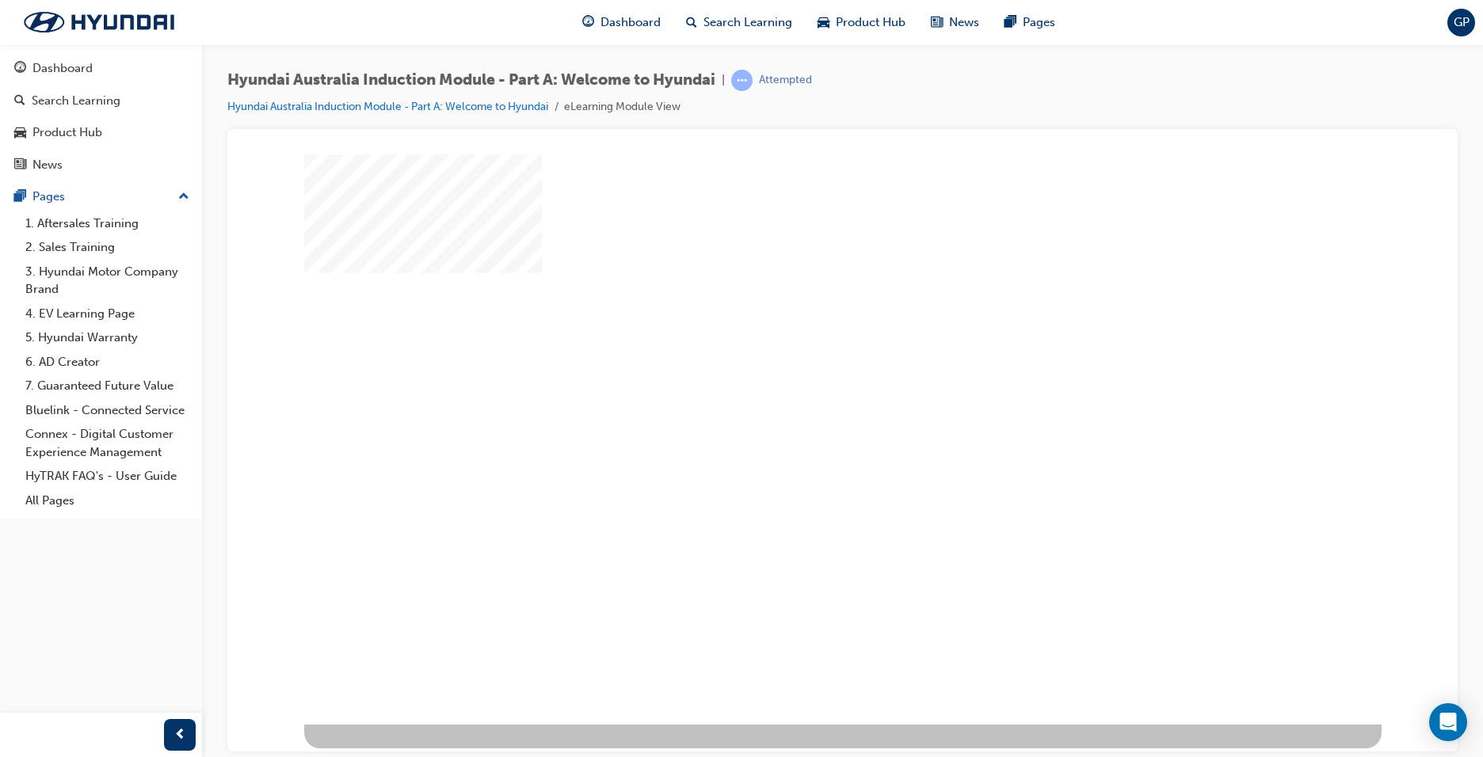
click at [797, 393] on div "play" at bounding box center [797, 393] width 0 height 0
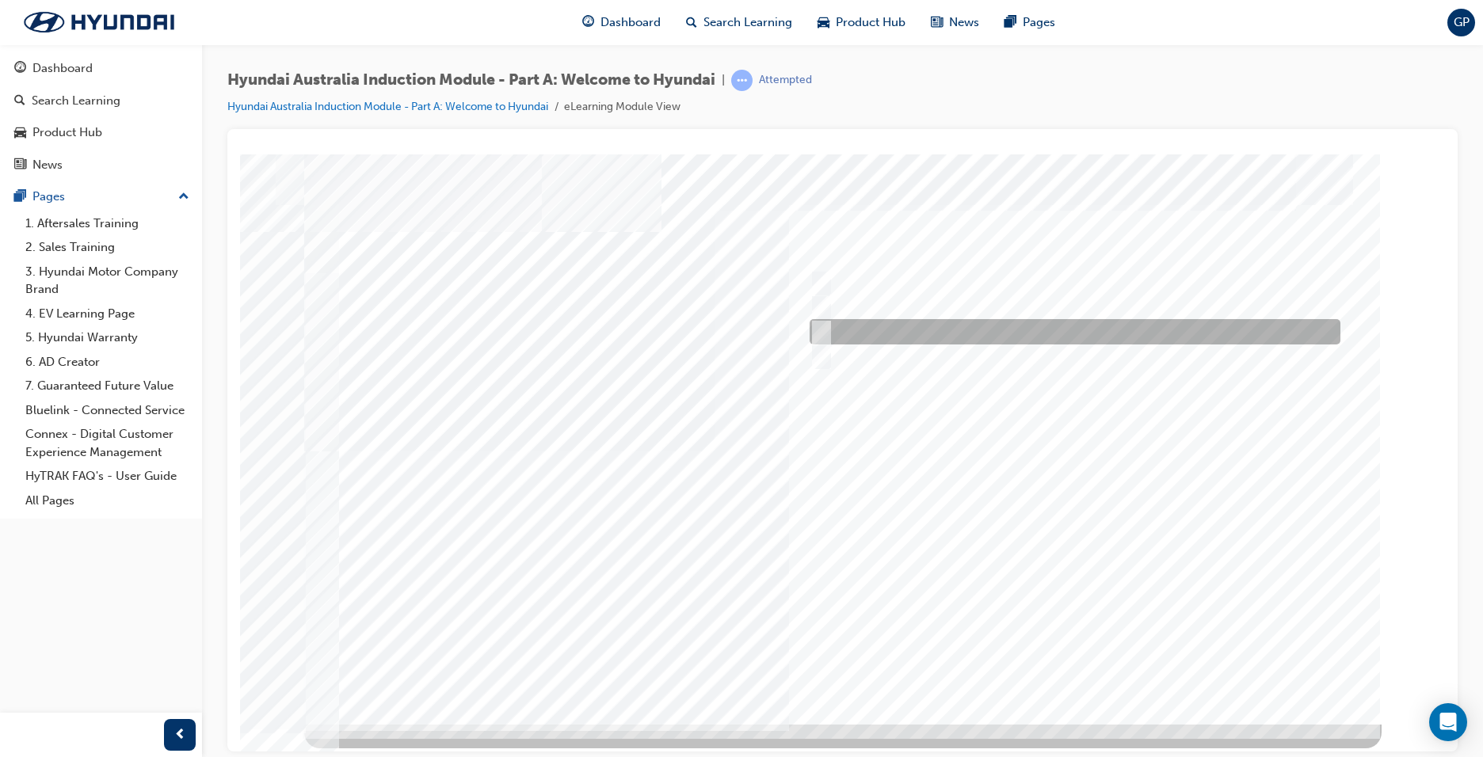
click at [826, 323] on input "1967" at bounding box center [818, 331] width 17 height 17
radio input "true"
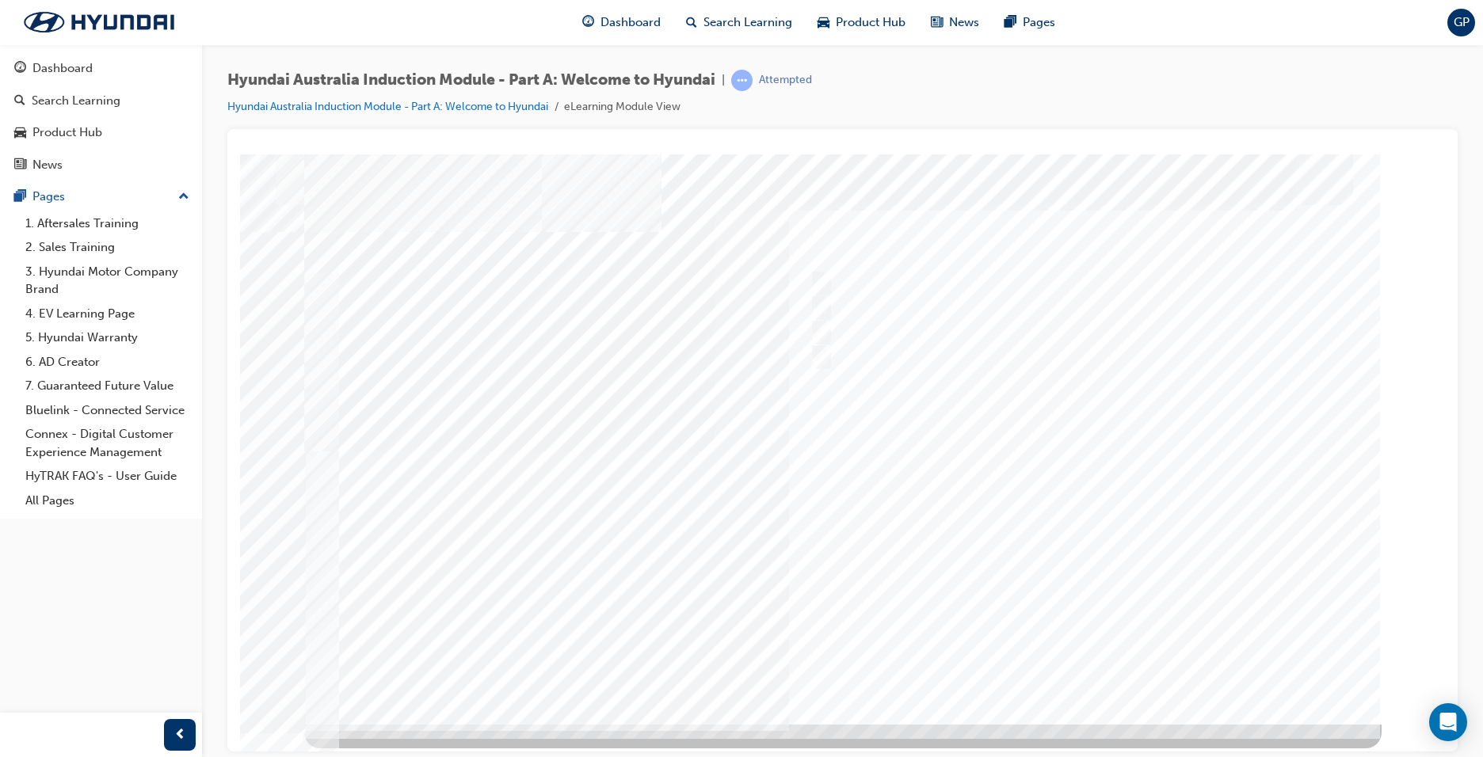
click at [1090, 669] on div at bounding box center [842, 439] width 1077 height 570
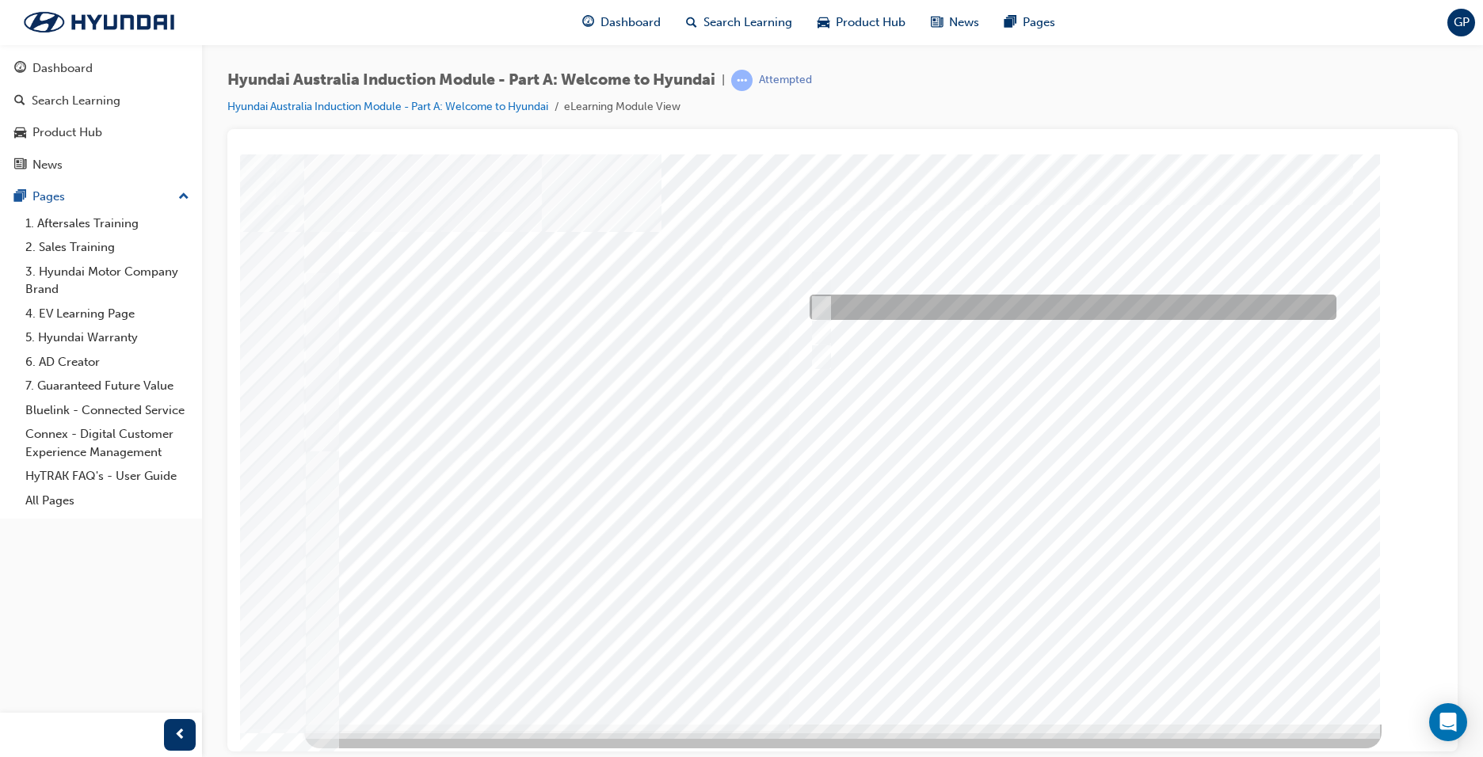
click at [819, 303] on input "Ulsan Plant, South Korea" at bounding box center [818, 307] width 17 height 17
radio input "true"
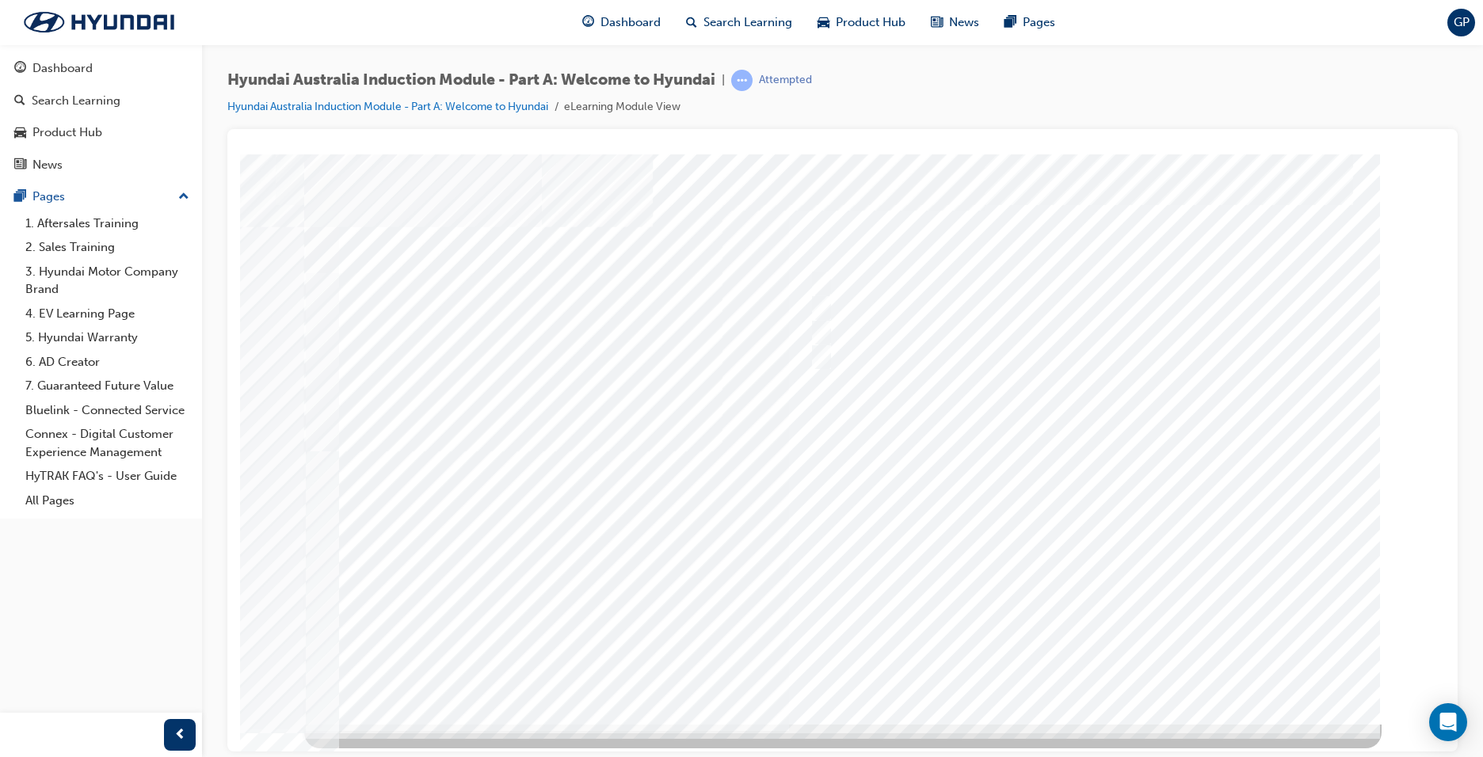
click at [1087, 674] on div at bounding box center [842, 439] width 1077 height 570
click at [819, 358] on input "Global expansion" at bounding box center [817, 356] width 17 height 17
checkbox input "true"
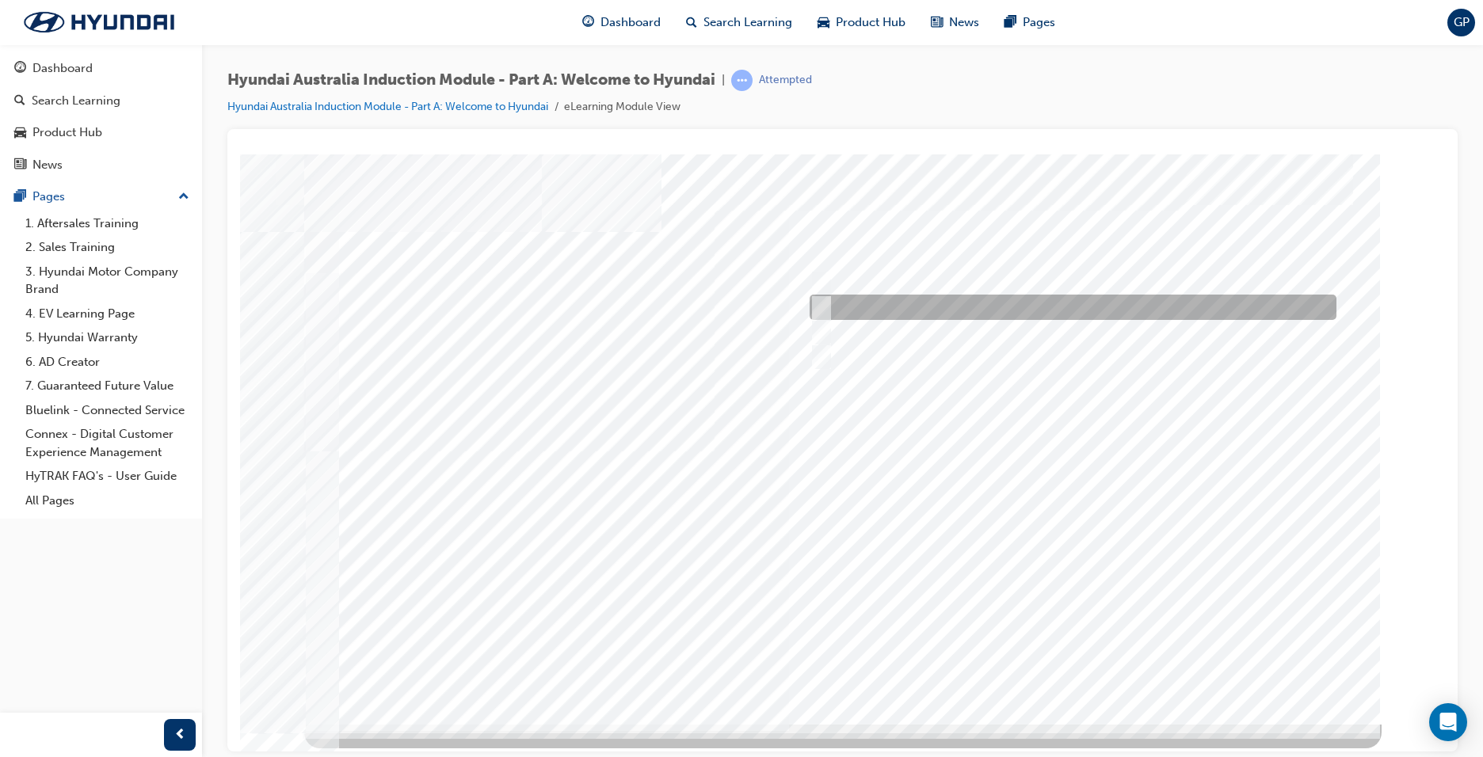
click at [828, 307] on div at bounding box center [1069, 307] width 527 height 25
checkbox input "true"
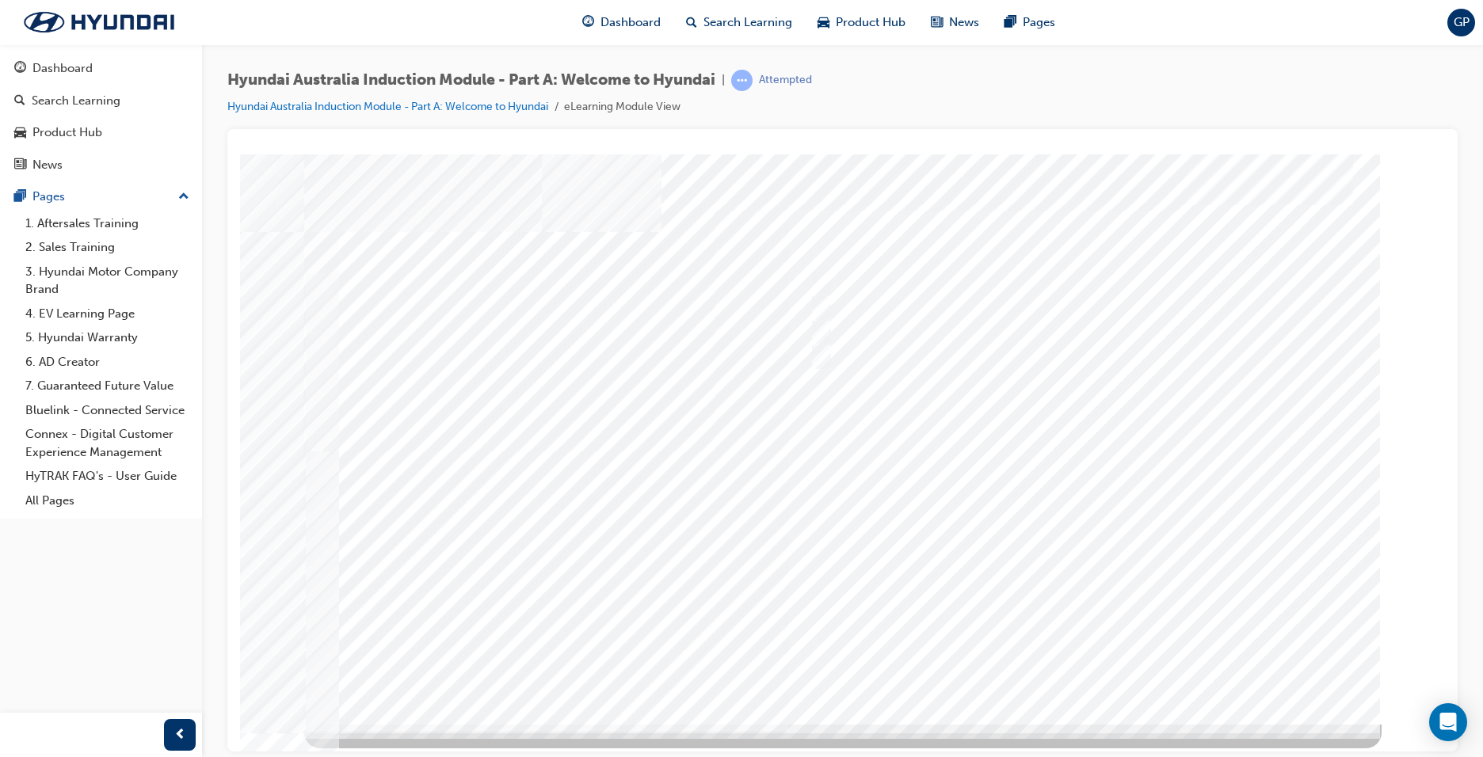
click at [1081, 658] on div at bounding box center [842, 439] width 1077 height 570
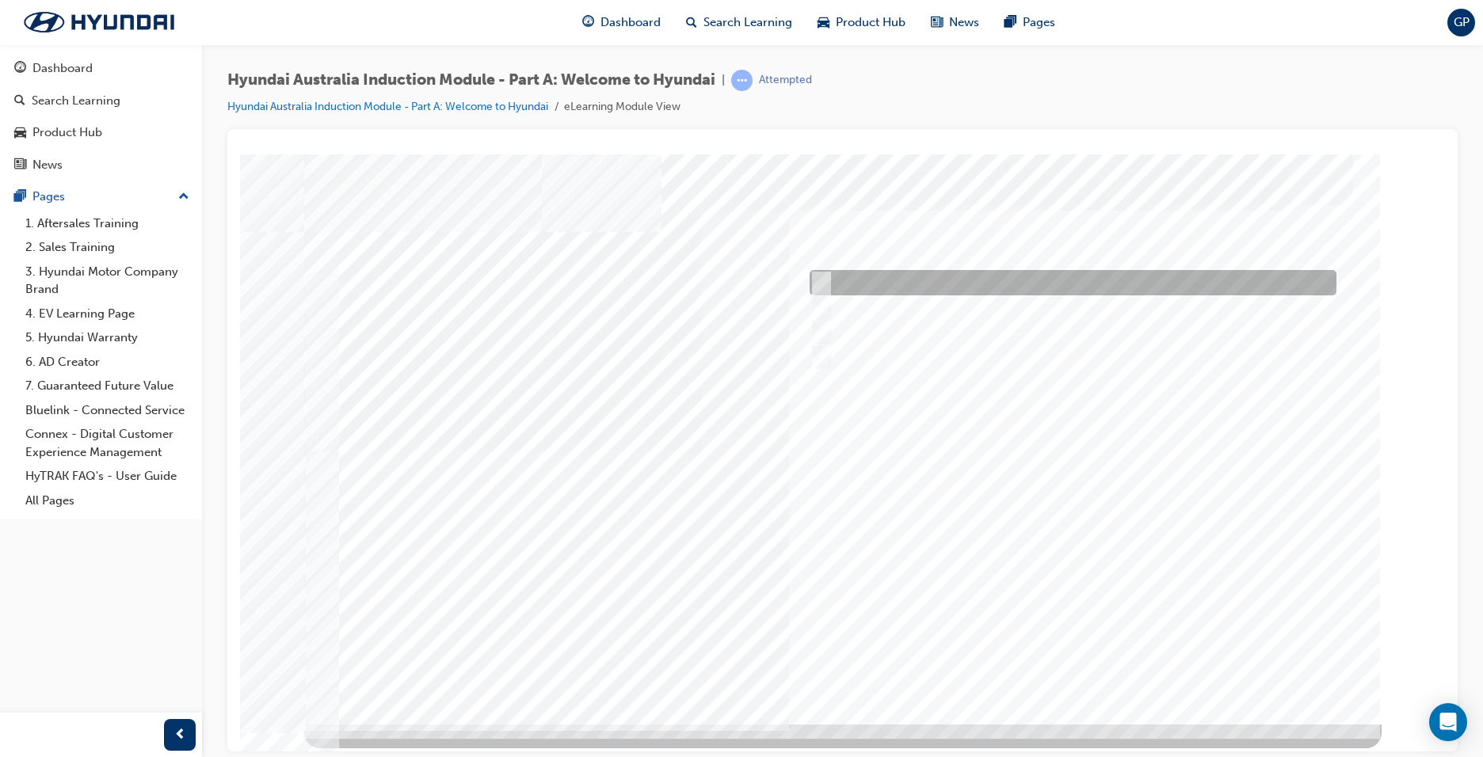
click at [823, 287] on input "Brisbane Lions Football Club" at bounding box center [817, 282] width 17 height 17
checkbox input "true"
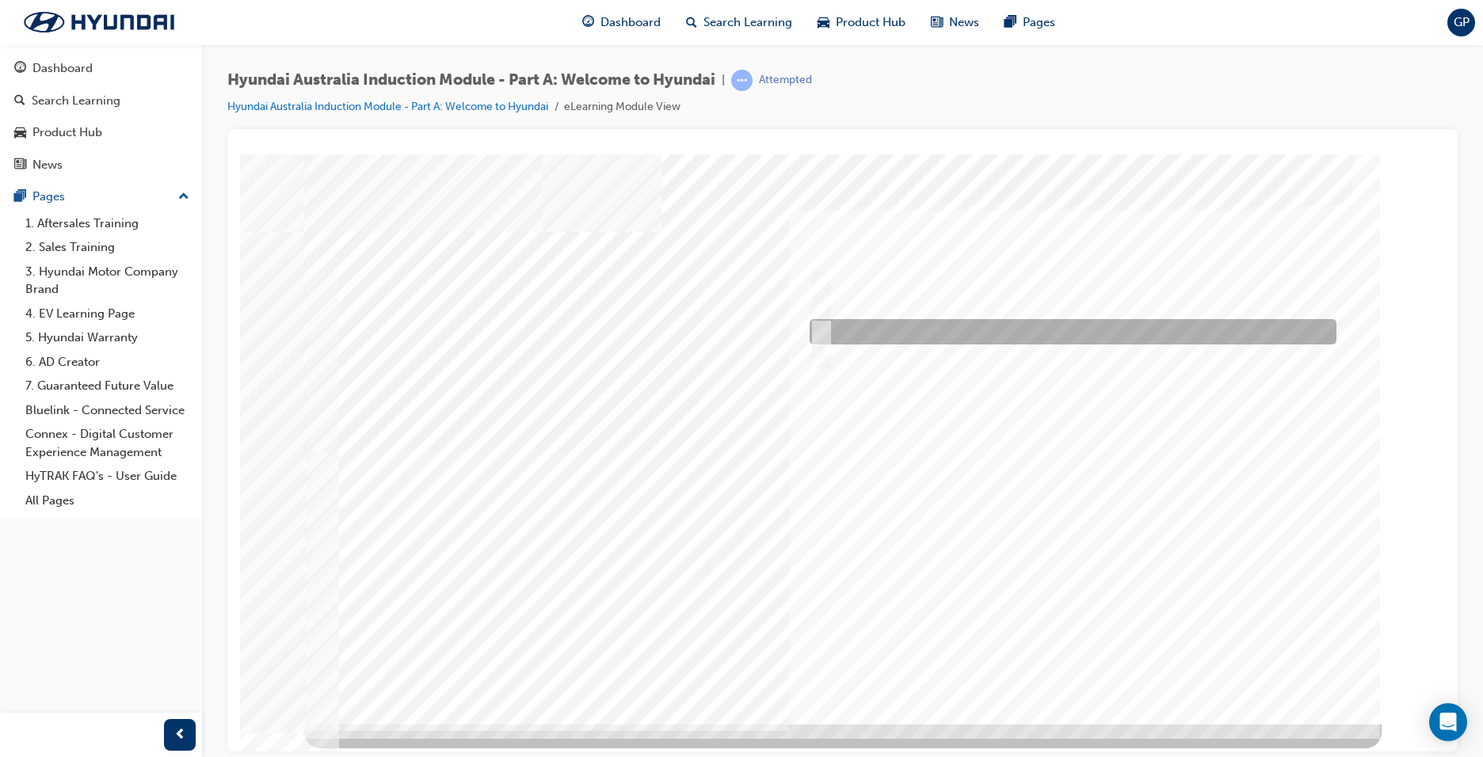
click at [819, 339] on input "Carlton Football Club" at bounding box center [817, 331] width 17 height 17
checkbox input "true"
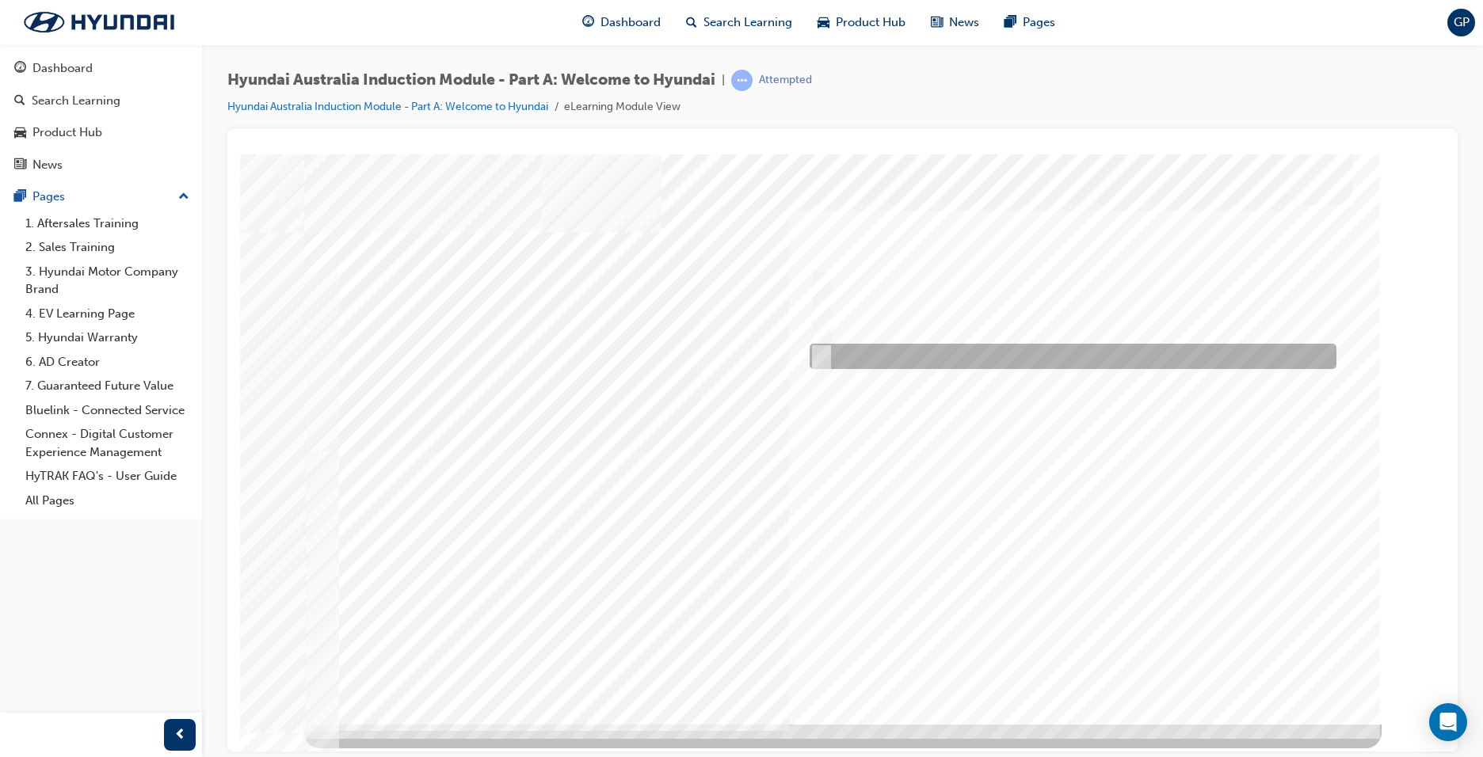
click at [818, 348] on input "Surfing Australia" at bounding box center [817, 356] width 17 height 17
checkbox input "true"
click at [1072, 665] on div at bounding box center [842, 439] width 1077 height 570
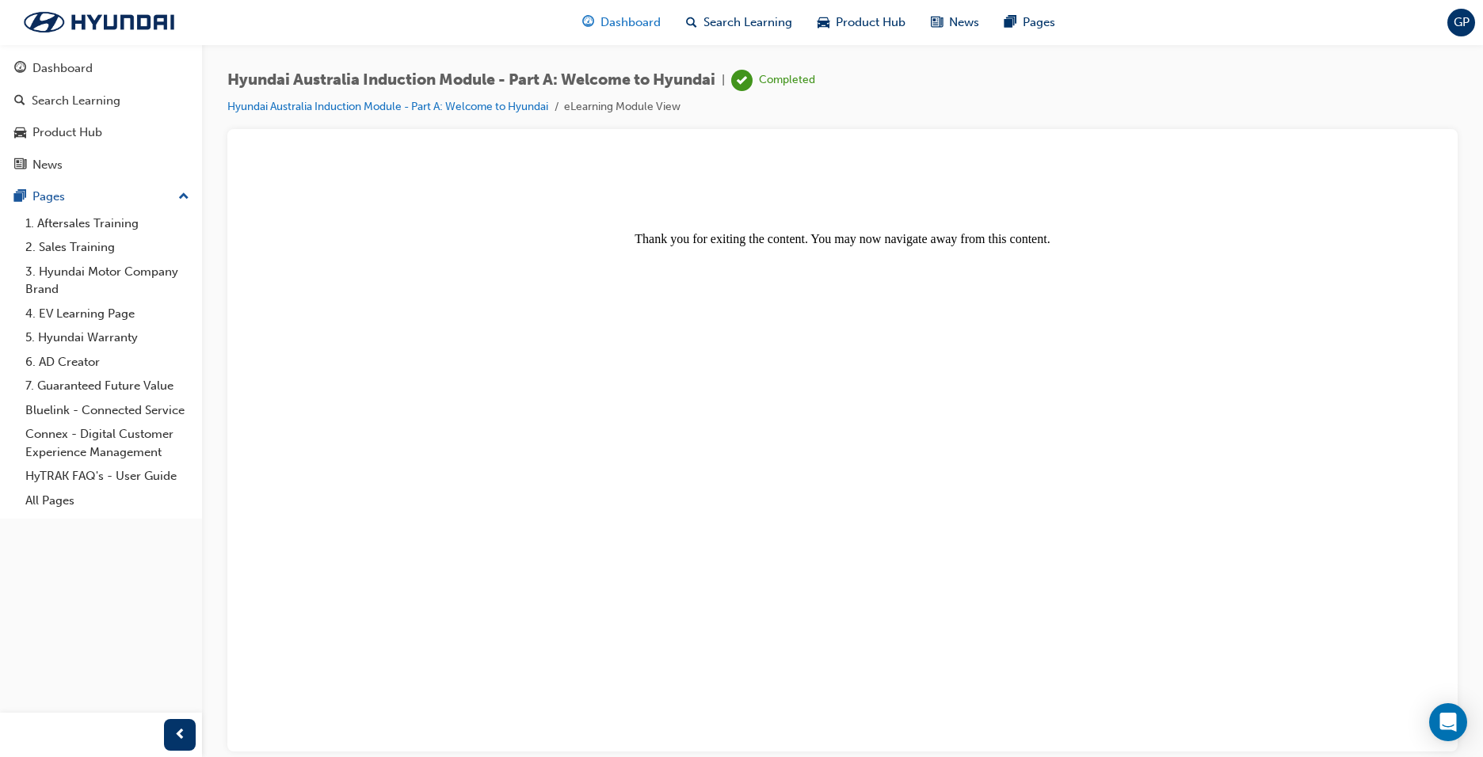
click at [610, 16] on span "Dashboard" at bounding box center [631, 22] width 60 height 18
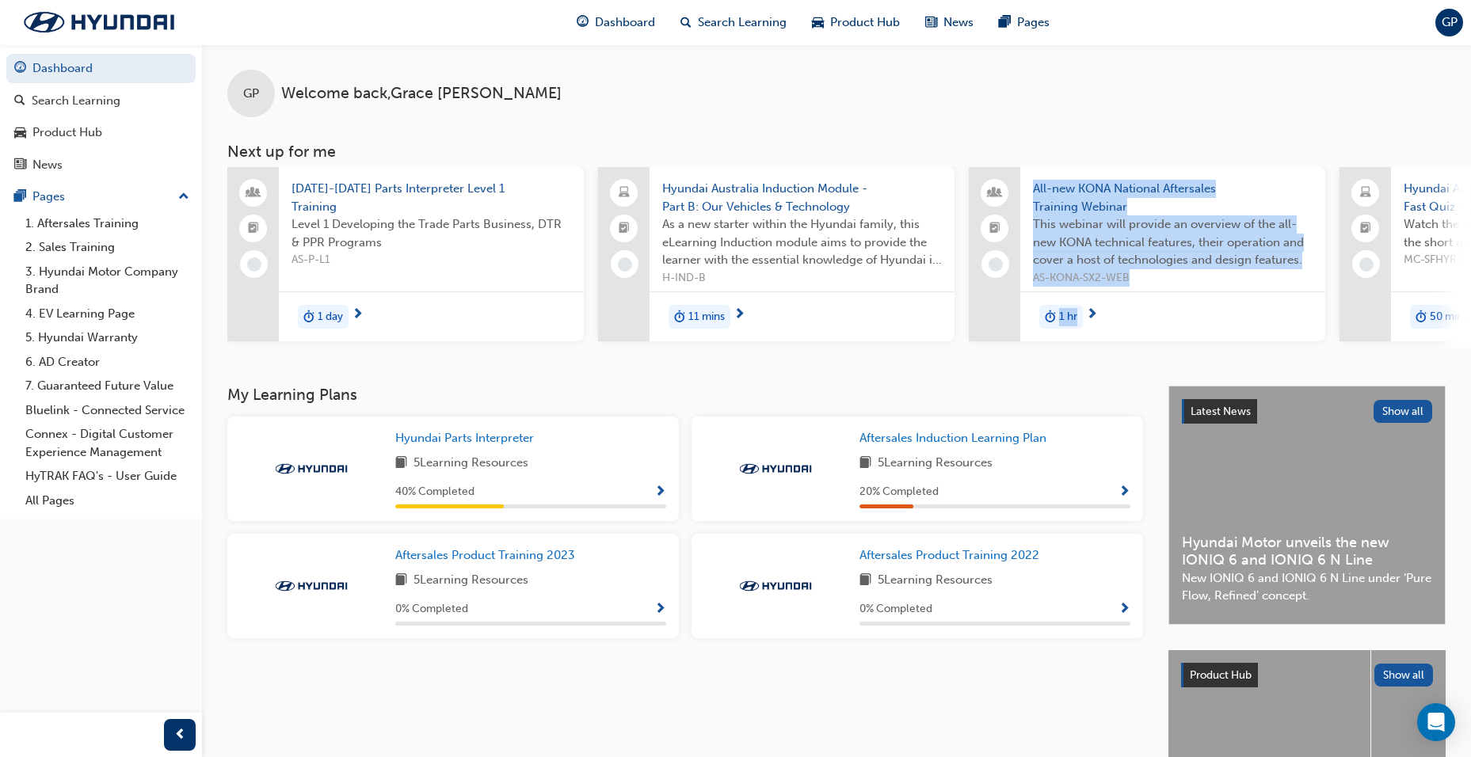
drag, startPoint x: 986, startPoint y: 357, endPoint x: 1230, endPoint y: 357, distance: 243.2
click at [1230, 357] on div "GP Welcome back , [PERSON_NAME] Next up for me [DATE]-[DATE] Parts Interpreter …" at bounding box center [836, 214] width 1269 height 341
click at [483, 440] on span "Hyundai Parts Interpreter" at bounding box center [464, 438] width 139 height 14
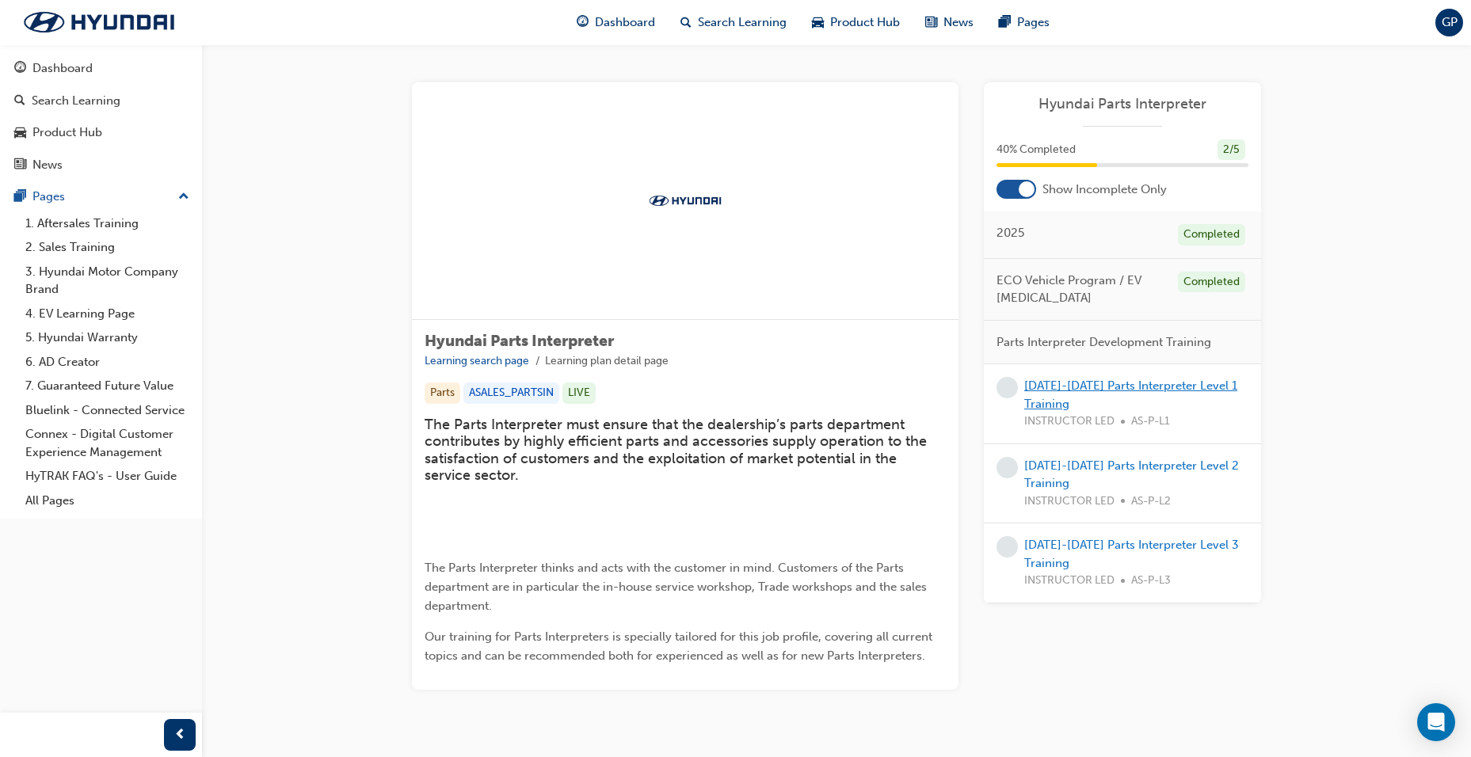
click at [1104, 388] on link "[DATE]-[DATE] Parts Interpreter Level 1 Training" at bounding box center [1130, 395] width 213 height 32
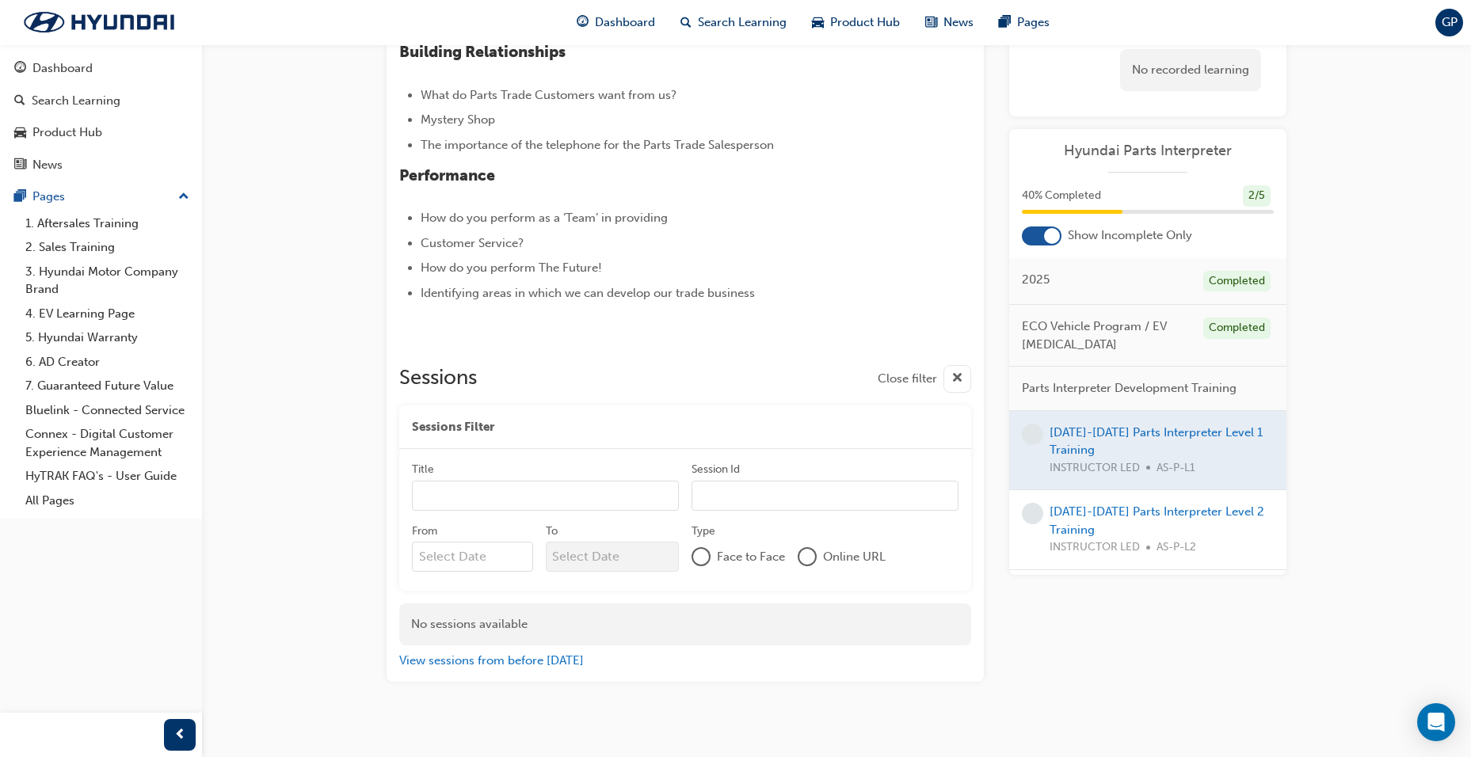
scroll to position [460, 0]
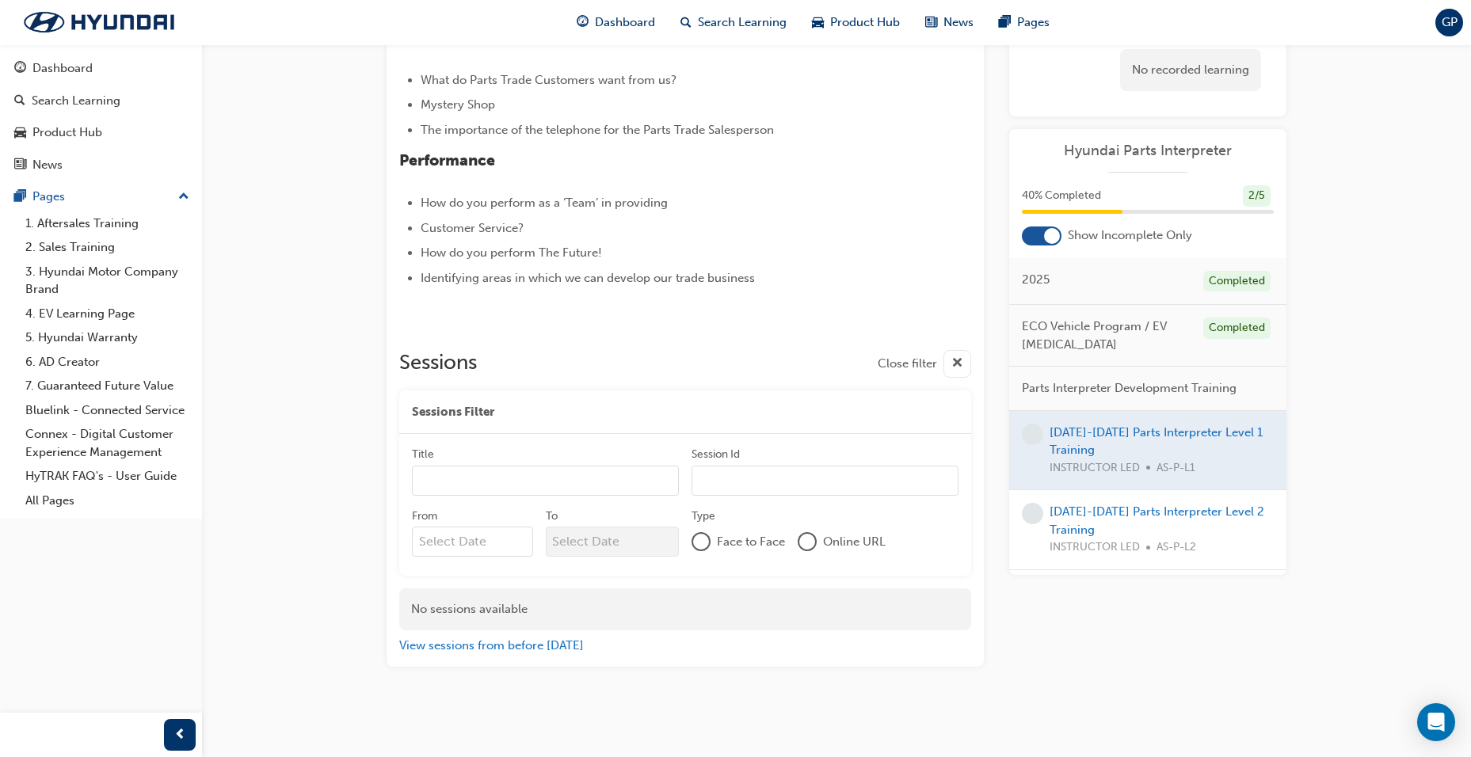
click at [1098, 461] on div at bounding box center [1147, 450] width 277 height 79
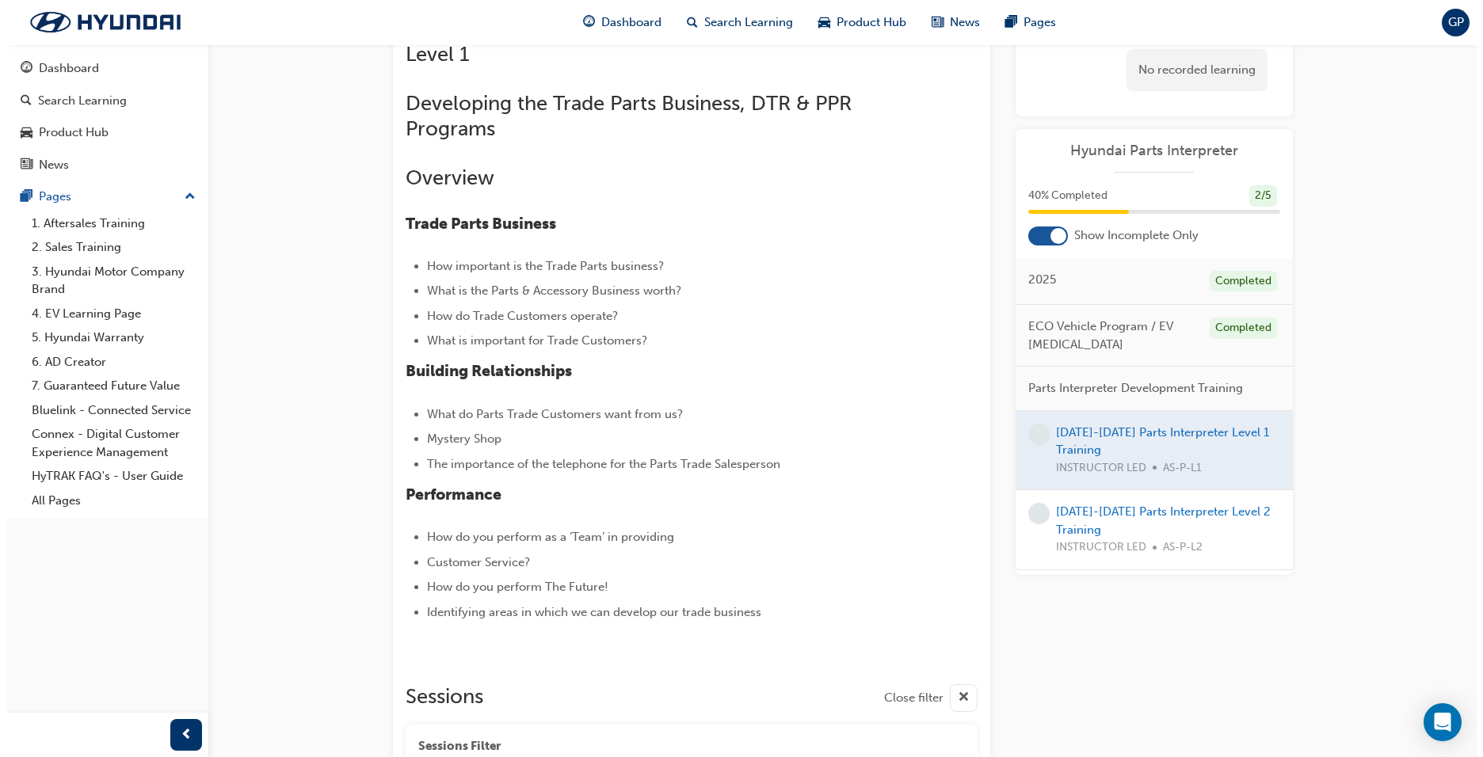
scroll to position [0, 0]
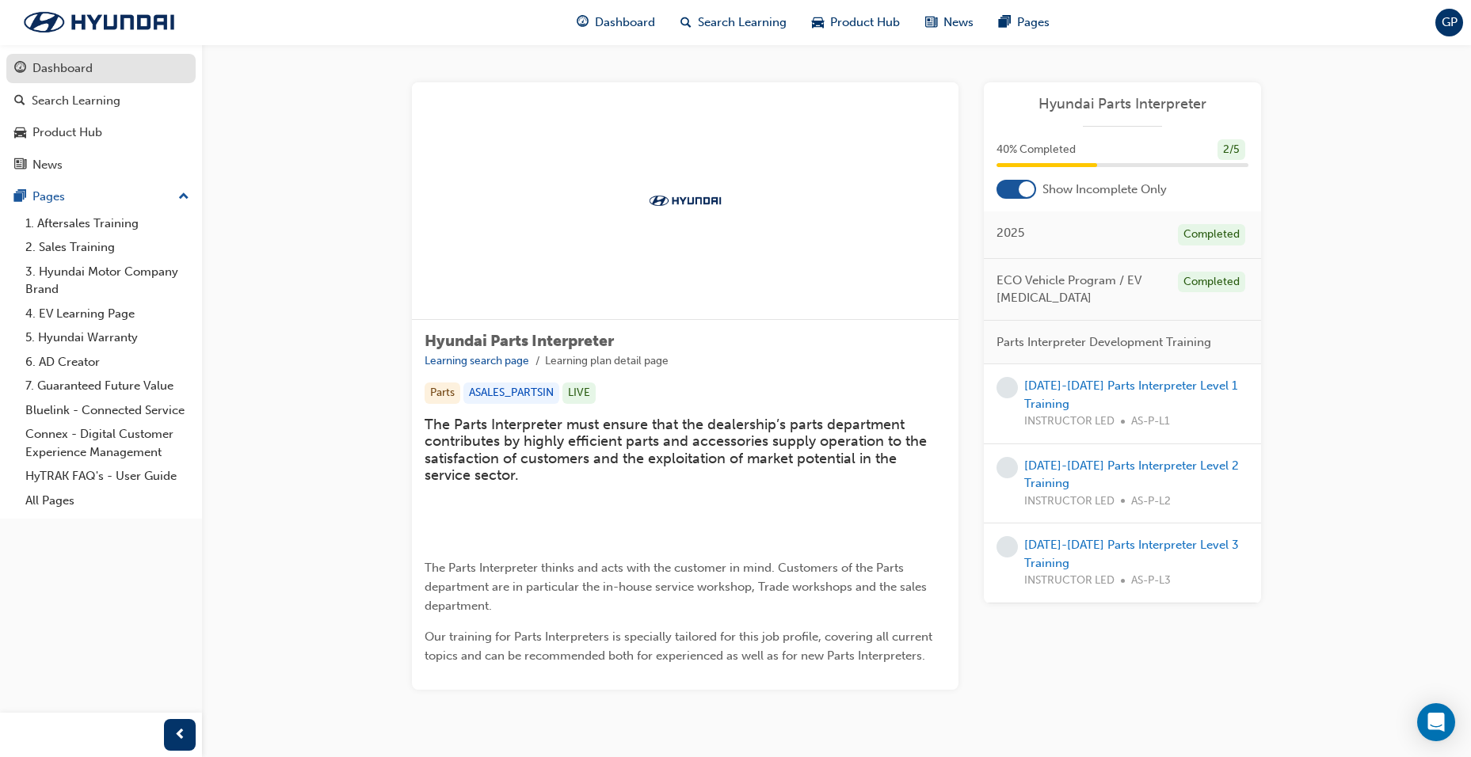
click at [86, 71] on div "Dashboard" at bounding box center [62, 68] width 60 height 18
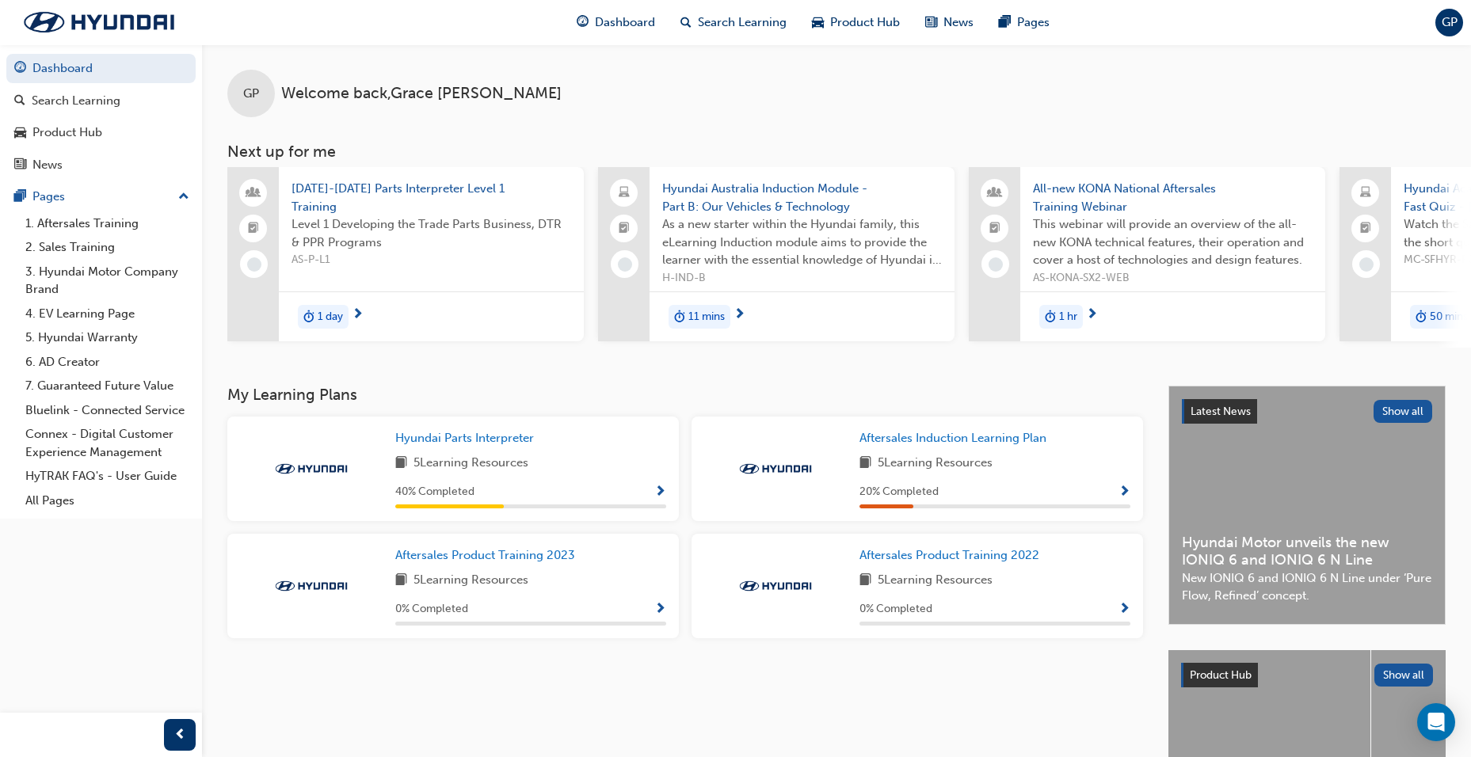
click at [809, 290] on div "Hyundai Australia Induction Module - Part B: Our Vehicles & Technology As a new…" at bounding box center [802, 229] width 305 height 124
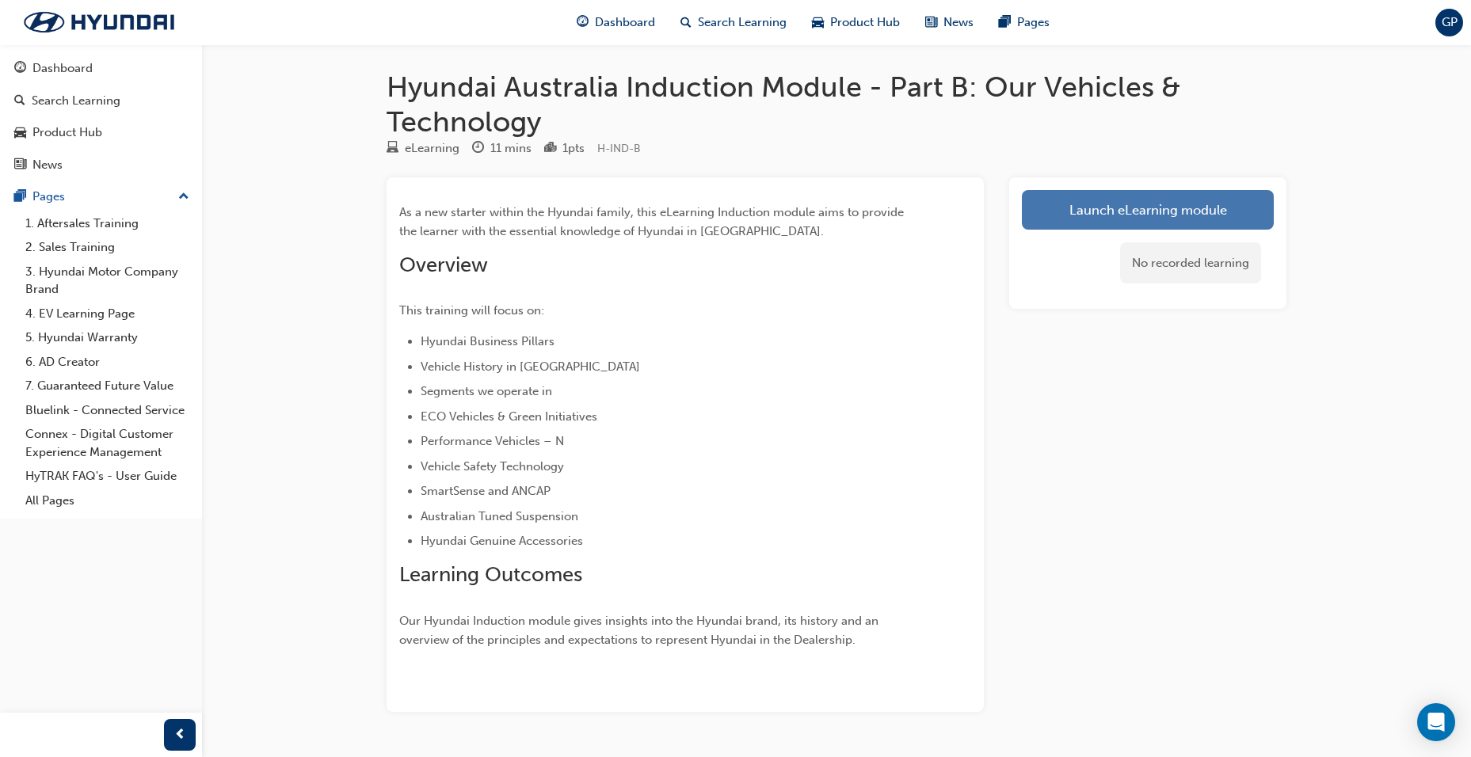
click at [1151, 202] on link "Launch eLearning module" at bounding box center [1148, 210] width 252 height 40
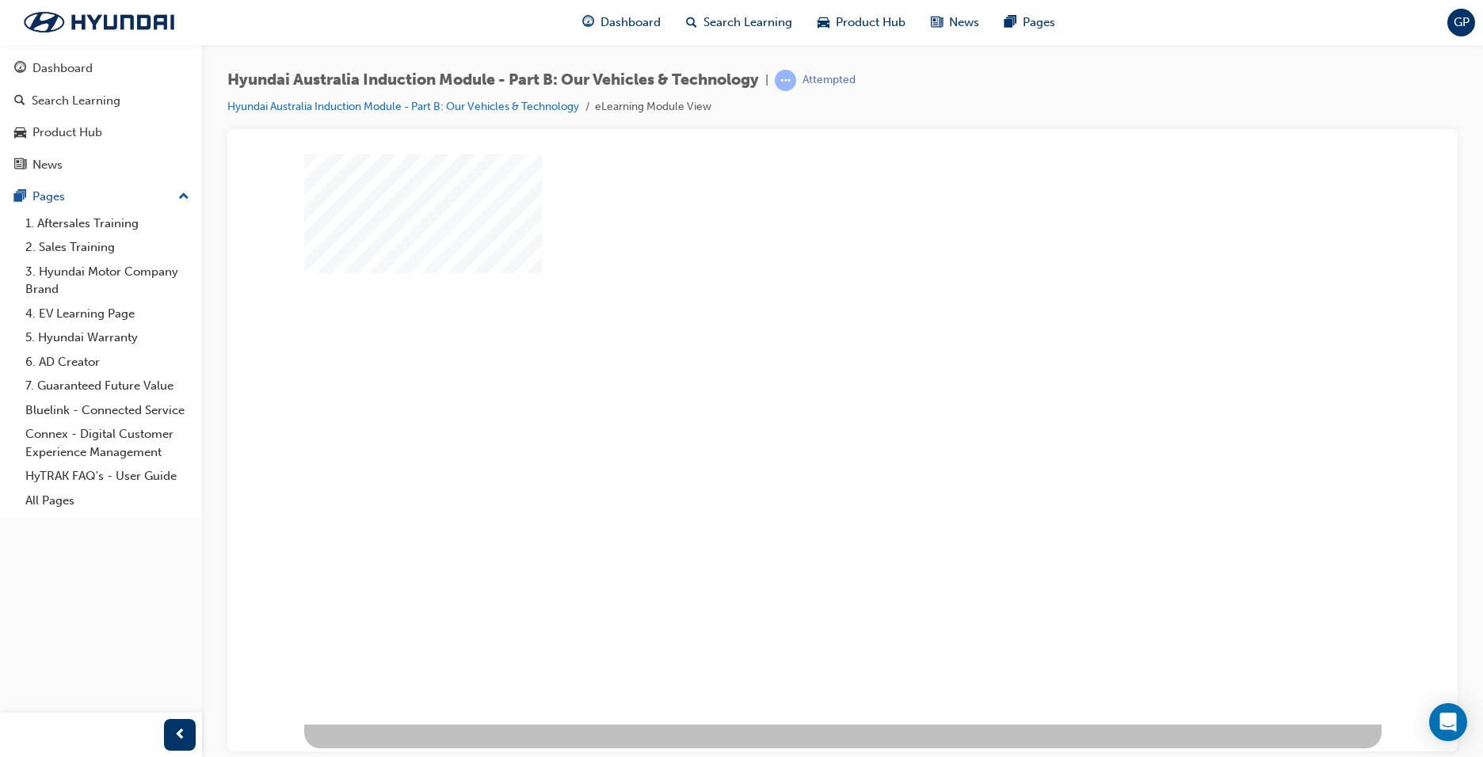
click at [797, 393] on div "play" at bounding box center [797, 393] width 0 height 0
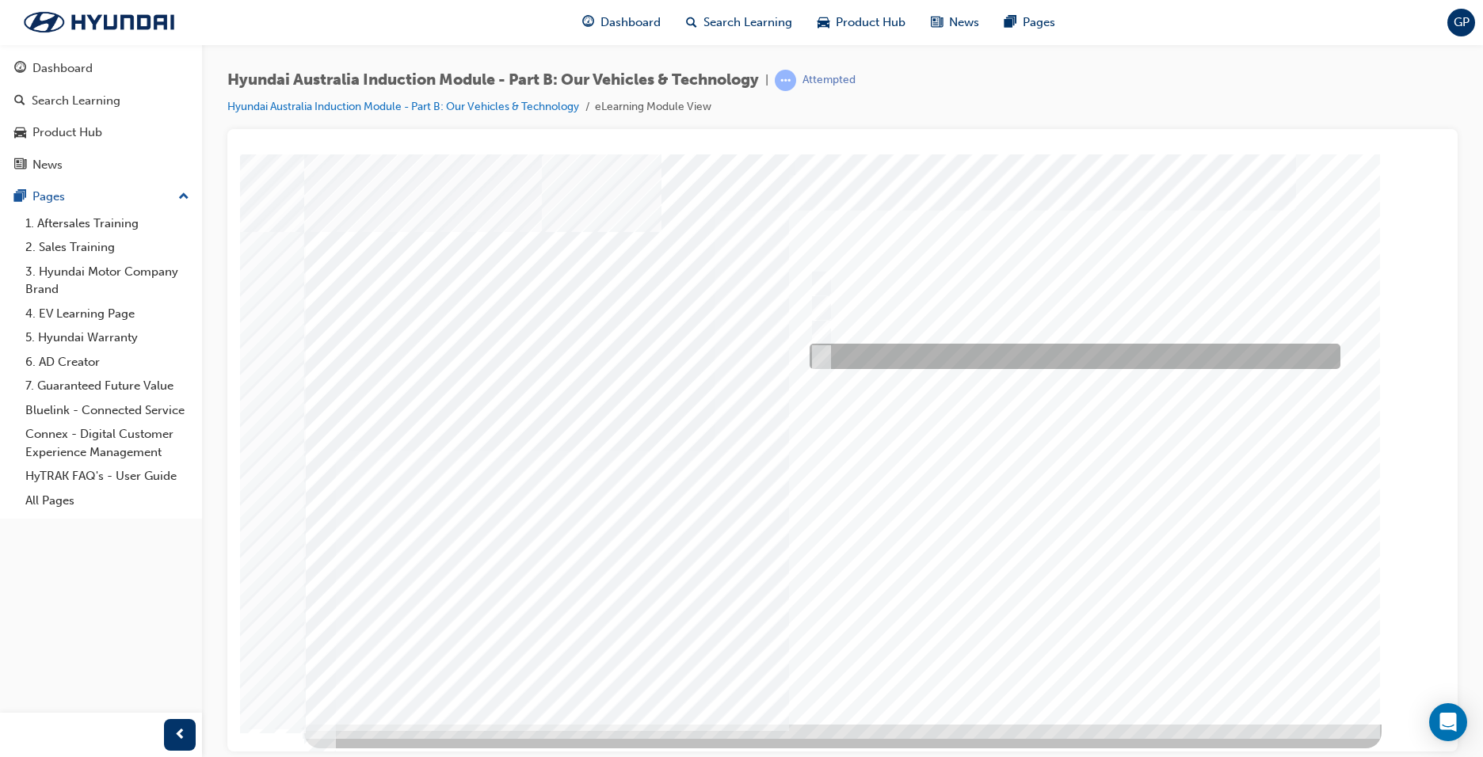
click at [829, 356] on div at bounding box center [1071, 356] width 531 height 25
checkbox input "true"
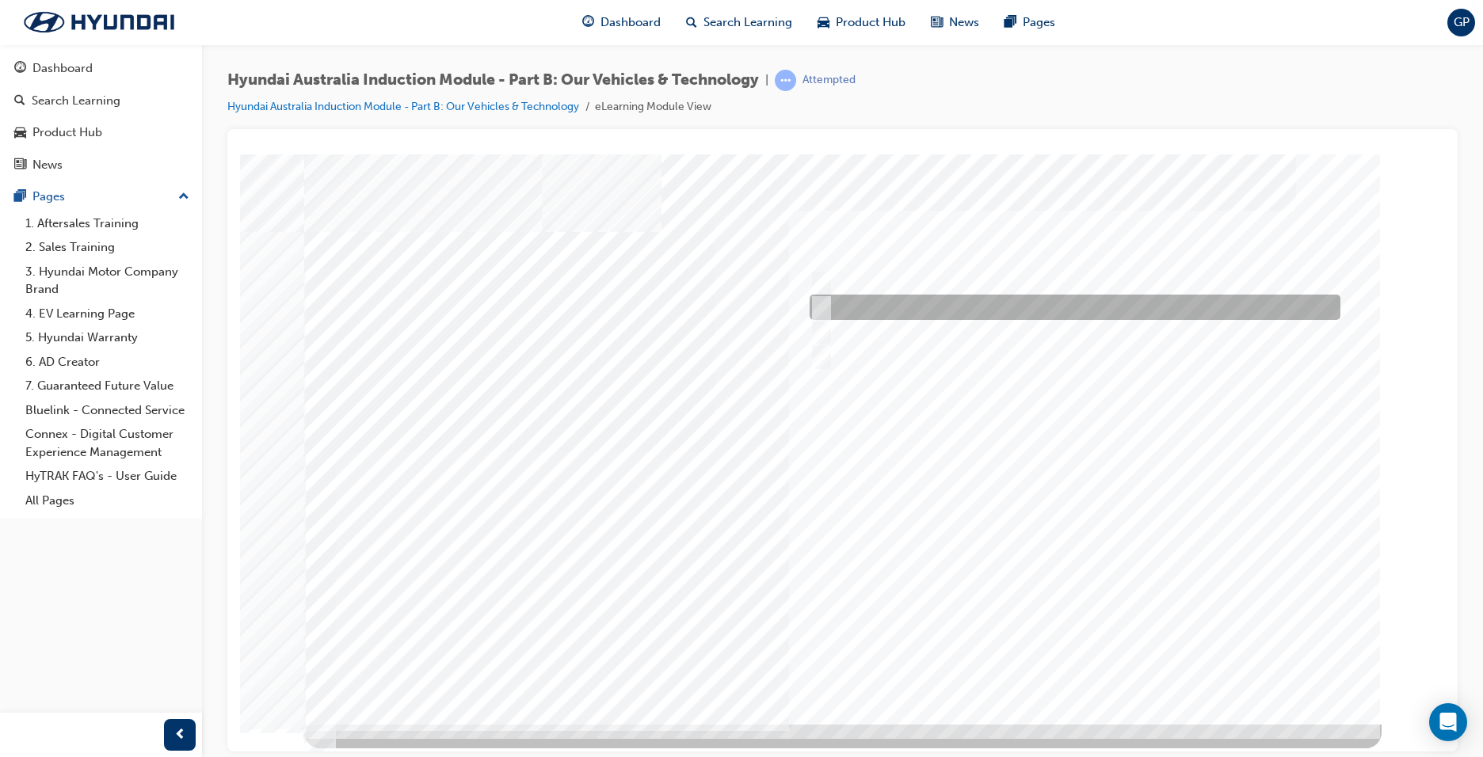
click at [833, 306] on div at bounding box center [1071, 307] width 531 height 25
checkbox input "true"
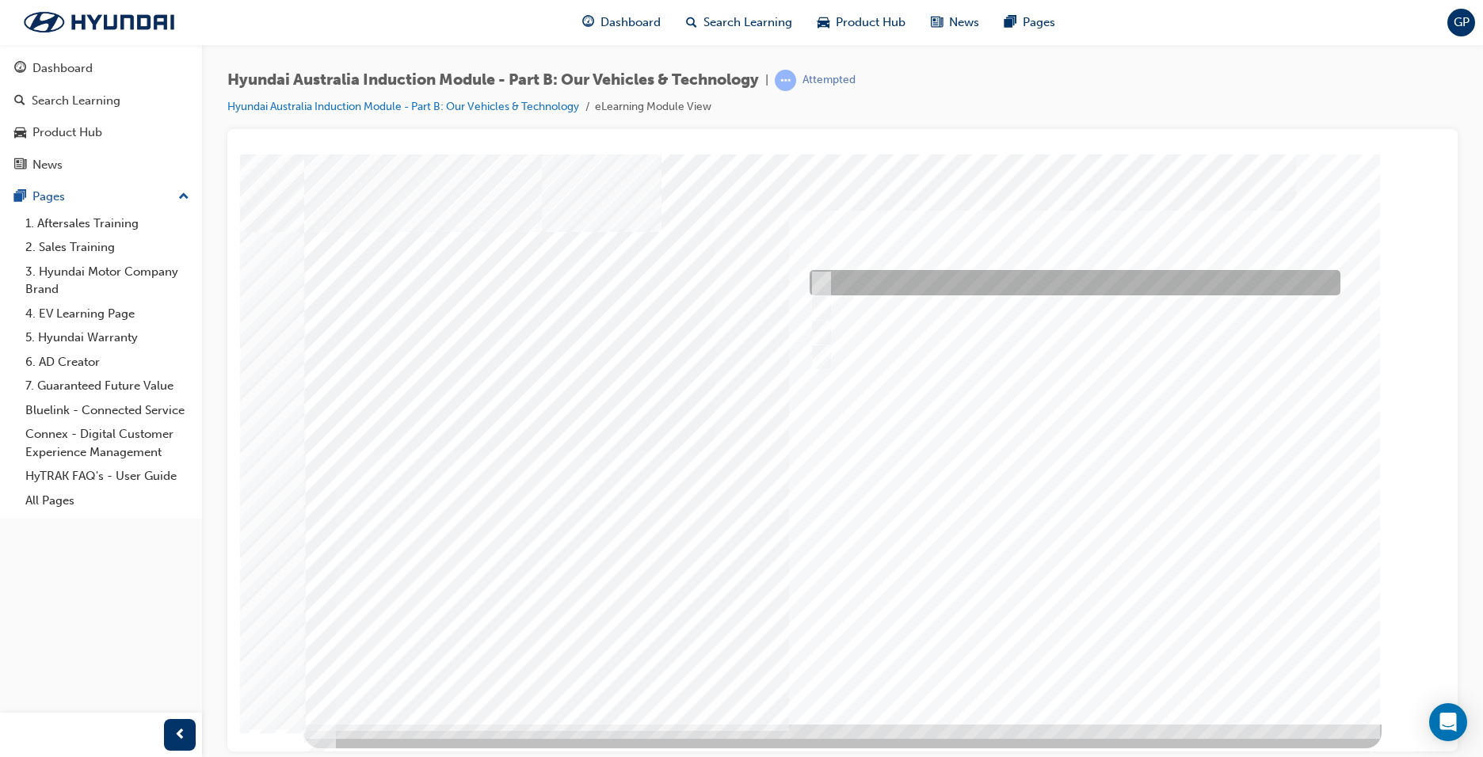
click at [824, 276] on input "Performance" at bounding box center [817, 282] width 17 height 17
checkbox input "true"
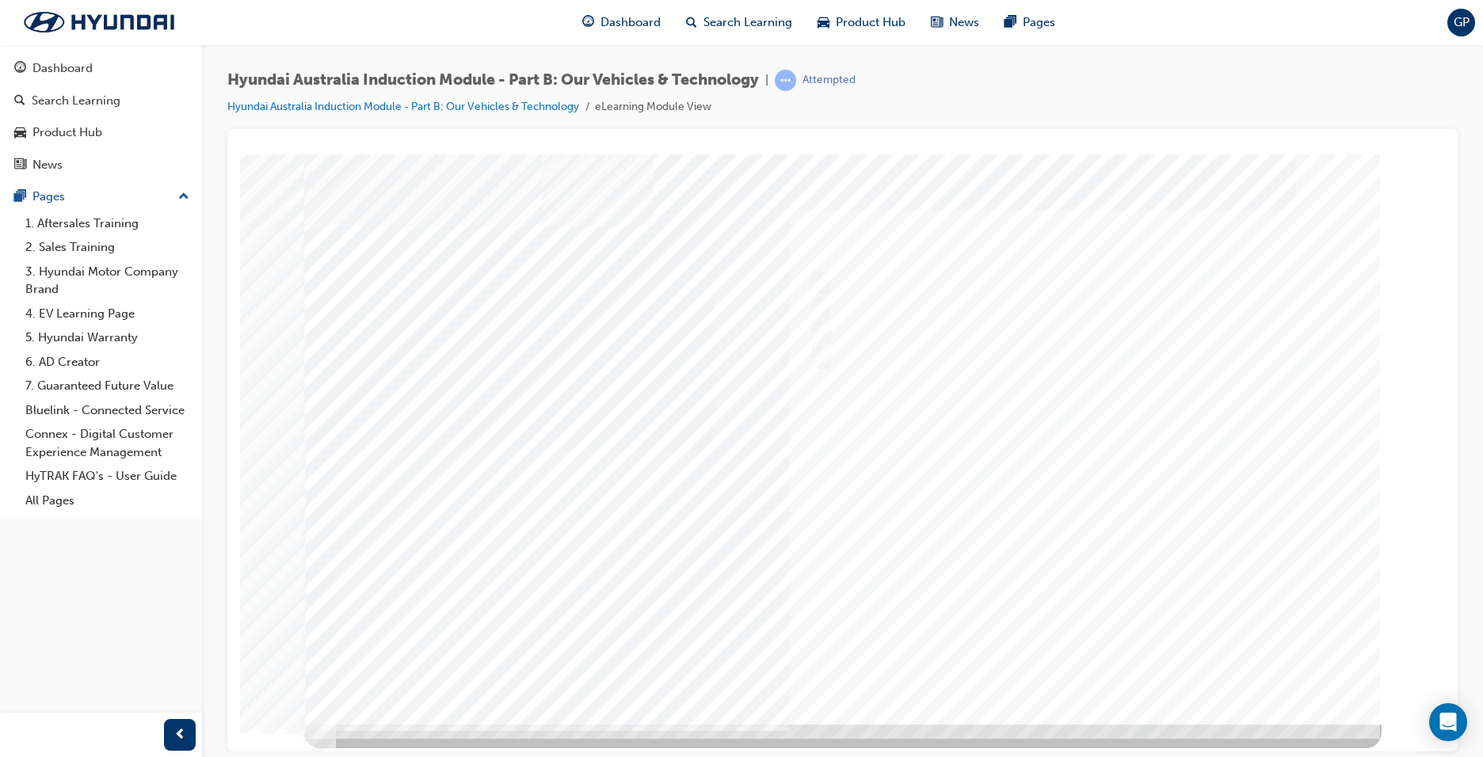
click at [1079, 665] on div at bounding box center [842, 439] width 1077 height 570
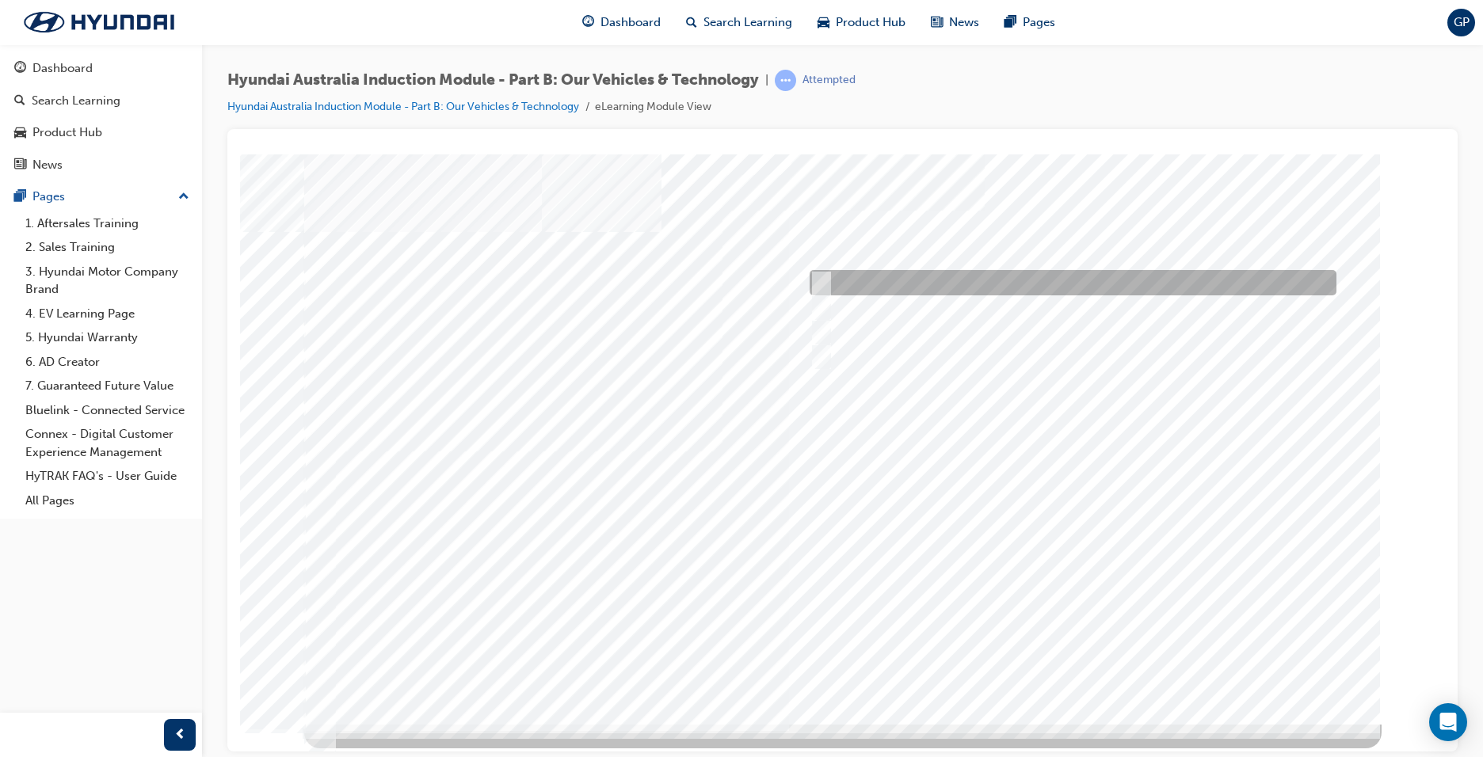
click at [829, 280] on div at bounding box center [1069, 282] width 527 height 25
radio input "true"
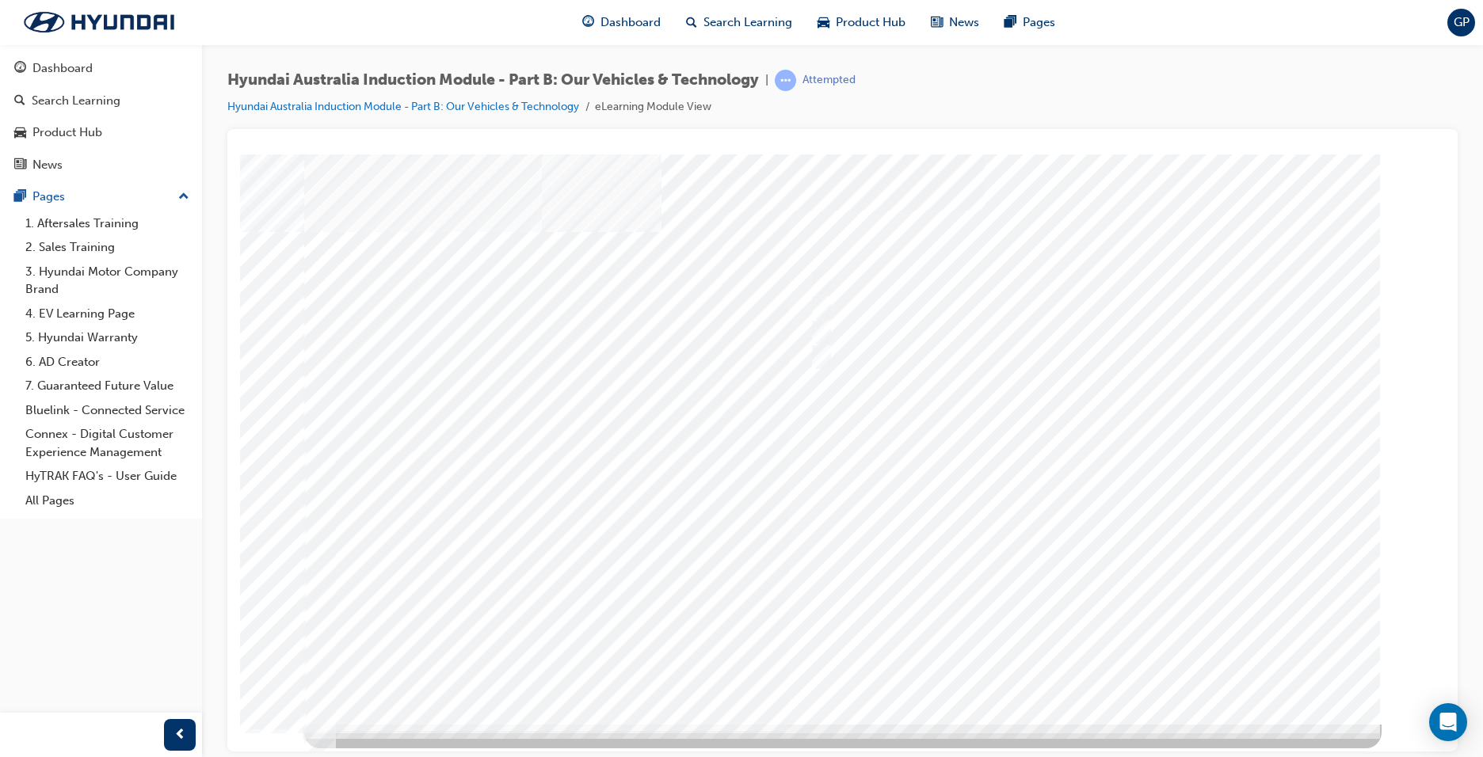
click at [1091, 658] on div at bounding box center [842, 439] width 1077 height 570
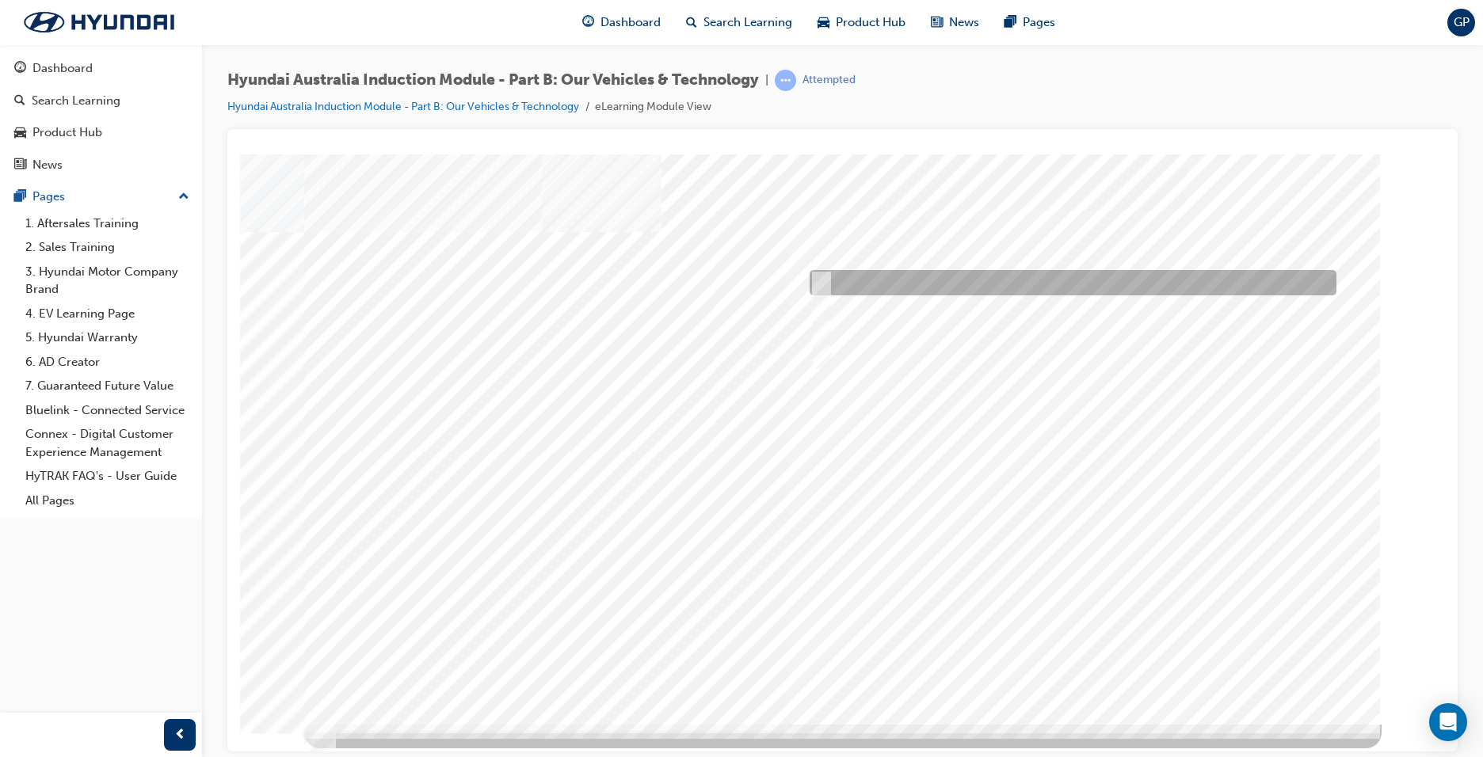
click at [822, 282] on input "Corner rascal" at bounding box center [817, 282] width 17 height 17
checkbox input "true"
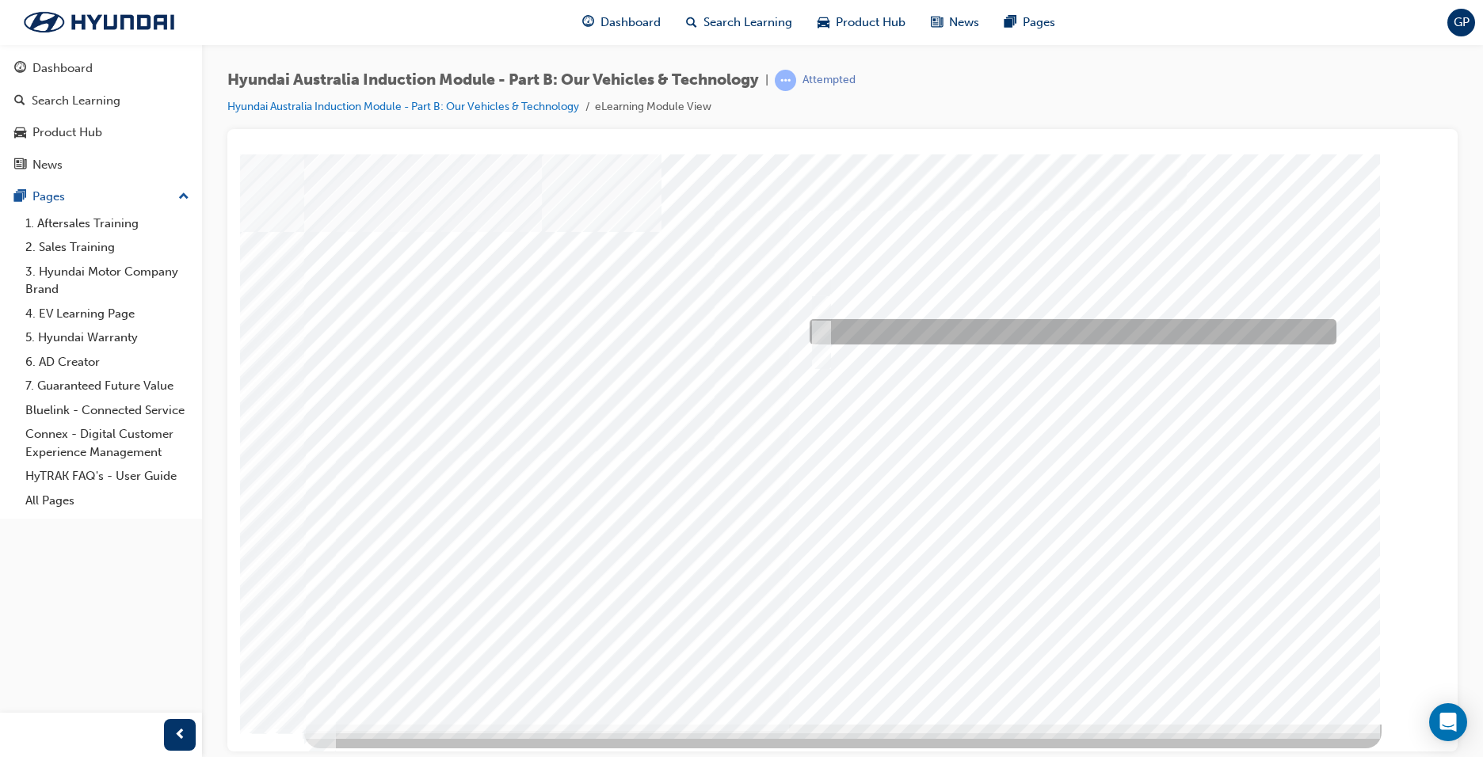
click at [829, 335] on div at bounding box center [1069, 331] width 527 height 25
checkbox input "true"
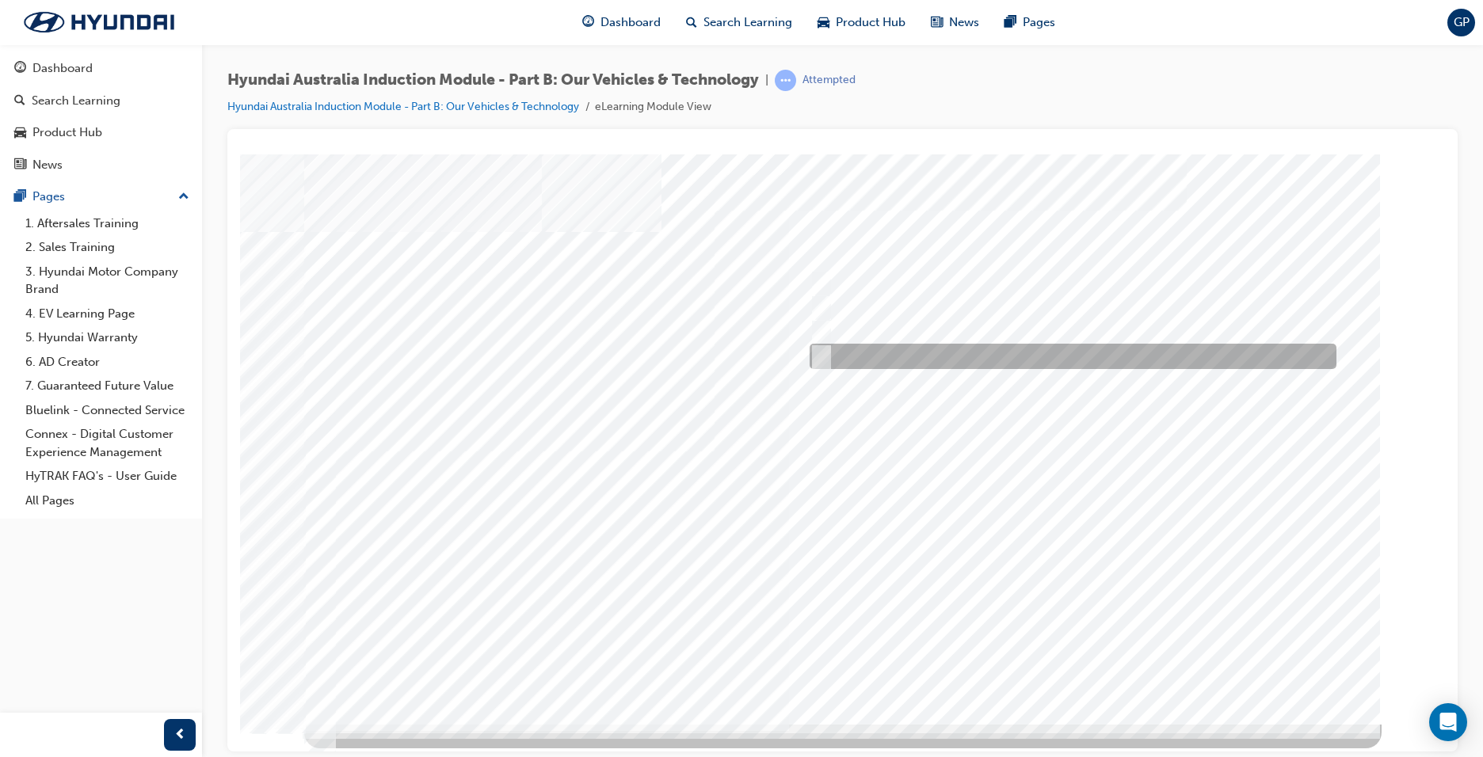
click at [822, 360] on input "Everyday sports car" at bounding box center [817, 356] width 17 height 17
checkbox input "true"
click at [1077, 665] on div at bounding box center [842, 439] width 1077 height 570
click at [818, 353] on input "Hydrogen Fuel Cell" at bounding box center [817, 356] width 17 height 17
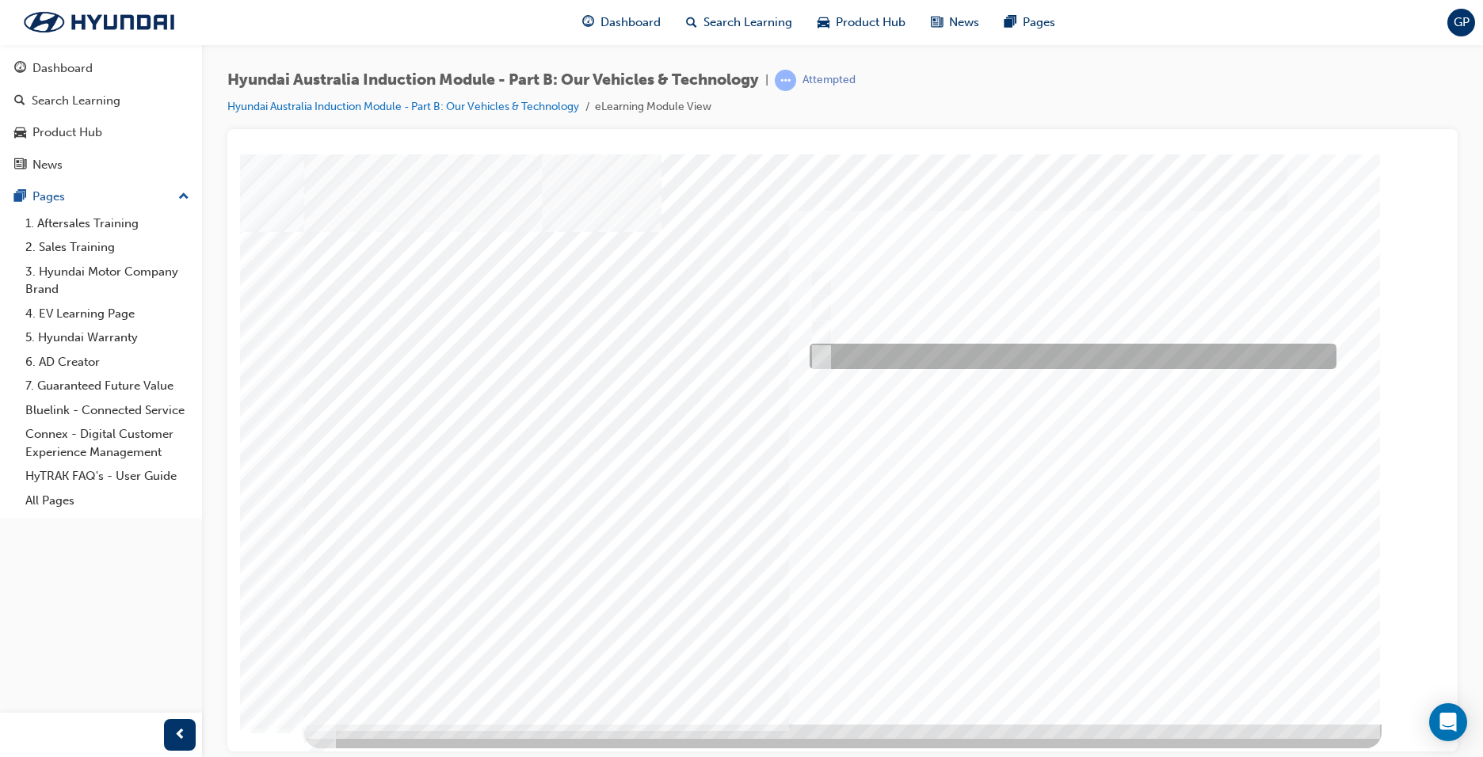
checkbox input "true"
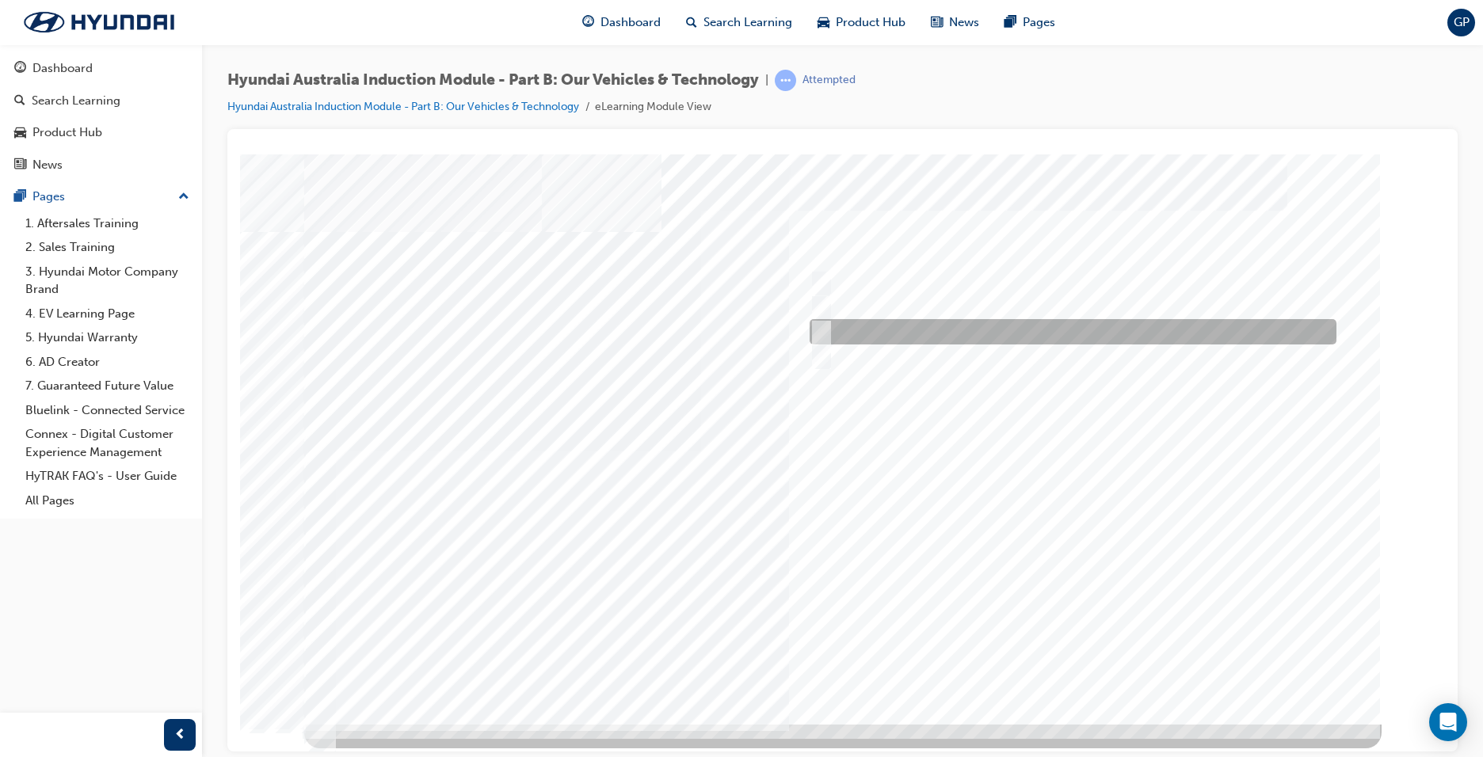
click at [822, 332] on input "Plug-in Hybrid" at bounding box center [817, 331] width 17 height 17
checkbox input "true"
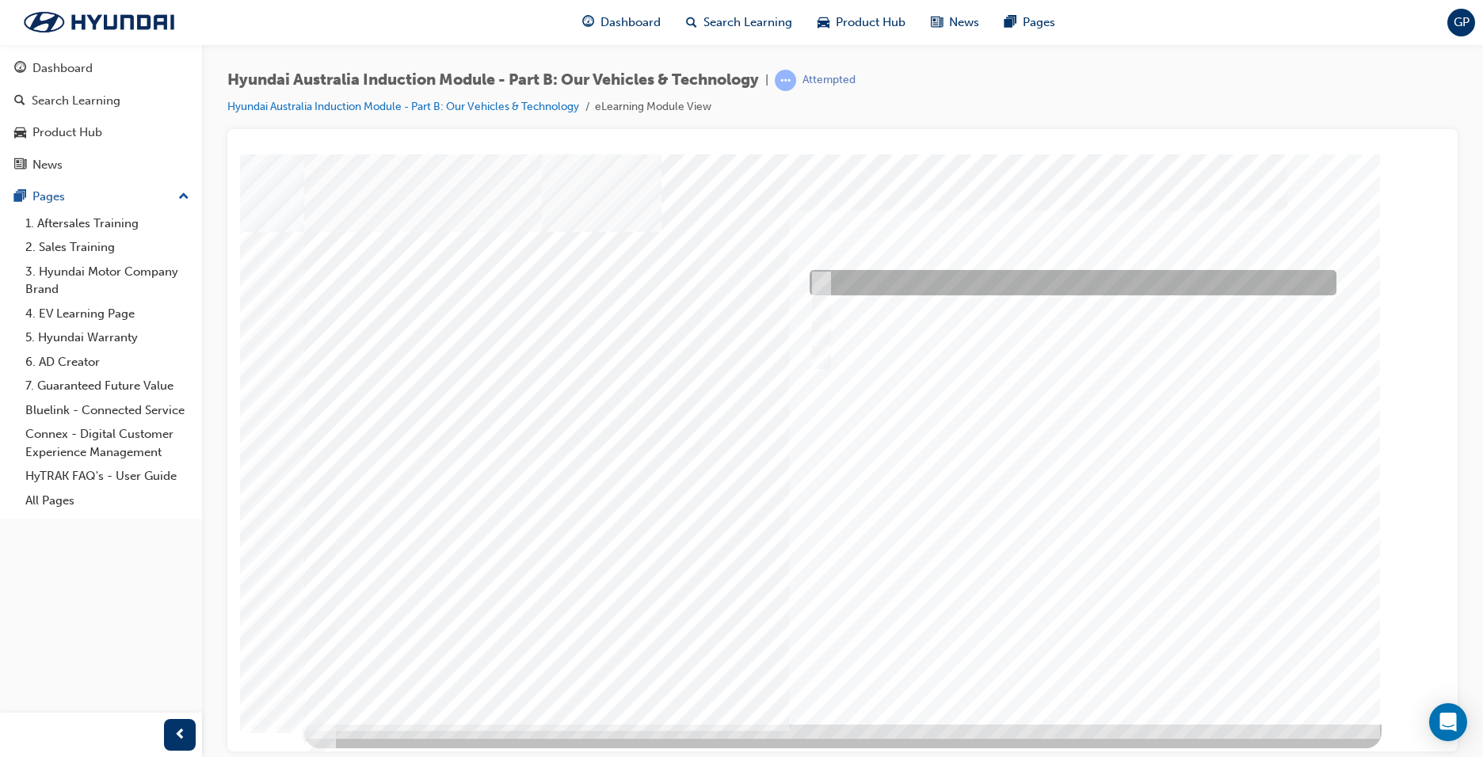
click at [822, 286] on input "Electric" at bounding box center [817, 282] width 17 height 17
checkbox input "true"
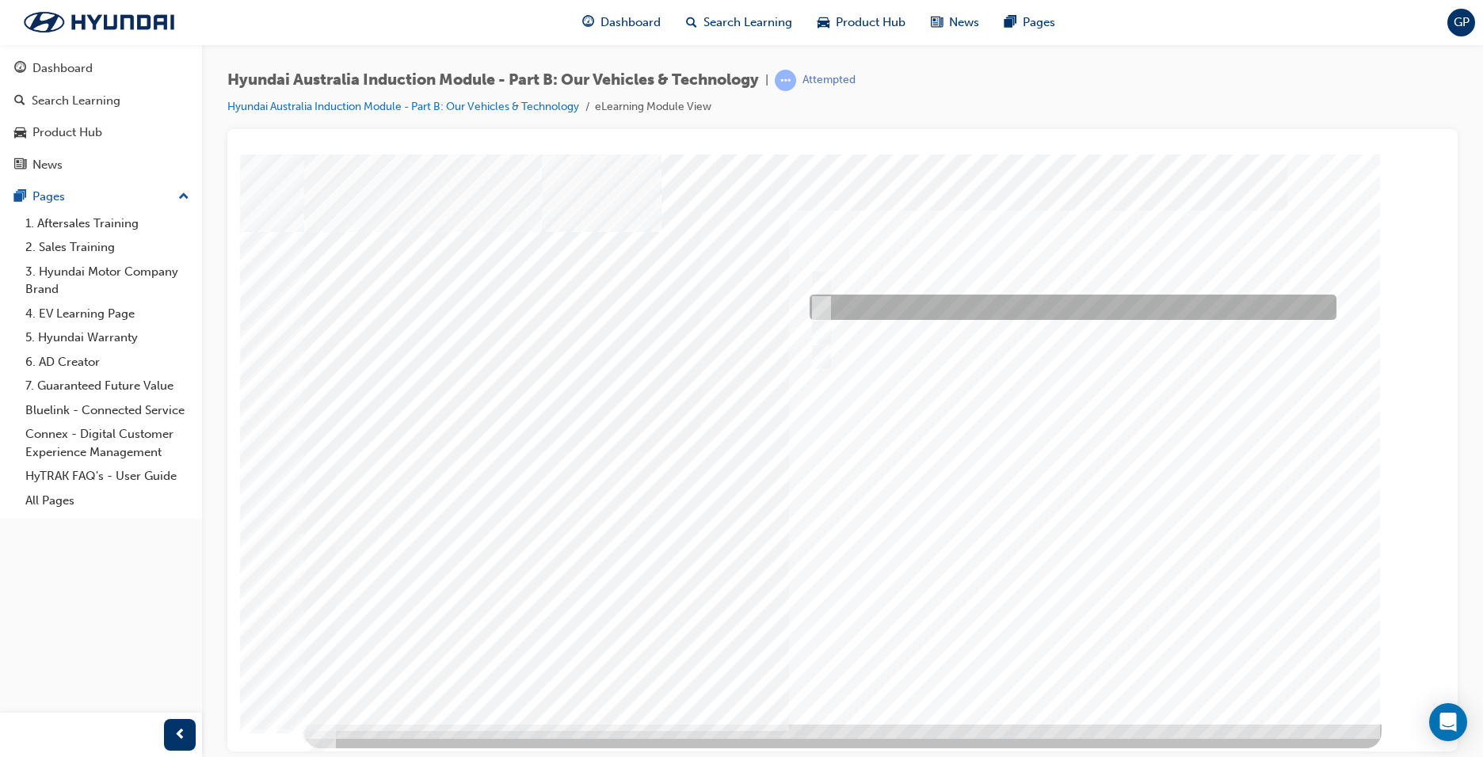
click at [826, 304] on div at bounding box center [1069, 307] width 527 height 25
checkbox input "true"
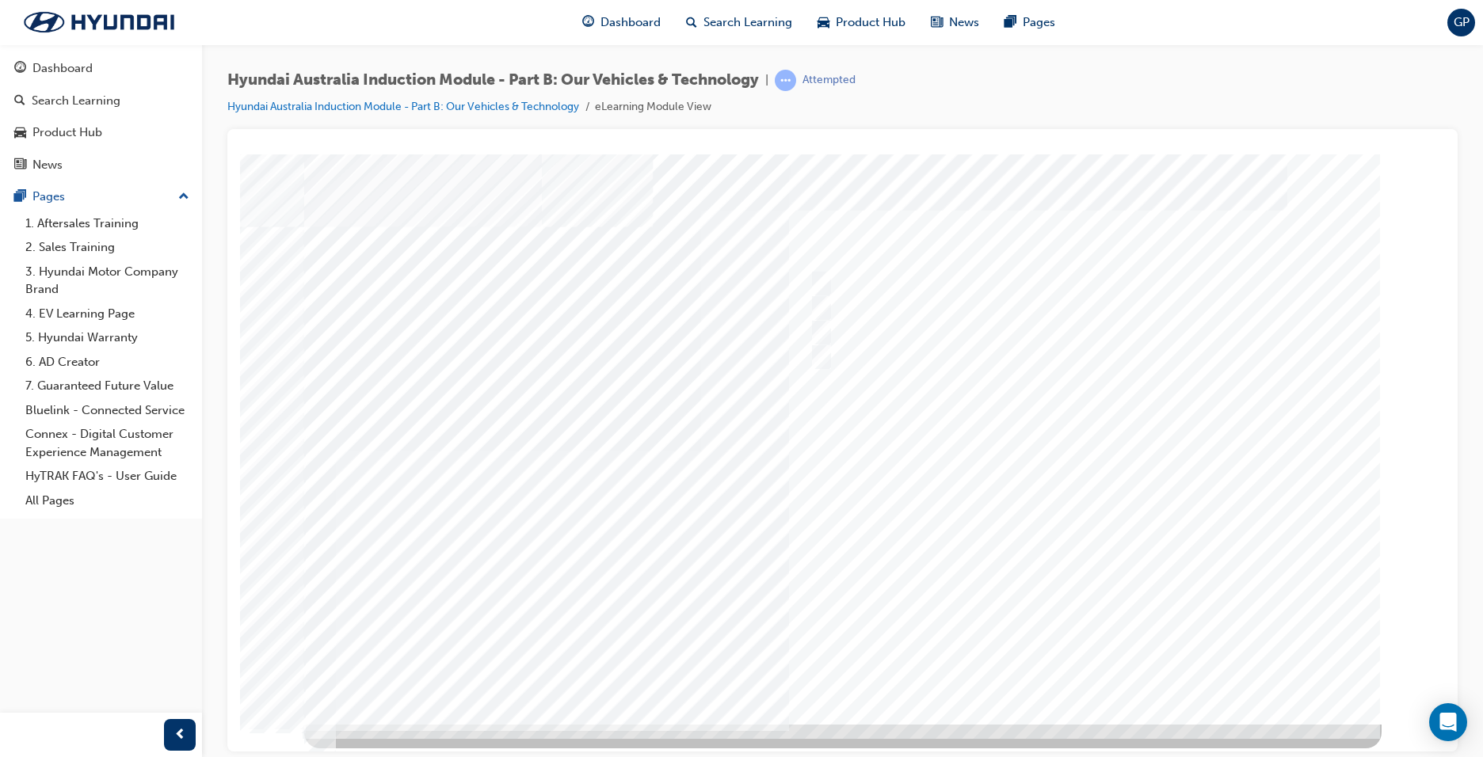
click at [1100, 669] on div at bounding box center [842, 439] width 1077 height 570
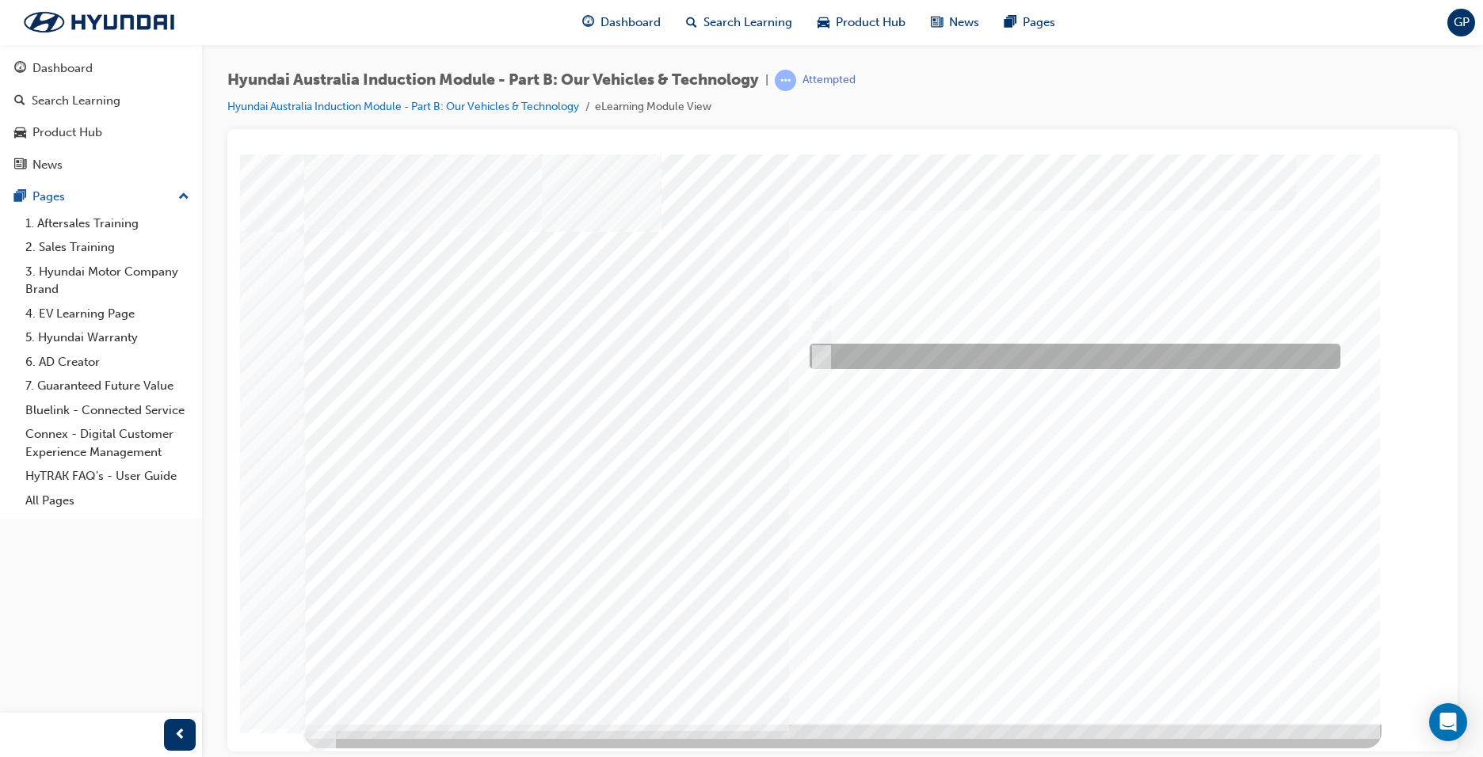
click at [823, 349] on input "Technology" at bounding box center [817, 356] width 17 height 17
checkbox input "true"
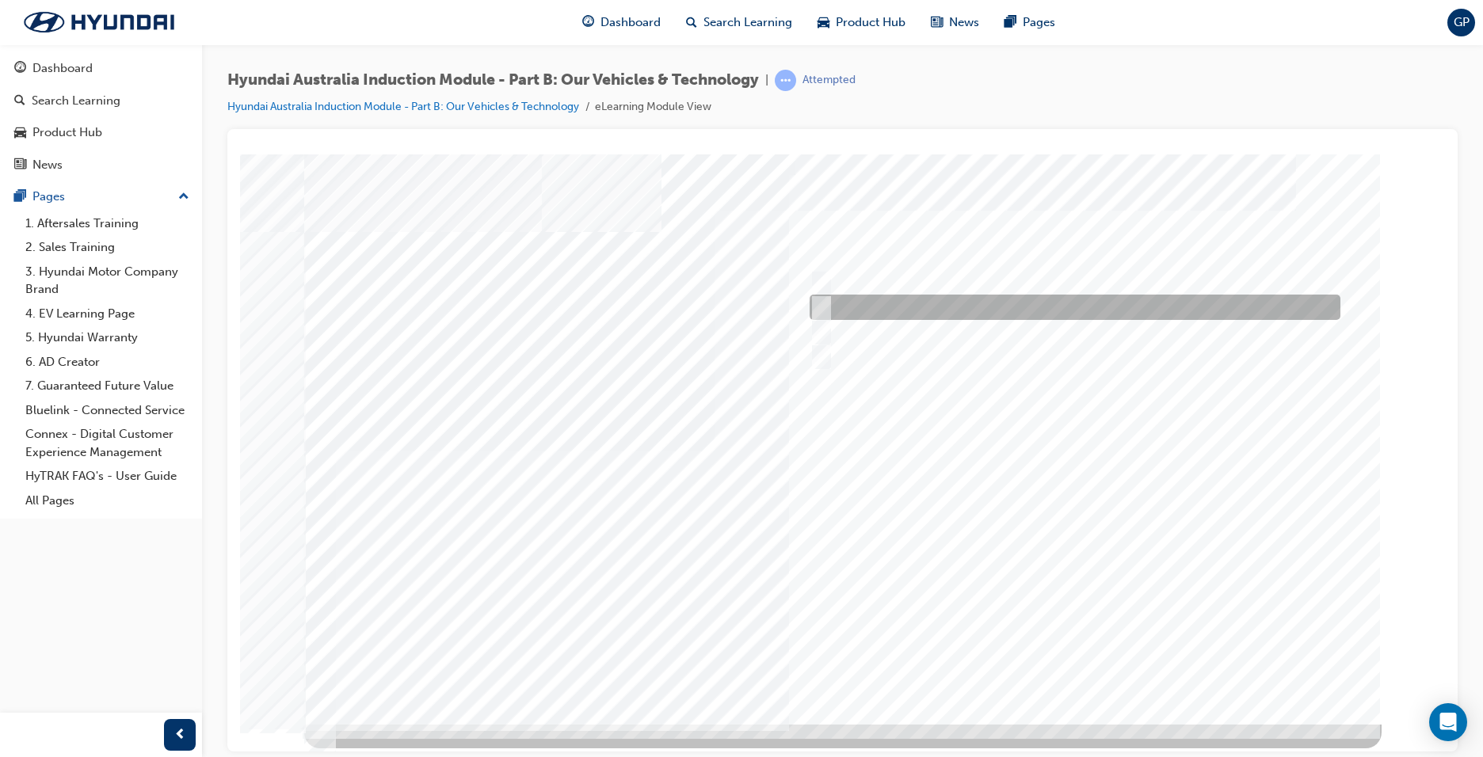
click at [819, 306] on input "Electrification" at bounding box center [817, 307] width 17 height 17
checkbox input "true"
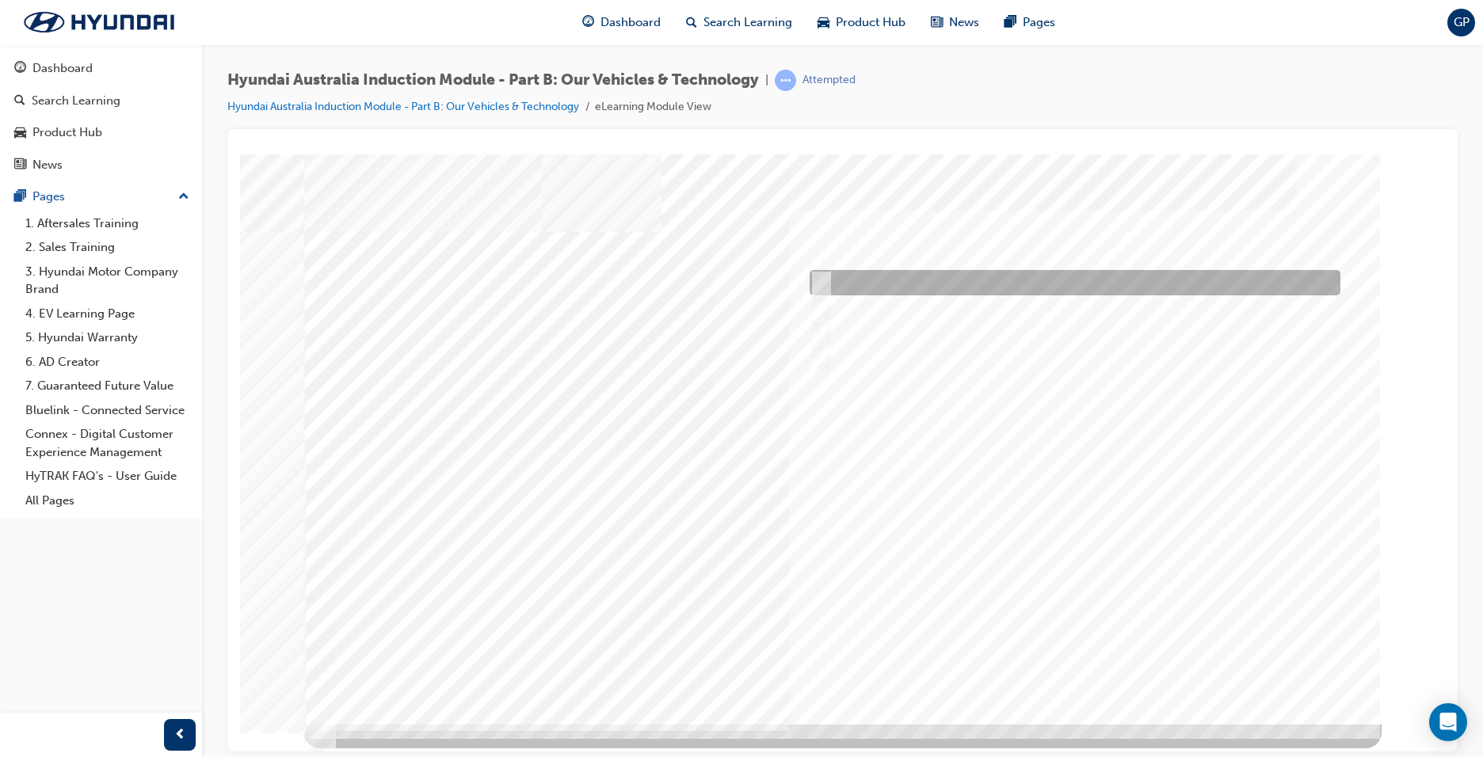
click at [822, 277] on input "Performance" at bounding box center [817, 282] width 17 height 17
checkbox input "true"
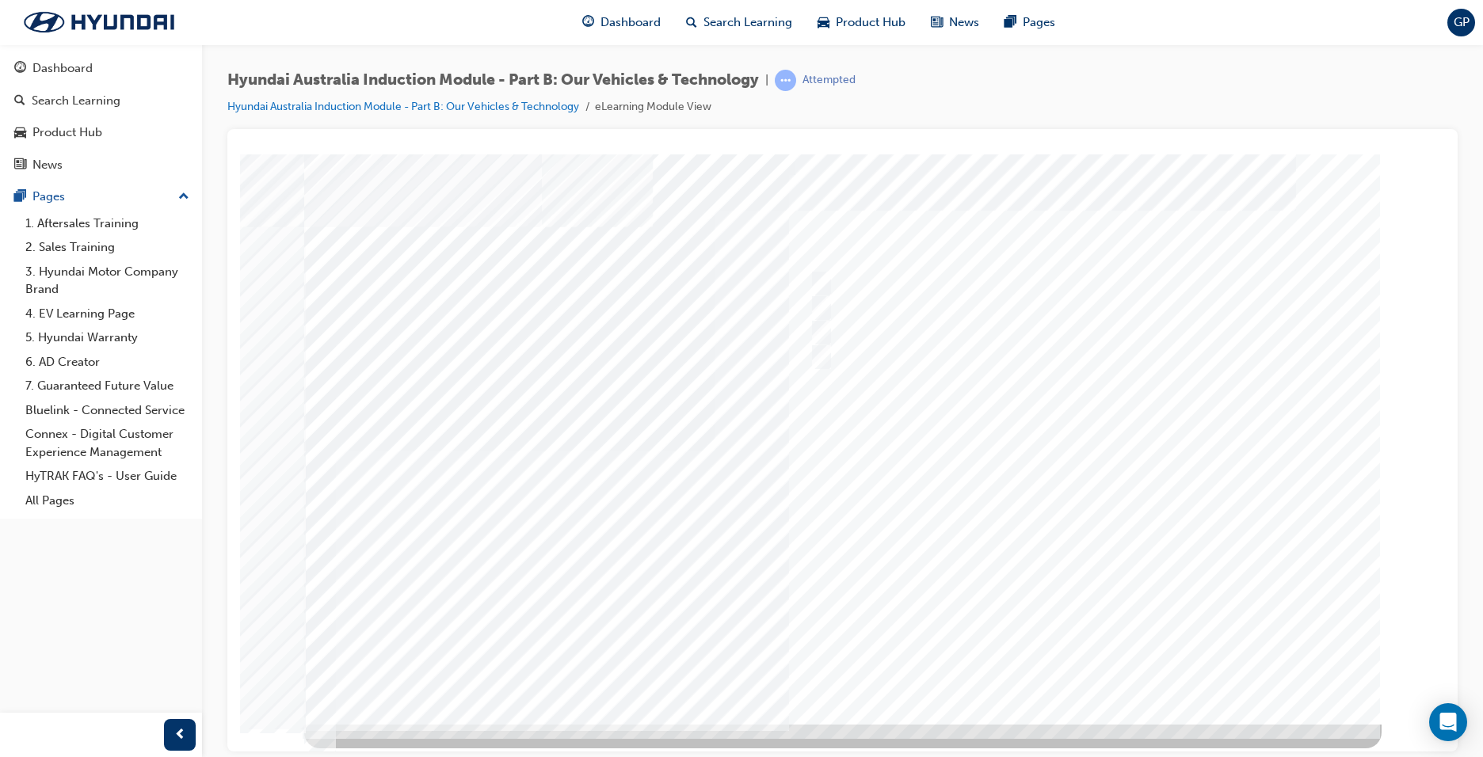
click at [1083, 666] on div at bounding box center [842, 439] width 1077 height 570
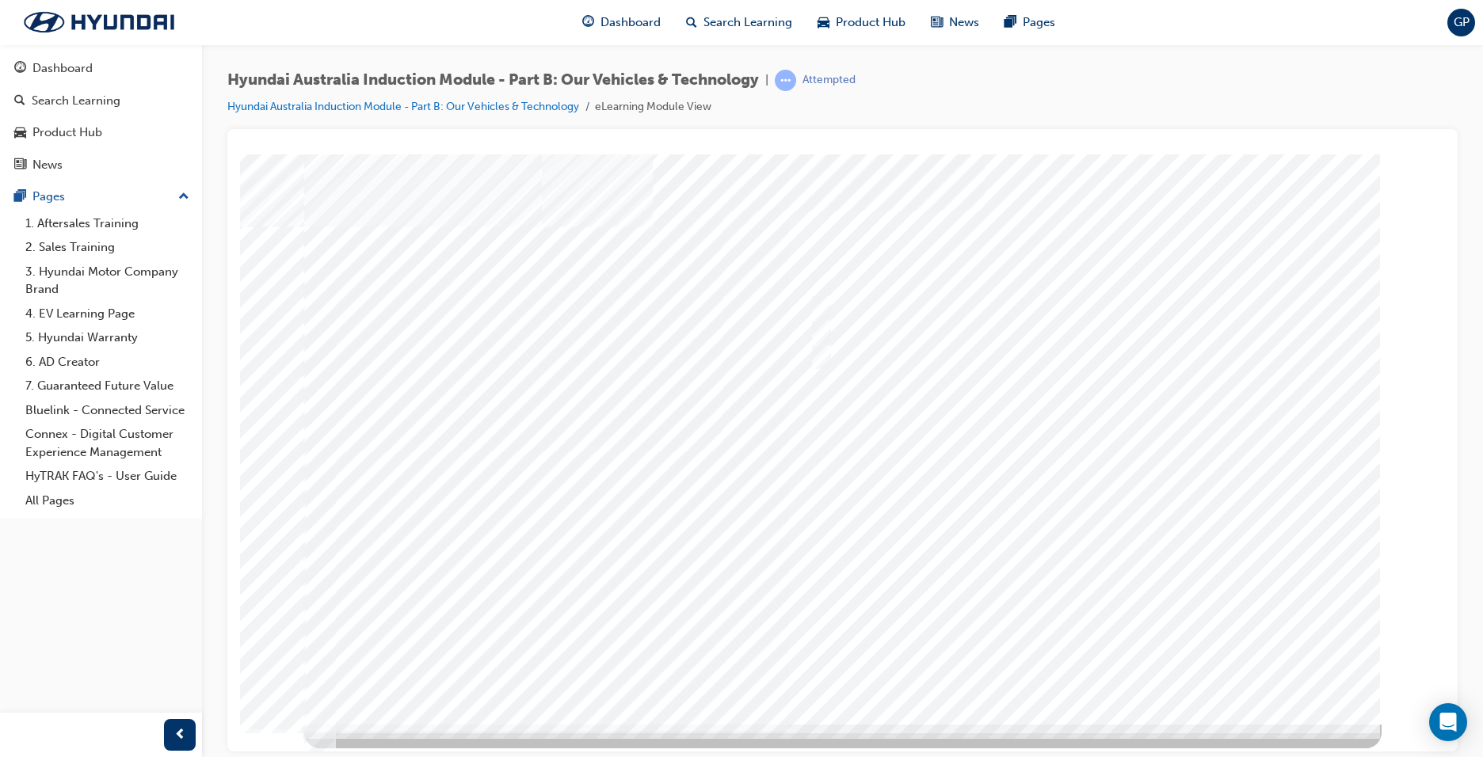
click at [818, 282] on div at bounding box center [842, 439] width 1077 height 570
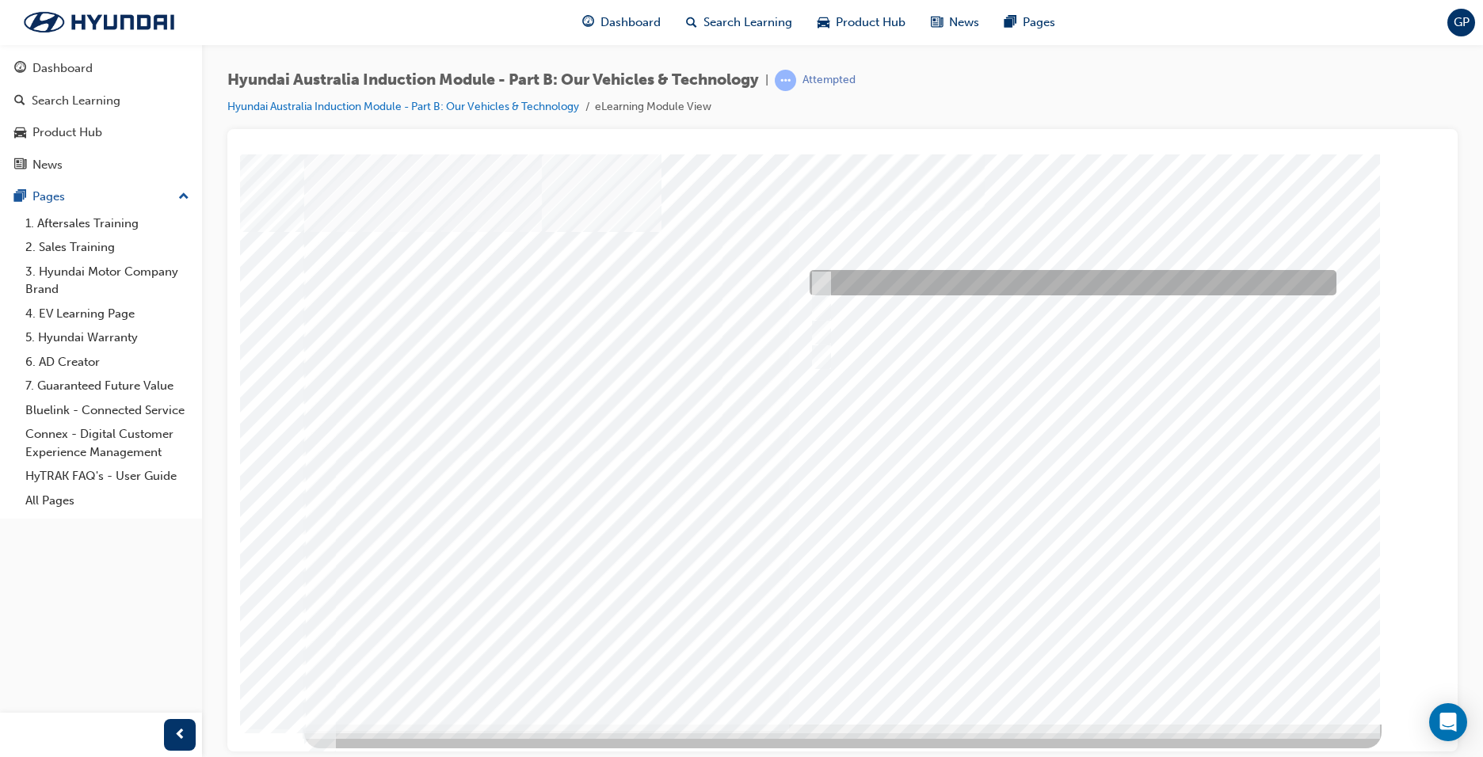
click at [829, 280] on div at bounding box center [1069, 282] width 527 height 25
radio input "true"
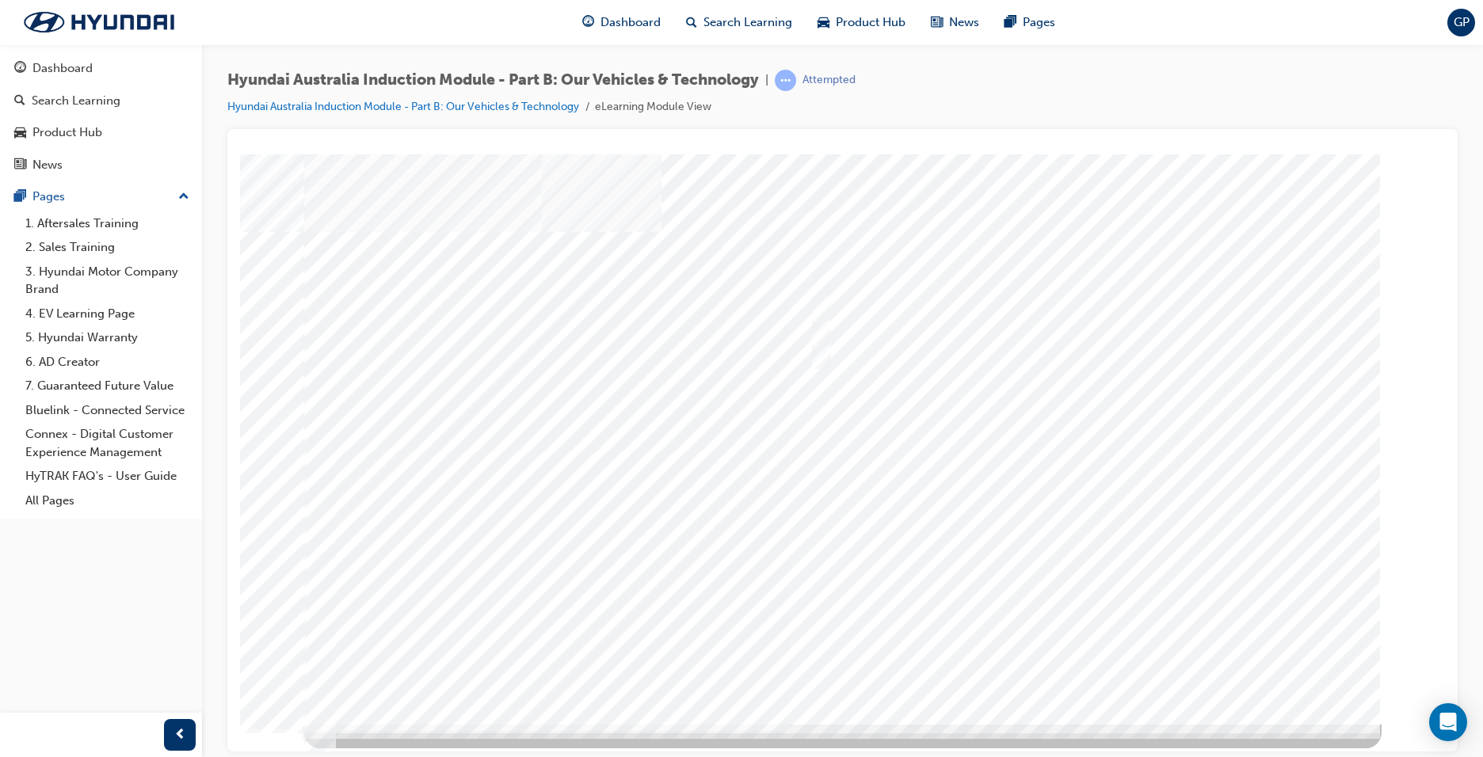
click at [1096, 665] on div at bounding box center [842, 439] width 1077 height 570
click at [820, 349] on input "Everyday sports car" at bounding box center [817, 356] width 17 height 17
checkbox input "true"
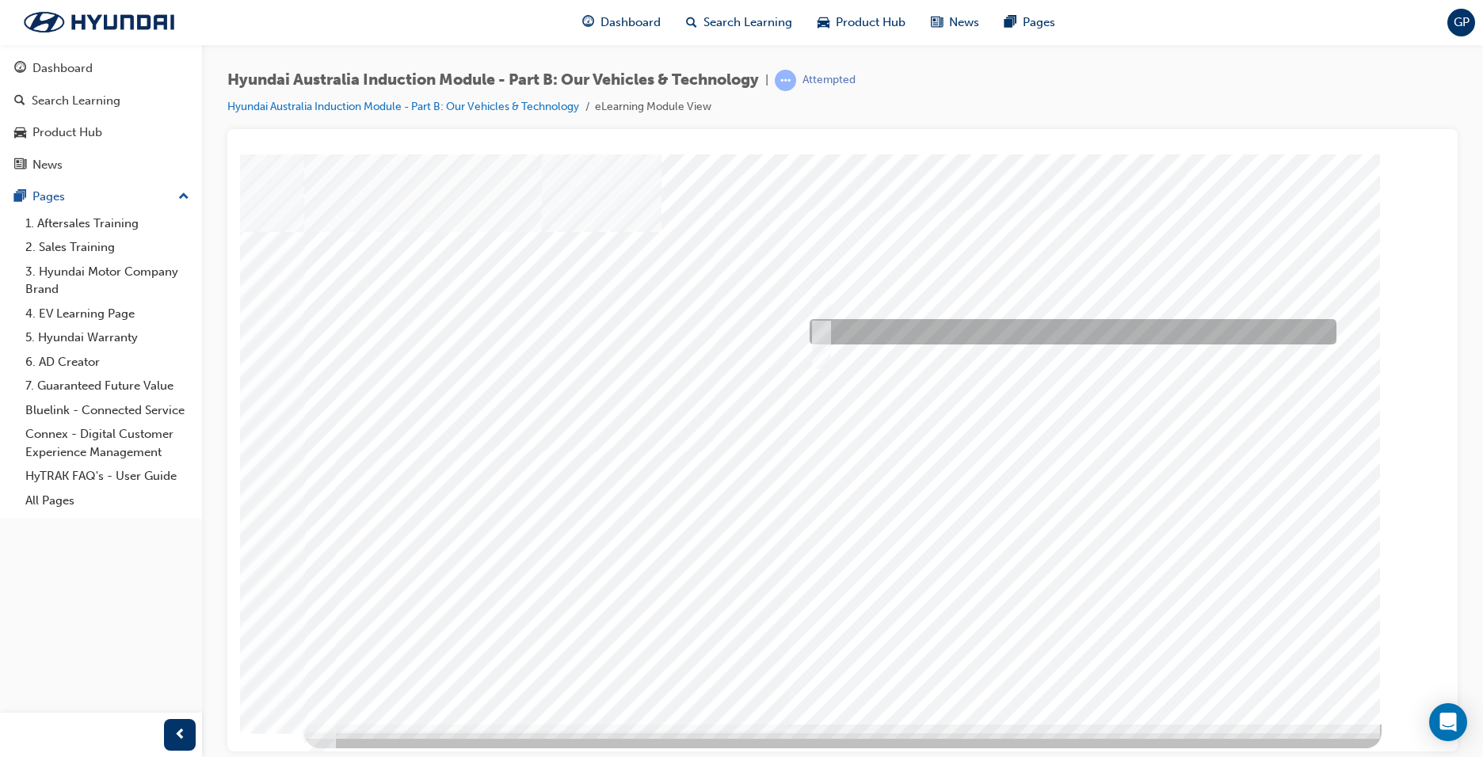
click at [823, 320] on div at bounding box center [1069, 331] width 527 height 25
checkbox input "true"
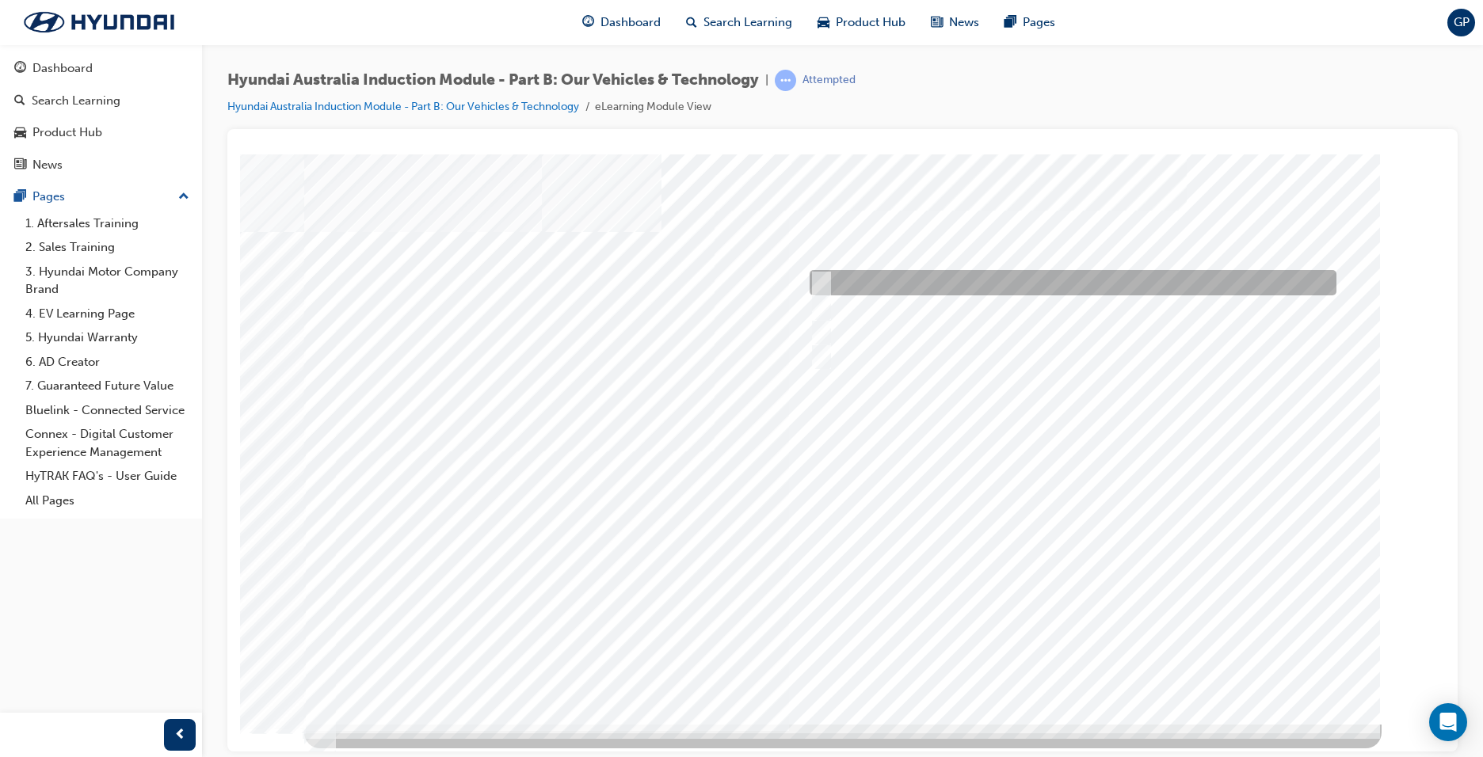
click at [825, 287] on input "Corner rascal" at bounding box center [817, 282] width 17 height 17
checkbox input "true"
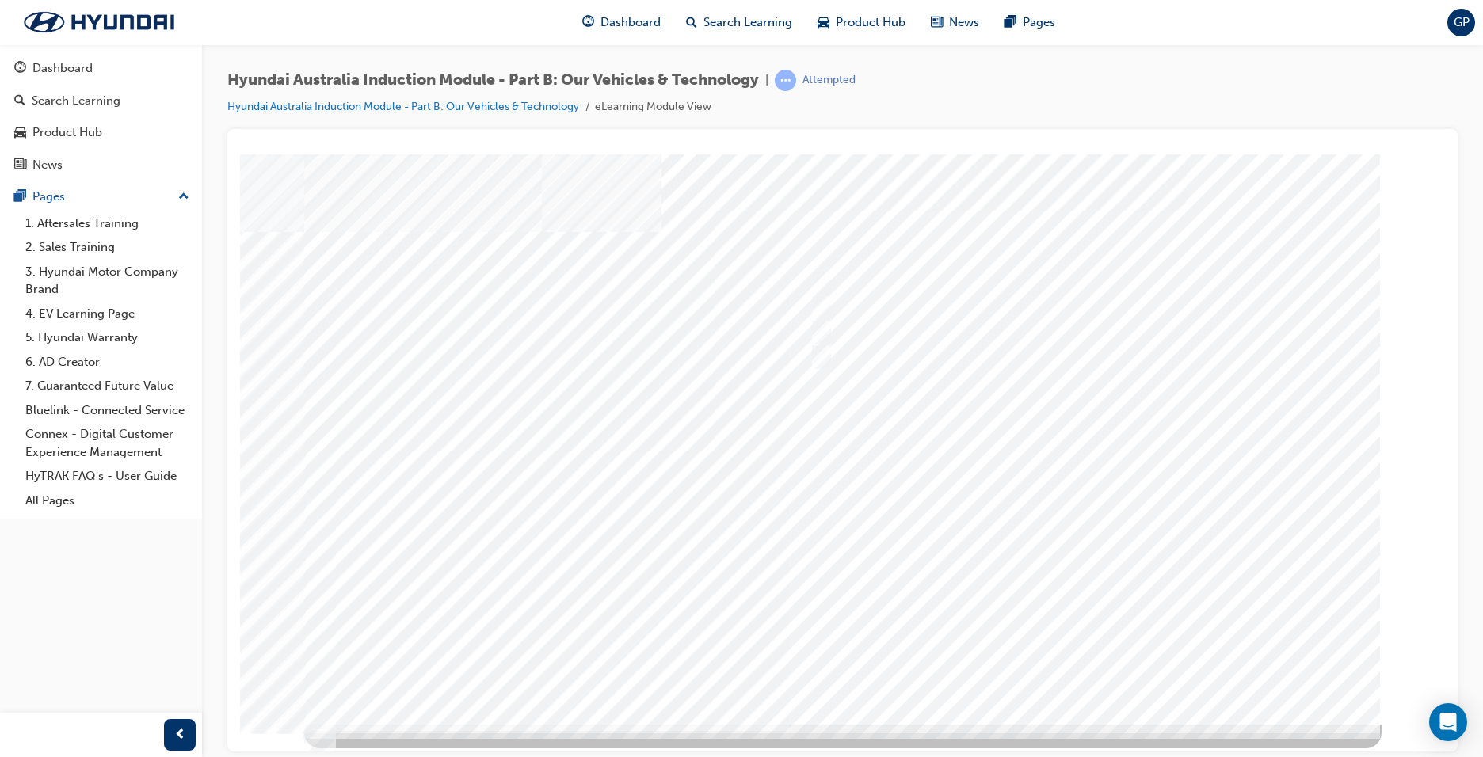
click at [1092, 670] on div at bounding box center [842, 439] width 1077 height 570
click at [816, 352] on input "Hydrogen Fuel Cell" at bounding box center [817, 356] width 17 height 17
checkbox input "true"
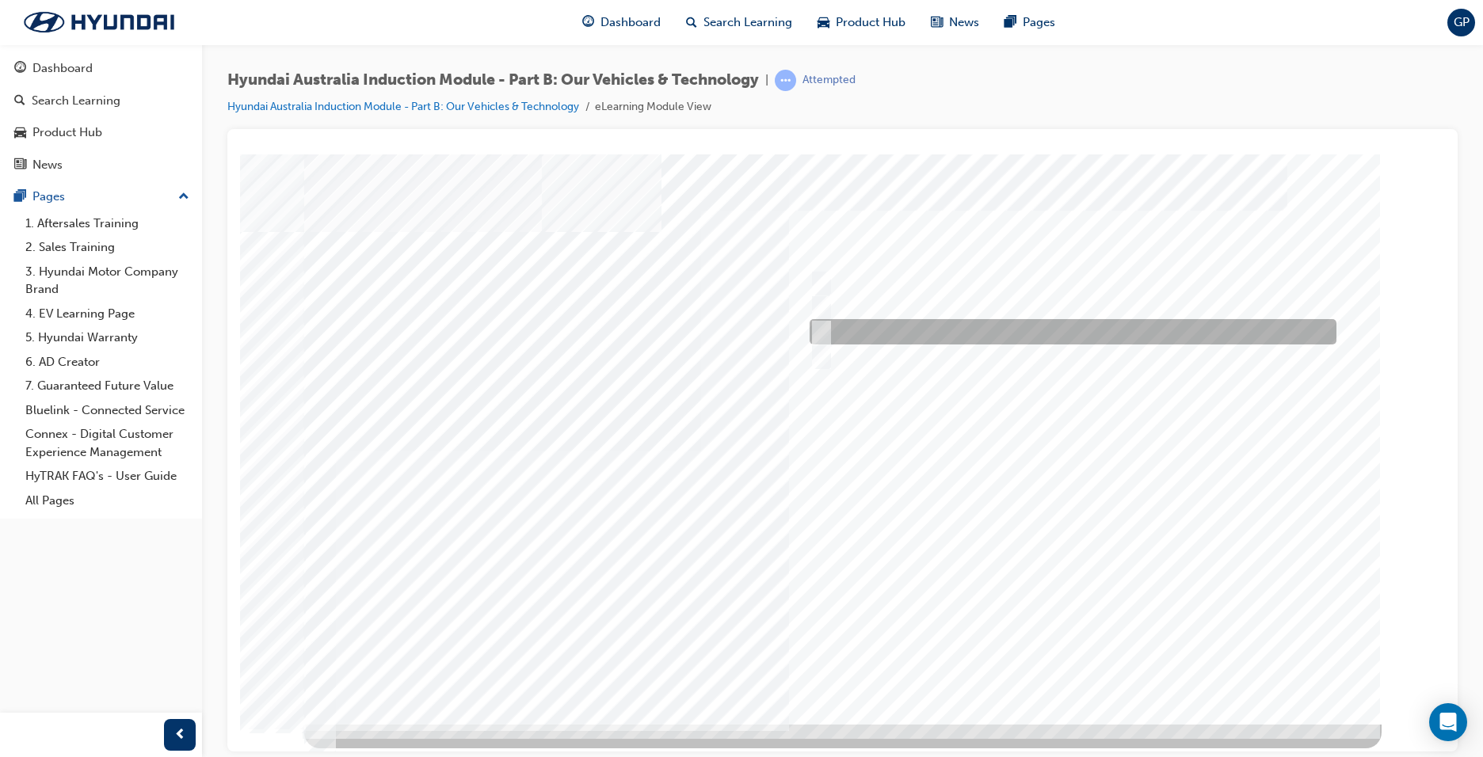
click at [814, 330] on input "Plug-in Hybrid" at bounding box center [817, 331] width 17 height 17
checkbox input "true"
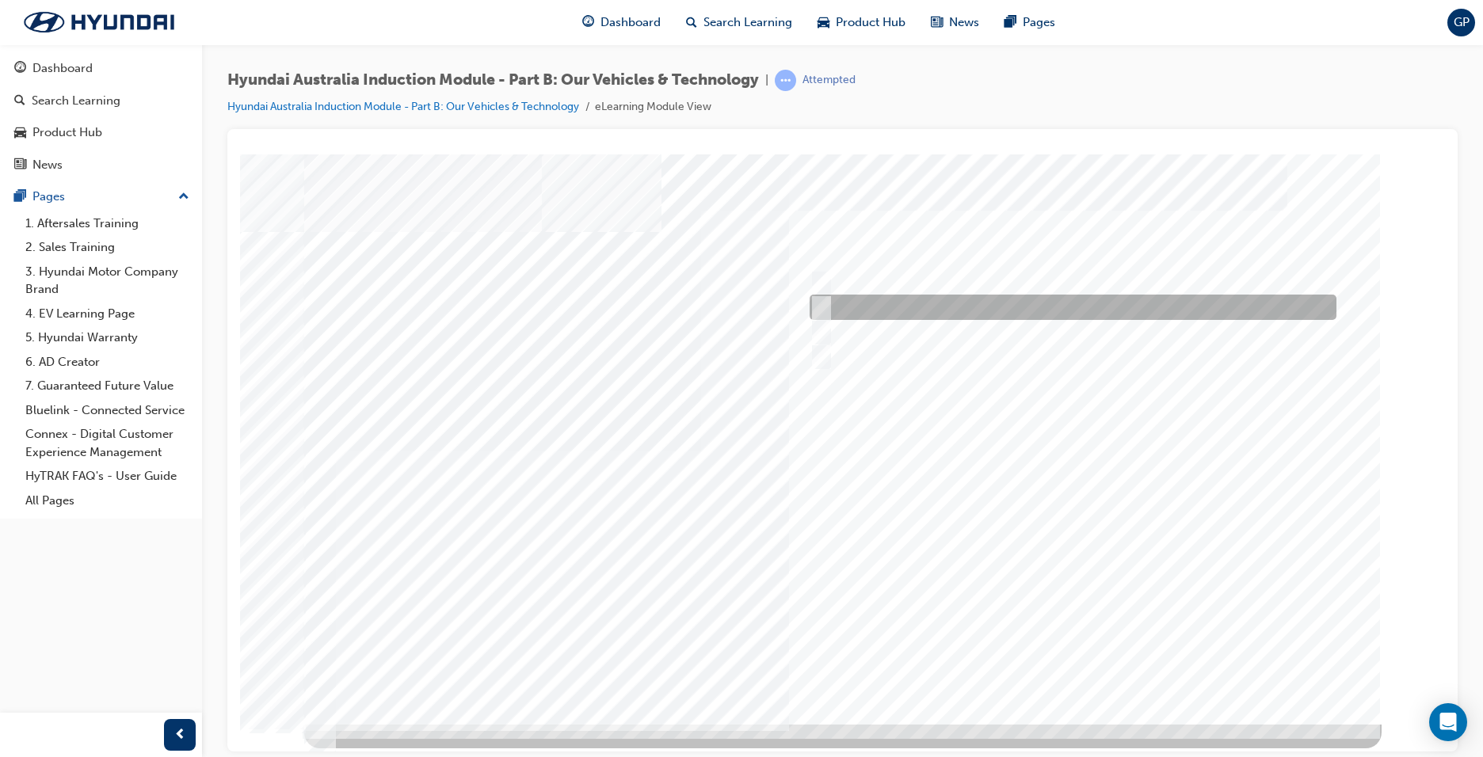
click at [829, 305] on div at bounding box center [1069, 307] width 527 height 25
checkbox input "true"
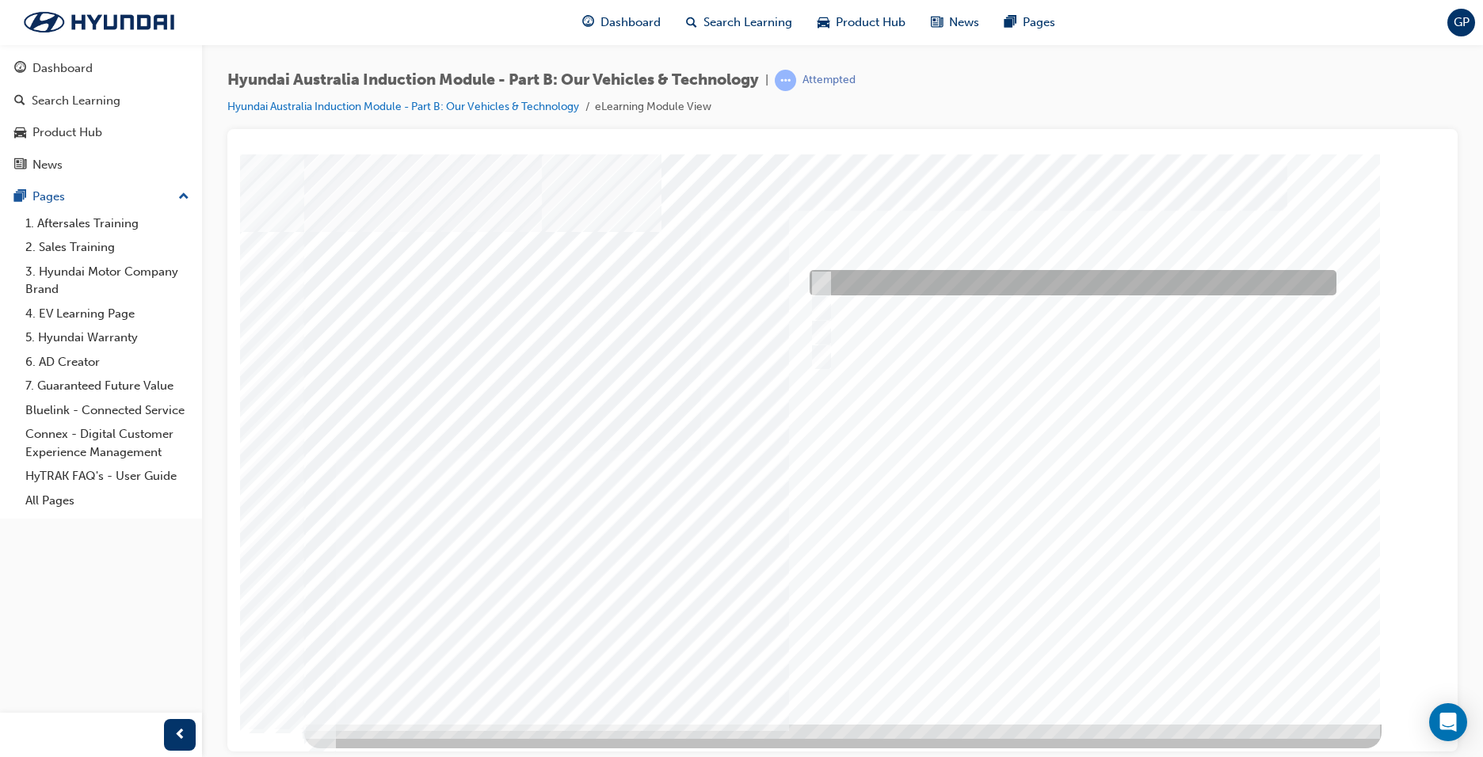
click at [825, 276] on input "Electric" at bounding box center [817, 282] width 17 height 17
checkbox input "true"
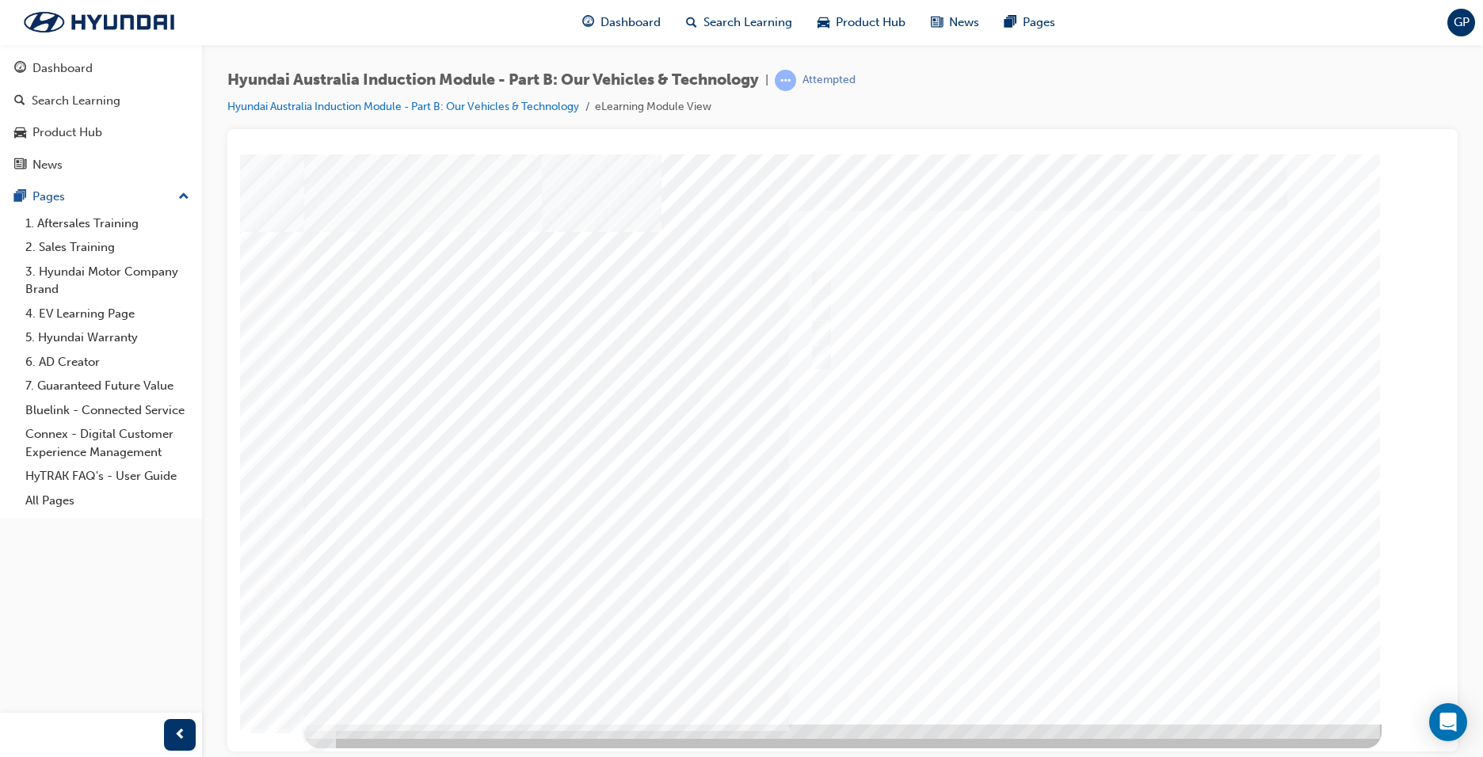
click at [1094, 660] on div at bounding box center [842, 439] width 1077 height 570
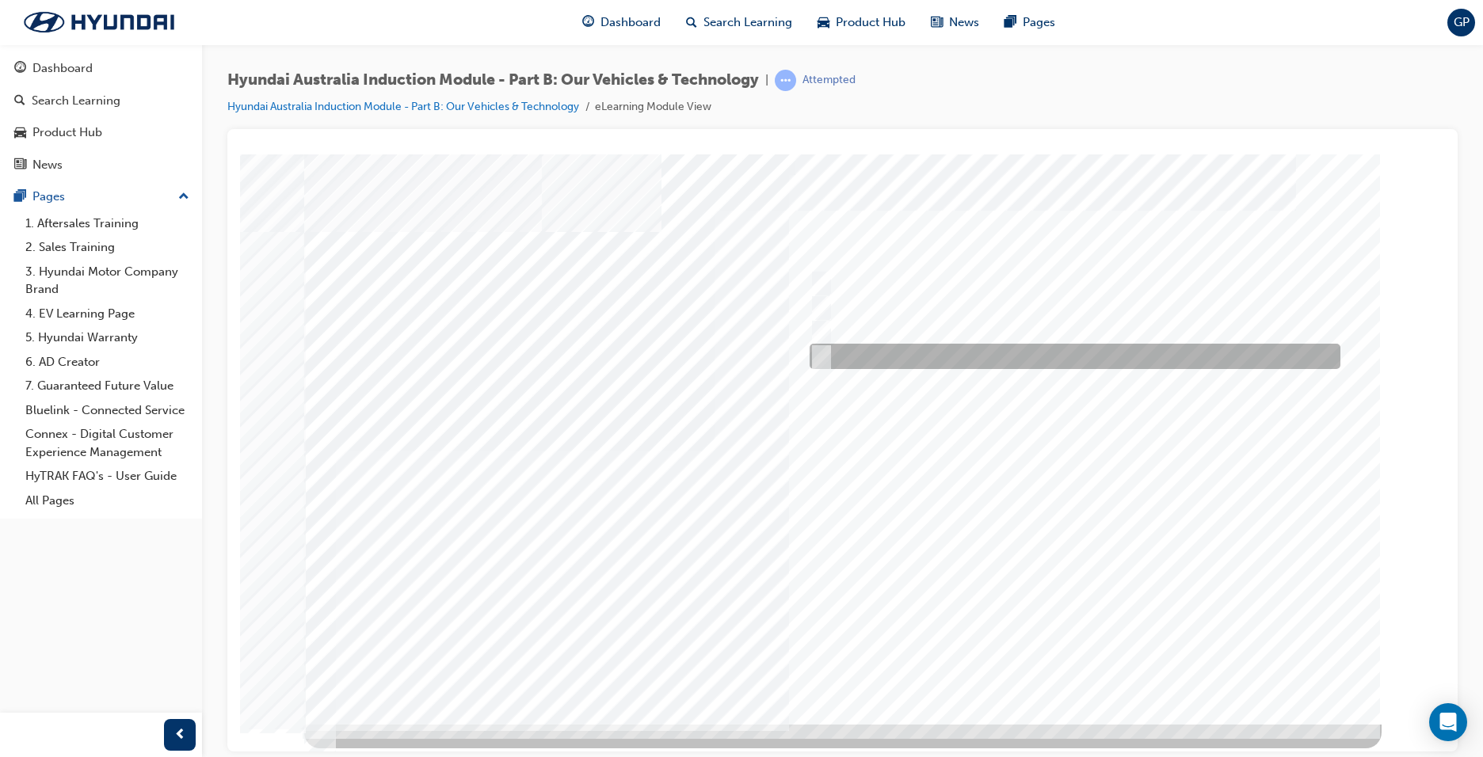
click at [815, 345] on div at bounding box center [1071, 356] width 531 height 25
checkbox input "true"
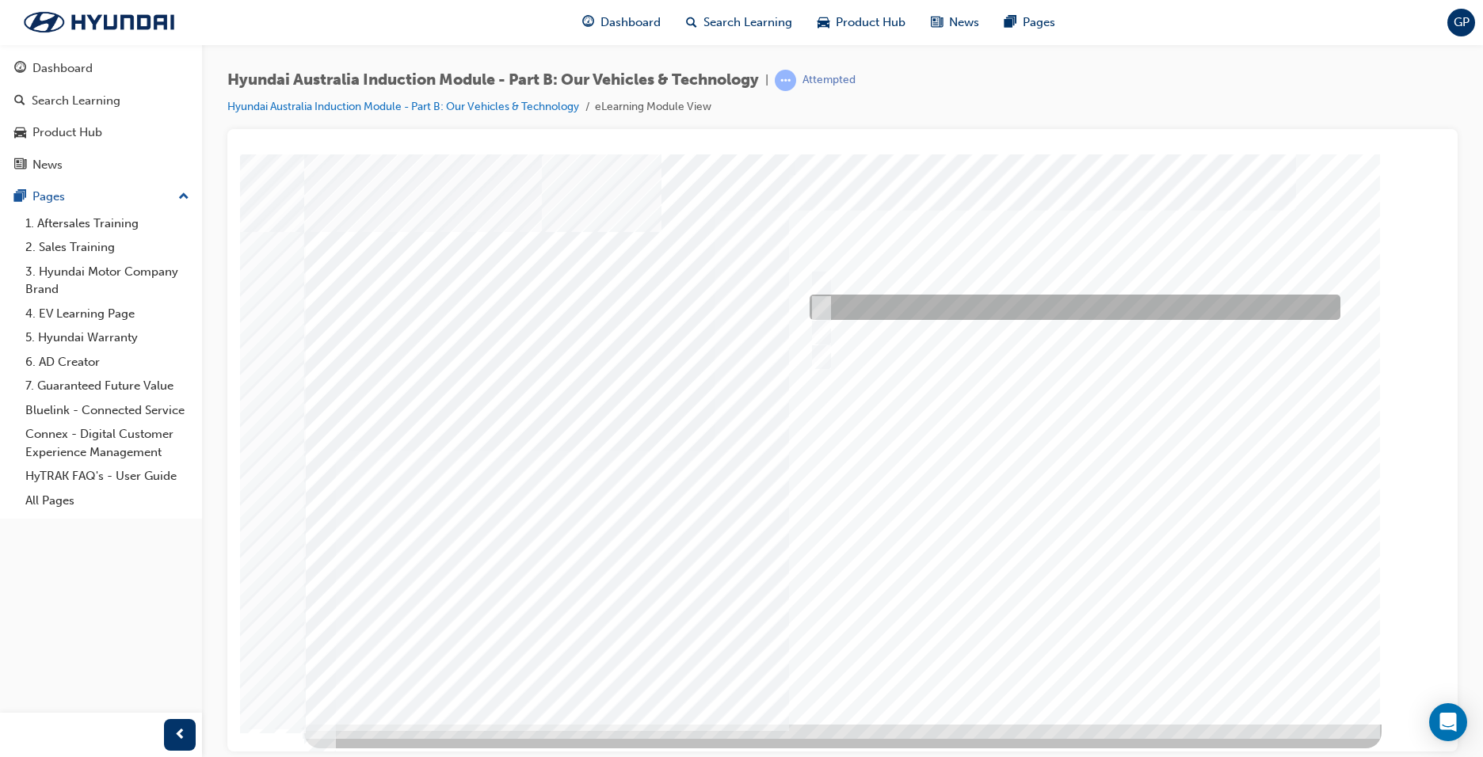
click at [821, 308] on input "Electrification" at bounding box center [817, 307] width 17 height 17
checkbox input "true"
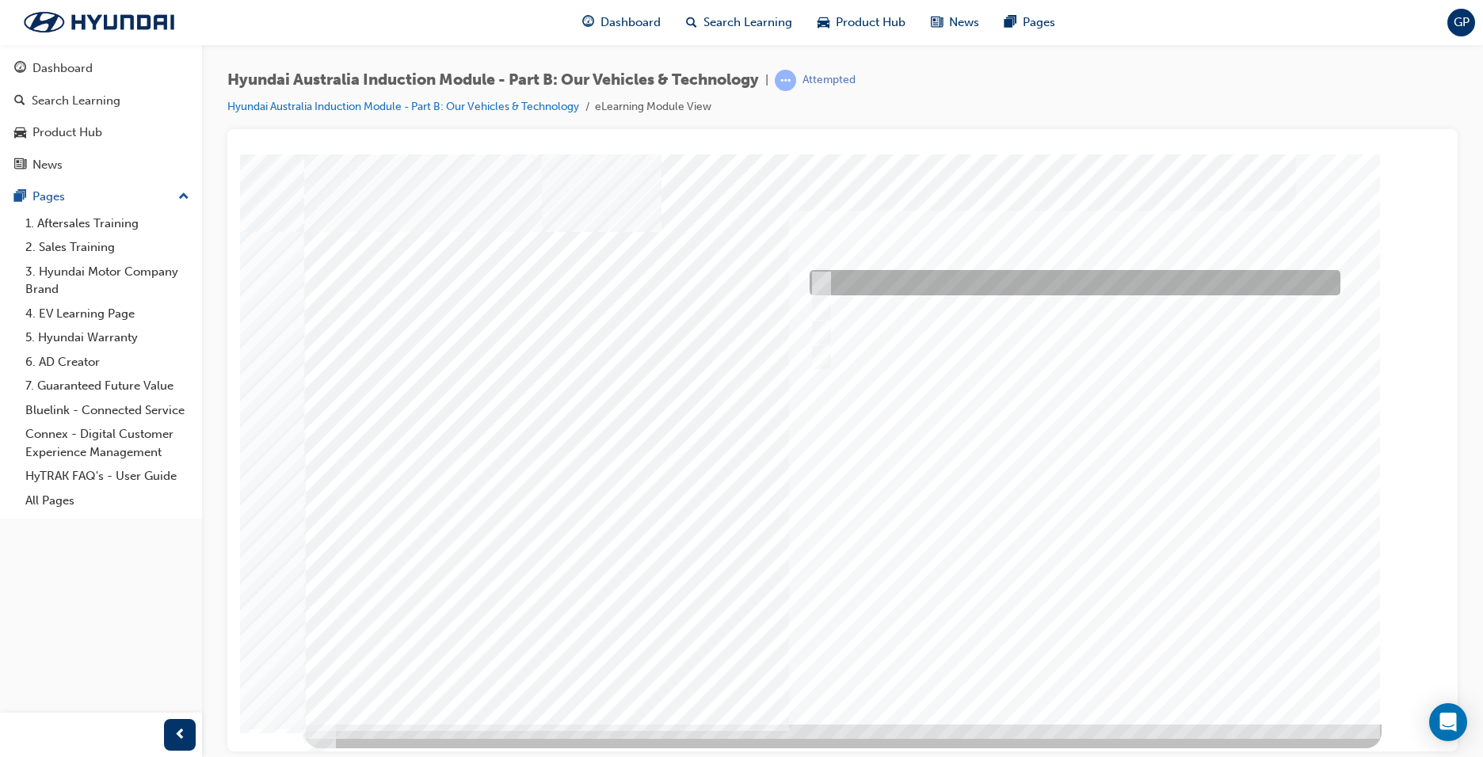
click at [826, 279] on input "Performance" at bounding box center [817, 282] width 17 height 17
checkbox input "true"
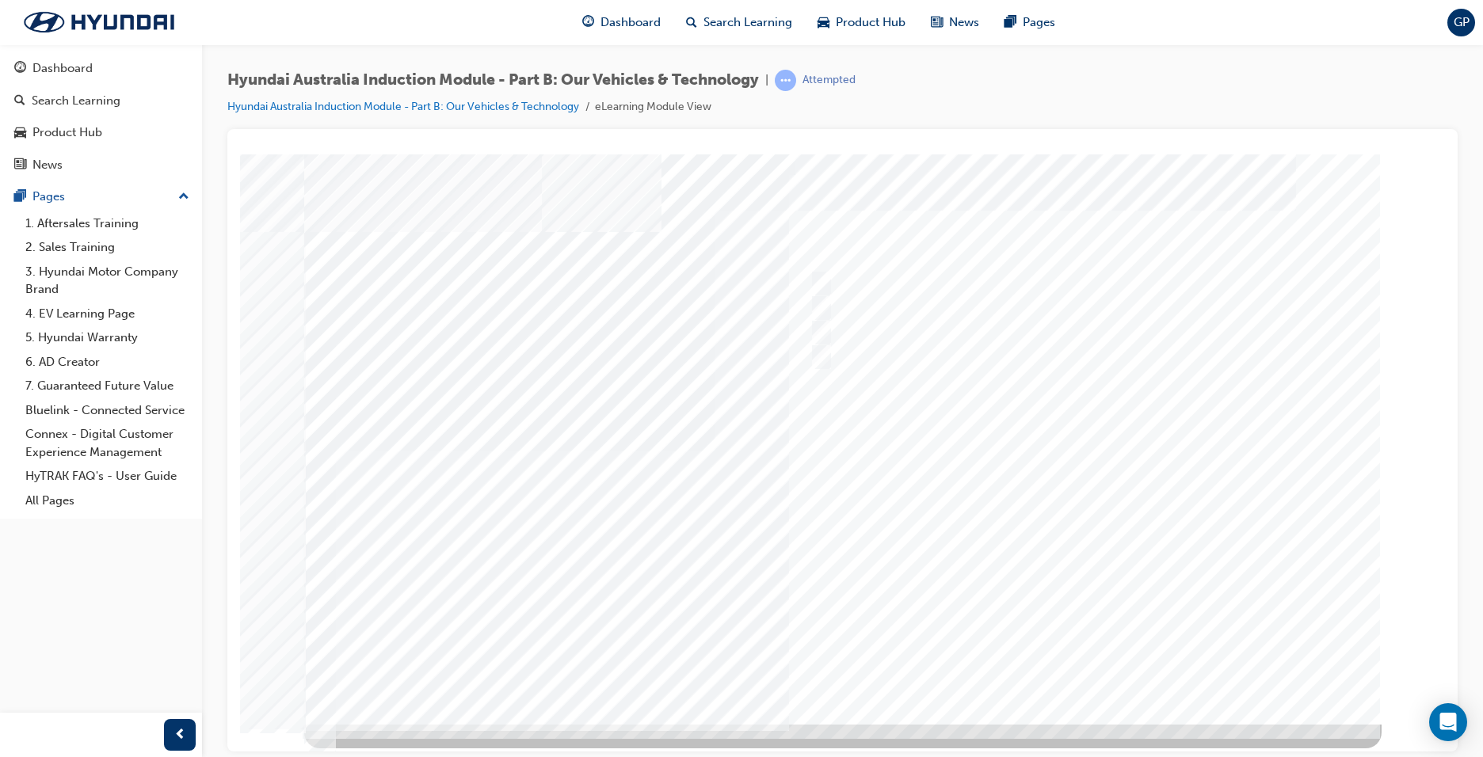
click at [1088, 671] on div at bounding box center [842, 439] width 1077 height 570
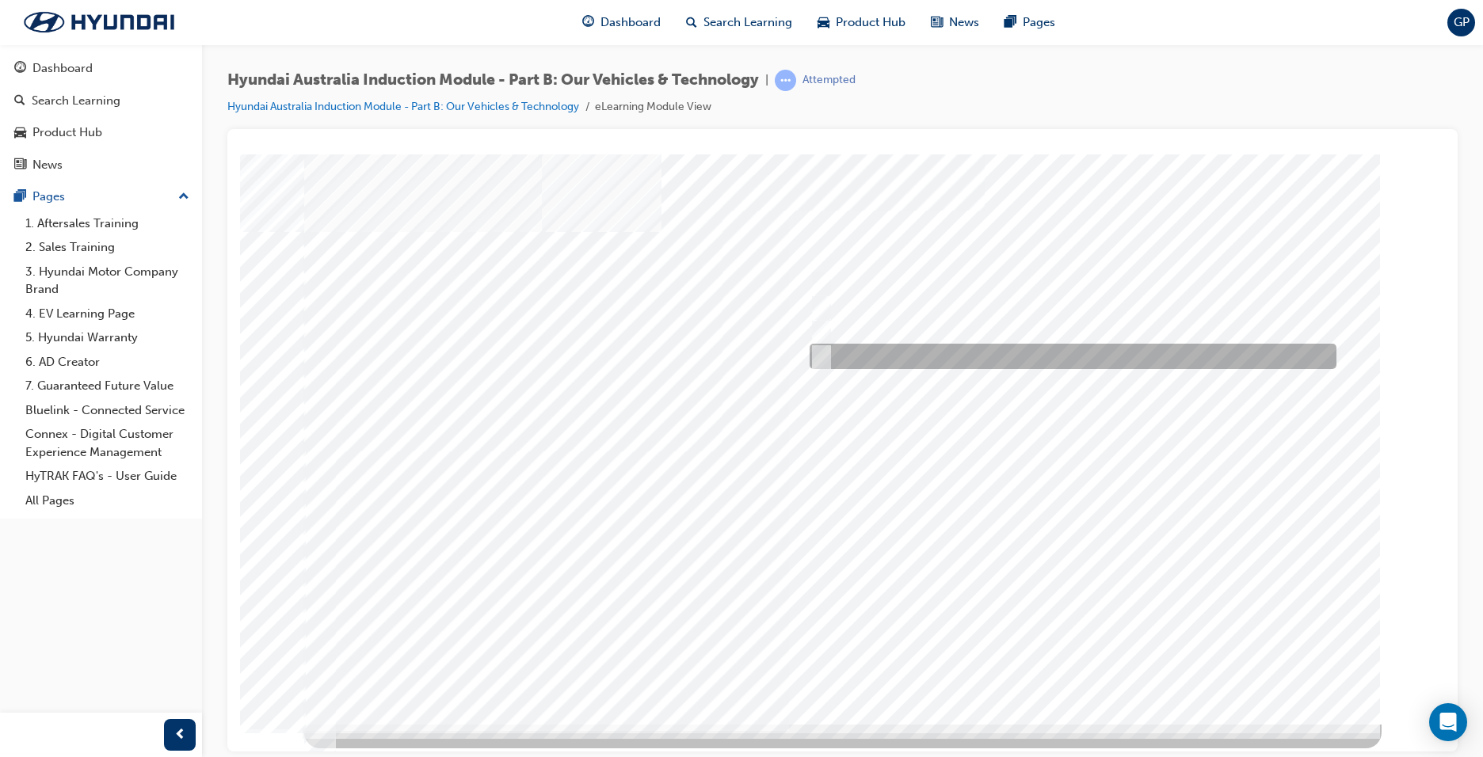
click at [818, 354] on input "5 years" at bounding box center [818, 356] width 17 height 17
radio input "true"
click at [1066, 665] on div at bounding box center [842, 439] width 1077 height 570
click at [821, 360] on input "Everyday sports car" at bounding box center [817, 356] width 17 height 17
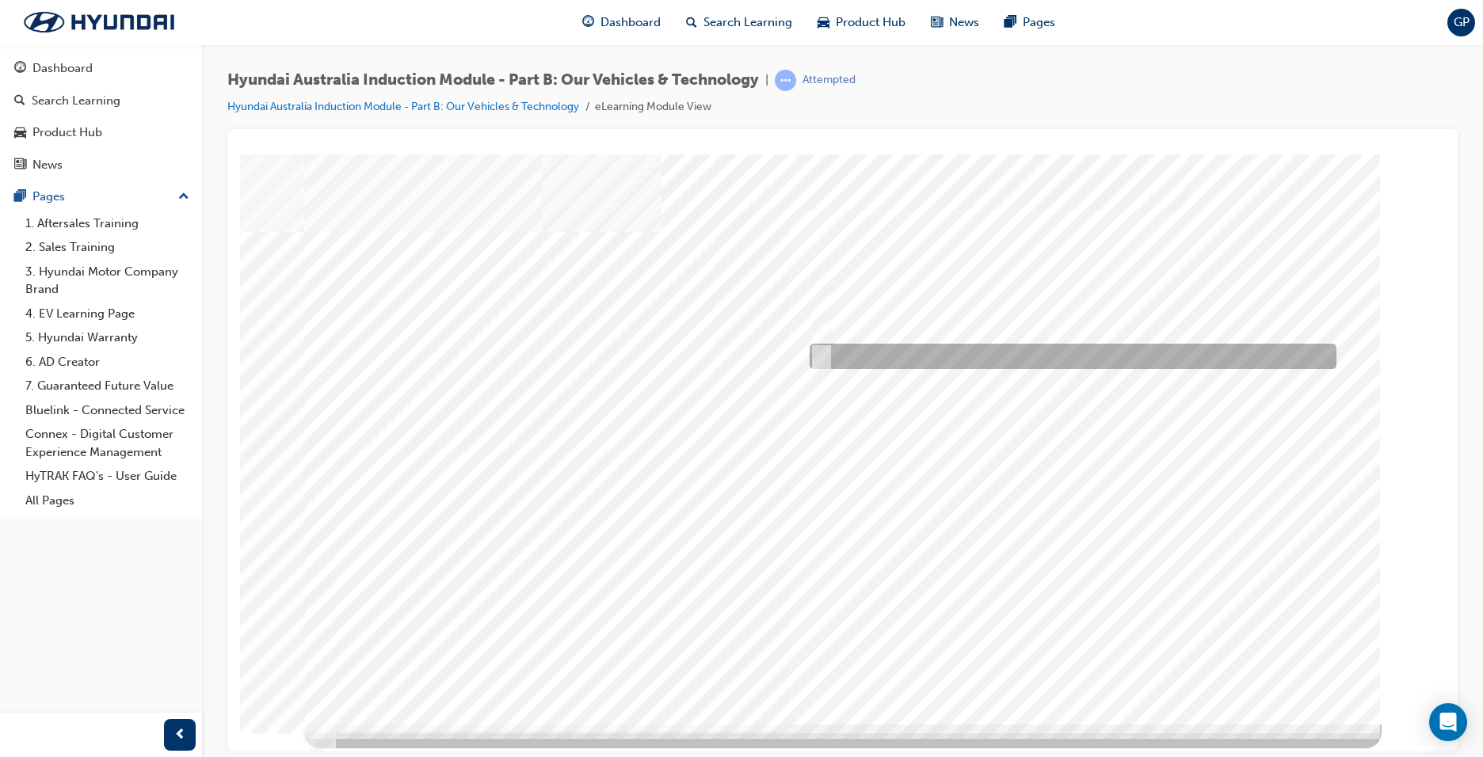
checkbox input "true"
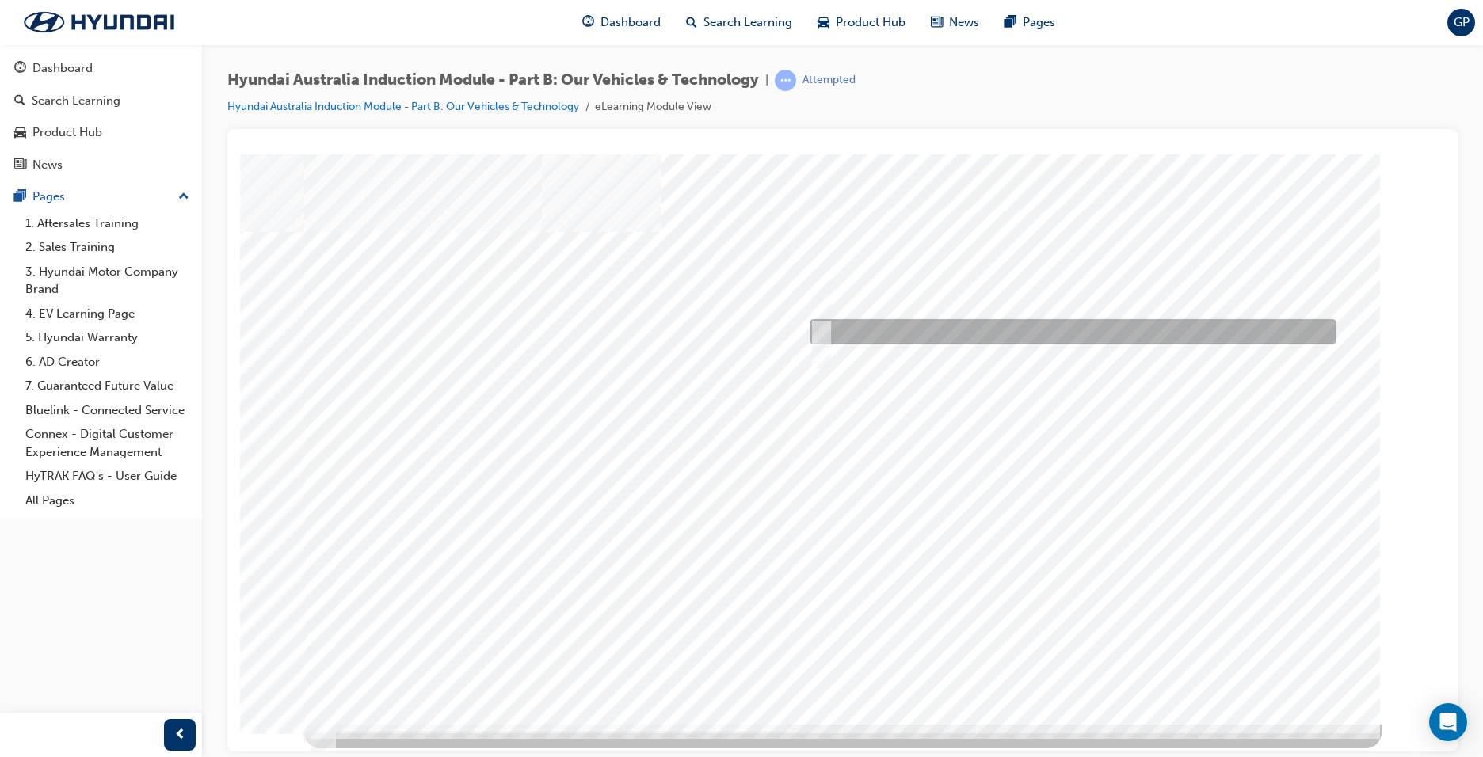
click at [820, 326] on input "Road to racetrack" at bounding box center [817, 331] width 17 height 17
checkbox input "true"
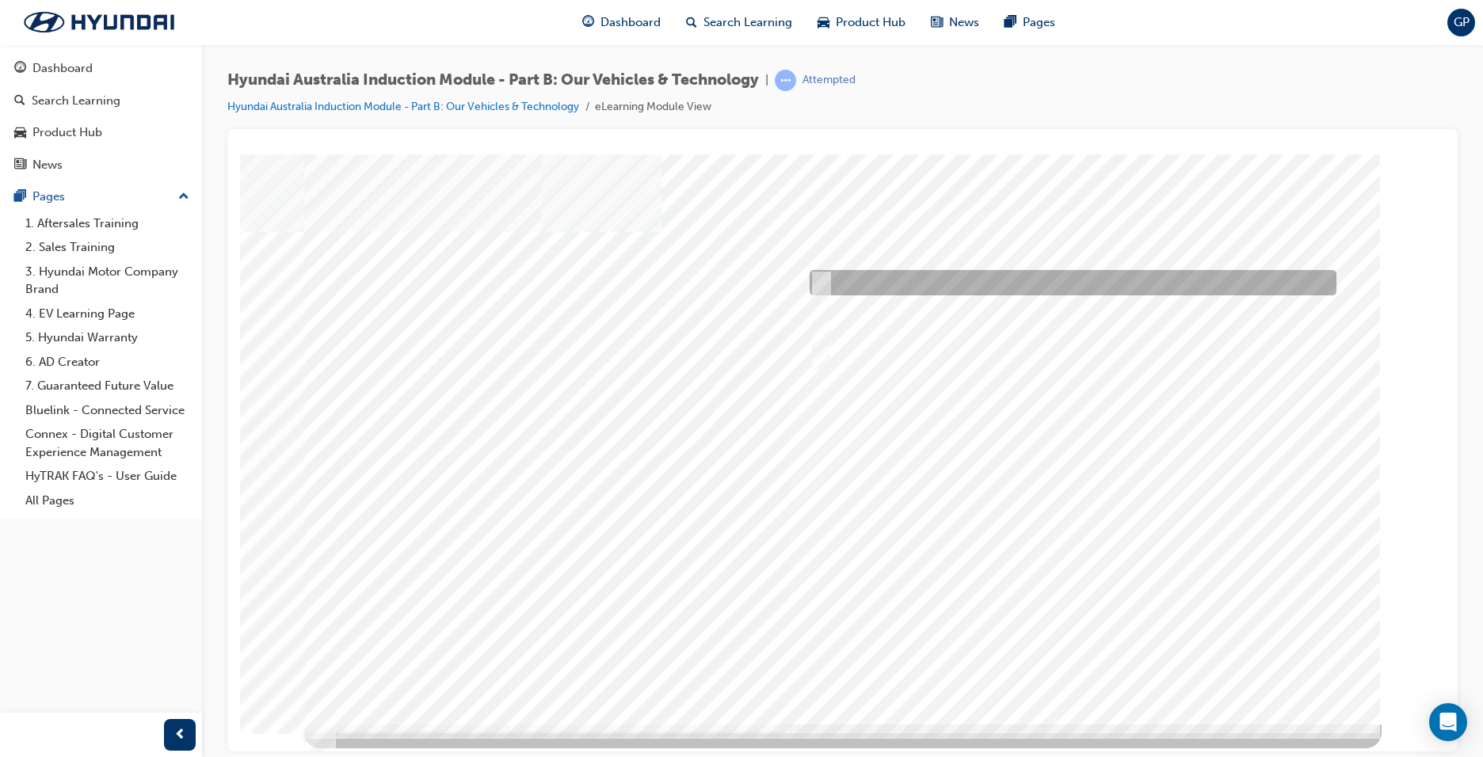
click at [814, 275] on input "Corner rascal" at bounding box center [817, 282] width 17 height 17
checkbox input "true"
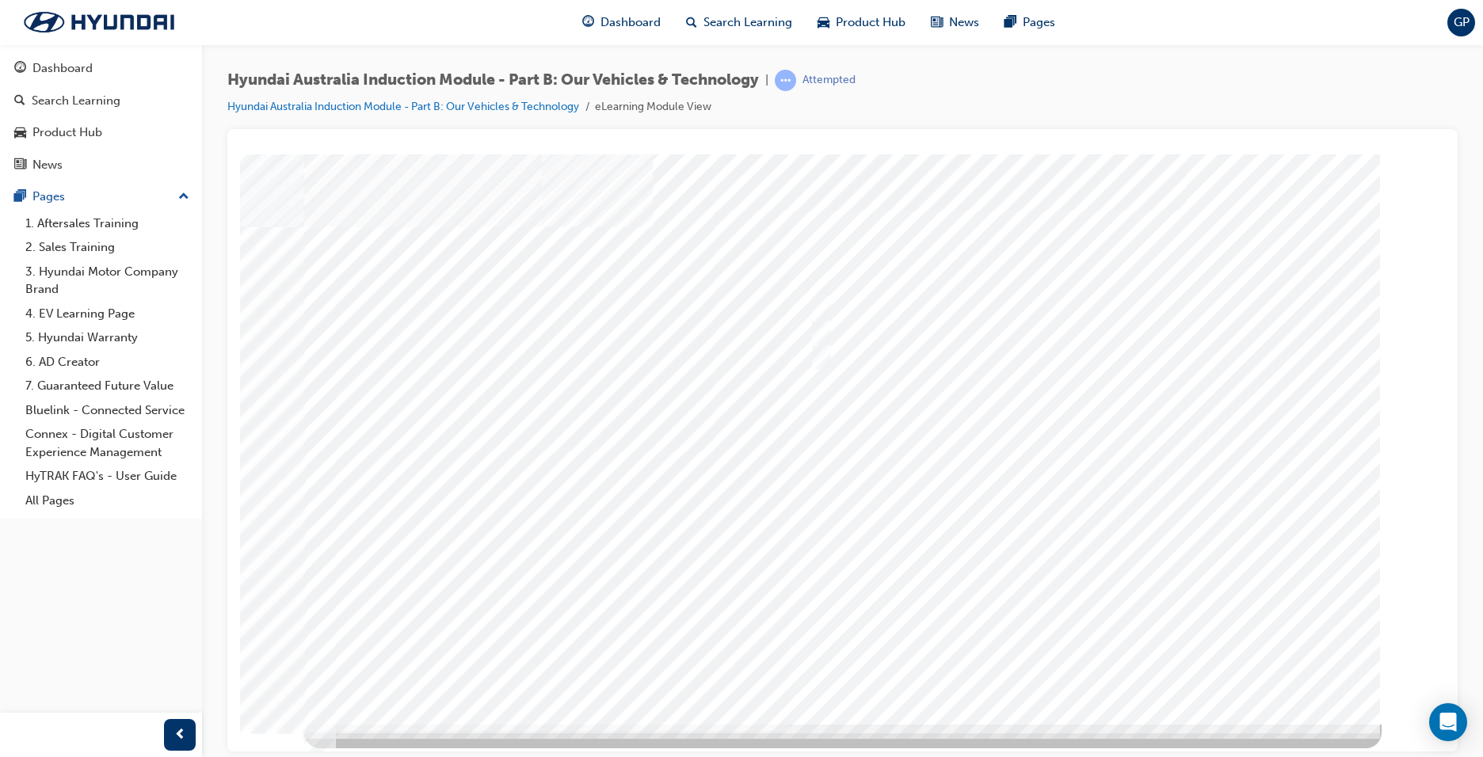
click at [1079, 668] on div at bounding box center [842, 439] width 1077 height 570
click at [820, 358] on input "Hydrogen Fuel Cell" at bounding box center [817, 356] width 17 height 17
checkbox input "true"
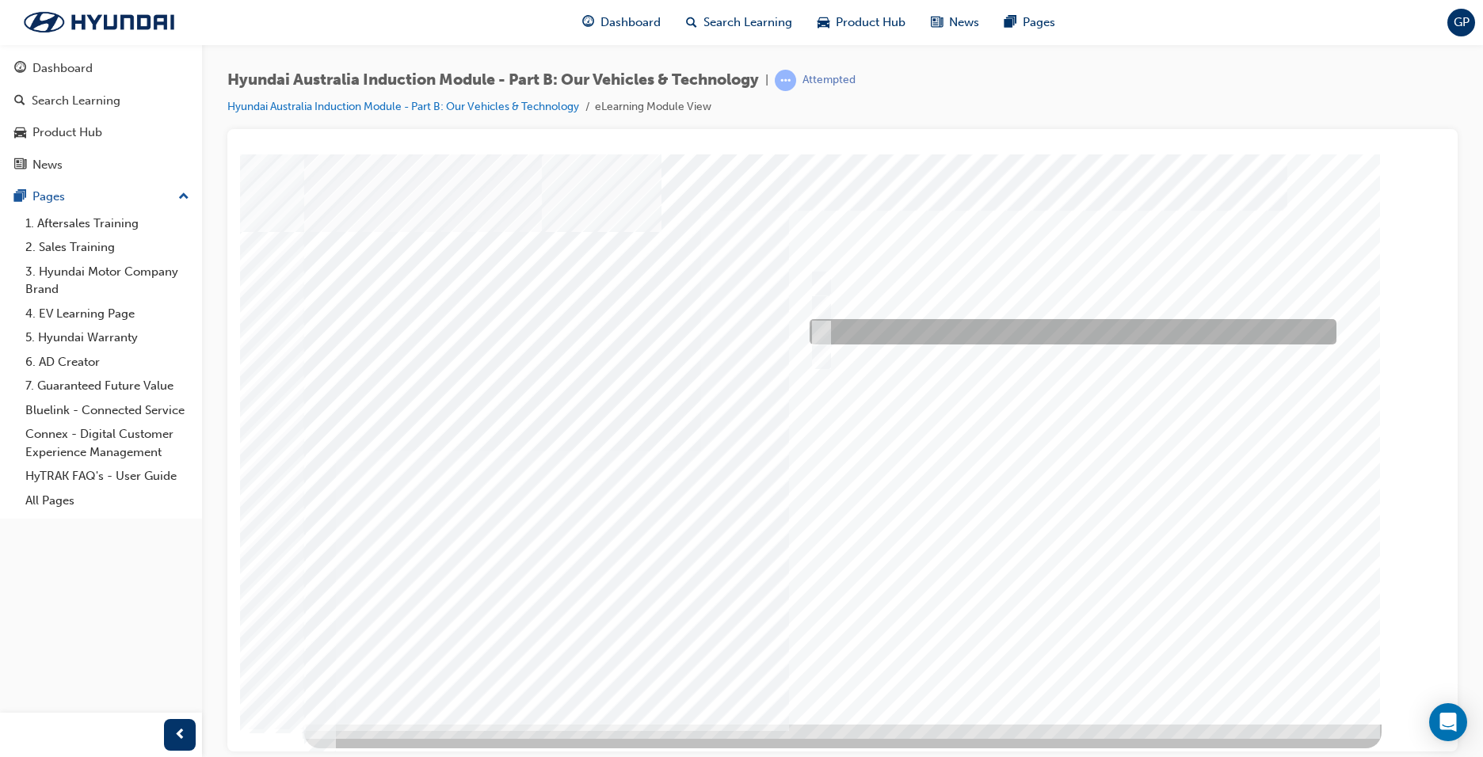
click at [820, 326] on input "Plug-in Hybrid" at bounding box center [817, 331] width 17 height 17
checkbox input "true"
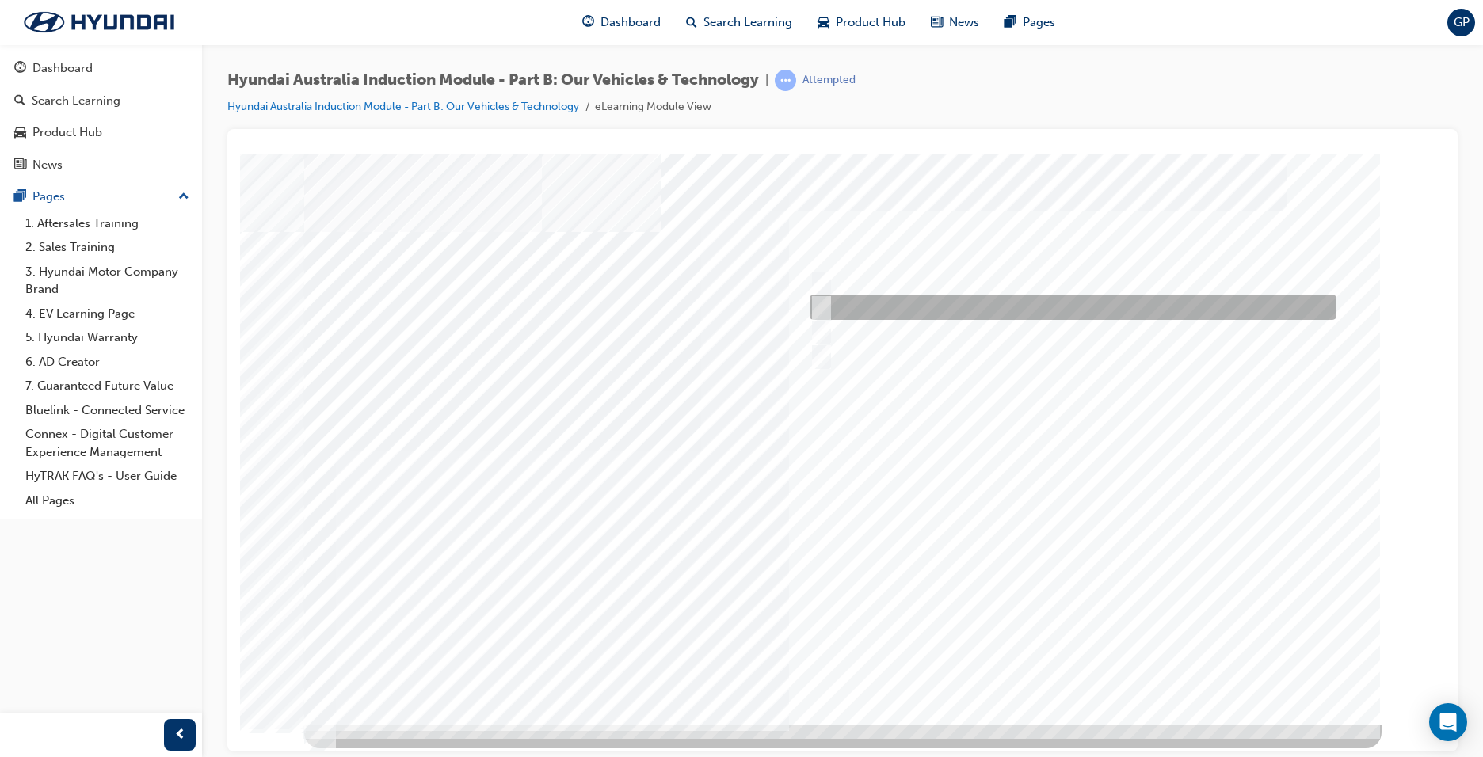
click at [822, 300] on input "Hybrid" at bounding box center [817, 307] width 17 height 17
checkbox input "true"
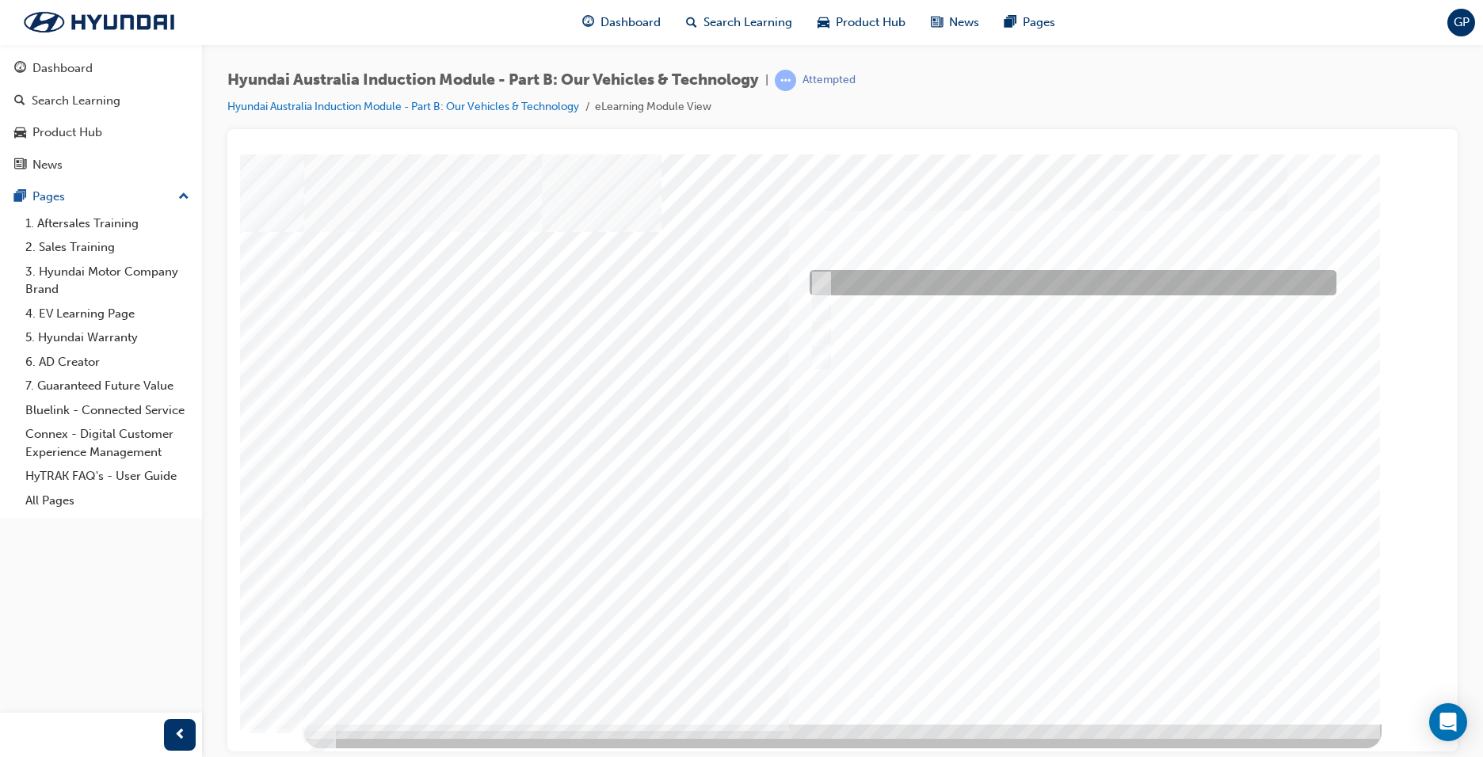
click at [822, 284] on input "Electric" at bounding box center [817, 282] width 17 height 17
checkbox input "true"
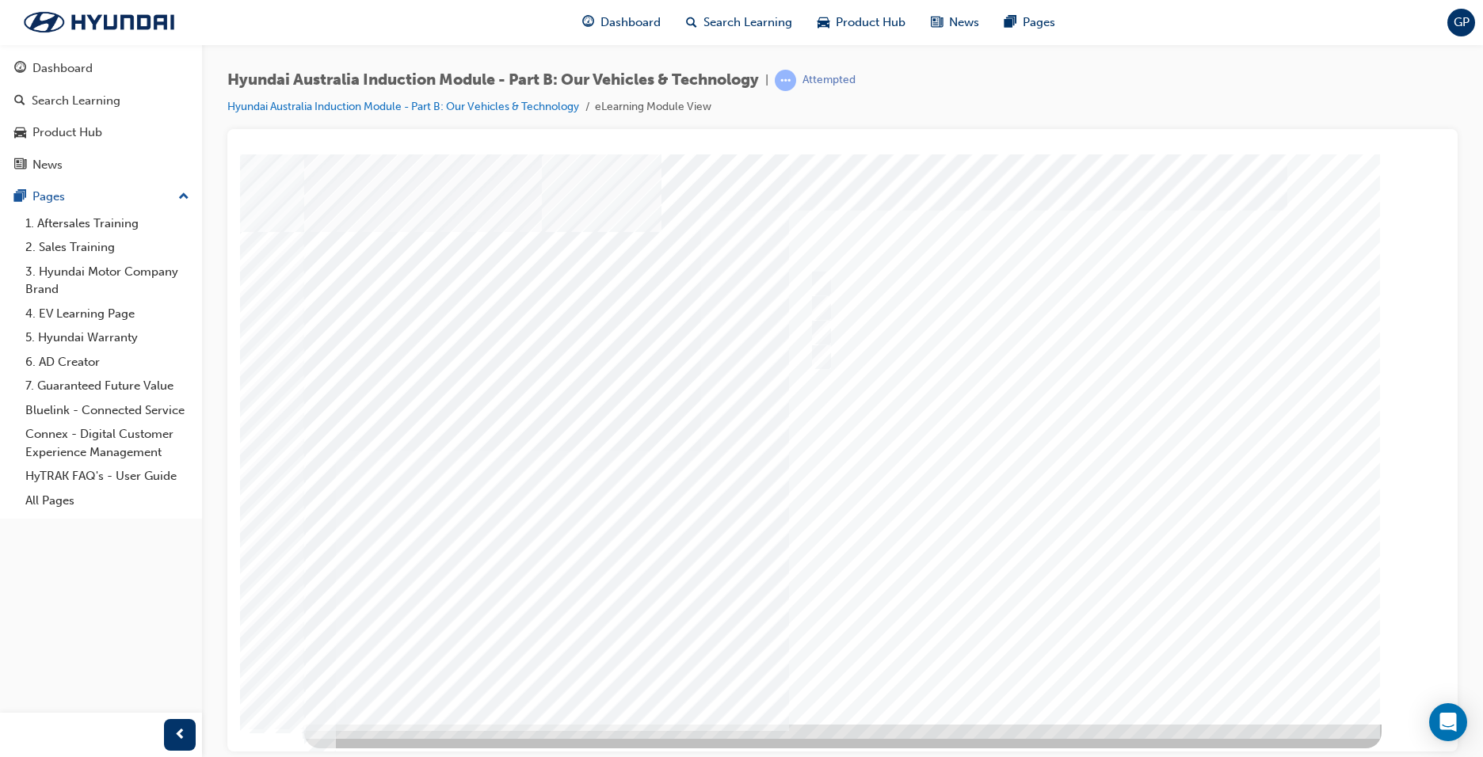
click at [1070, 673] on div at bounding box center [842, 439] width 1077 height 570
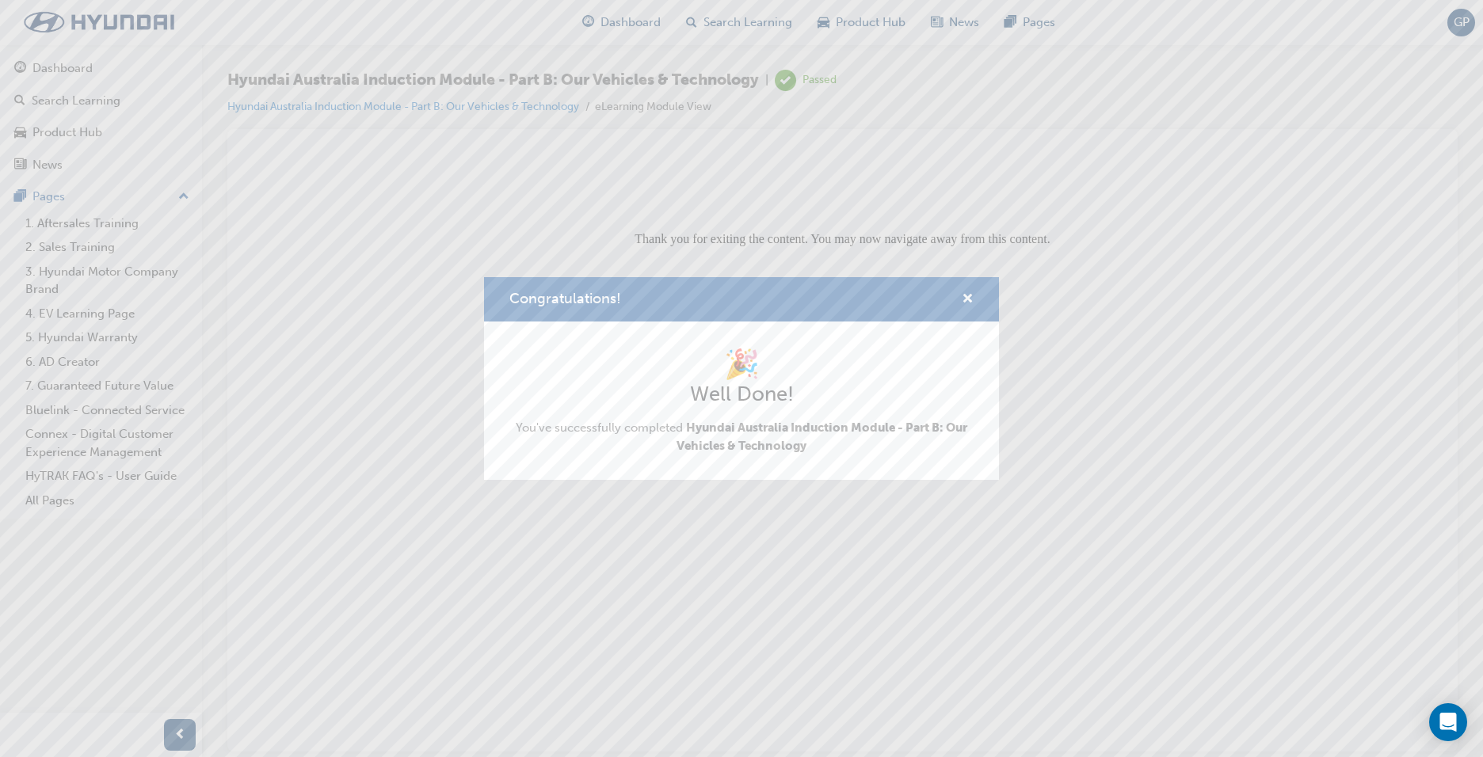
click at [616, 20] on div "Congratulations! 🎉 Well Done! You've successfully completed Hyundai Australia I…" at bounding box center [741, 378] width 1483 height 757
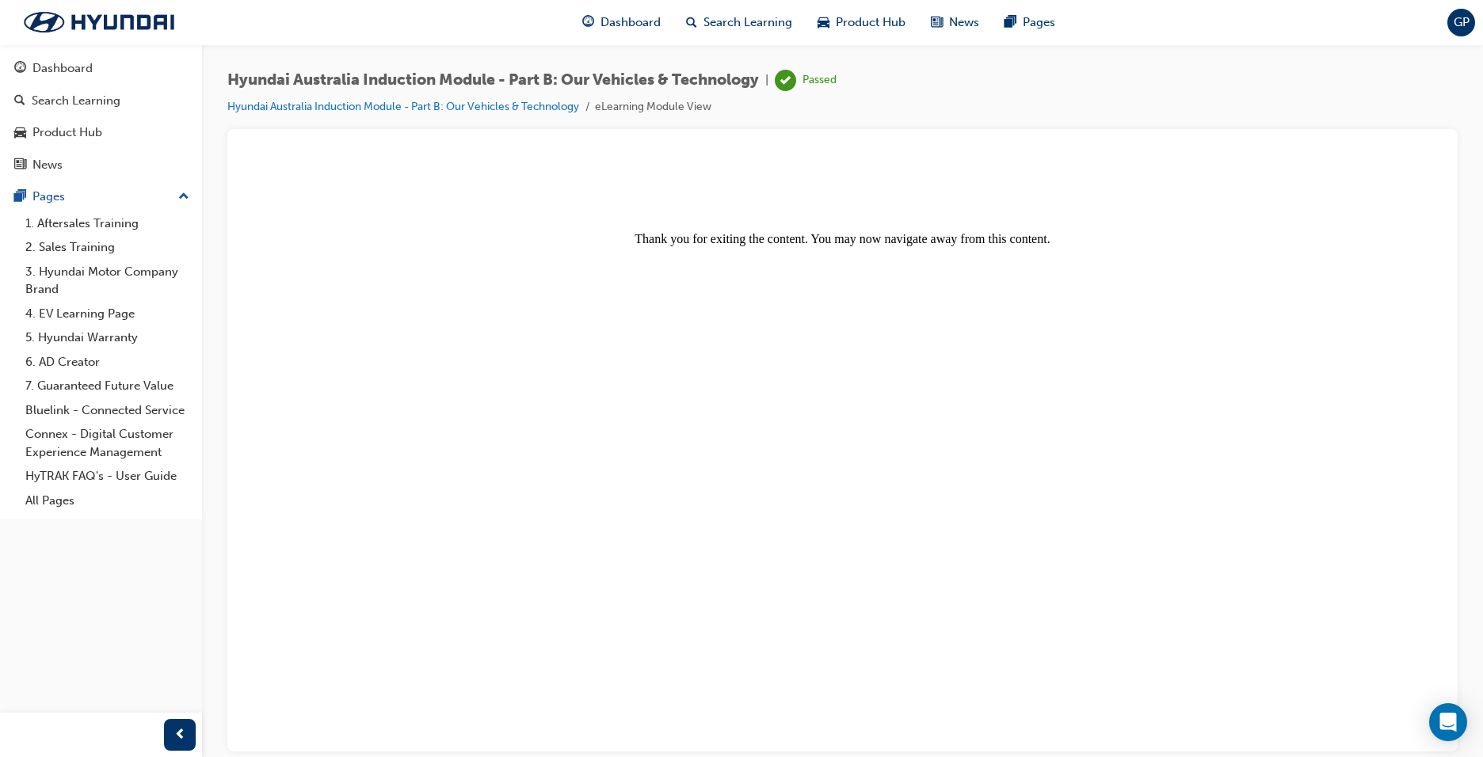
click at [616, 20] on span "Dashboard" at bounding box center [631, 22] width 60 height 18
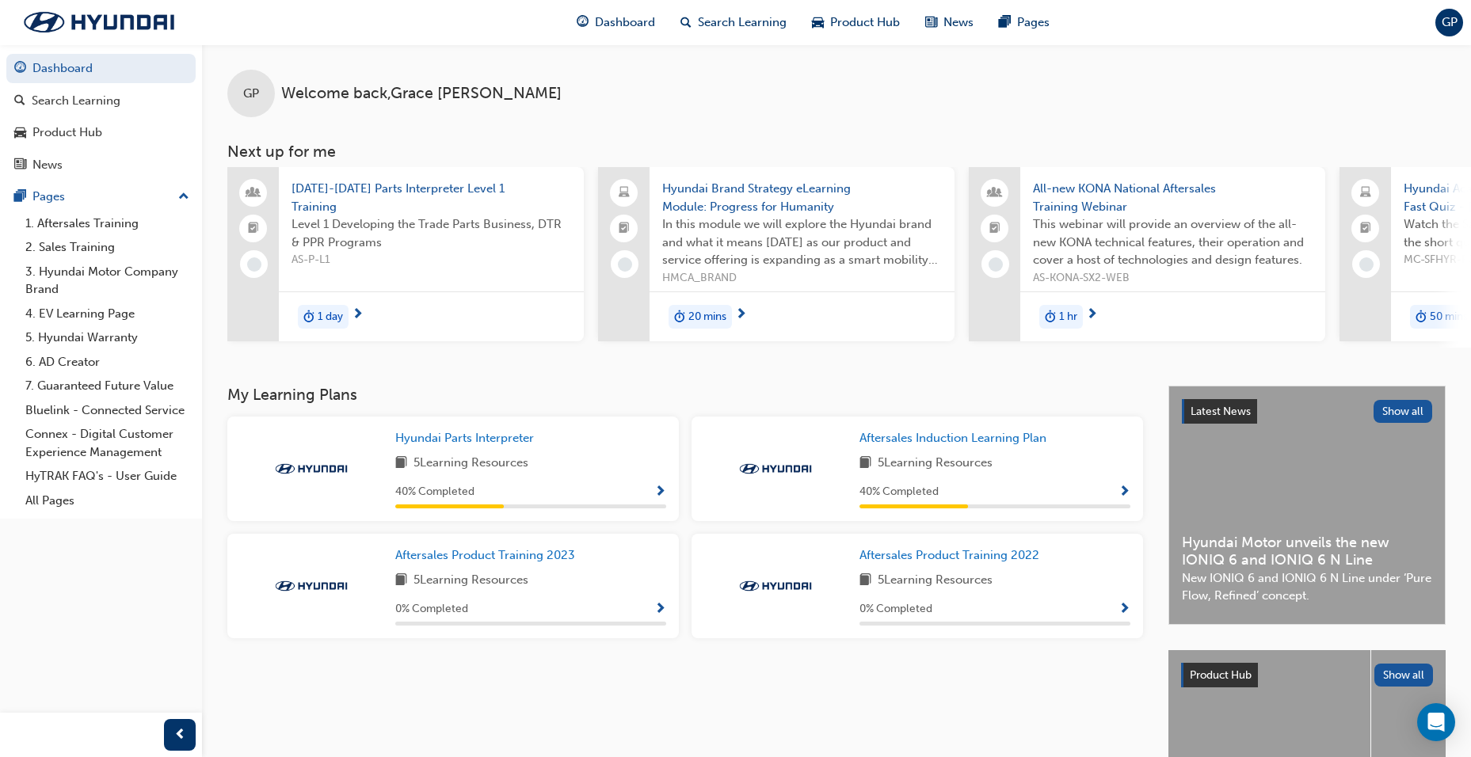
click at [789, 264] on span "In this module we will explore the Hyundai brand and what it means [DATE] as ou…" at bounding box center [802, 242] width 280 height 54
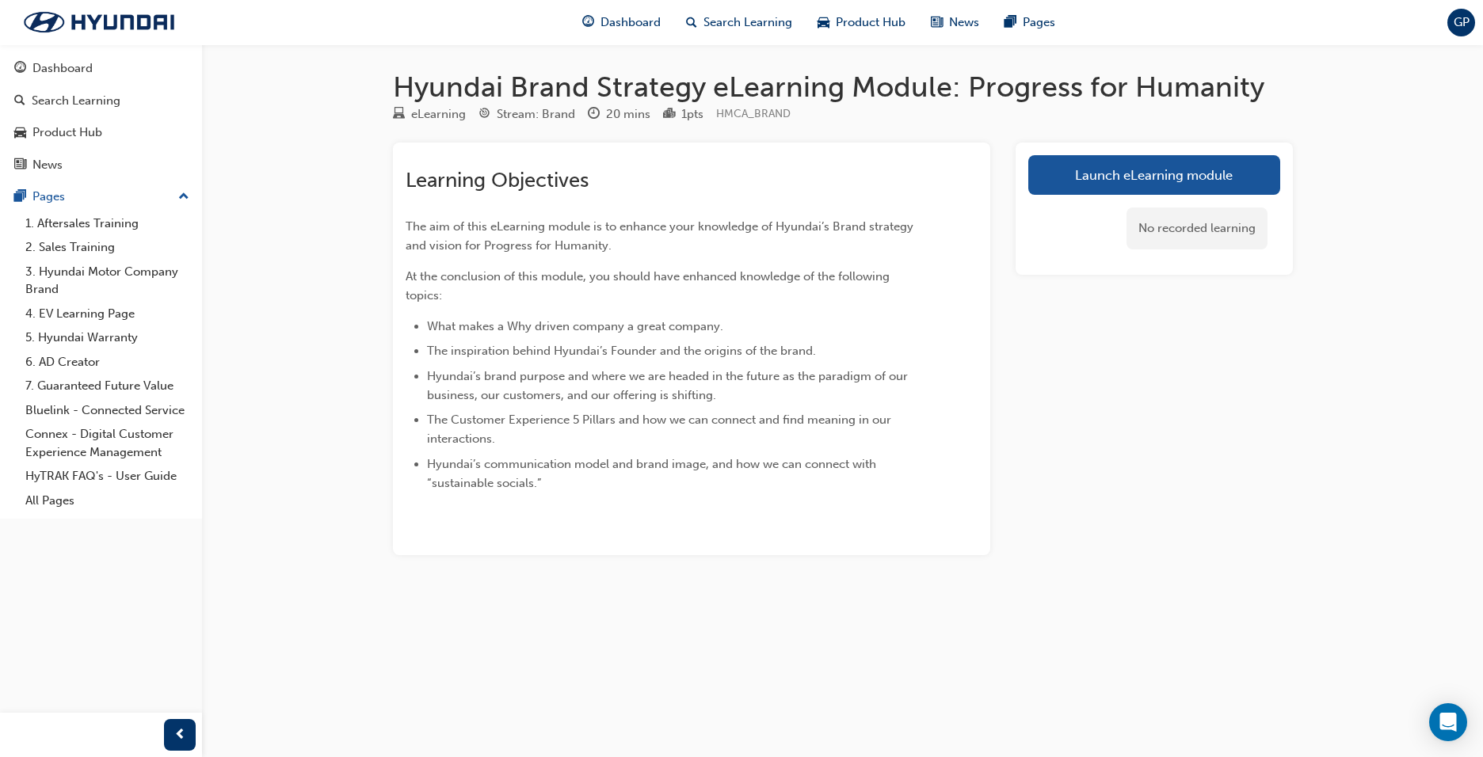
click at [809, 719] on div "Hyundai Brand Strategy eLearning Module: Progress for Humanity eLearning Stream…" at bounding box center [741, 378] width 1483 height 757
click at [1168, 181] on link "Launch eLearning module" at bounding box center [1154, 175] width 252 height 40
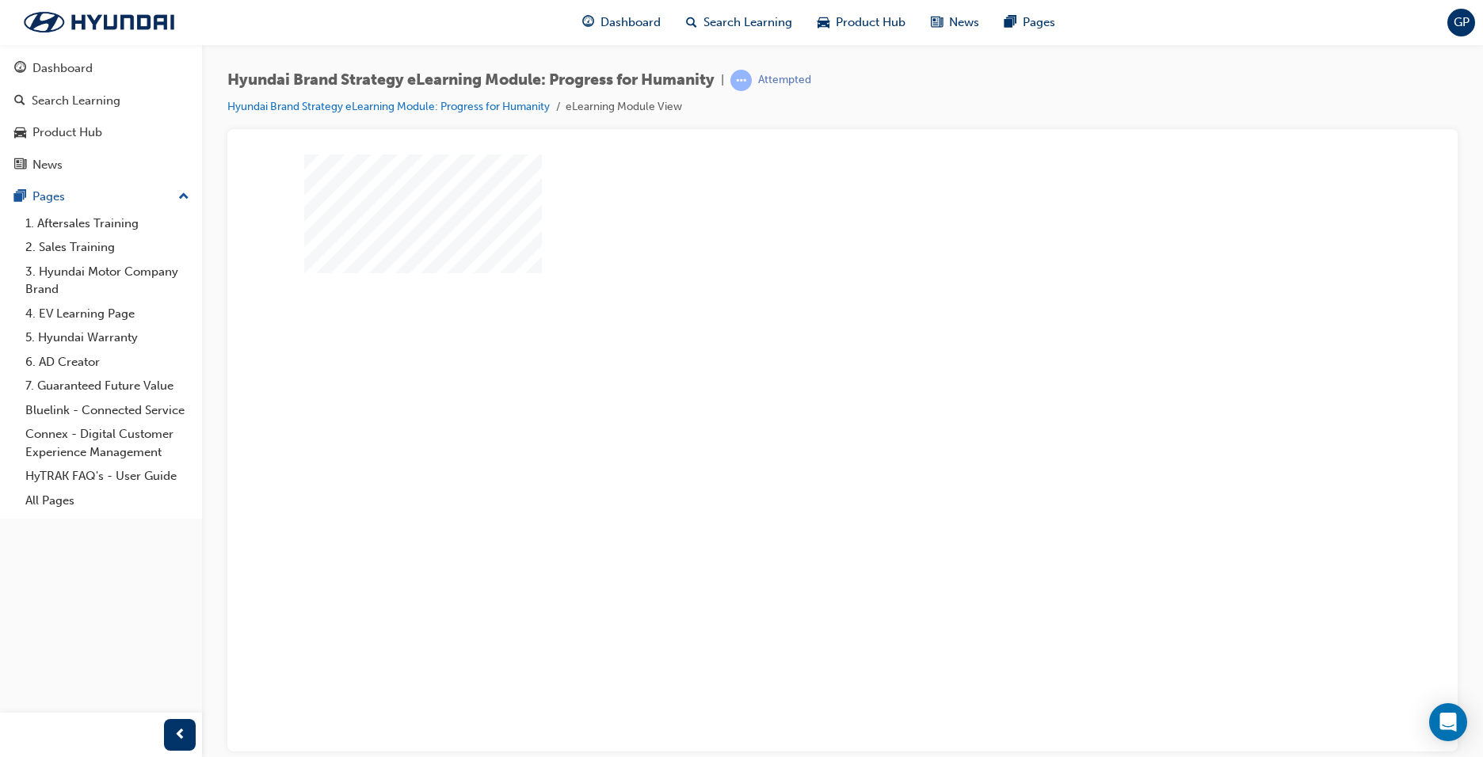
click at [797, 393] on div "play" at bounding box center [797, 393] width 0 height 0
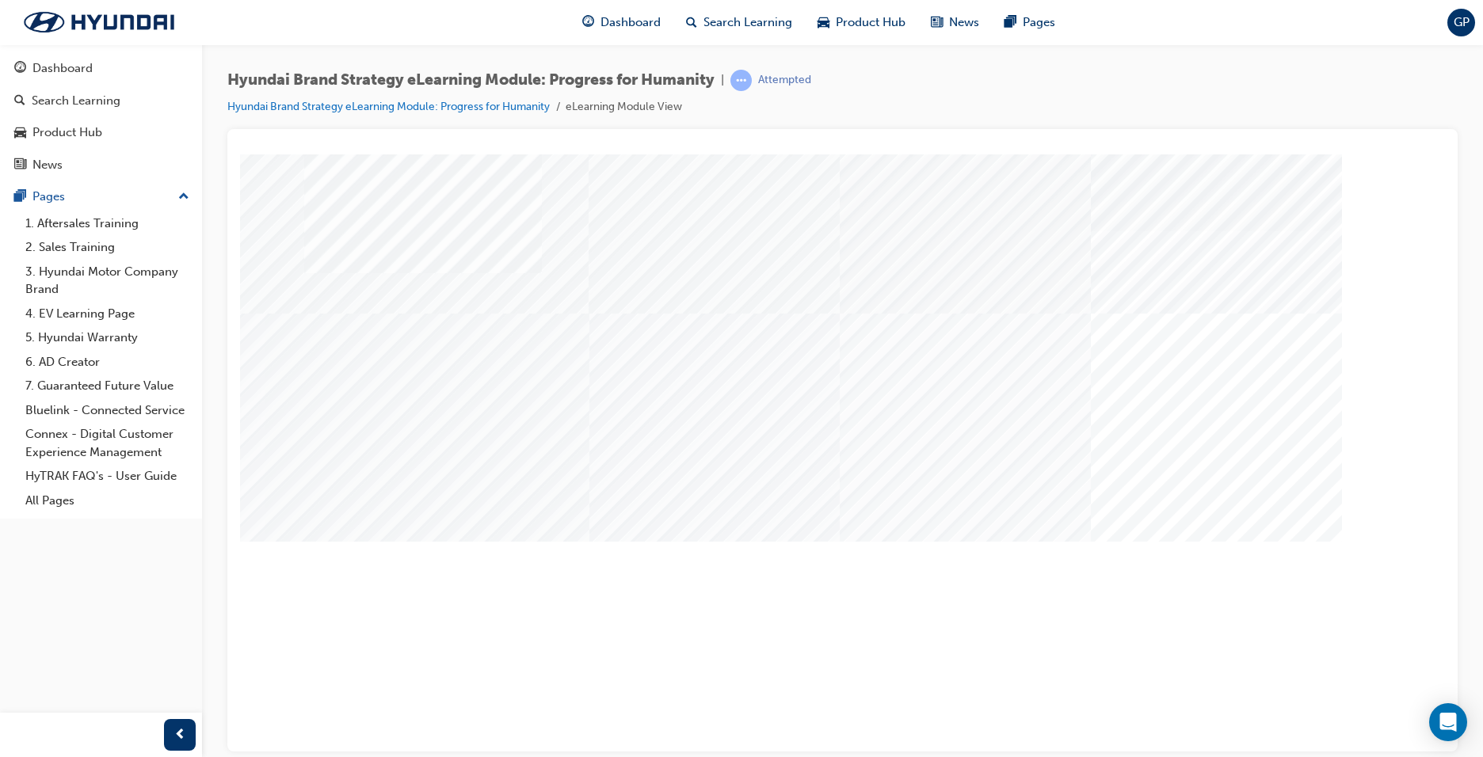
click at [1032, 97] on div "Hyundai Brand Strategy eLearning Module: Progress for Humanity | Attempted Hyun…" at bounding box center [842, 99] width 1230 height 59
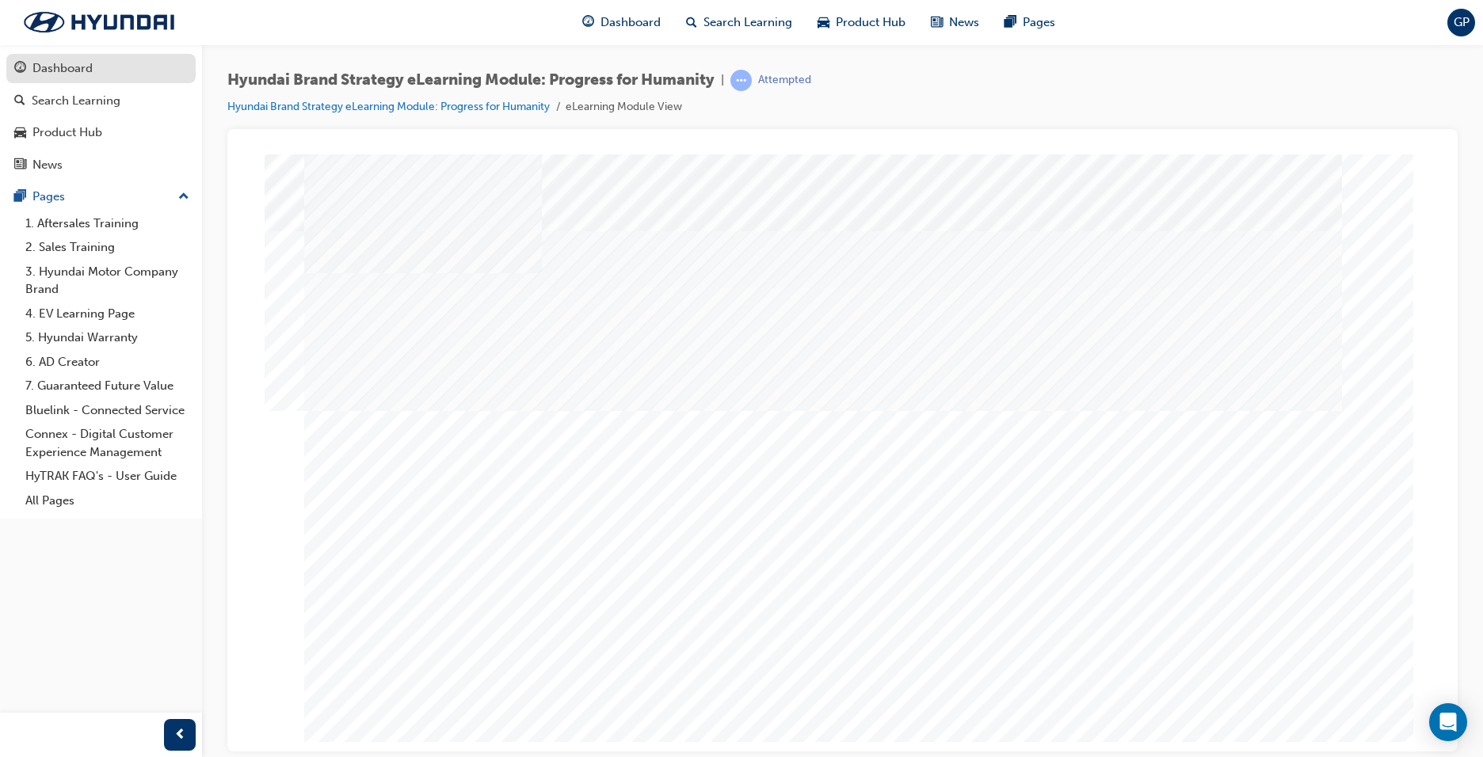
click at [66, 67] on div "Dashboard" at bounding box center [62, 68] width 60 height 18
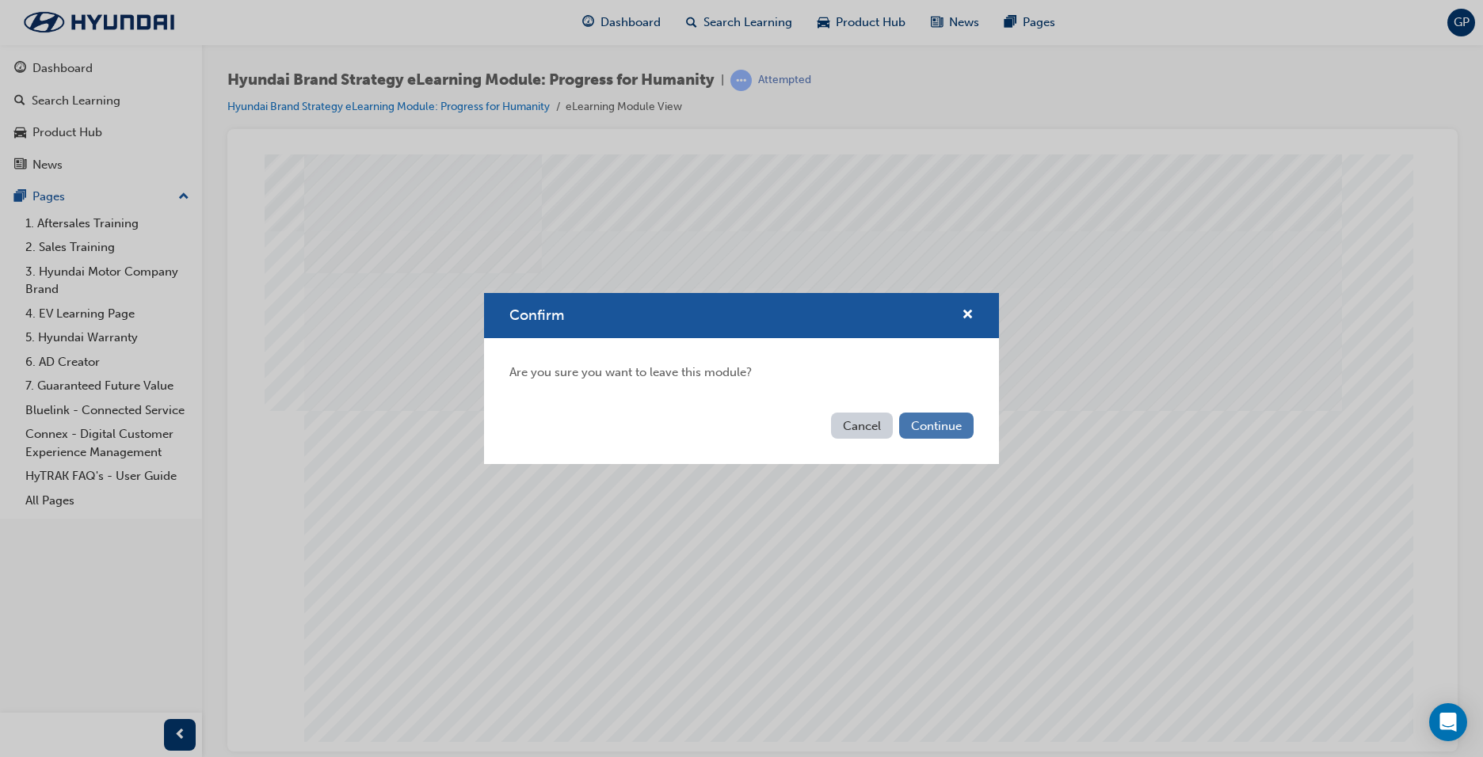
click at [922, 418] on button "Continue" at bounding box center [936, 426] width 74 height 26
